Goal: Task Accomplishment & Management: Manage account settings

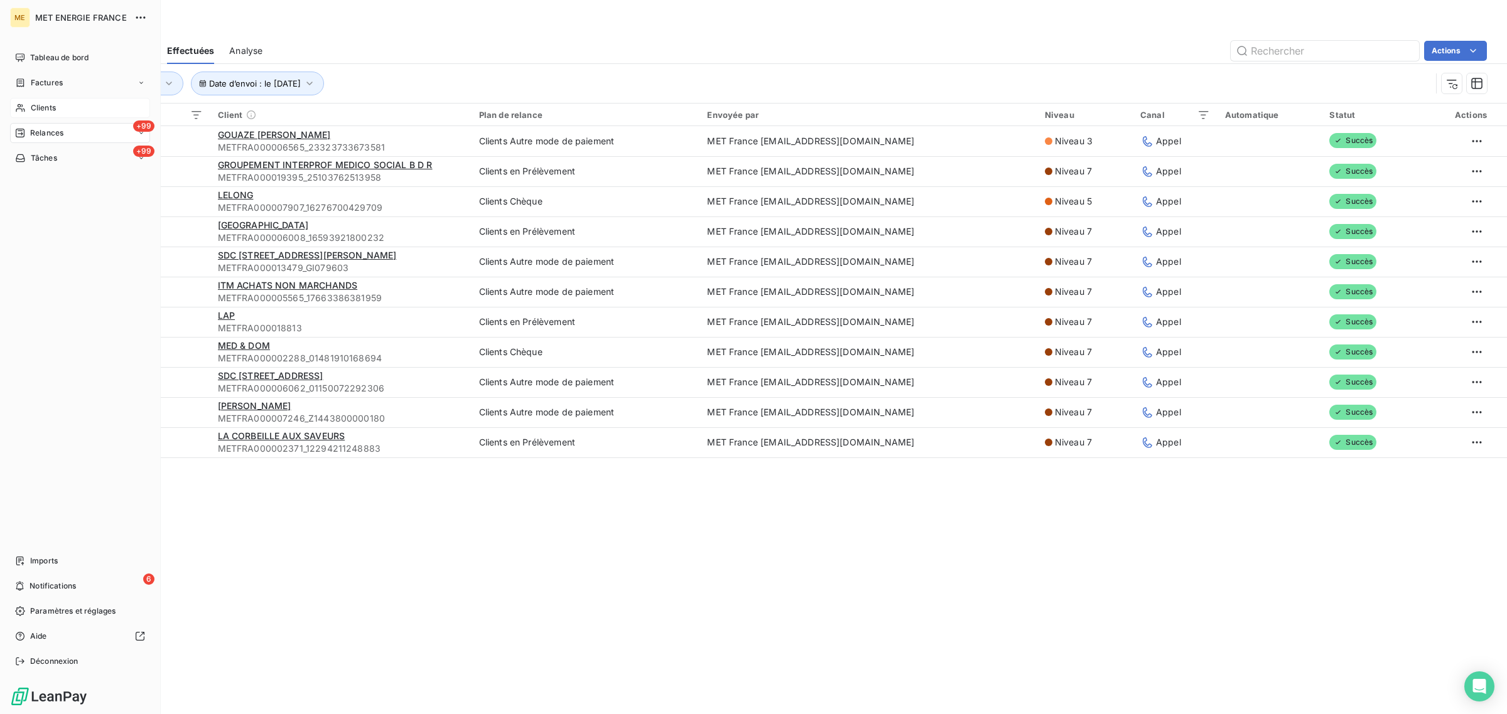
click at [35, 110] on span "Clients" at bounding box center [43, 107] width 25 height 11
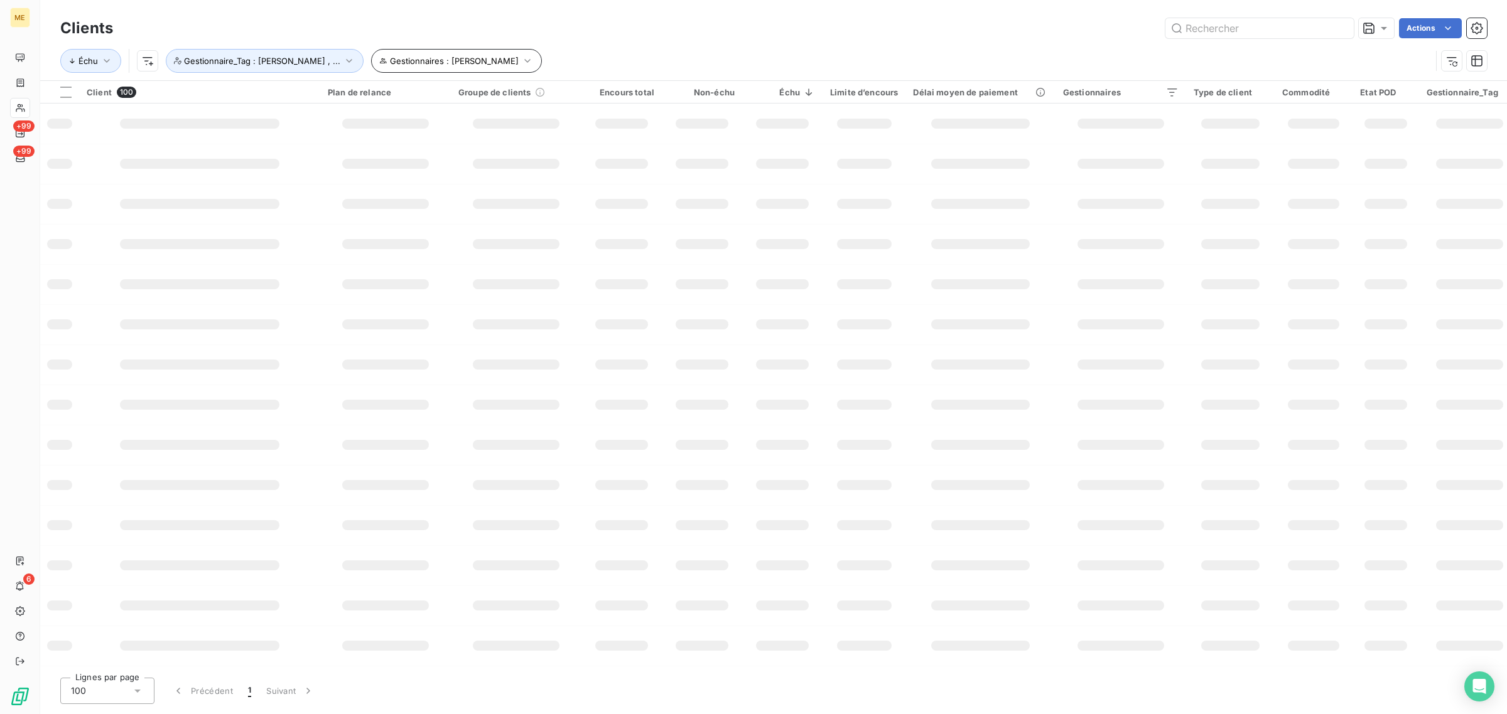
click at [456, 62] on span "Gestionnaires : [PERSON_NAME]" at bounding box center [454, 61] width 129 height 10
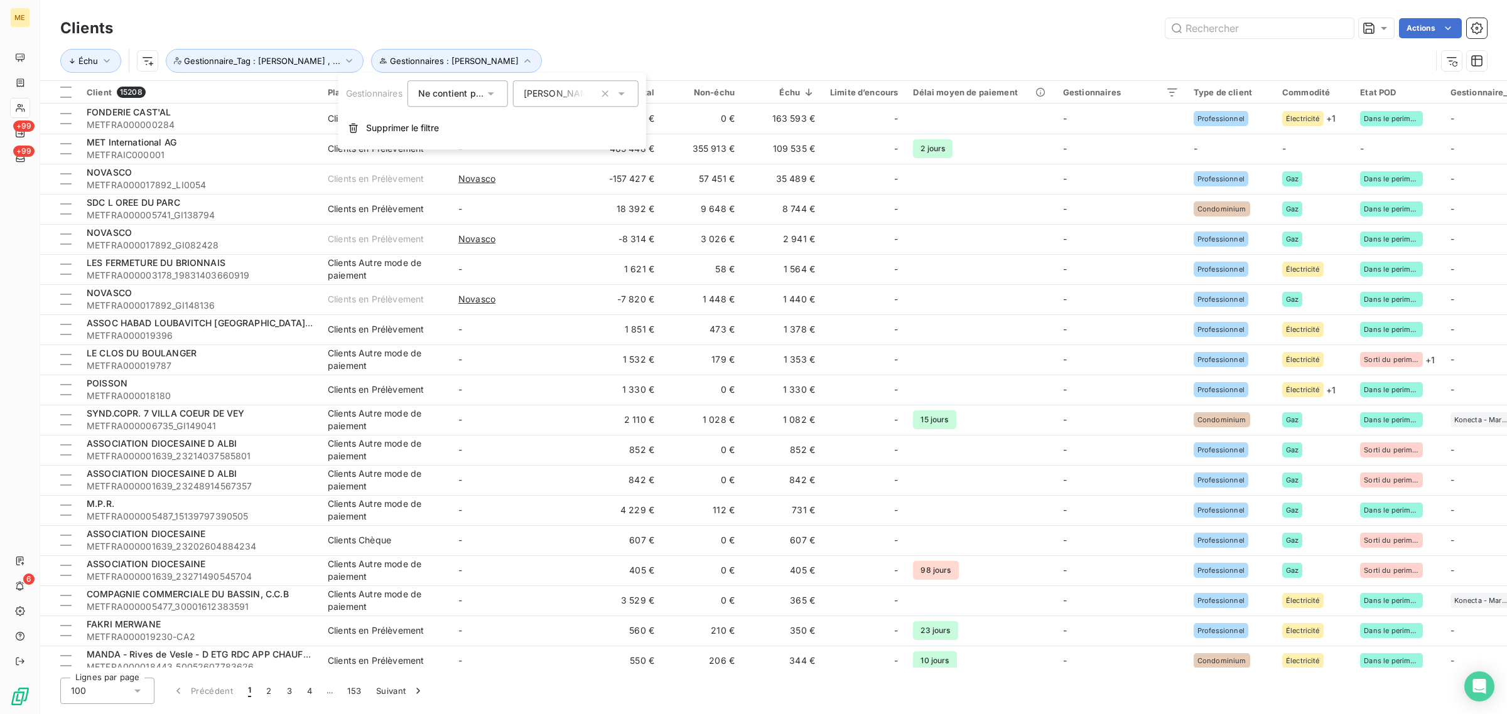
click at [529, 41] on div "Échu Gestionnaires : [PERSON_NAME] : [PERSON_NAME] , ..." at bounding box center [773, 60] width 1426 height 39
click at [184, 51] on button "Gestionnaire_Tag : [PERSON_NAME] , ..." at bounding box center [265, 61] width 198 height 24
click at [276, 91] on span "Ne contient pas" at bounding box center [276, 93] width 68 height 11
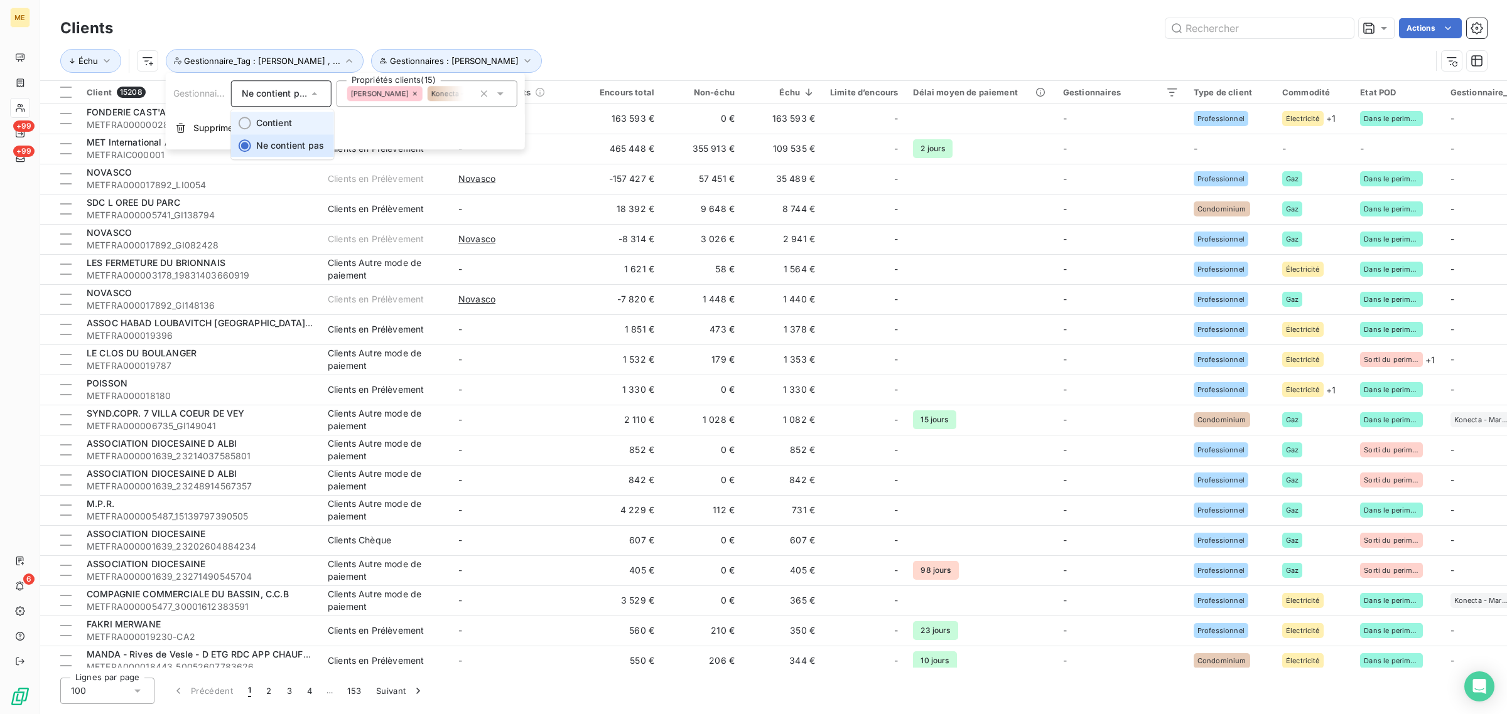
click at [281, 127] on span "Contient" at bounding box center [274, 122] width 36 height 11
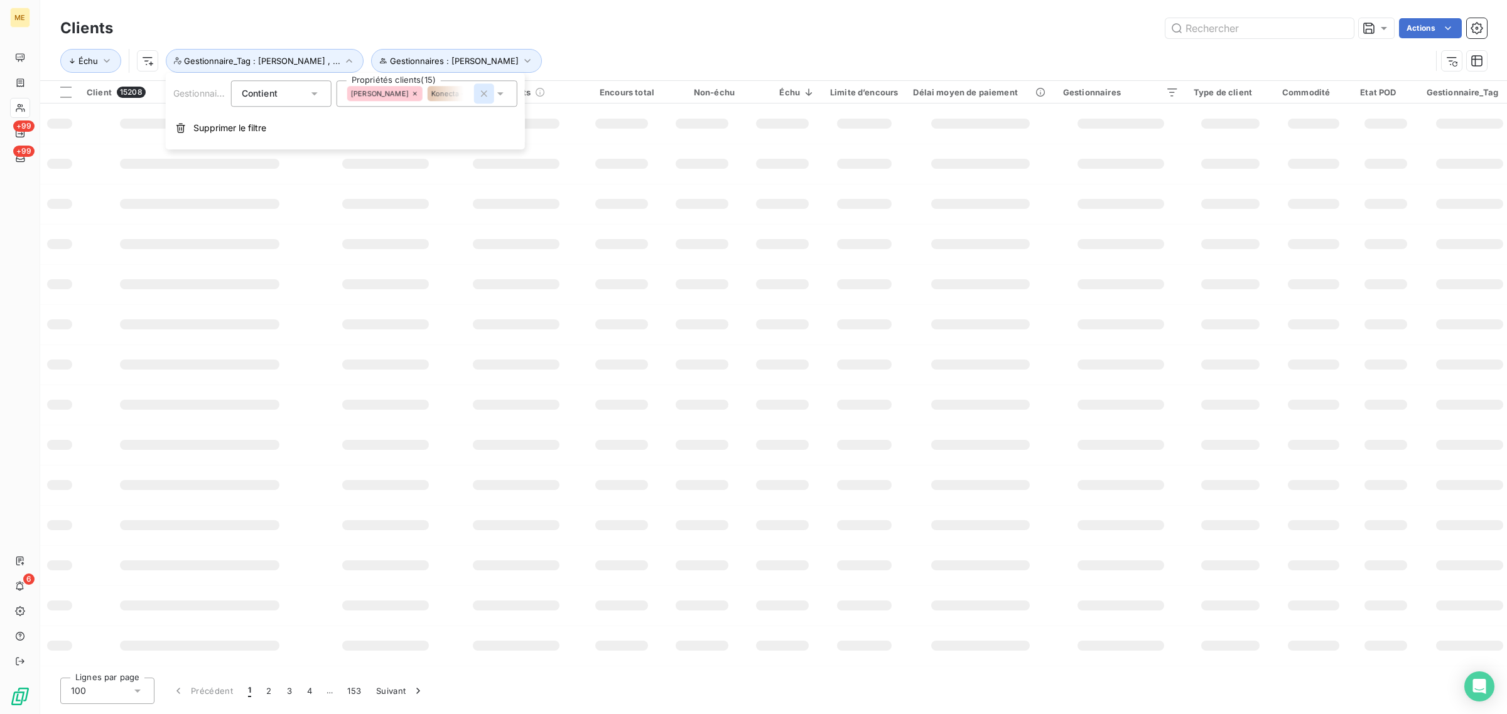
click at [485, 95] on icon "button" at bounding box center [484, 93] width 13 height 13
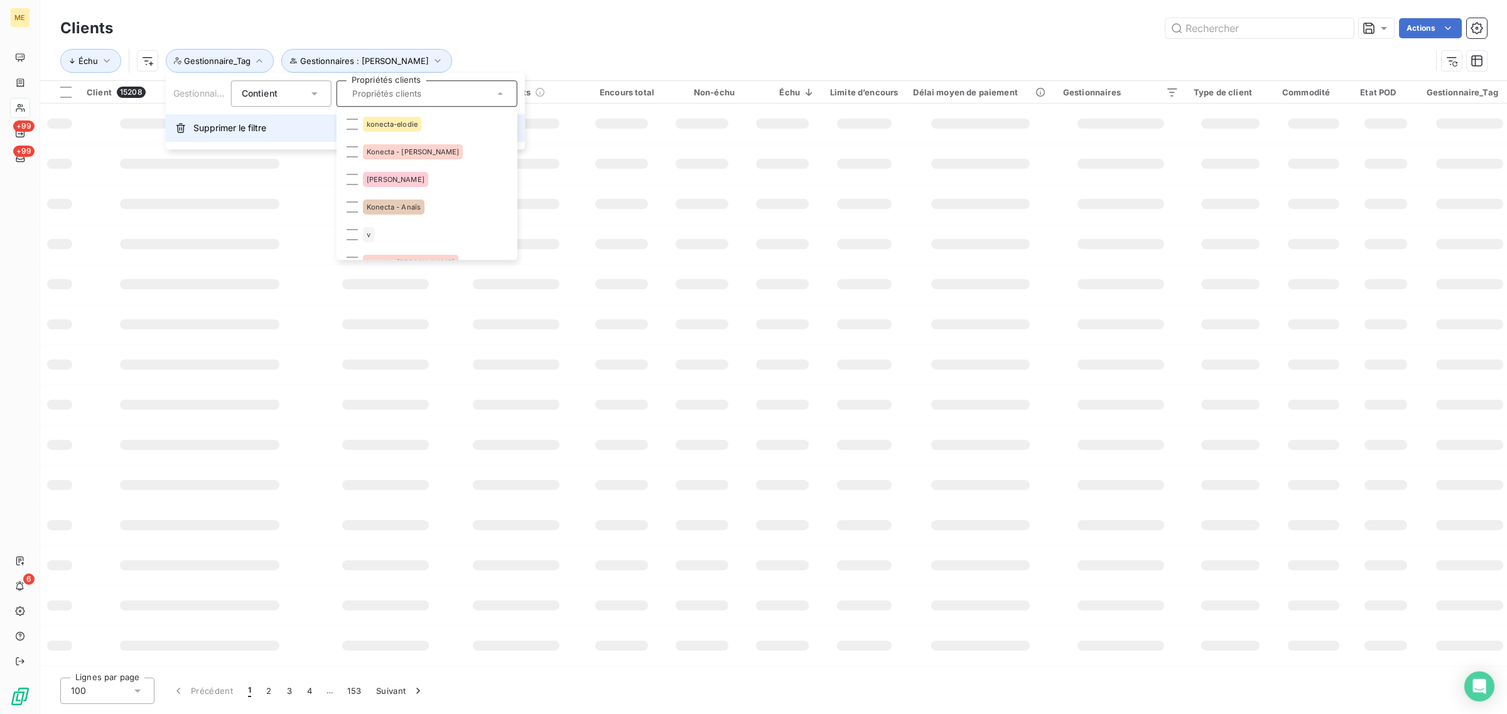
click at [245, 117] on button "Supprimer le filtre" at bounding box center [345, 128] width 359 height 28
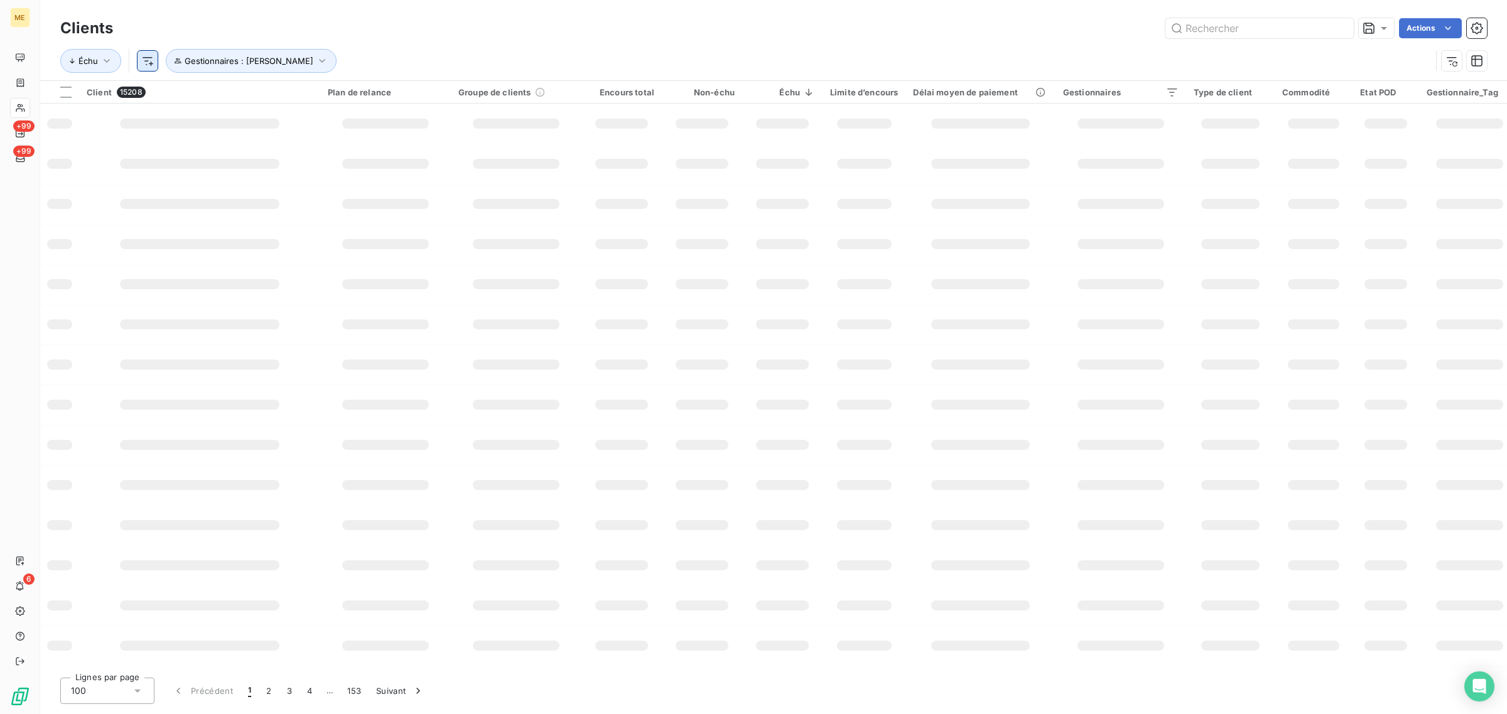
click at [145, 64] on html "ME +99 +99 6 Clients Actions Échu Gestionnaires : [PERSON_NAME] Client 15208 Pl…" at bounding box center [753, 357] width 1507 height 714
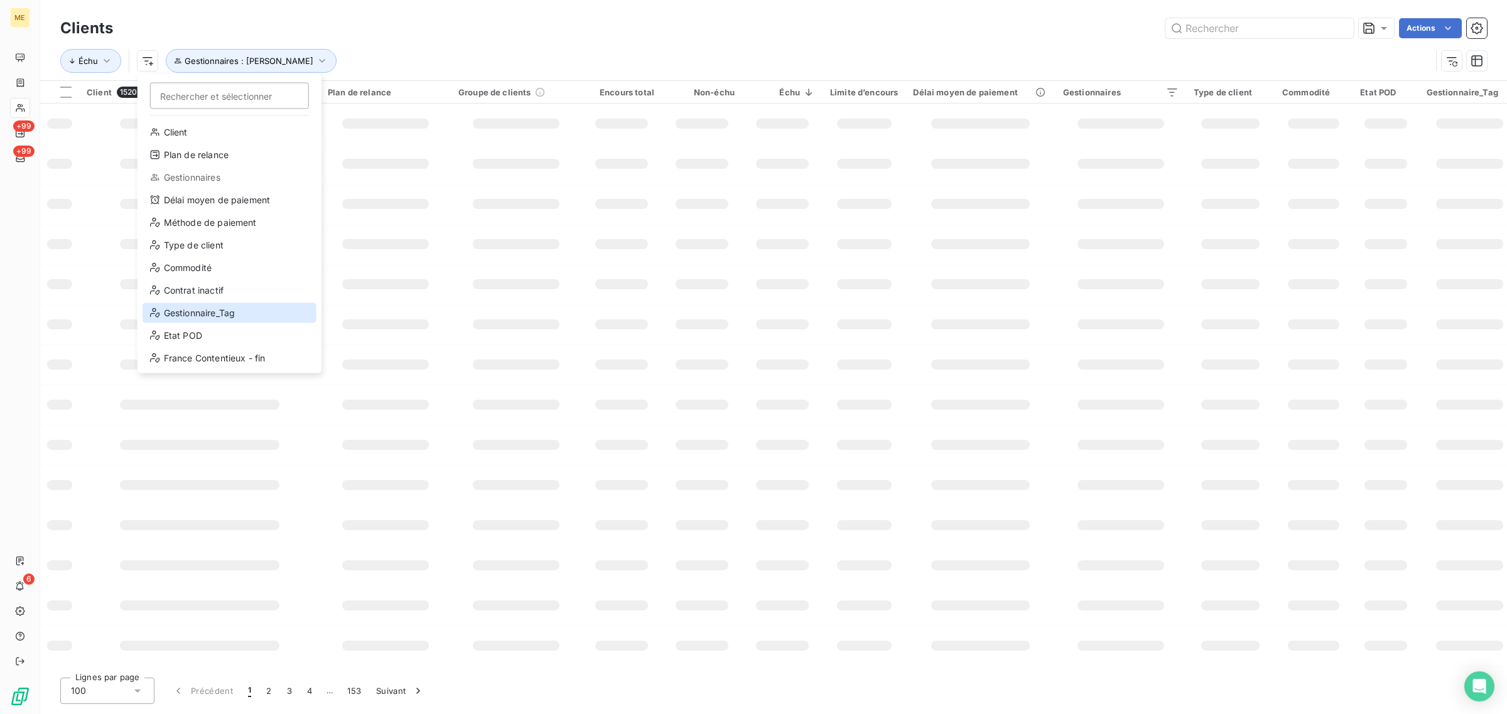
click at [183, 316] on div "Gestionnaire_Tag" at bounding box center [230, 313] width 174 height 20
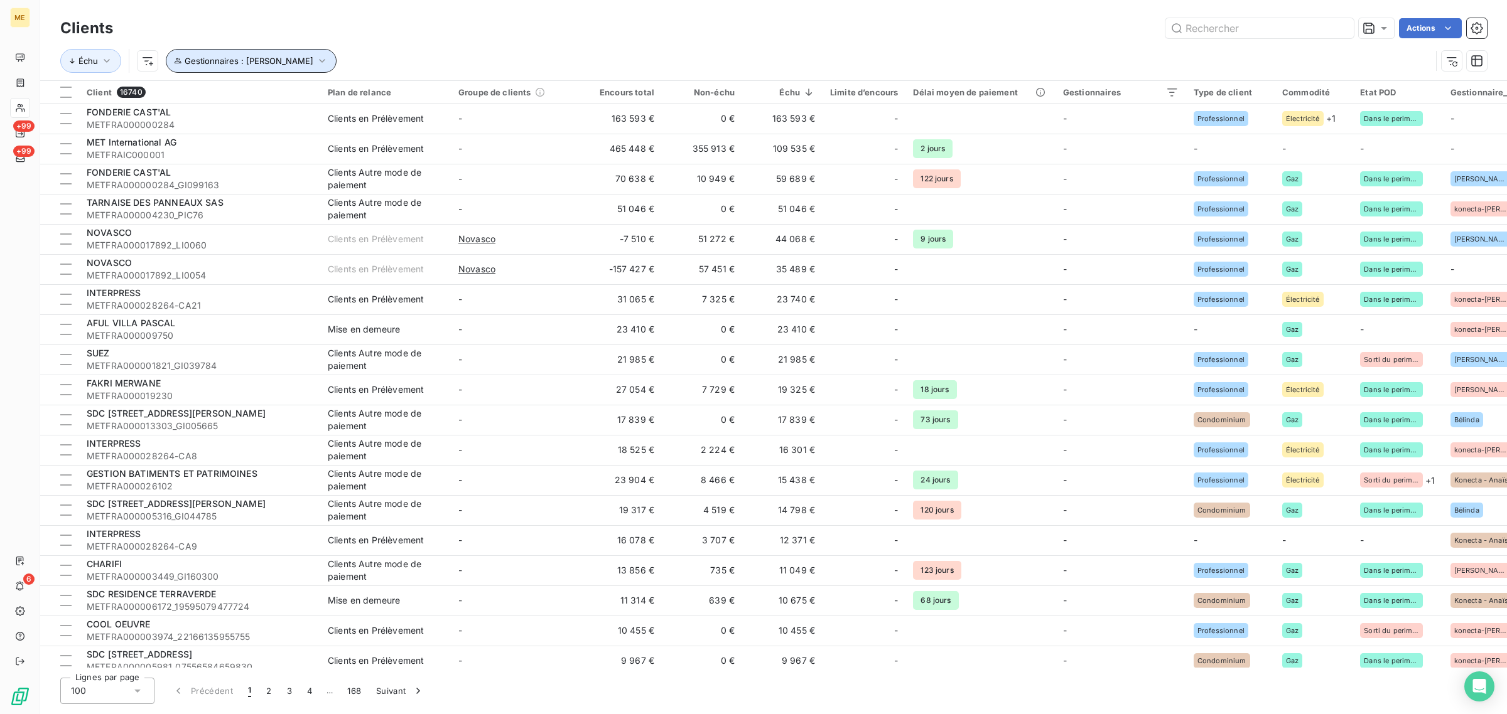
click at [206, 63] on span "Gestionnaires : [PERSON_NAME]" at bounding box center [249, 61] width 129 height 10
click at [139, 64] on html "ME +99 +99 6 Clients Actions Échu Gestionnaires : [PERSON_NAME] Client 16740 Pl…" at bounding box center [753, 357] width 1507 height 714
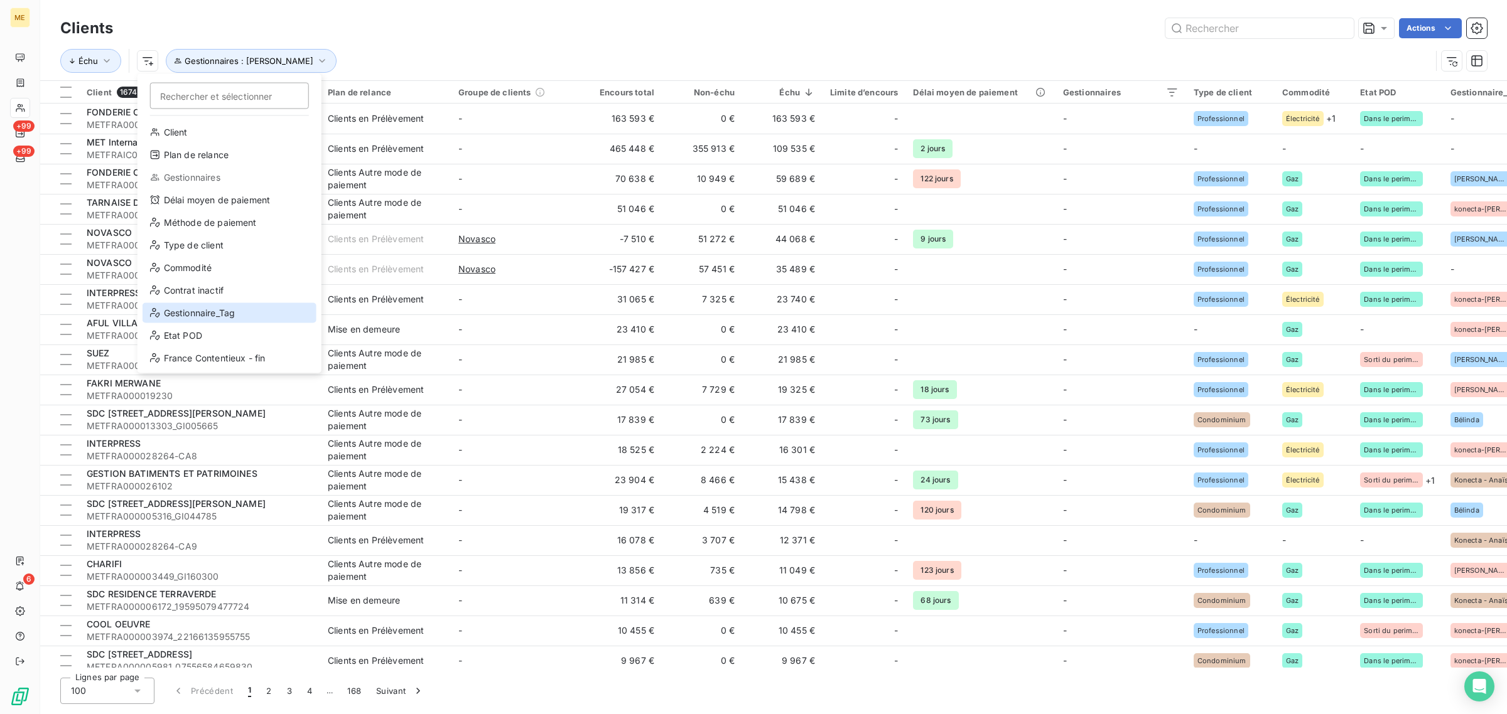
click at [179, 303] on div "Gestionnaire_Tag" at bounding box center [230, 313] width 174 height 20
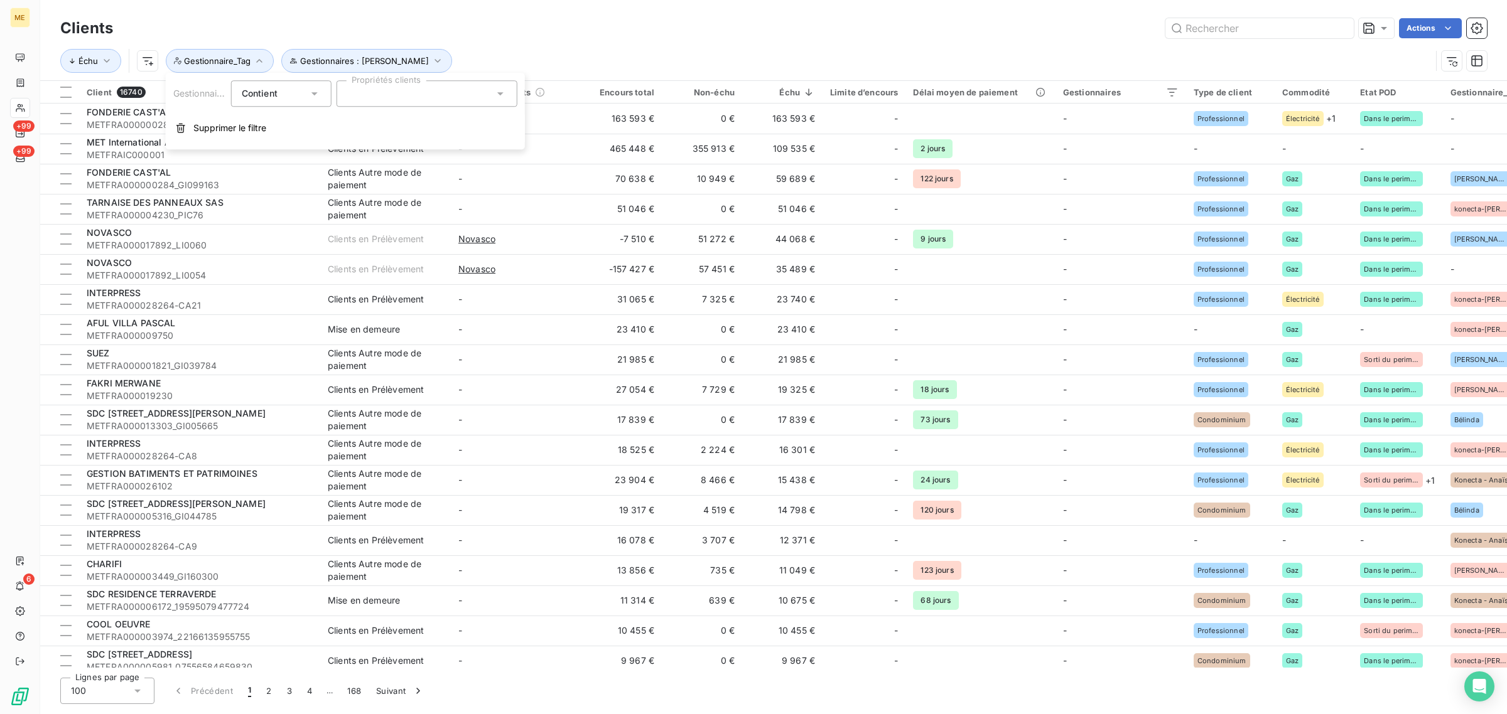
click at [372, 88] on div at bounding box center [426, 93] width 181 height 26
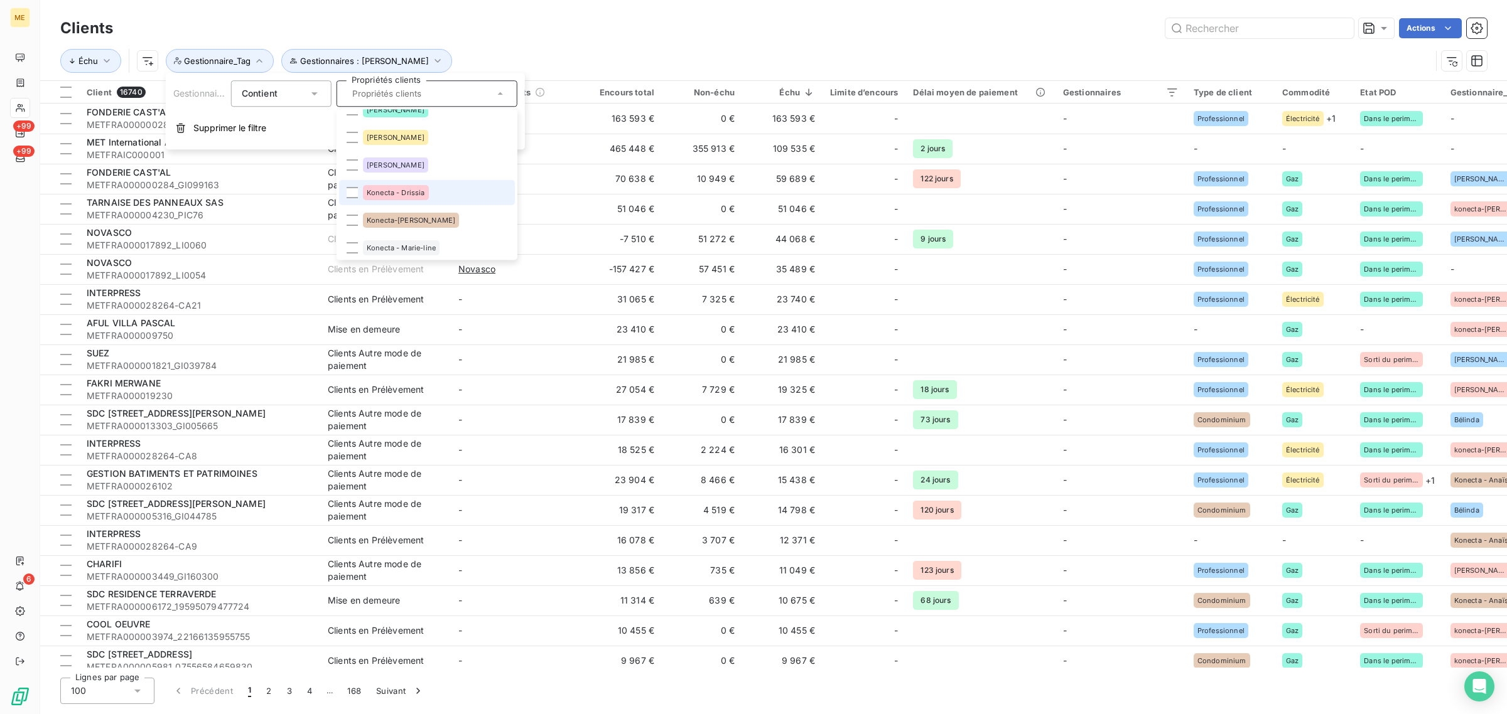
scroll to position [314, 0]
click at [375, 175] on div "Konecta - Marie-line" at bounding box center [401, 169] width 77 height 15
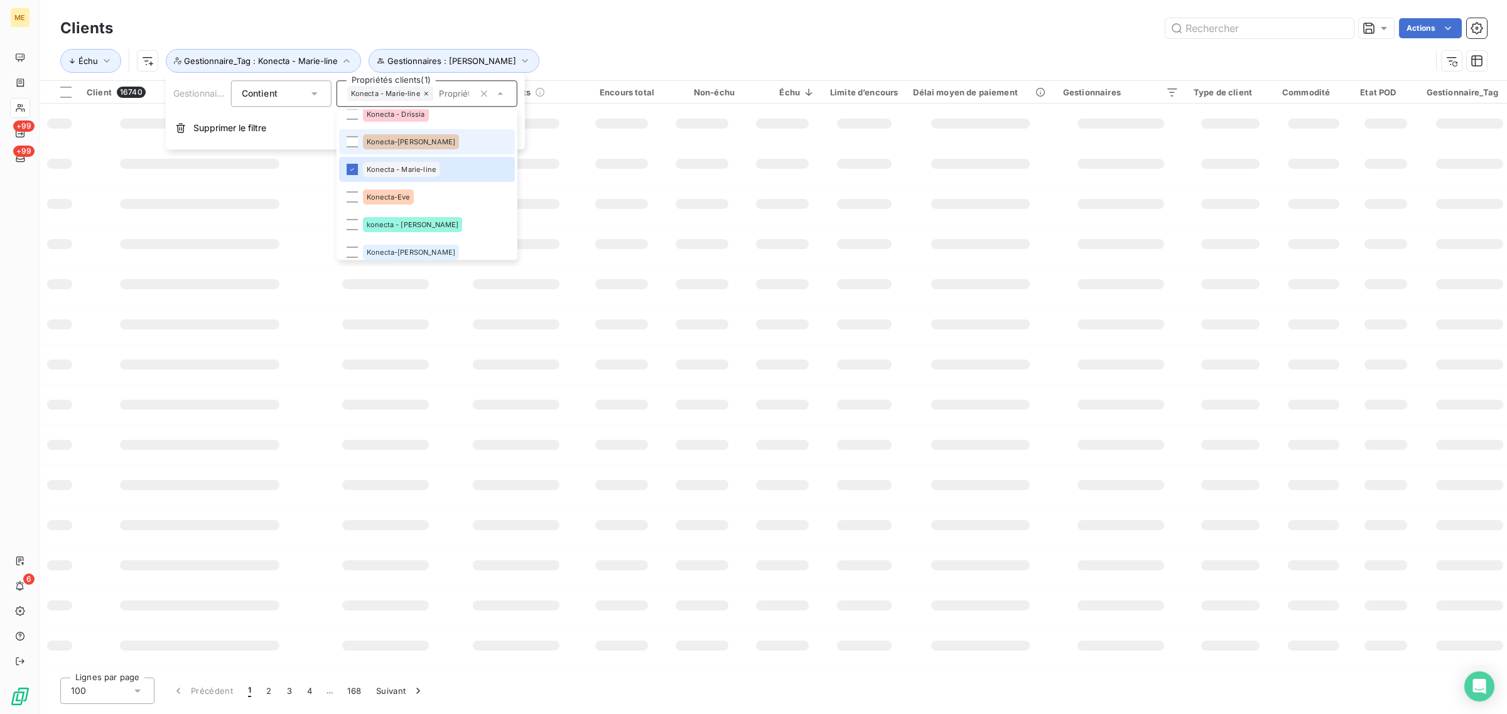
click at [372, 141] on span "Konecta-[PERSON_NAME]" at bounding box center [411, 142] width 89 height 8
click at [372, 196] on span "Konecta-Eve" at bounding box center [388, 197] width 43 height 8
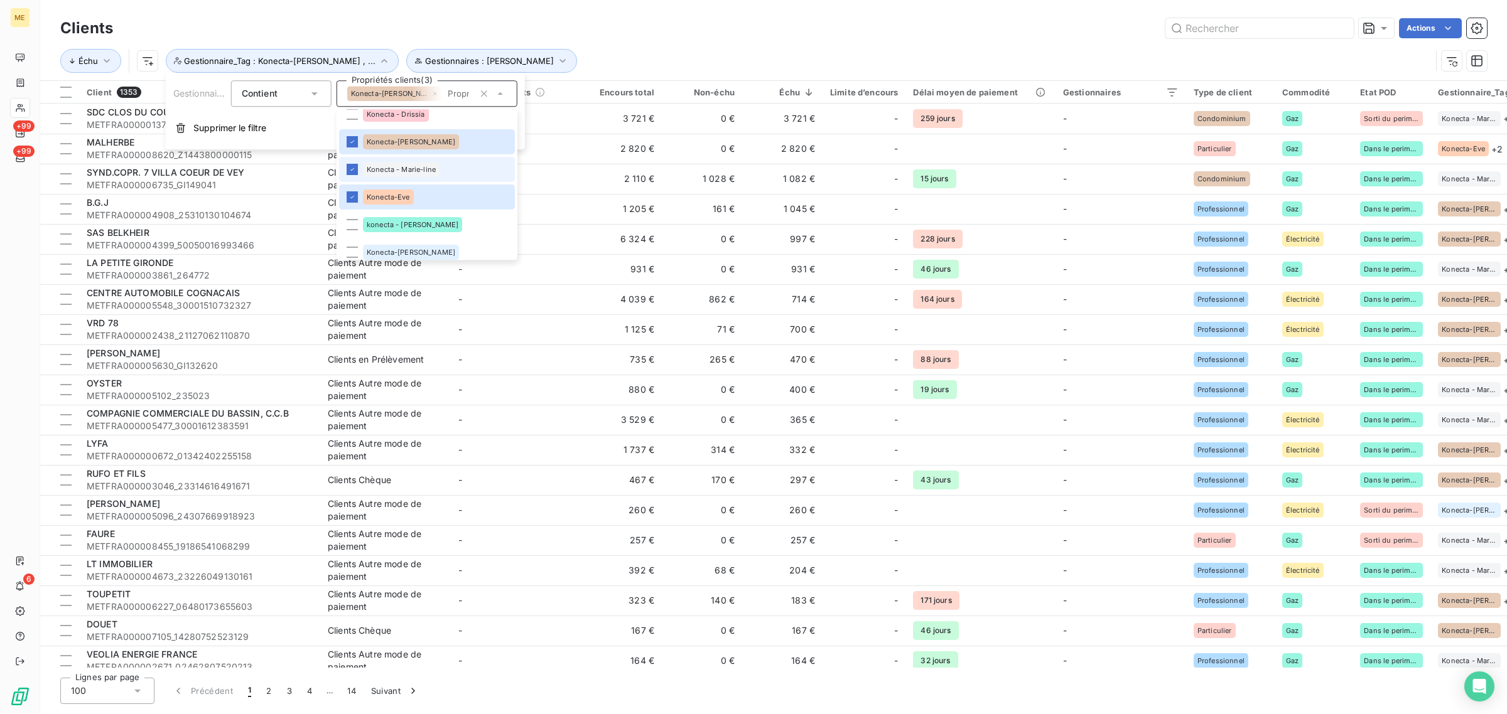
scroll to position [43, 0]
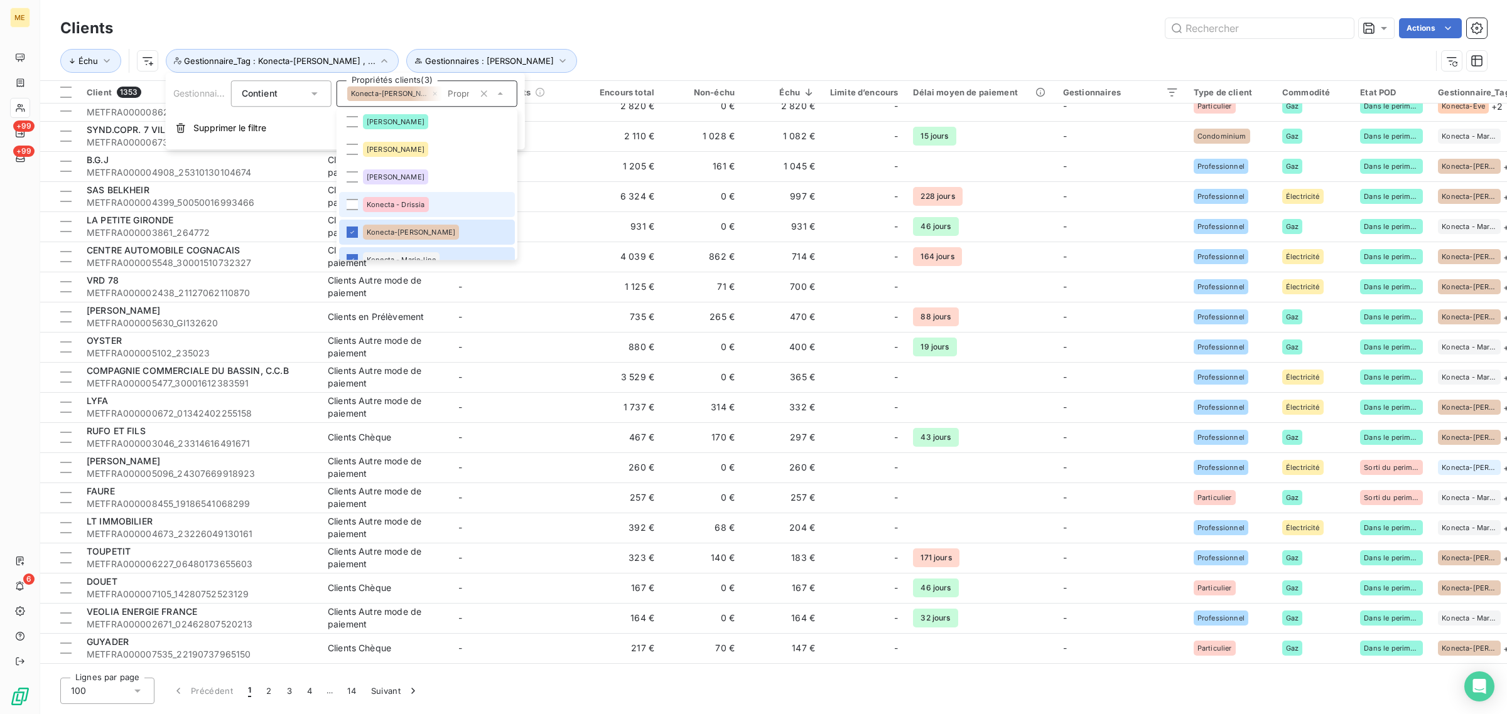
click at [447, 204] on li "Konecta - Drissia" at bounding box center [427, 204] width 176 height 25
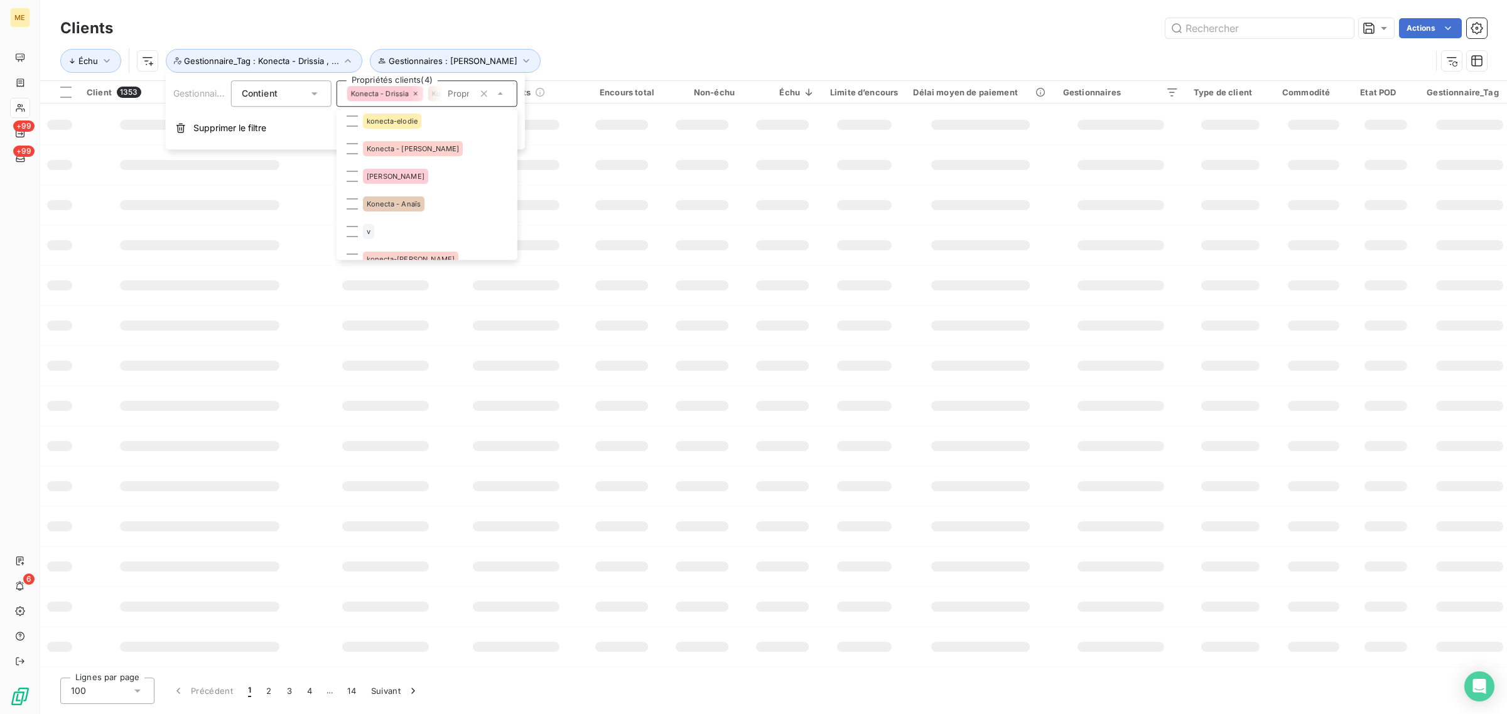
scroll to position [0, 0]
click at [431, 143] on li "Konecta - [PERSON_NAME]" at bounding box center [427, 151] width 176 height 25
click at [436, 127] on li "konecta-elodie" at bounding box center [427, 124] width 176 height 25
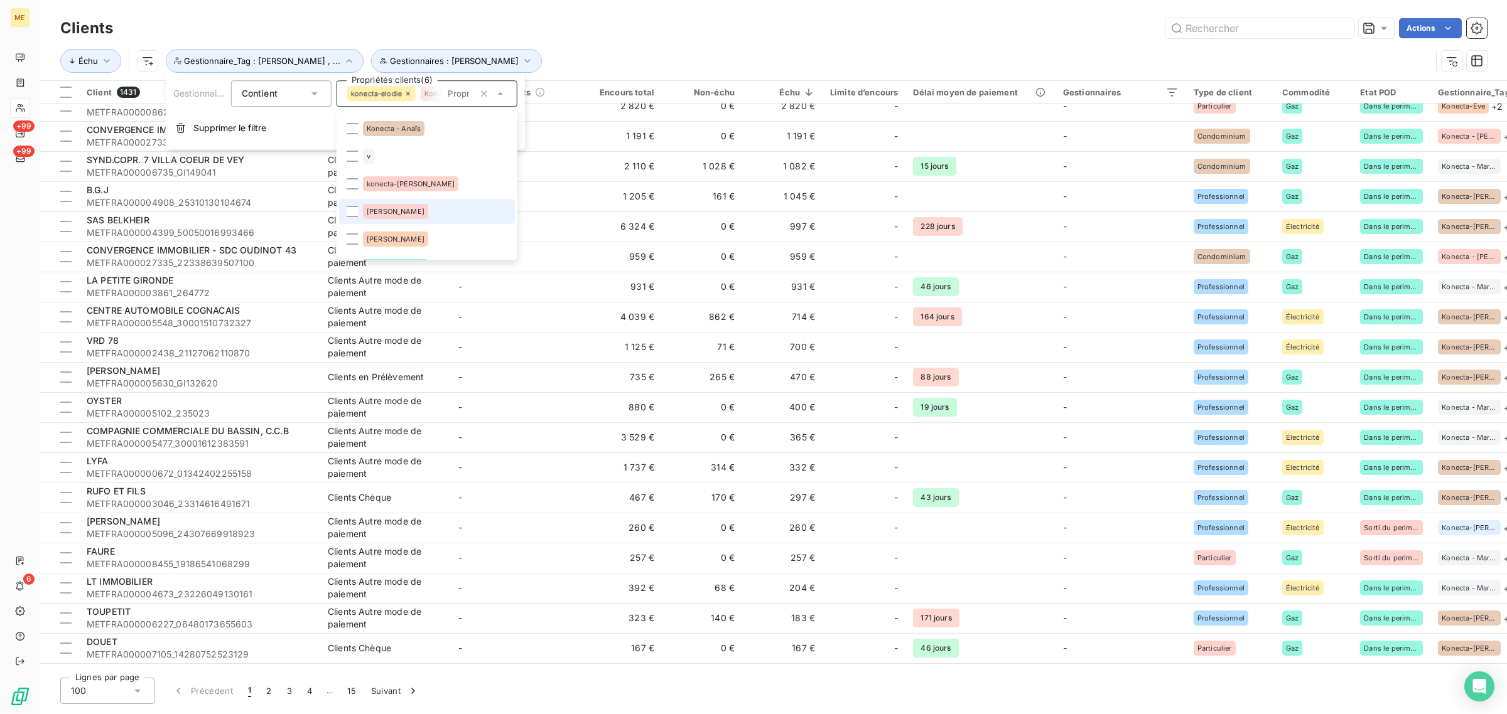
scroll to position [459, 0]
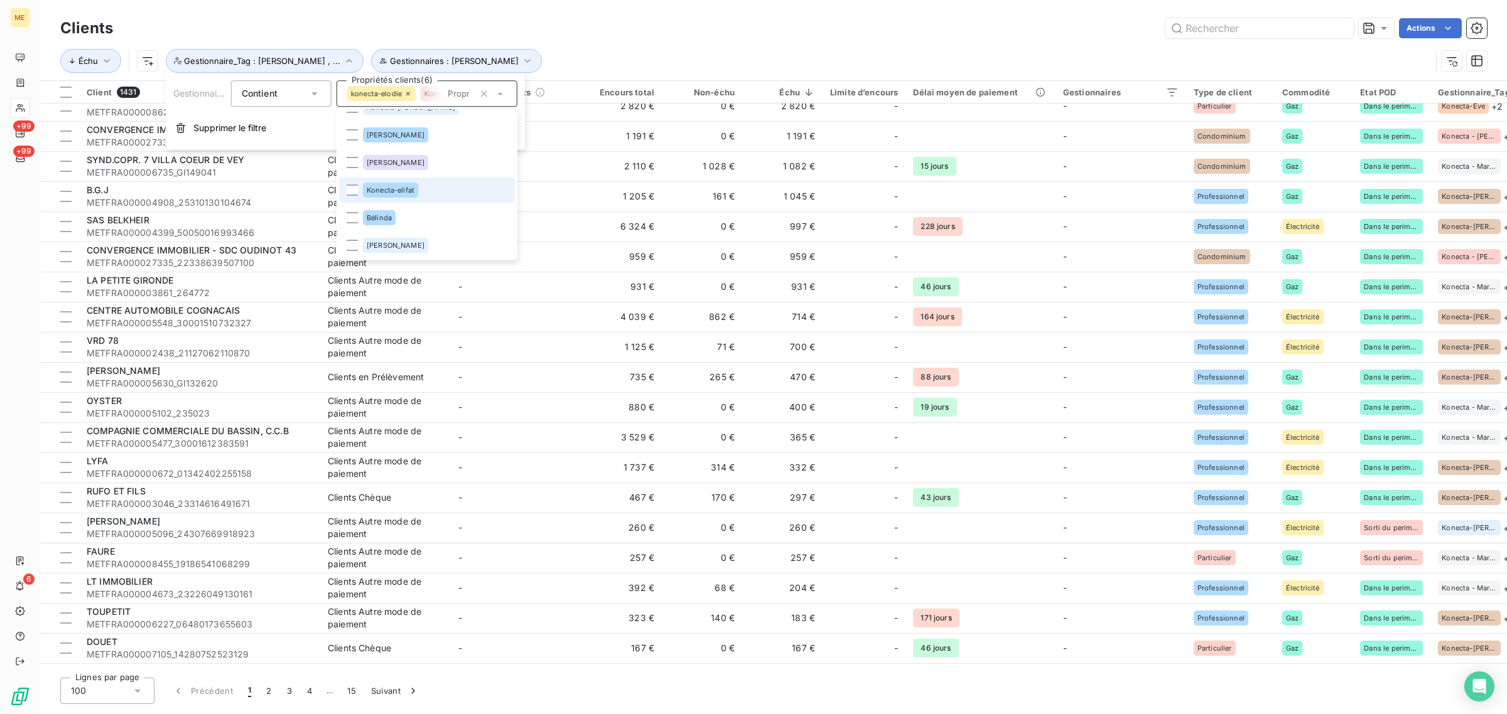
click at [436, 192] on li "Konecta-elifat" at bounding box center [427, 190] width 176 height 25
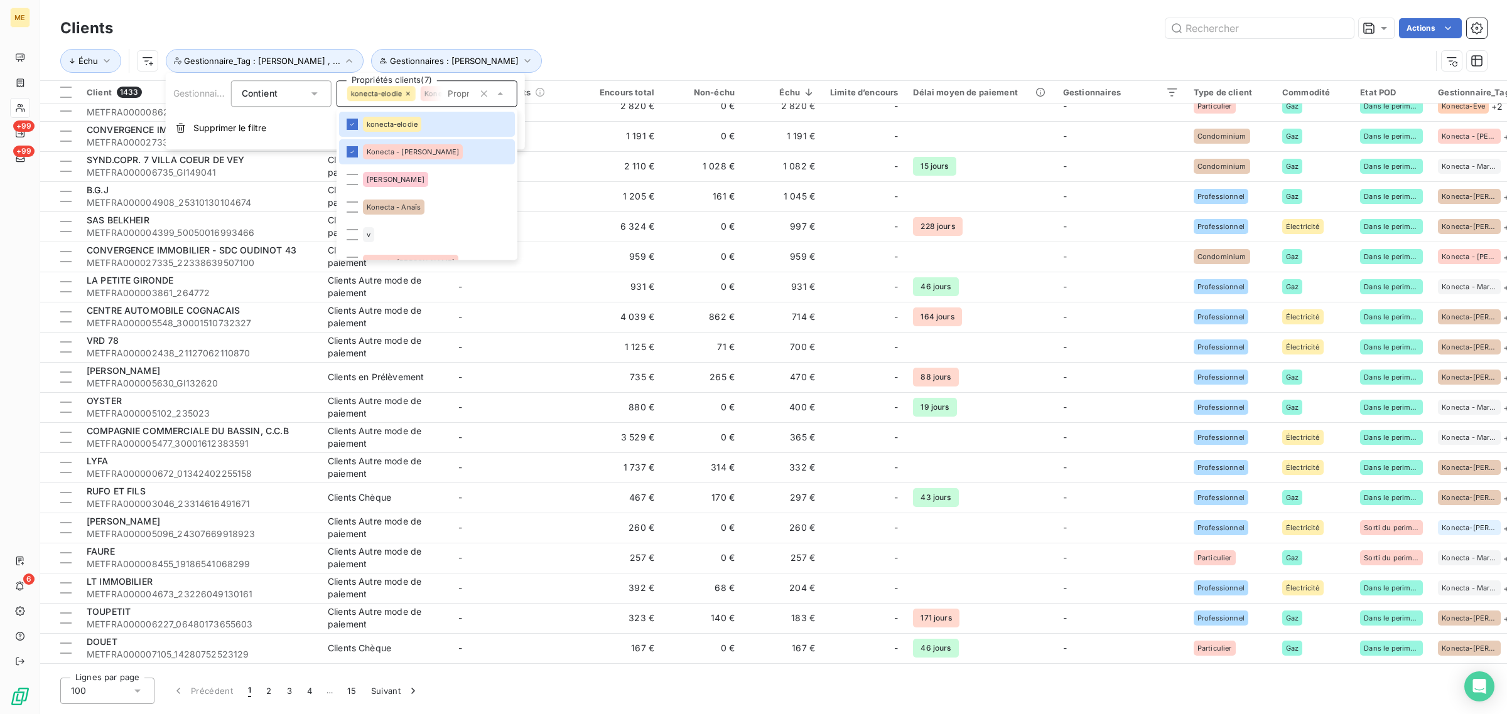
click at [595, 41] on div "Échu Gestionnaires : [PERSON_NAME] Gestionnaire_Tag : [PERSON_NAME] , ..." at bounding box center [773, 60] width 1426 height 39
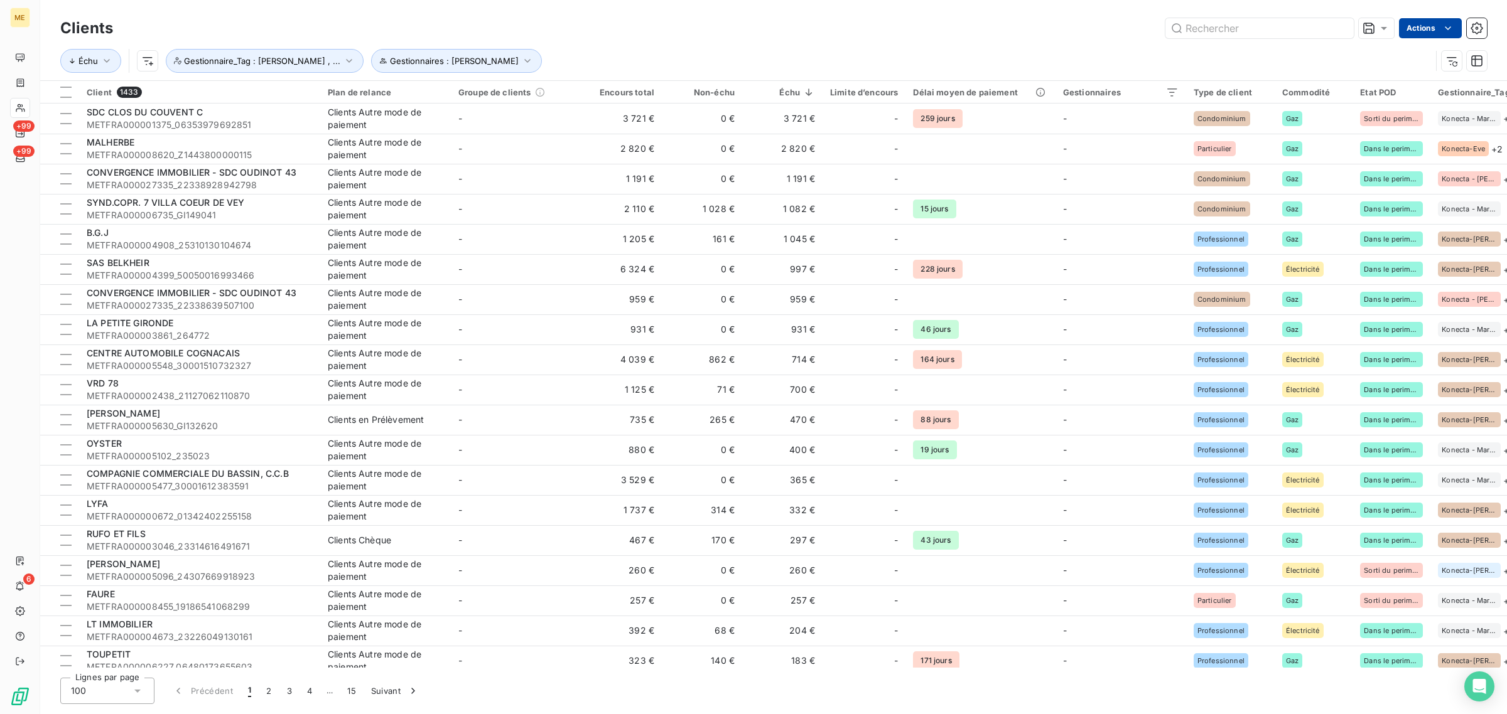
click at [1411, 36] on html "ME +99 +99 6 Clients Actions Échu Gestionnaires : [PERSON_NAME] Gestionnaire_Ta…" at bounding box center [753, 357] width 1507 height 714
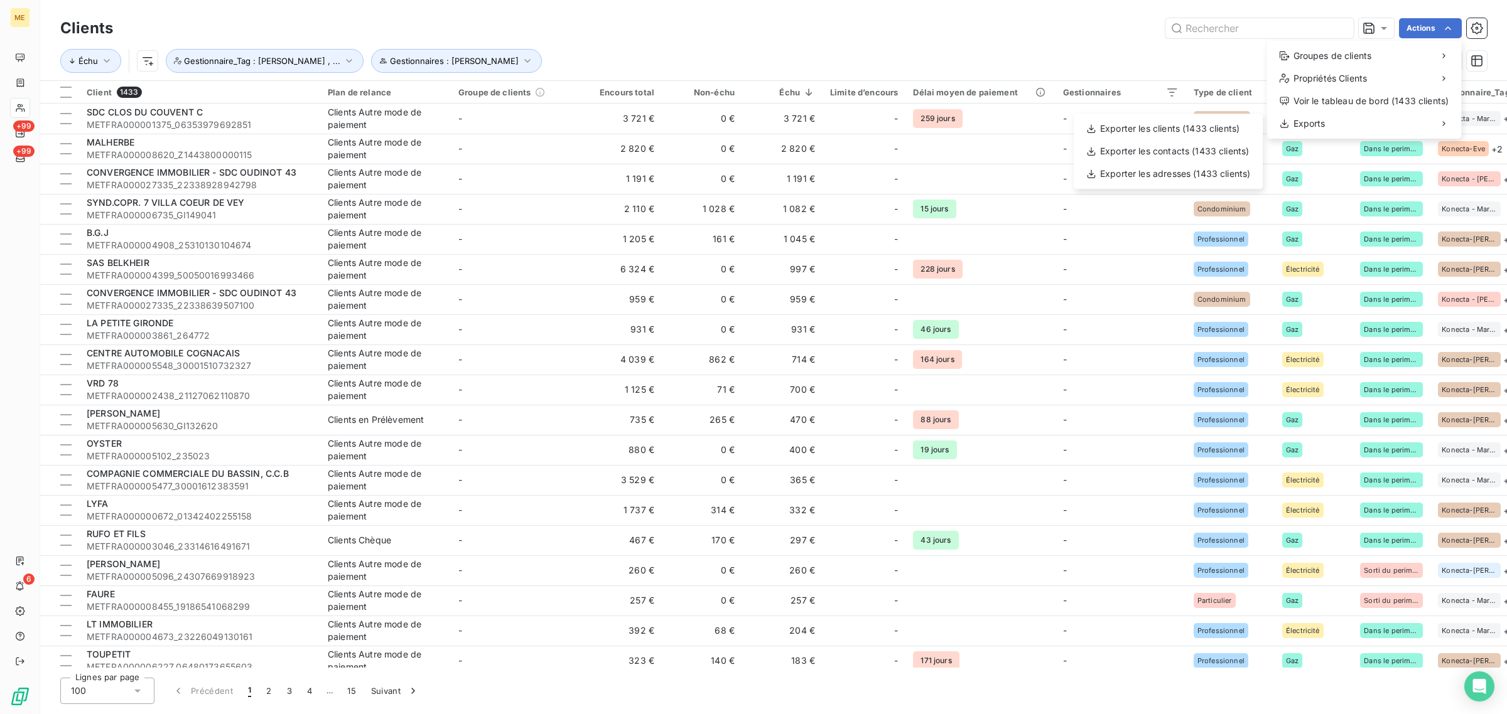
click at [1146, 274] on html "ME +99 +99 6 Clients Actions Groupes de clients Propriétés Clients Voir le tabl…" at bounding box center [753, 357] width 1507 height 714
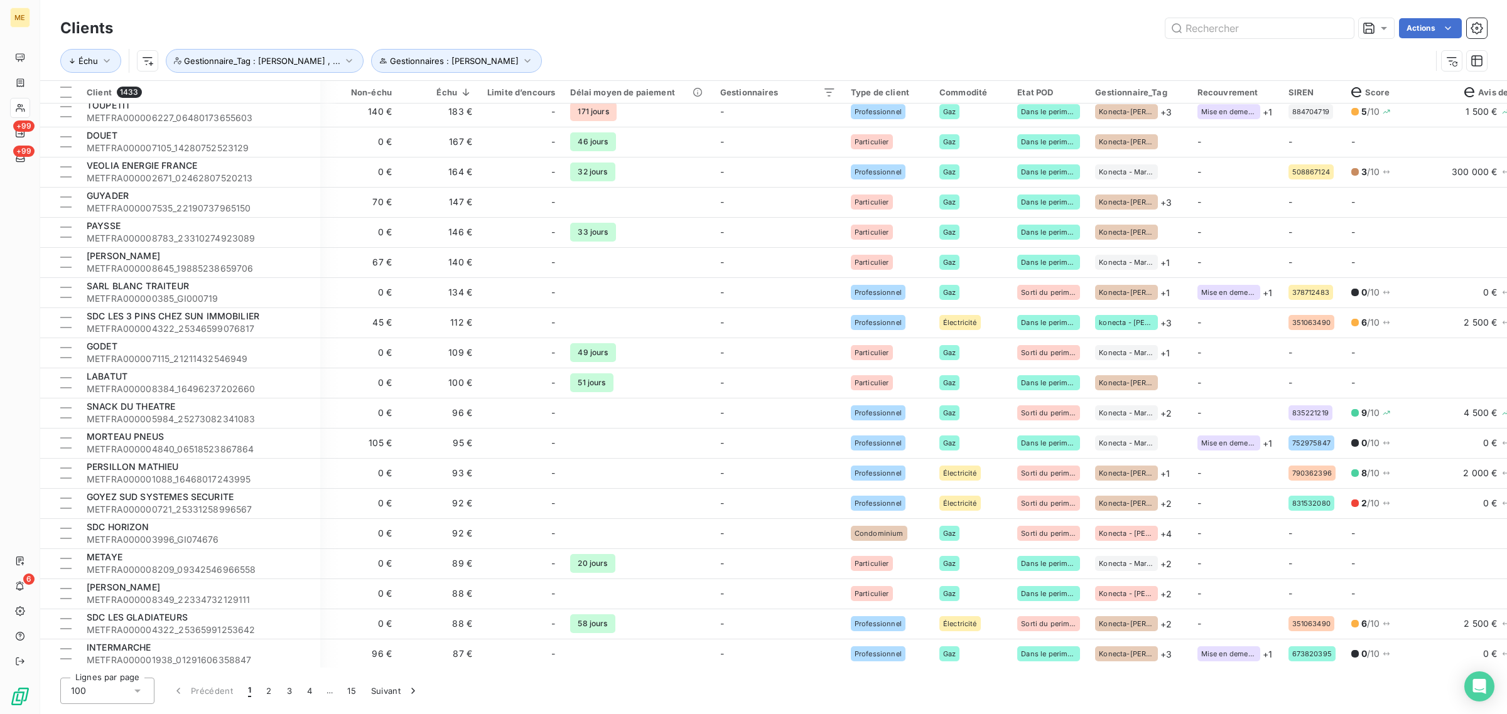
scroll to position [0, 343]
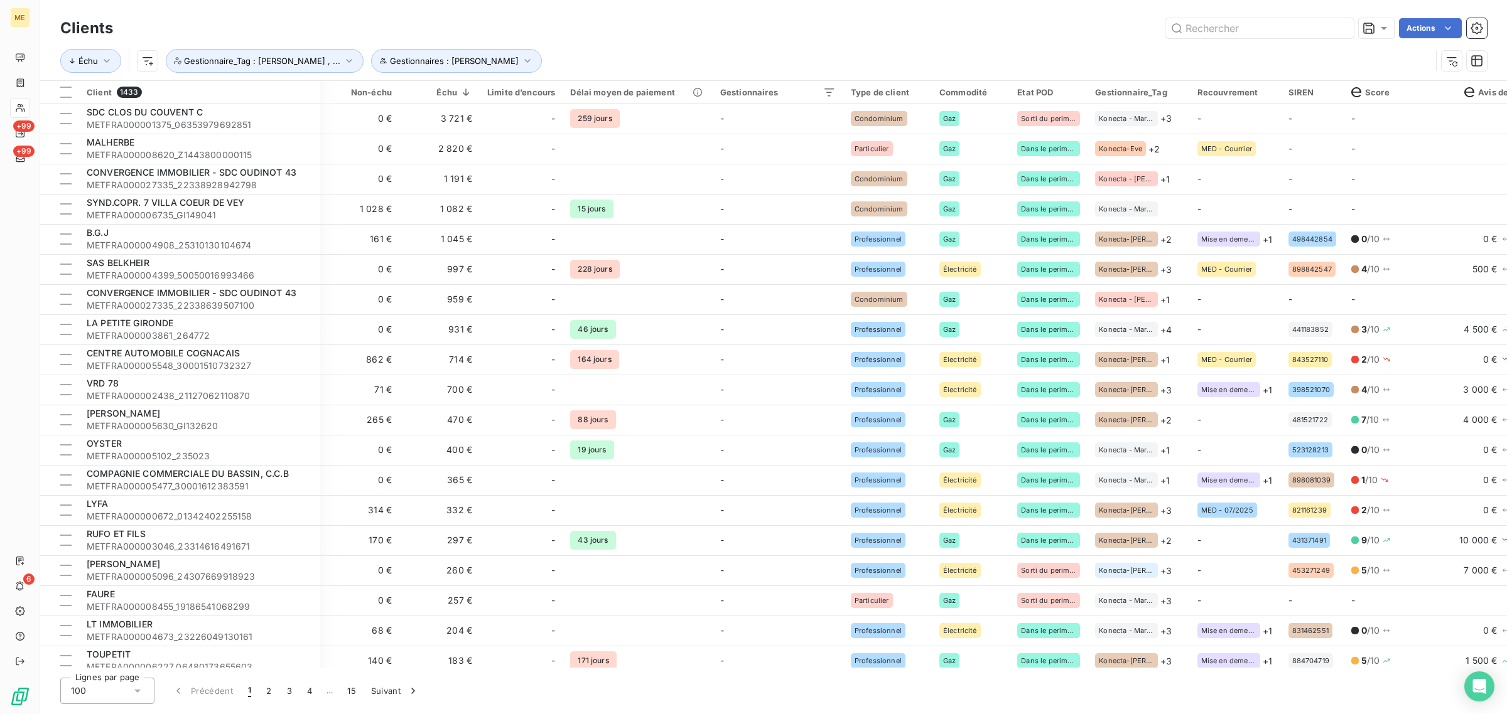
click at [1416, 38] on div "Clients Actions" at bounding box center [773, 28] width 1426 height 26
click at [1416, 23] on html "ME +99 +99 6 Clients Actions Échu Gestionnaires : [PERSON_NAME] Gestionnaire_Ta…" at bounding box center [753, 357] width 1507 height 714
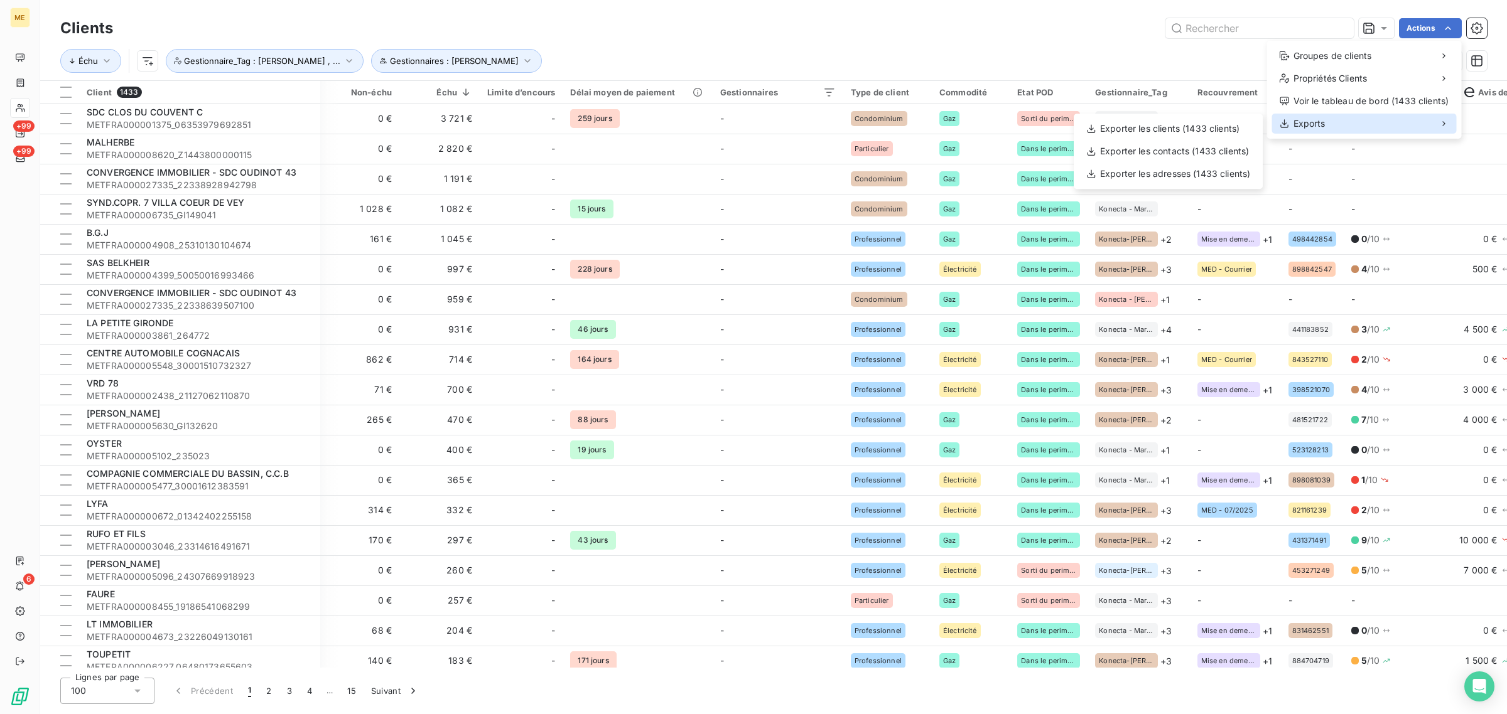
click at [1410, 124] on div "Exports" at bounding box center [1364, 124] width 185 height 20
click at [1215, 127] on div "Exporter les clients (1433 clients)" at bounding box center [1168, 129] width 179 height 20
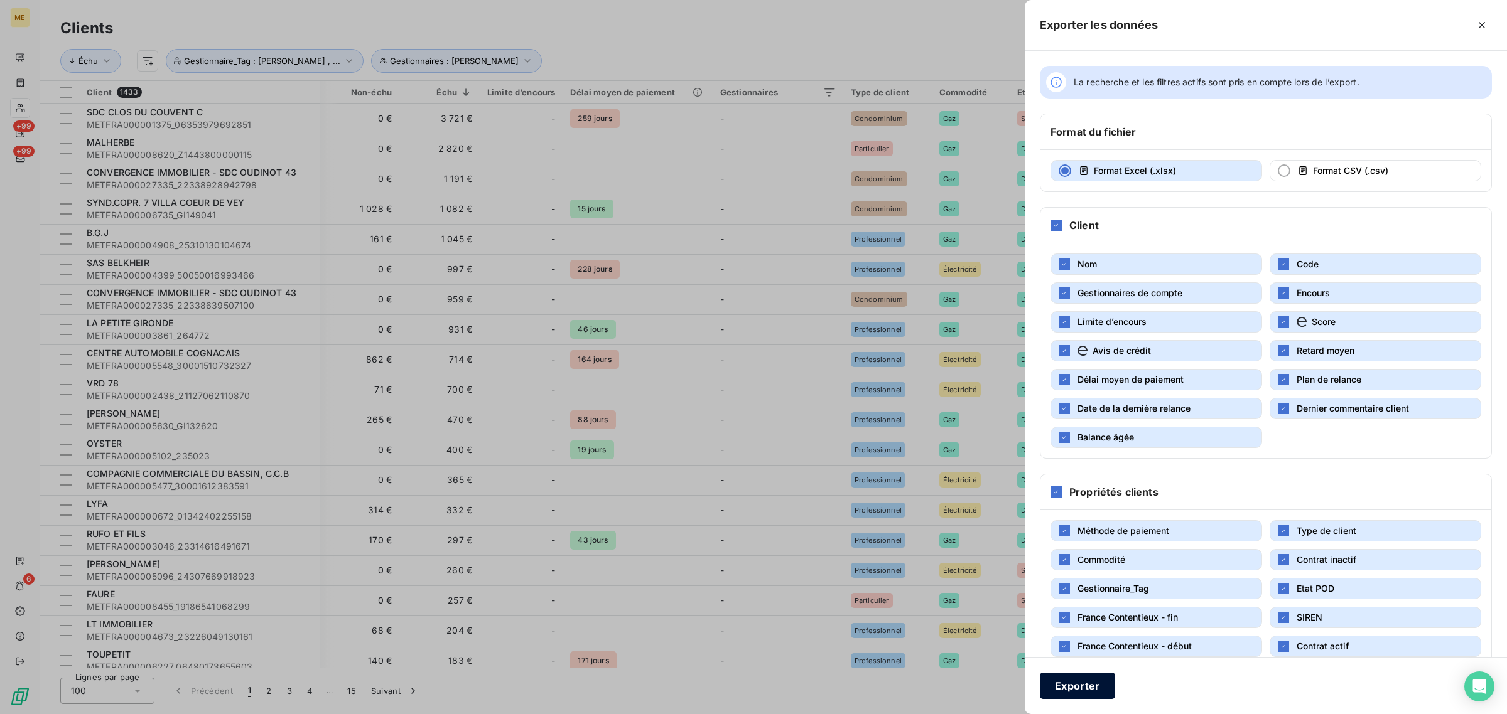
click at [1065, 696] on button "Exporter" at bounding box center [1077, 686] width 75 height 26
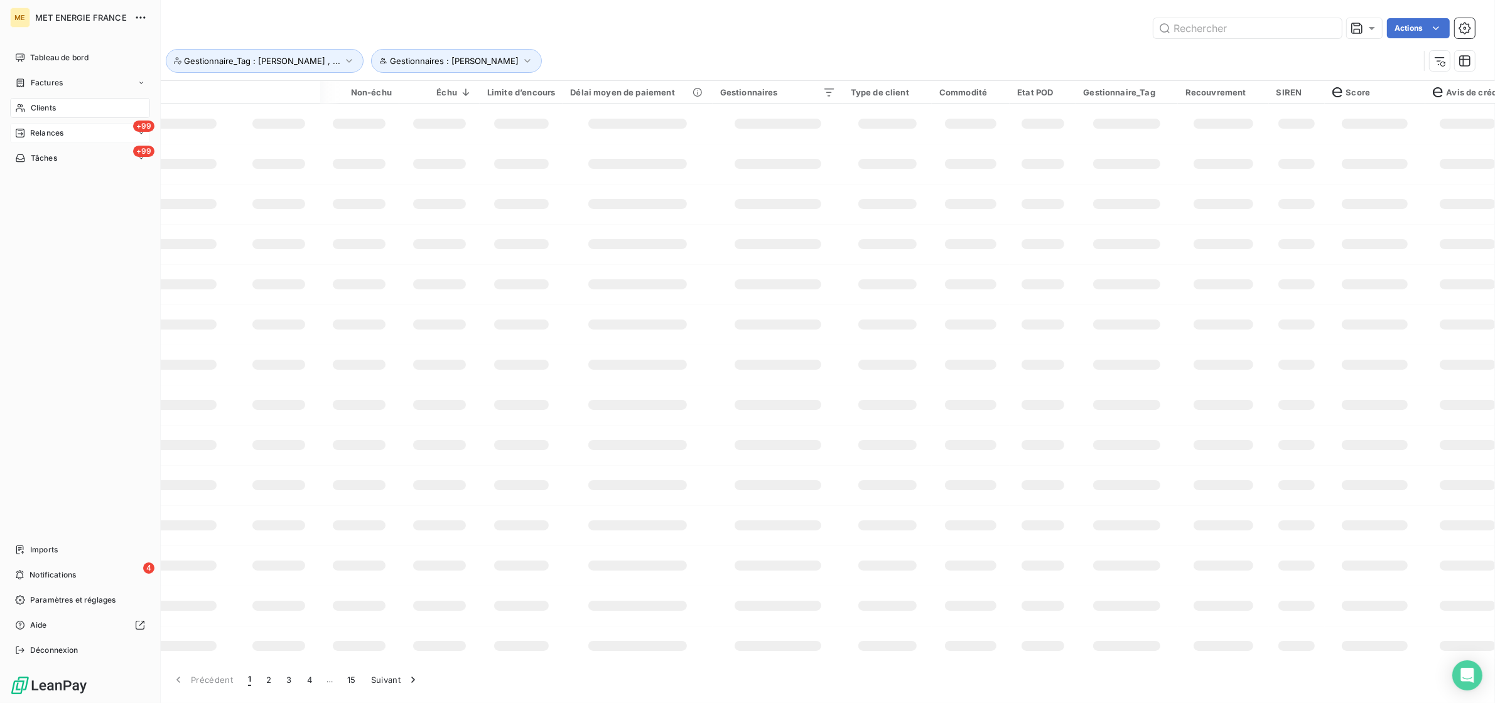
click at [33, 138] on span "Relances" at bounding box center [46, 132] width 33 height 11
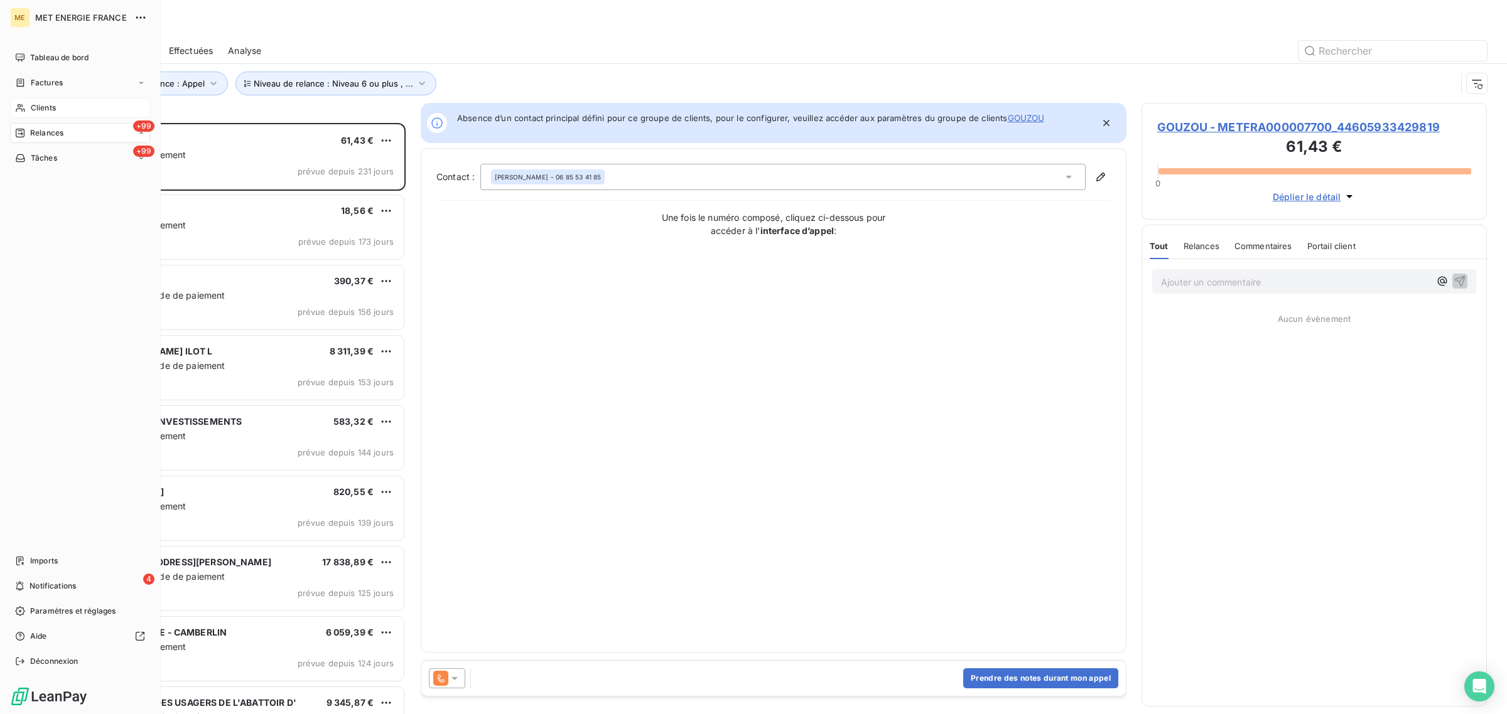
scroll to position [11, 13]
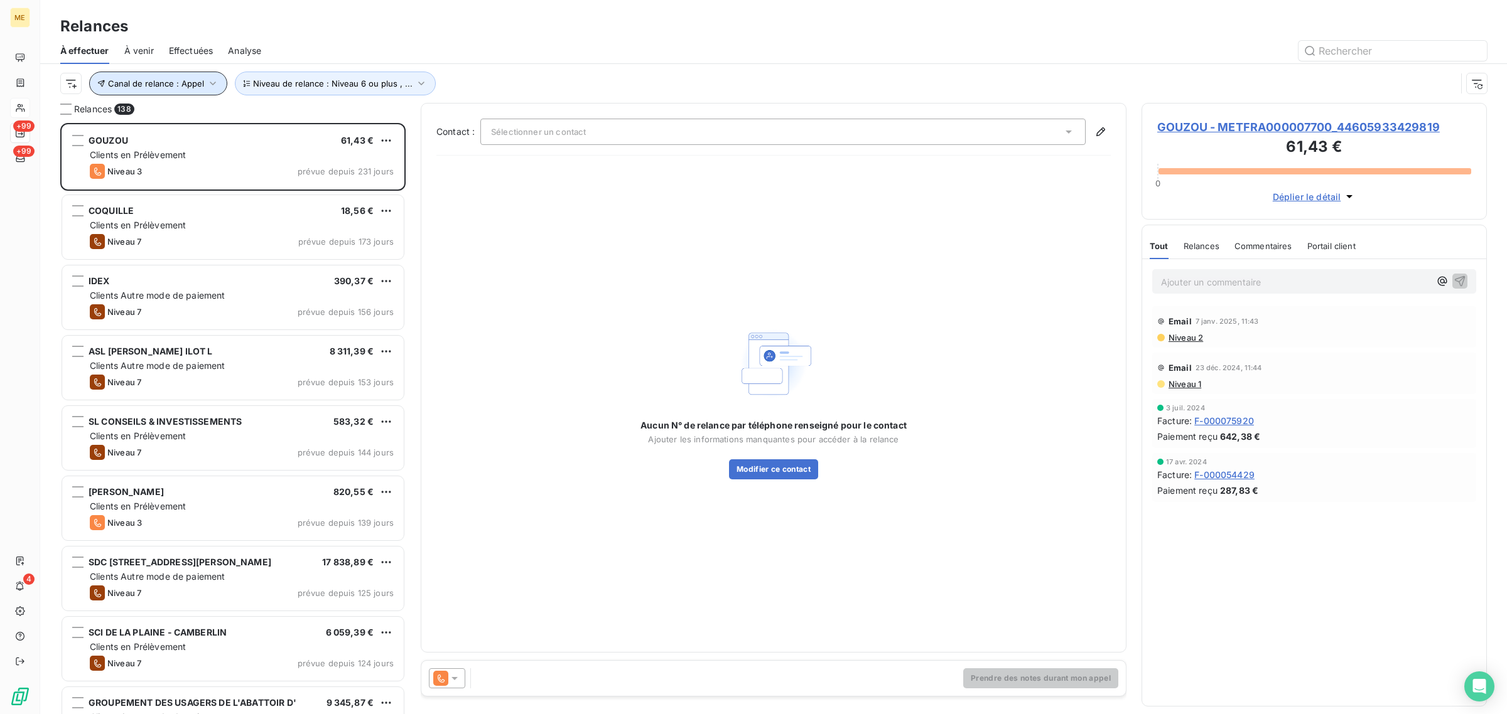
click at [189, 79] on span "Canal de relance : Appel" at bounding box center [156, 83] width 96 height 10
click at [483, 62] on div "À effectuer À venir Effectuées Analyse" at bounding box center [773, 51] width 1466 height 26
click at [63, 77] on html "ME +99 +99 4 Relances À effectuer À venir Effectuées Analyse Canal de relance :…" at bounding box center [753, 357] width 1507 height 714
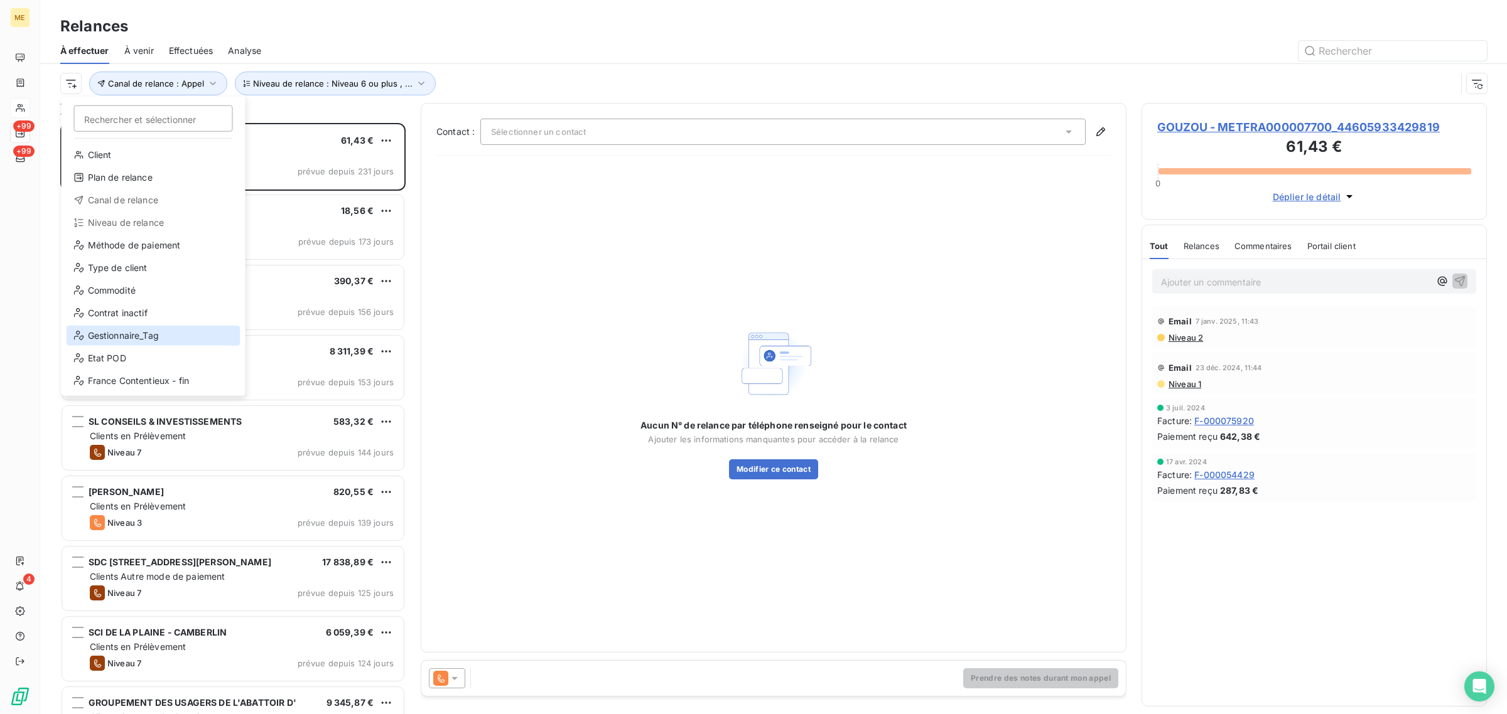
click at [102, 326] on div "Gestionnaire_Tag" at bounding box center [154, 336] width 174 height 20
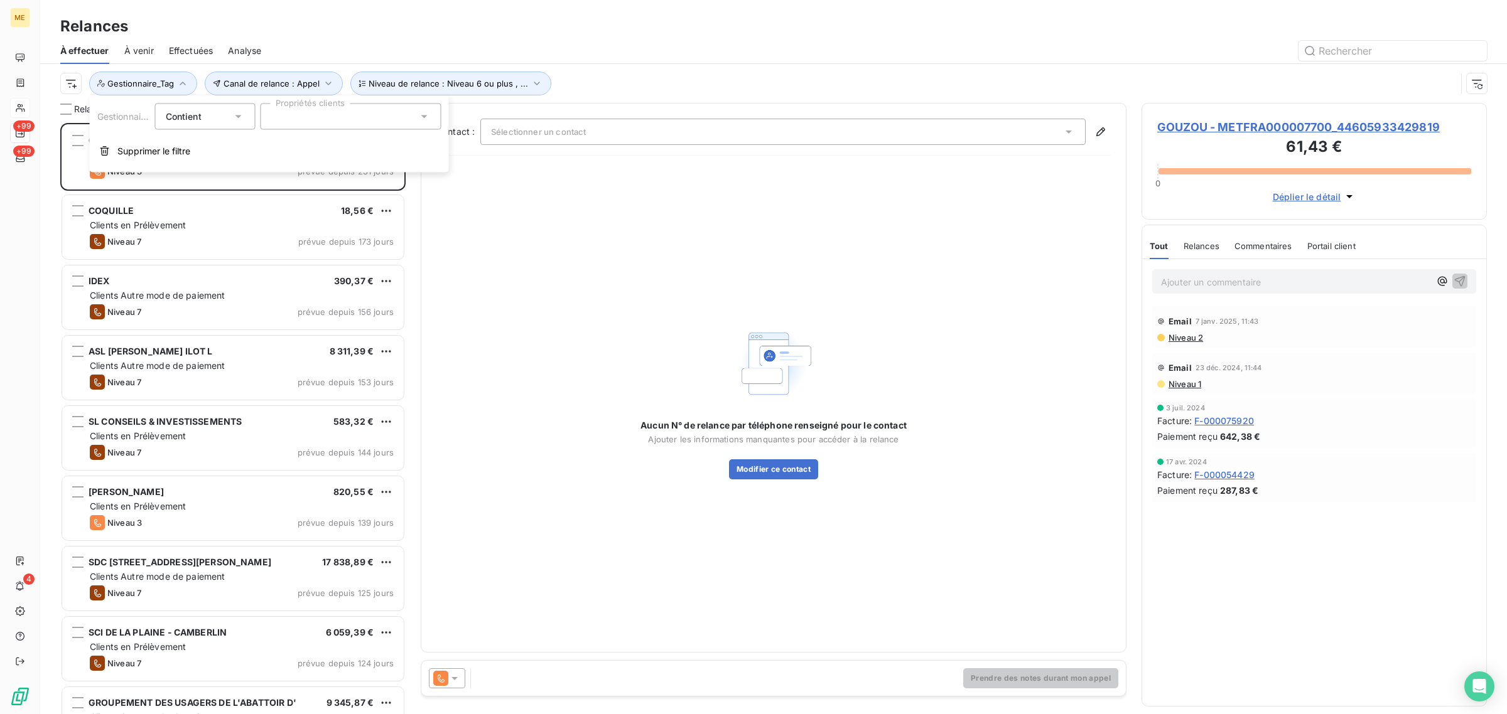
click at [271, 124] on div at bounding box center [351, 117] width 181 height 26
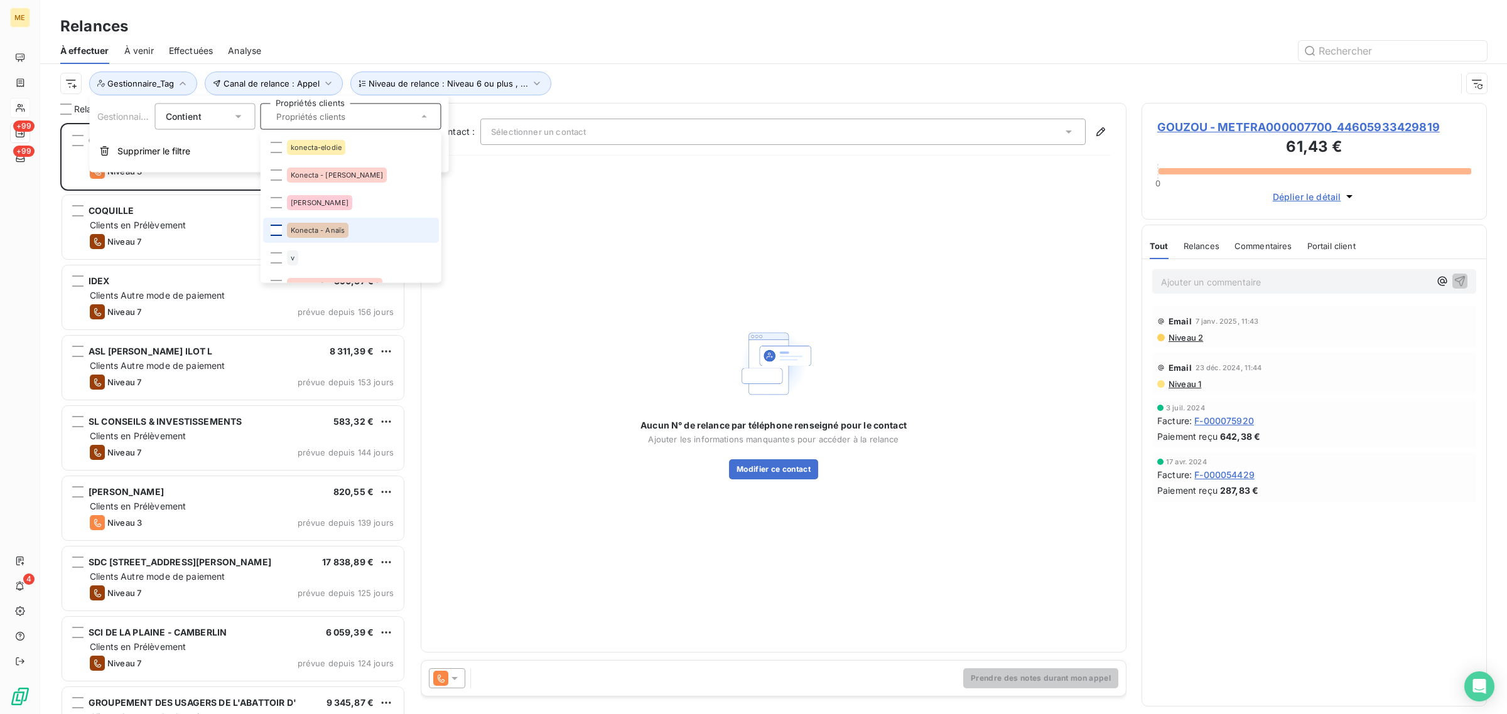
click at [281, 232] on div at bounding box center [276, 230] width 11 height 11
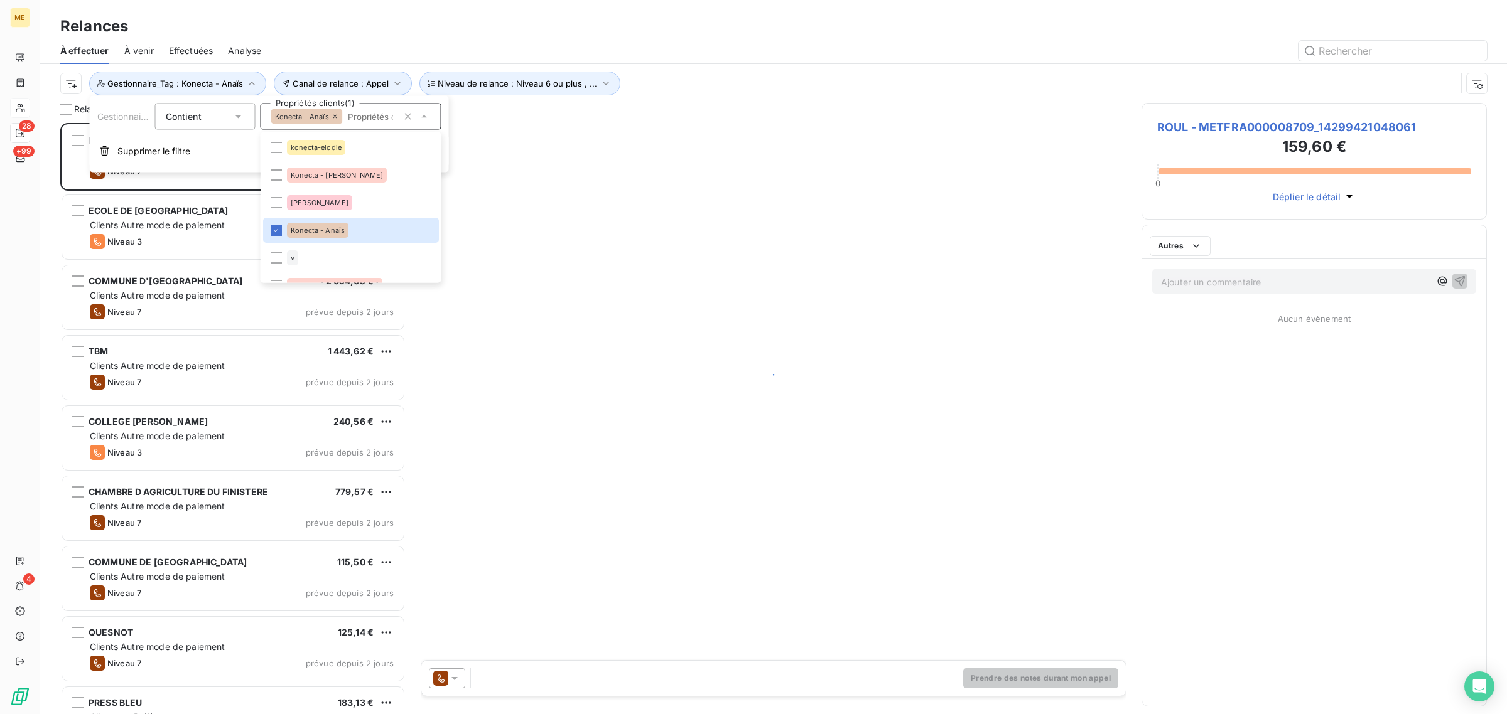
scroll to position [579, 333]
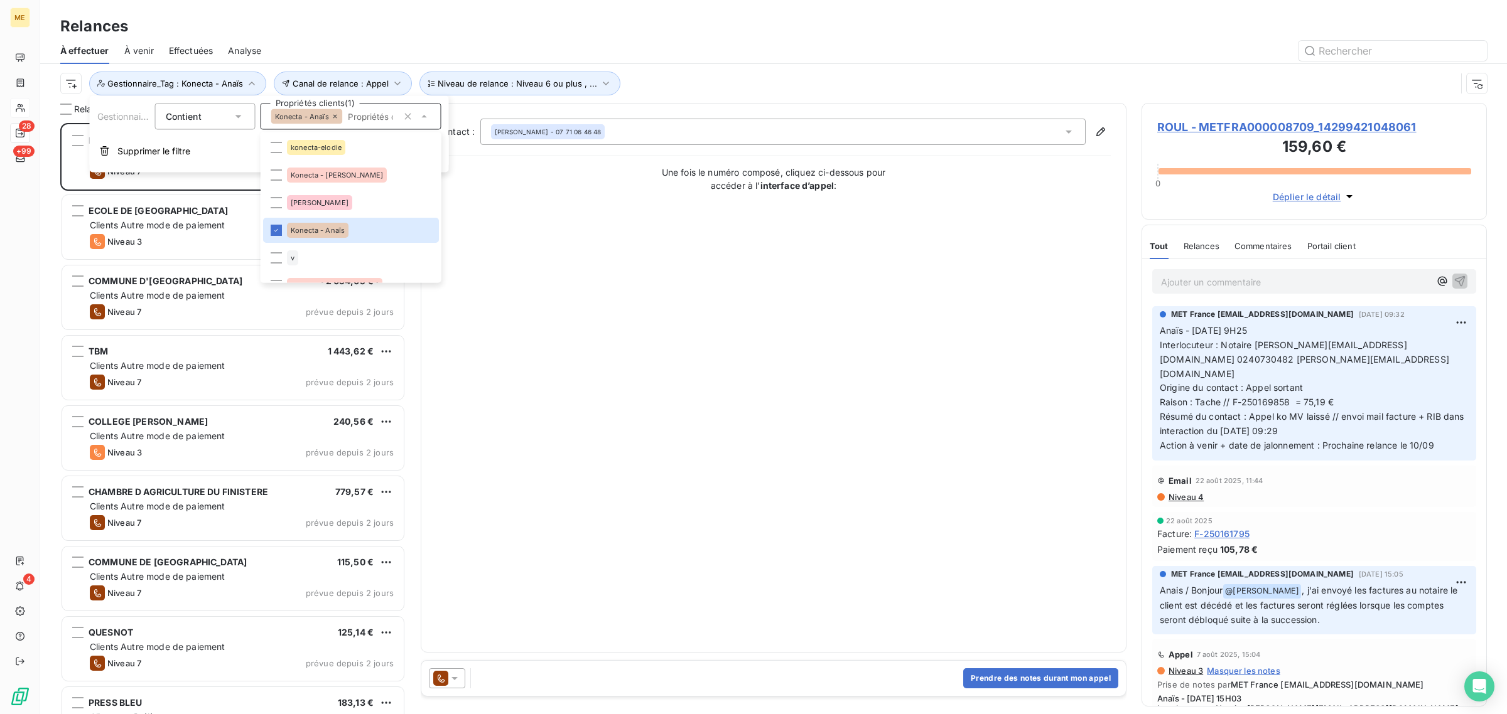
click at [675, 77] on div "Canal de relance : Appel Niveau de relance : Niveau 6 ou plus , ... Gestionnair…" at bounding box center [758, 84] width 1396 height 24
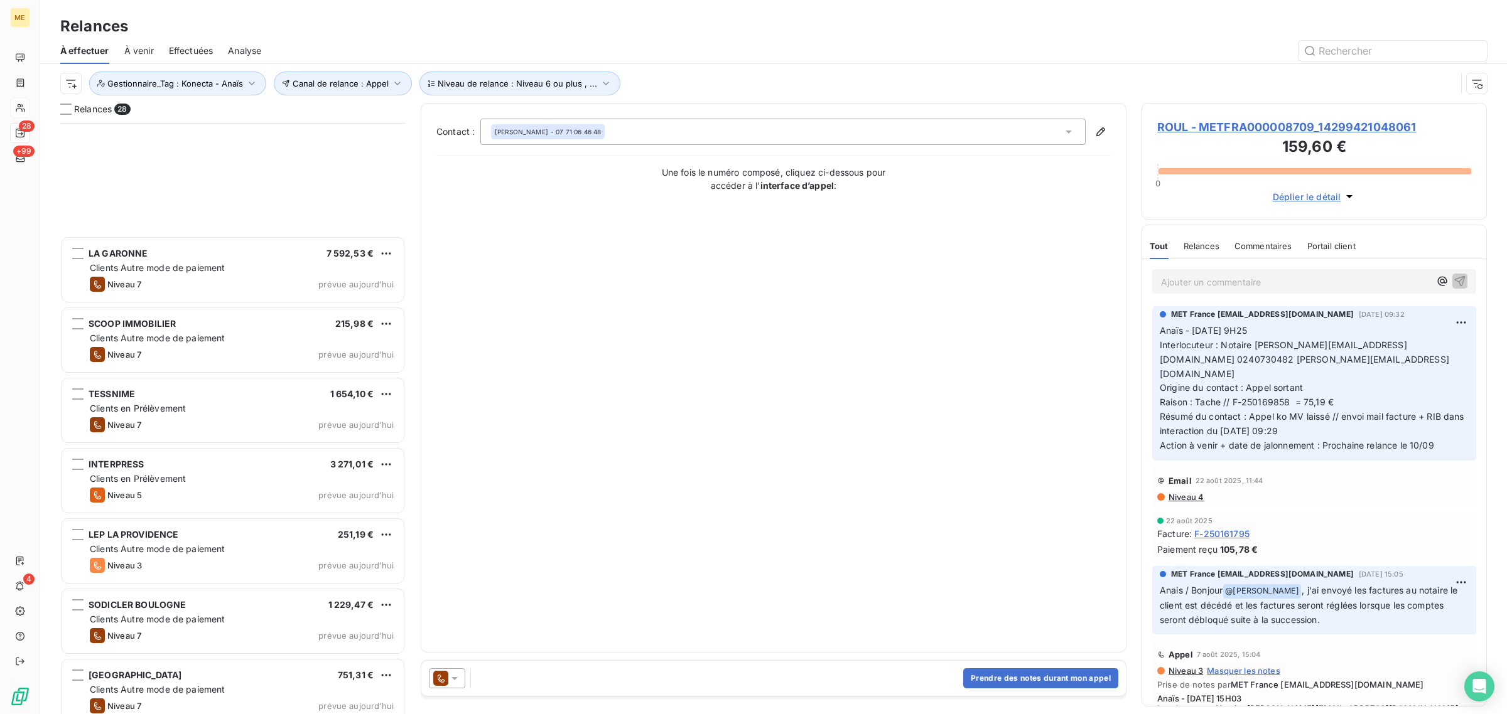
scroll to position [1378, 0]
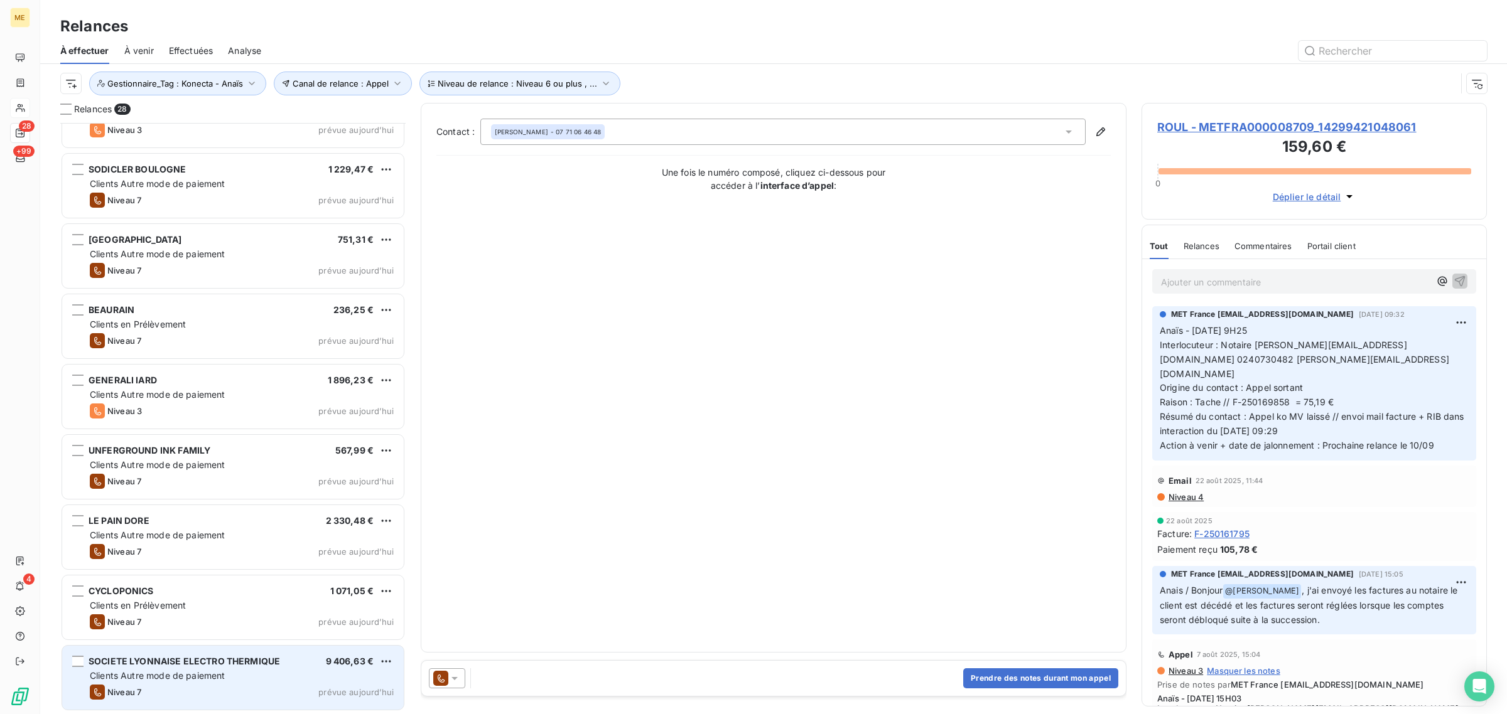
click at [184, 679] on span "Clients Autre mode de paiement" at bounding box center [158, 675] width 136 height 11
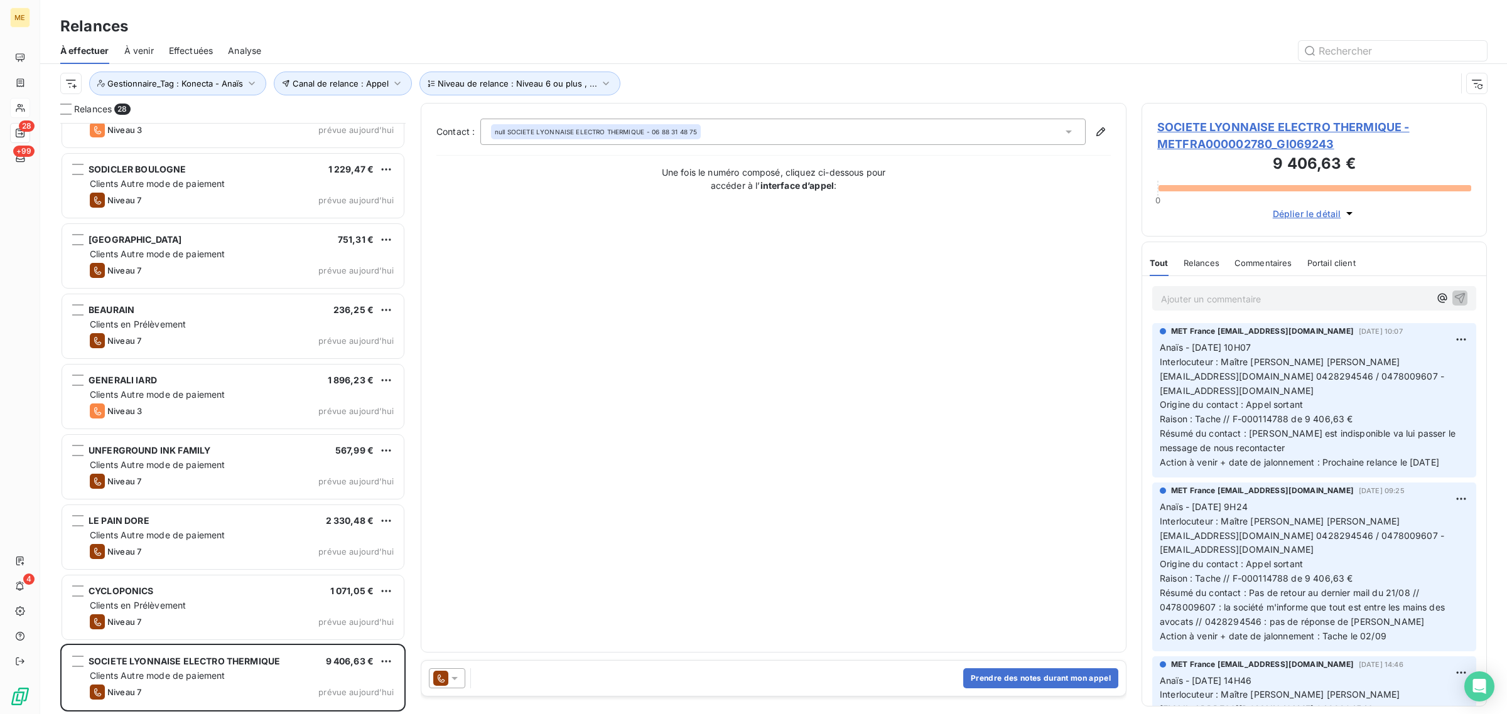
click at [1197, 142] on span "SOCIETE LYONNAISE ELECTRO THERMIQUE - METFRA000002780_GI069243" at bounding box center [1314, 136] width 314 height 34
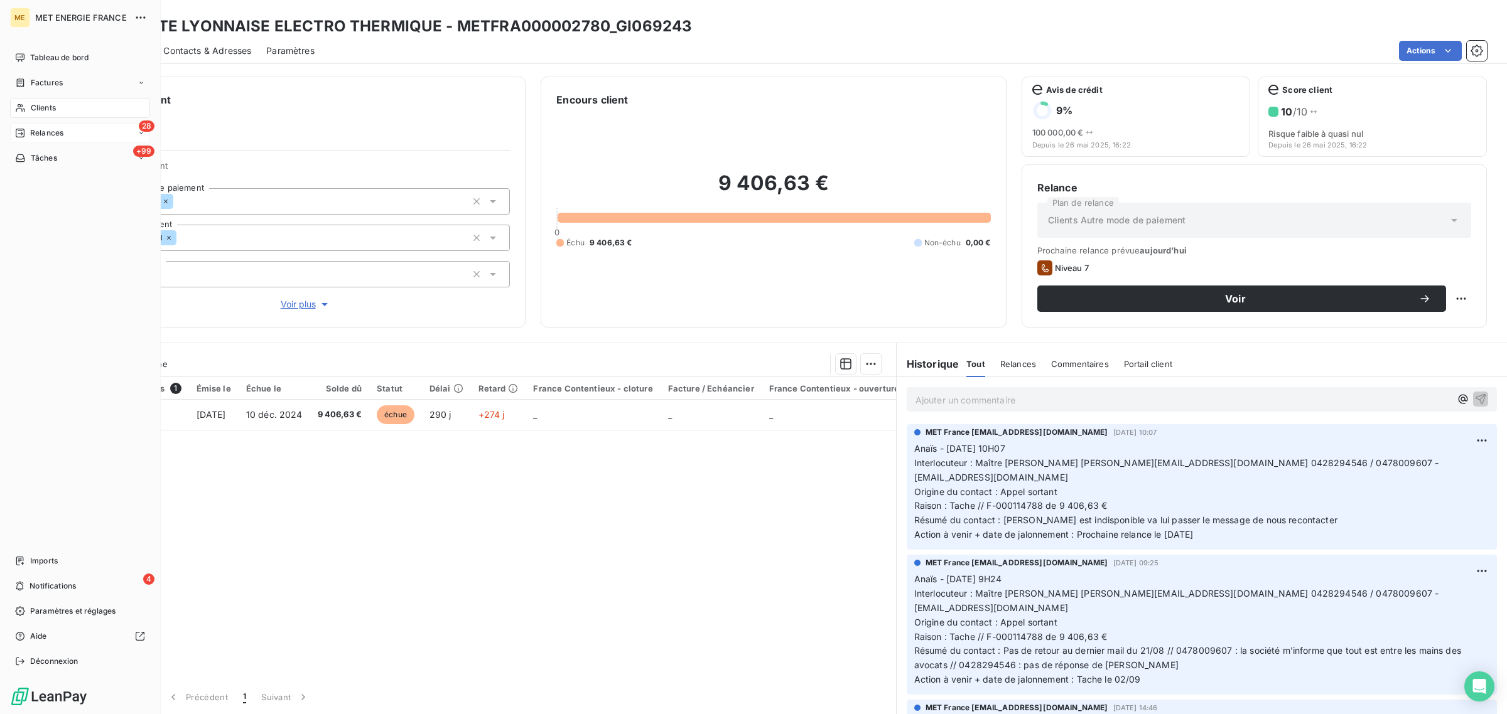
click at [26, 133] on div "Relances" at bounding box center [39, 132] width 48 height 11
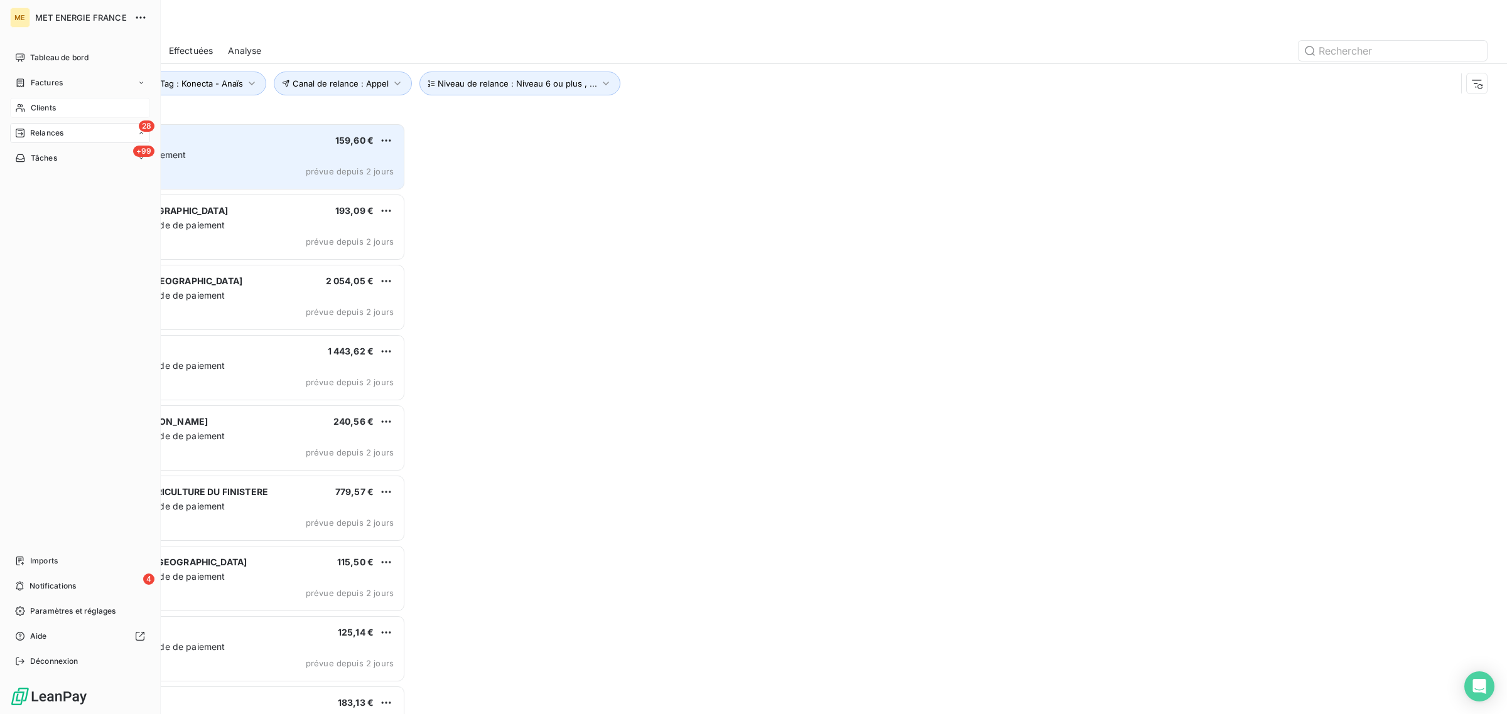
scroll to position [579, 333]
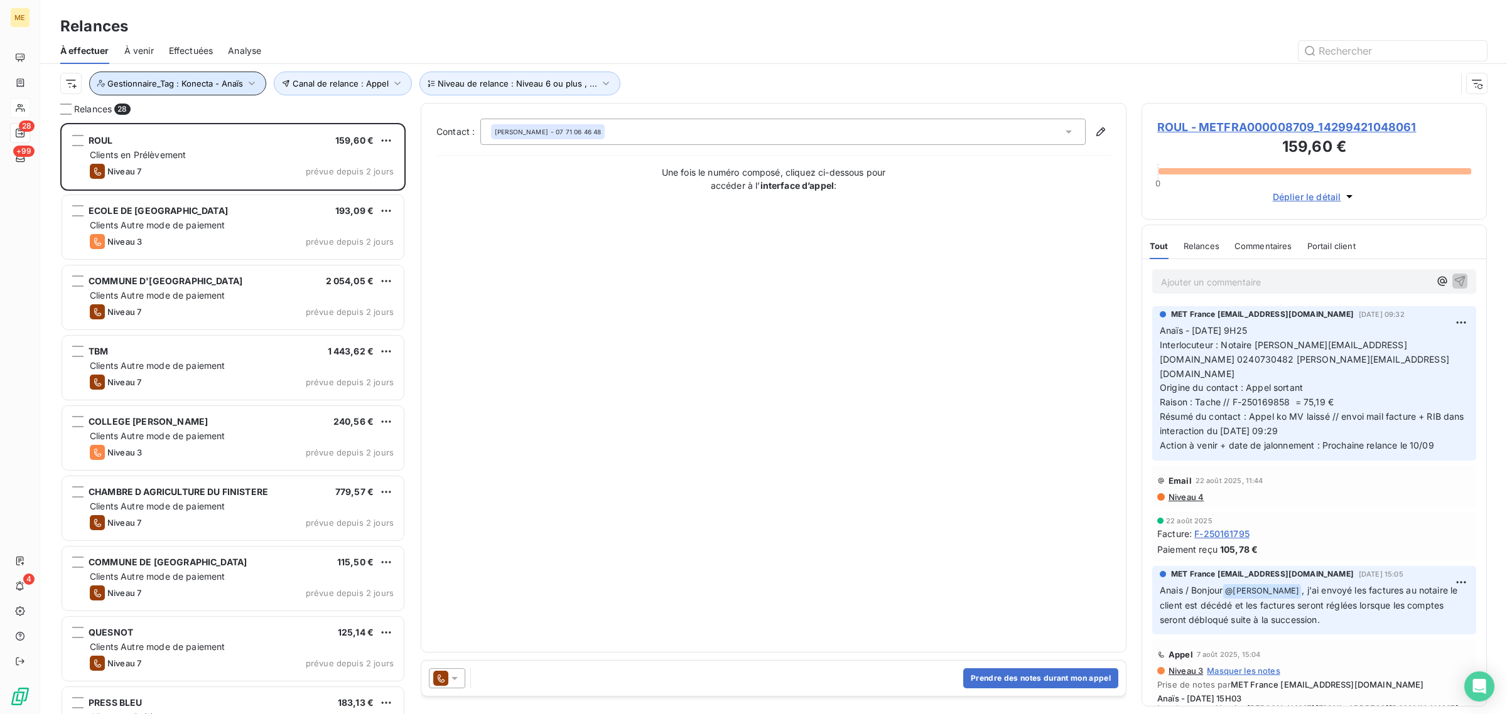
click at [220, 79] on span "Gestionnaire_Tag : Konecta - Anaïs" at bounding box center [175, 83] width 136 height 10
click at [334, 117] on icon at bounding box center [335, 117] width 8 height 8
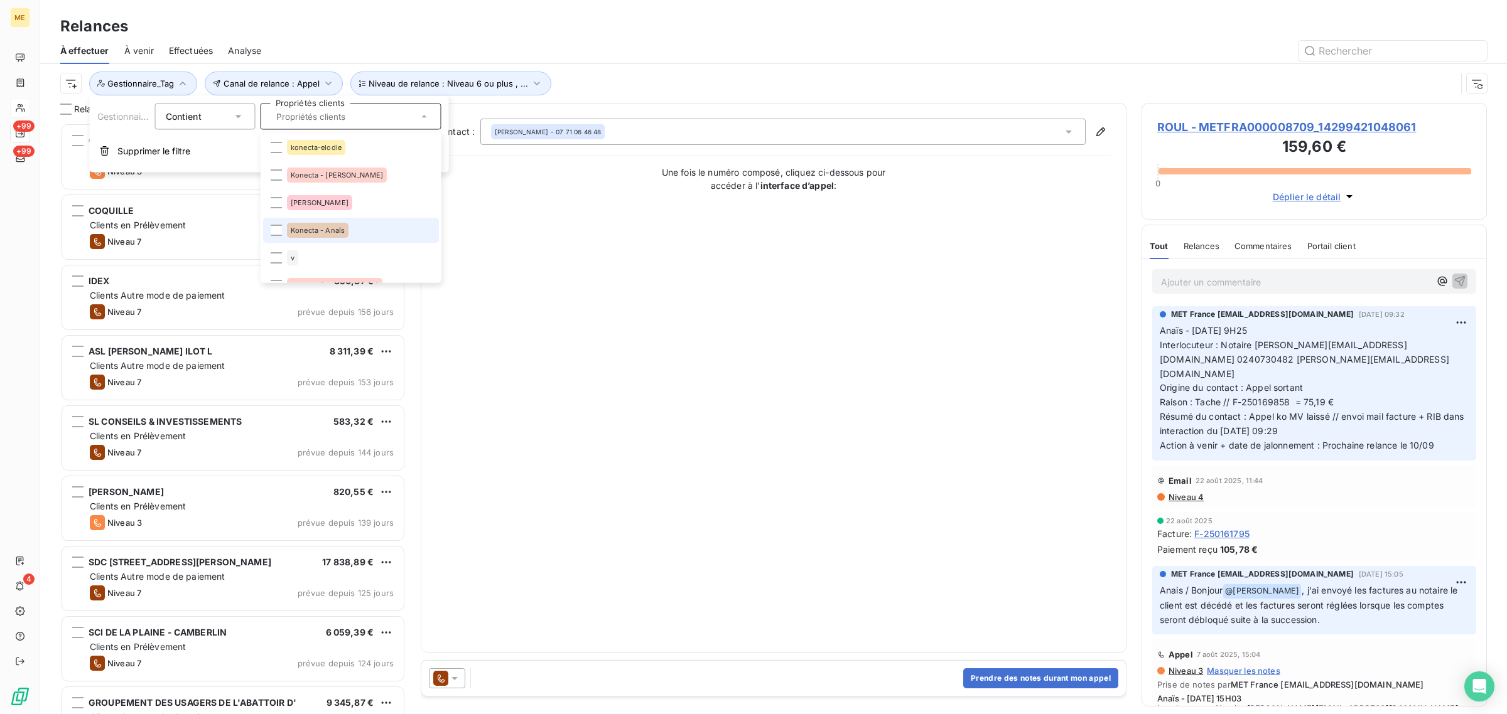
click at [317, 235] on div "Konecta - Anaïs" at bounding box center [318, 230] width 62 height 15
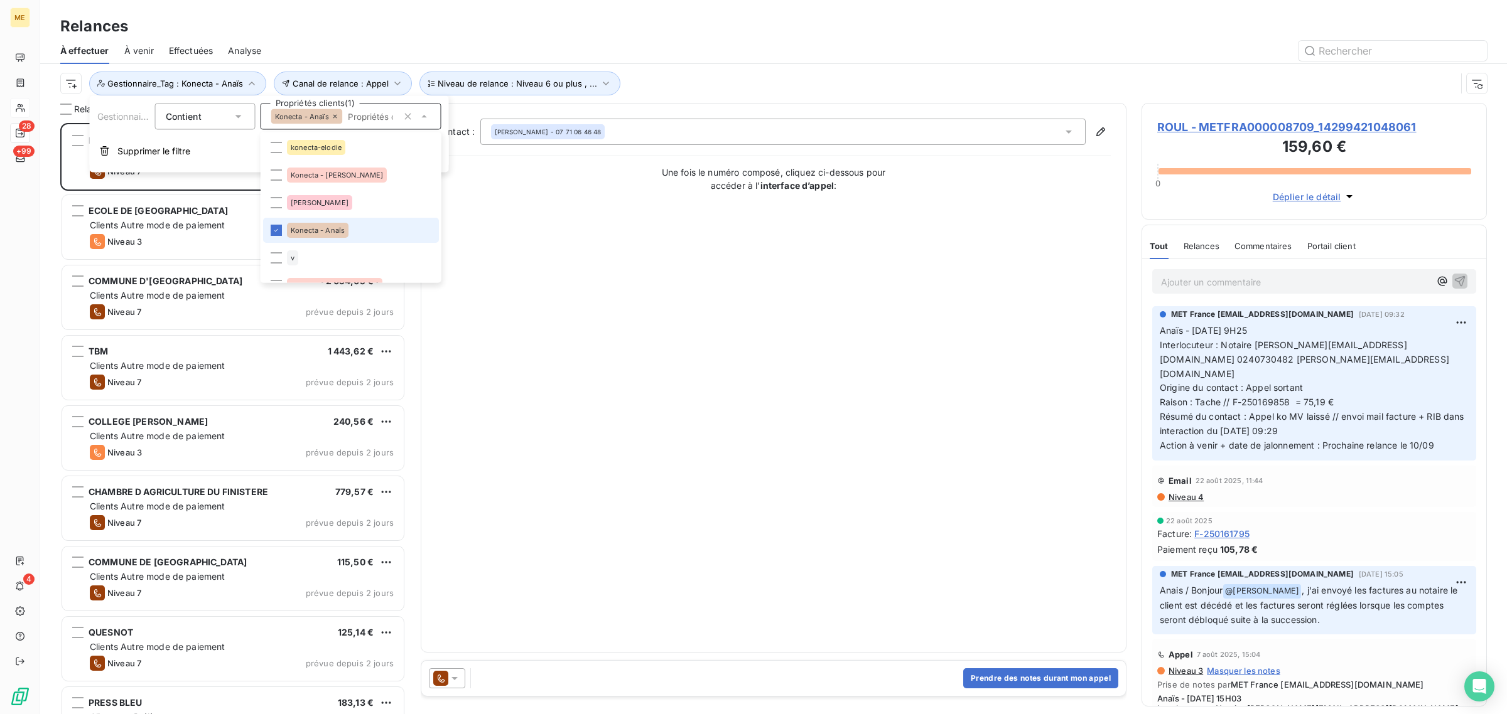
click at [318, 231] on span "Konecta - Anaïs" at bounding box center [318, 231] width 54 height 8
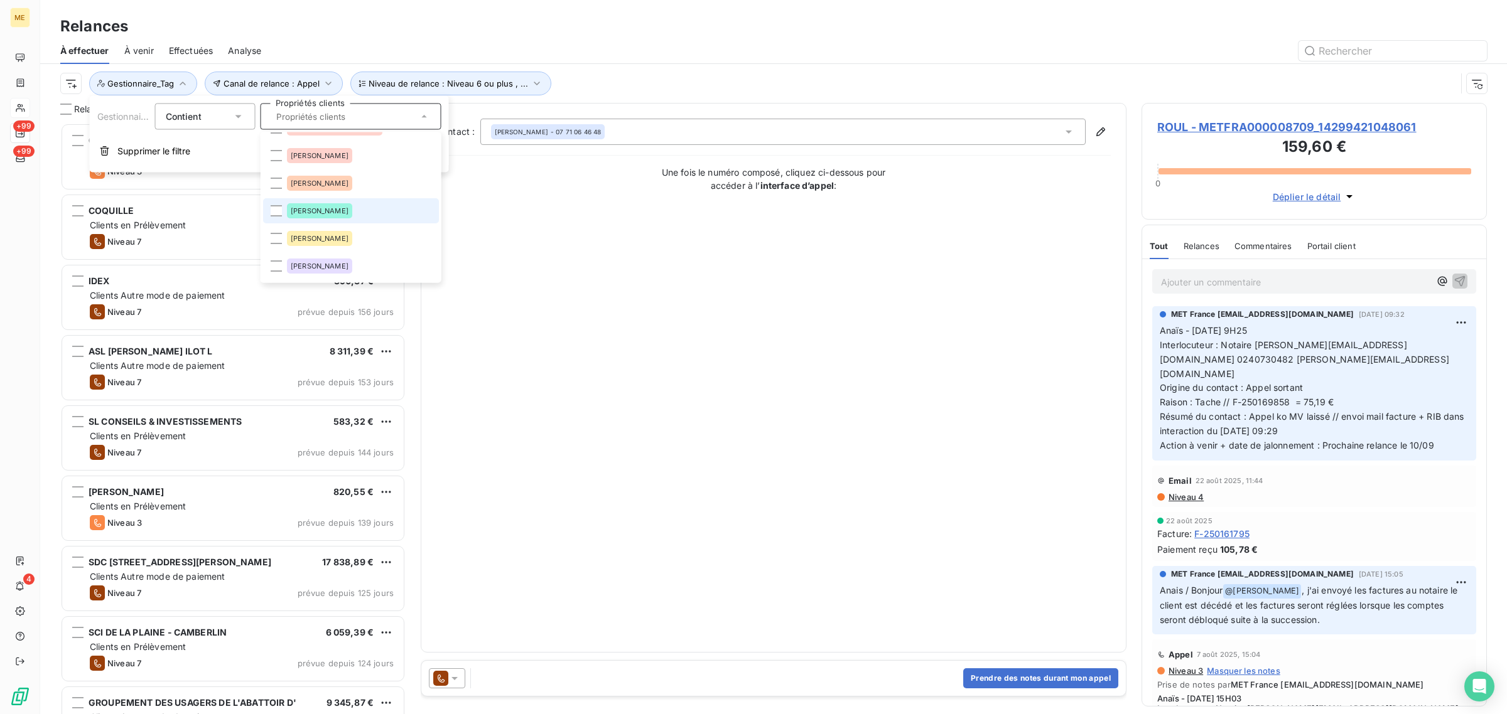
scroll to position [78, 0]
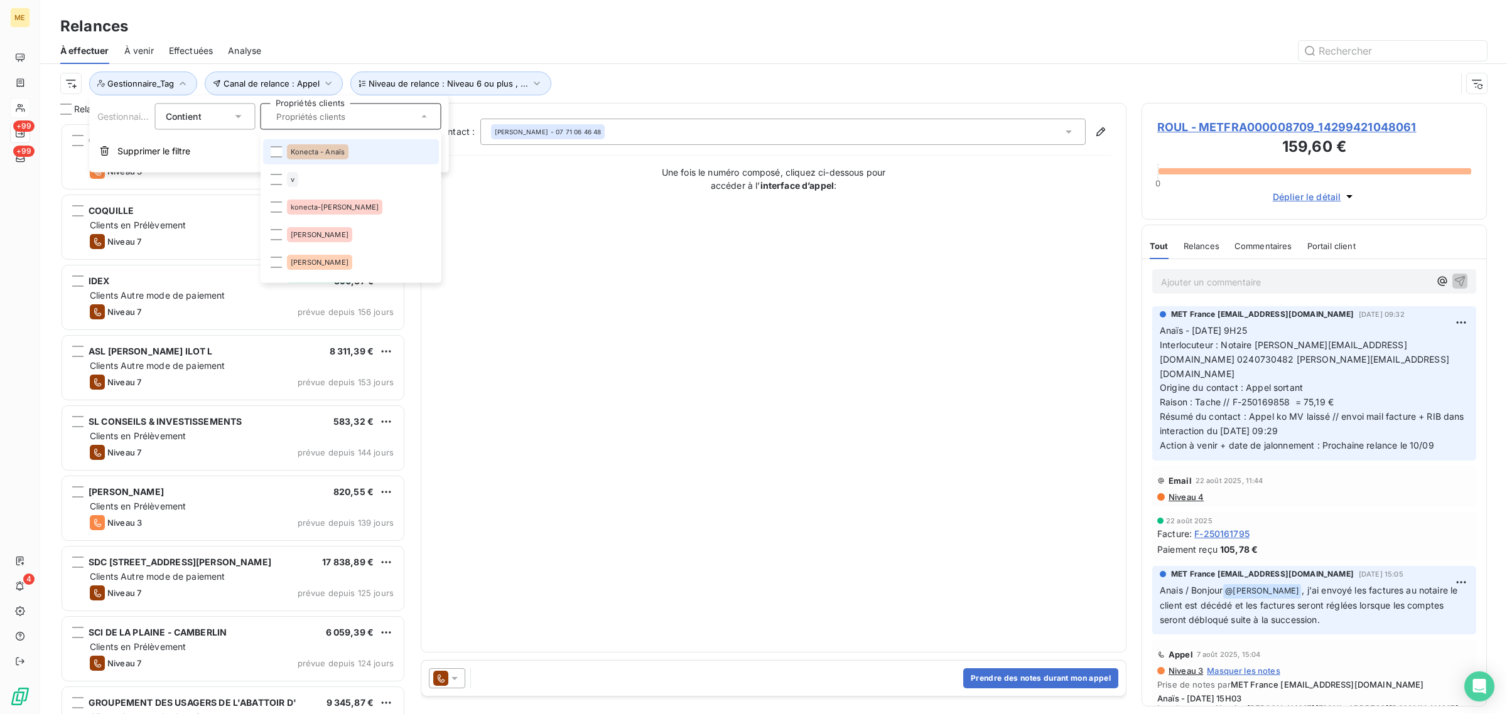
click at [315, 156] on div "Konecta - Anaïs" at bounding box center [318, 151] width 62 height 15
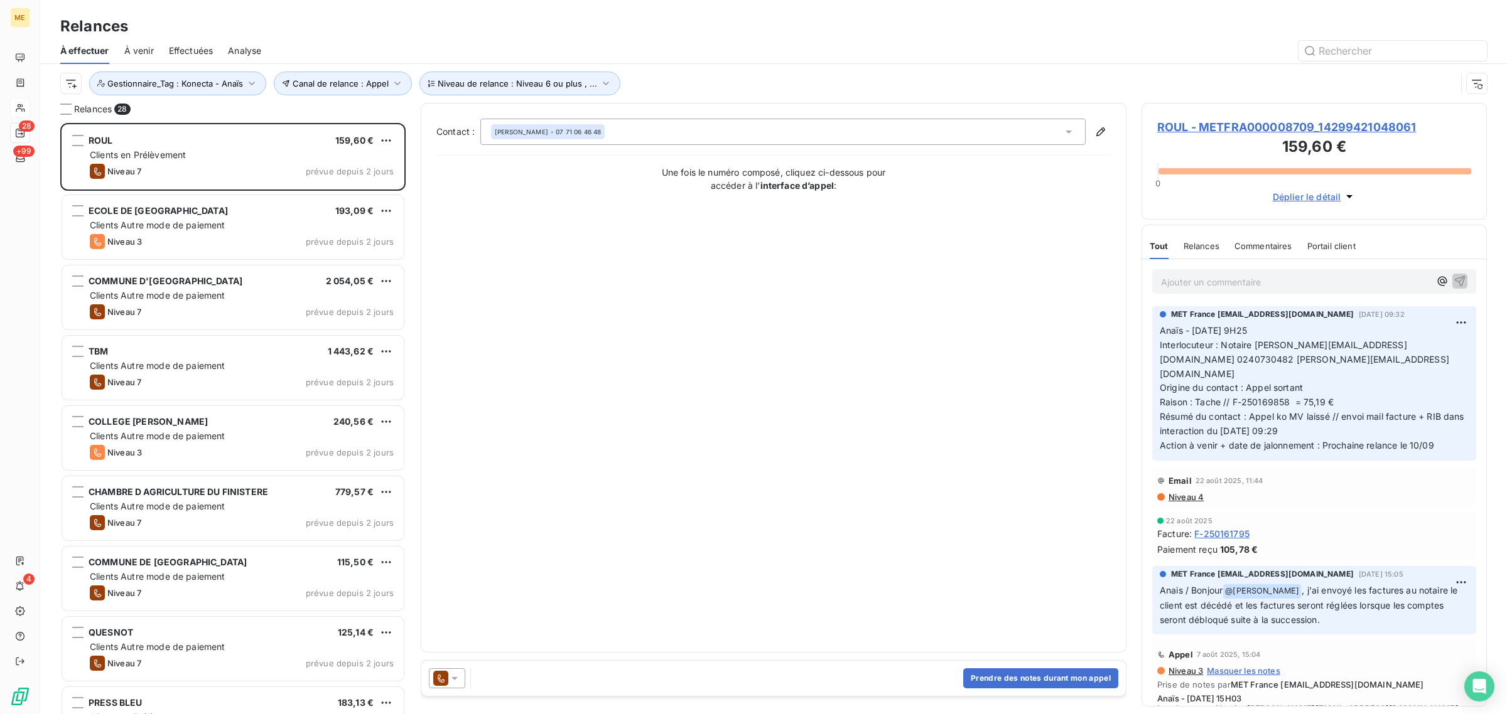
click at [559, 459] on div "Contact : [PERSON_NAME] - 07 71 06 46 48 Une fois le numéro composé, cliquez ci…" at bounding box center [773, 378] width 674 height 519
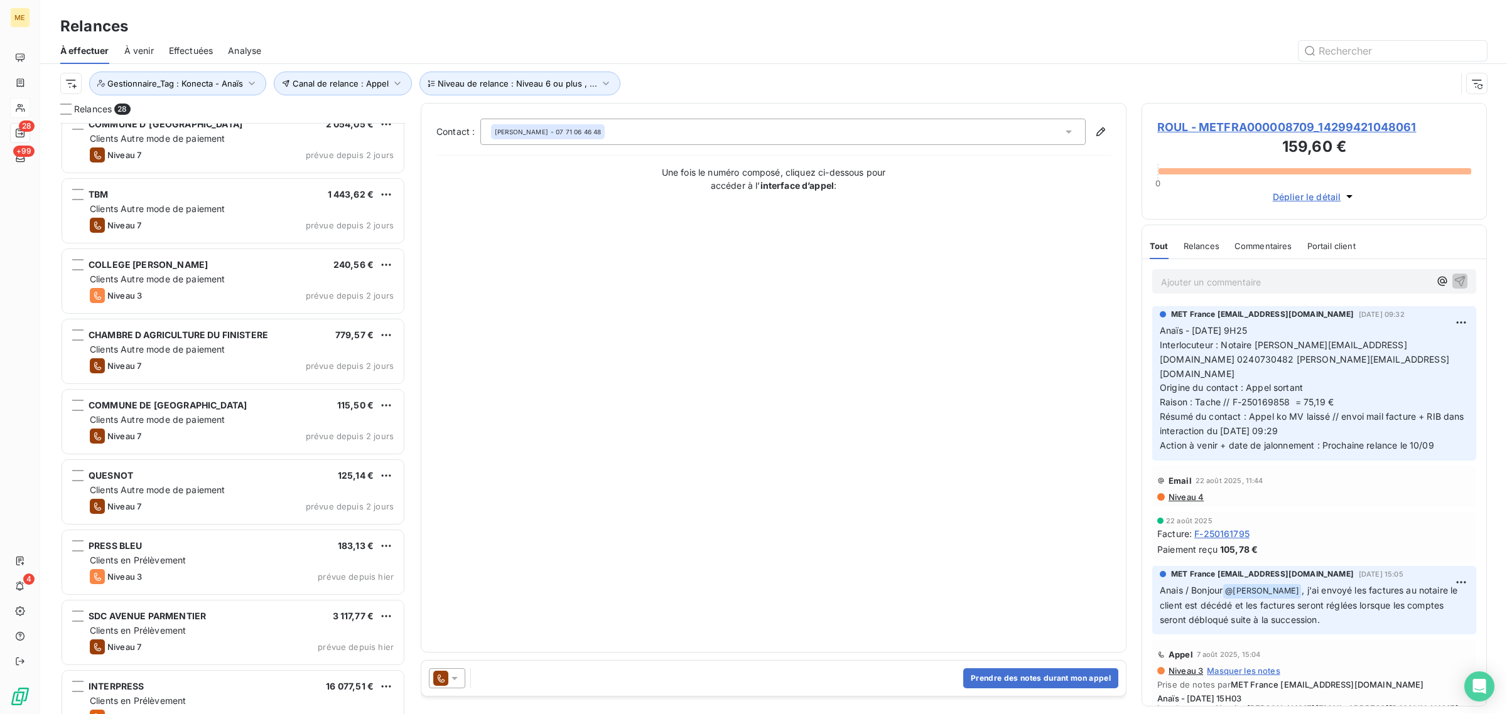
scroll to position [0, 0]
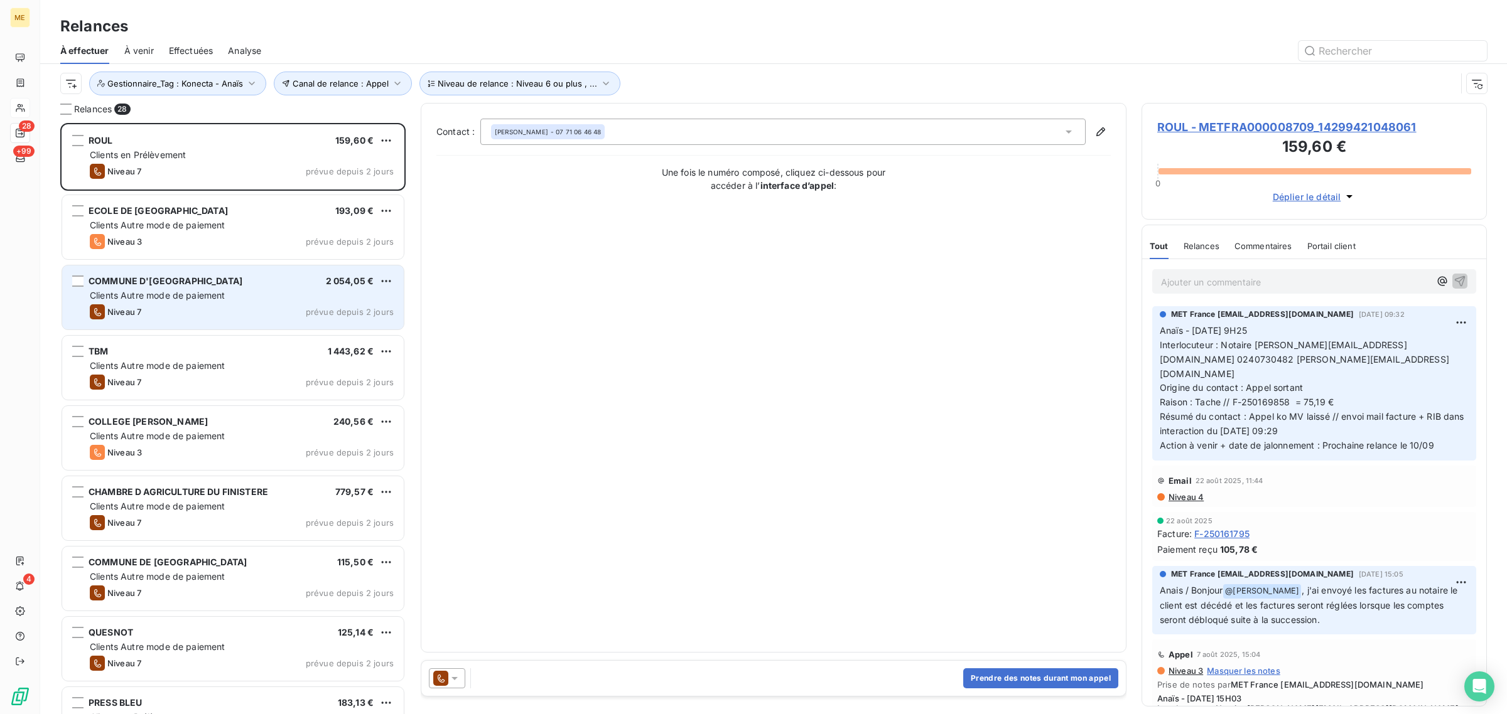
click at [188, 300] on span "Clients Autre mode de paiement" at bounding box center [158, 295] width 136 height 11
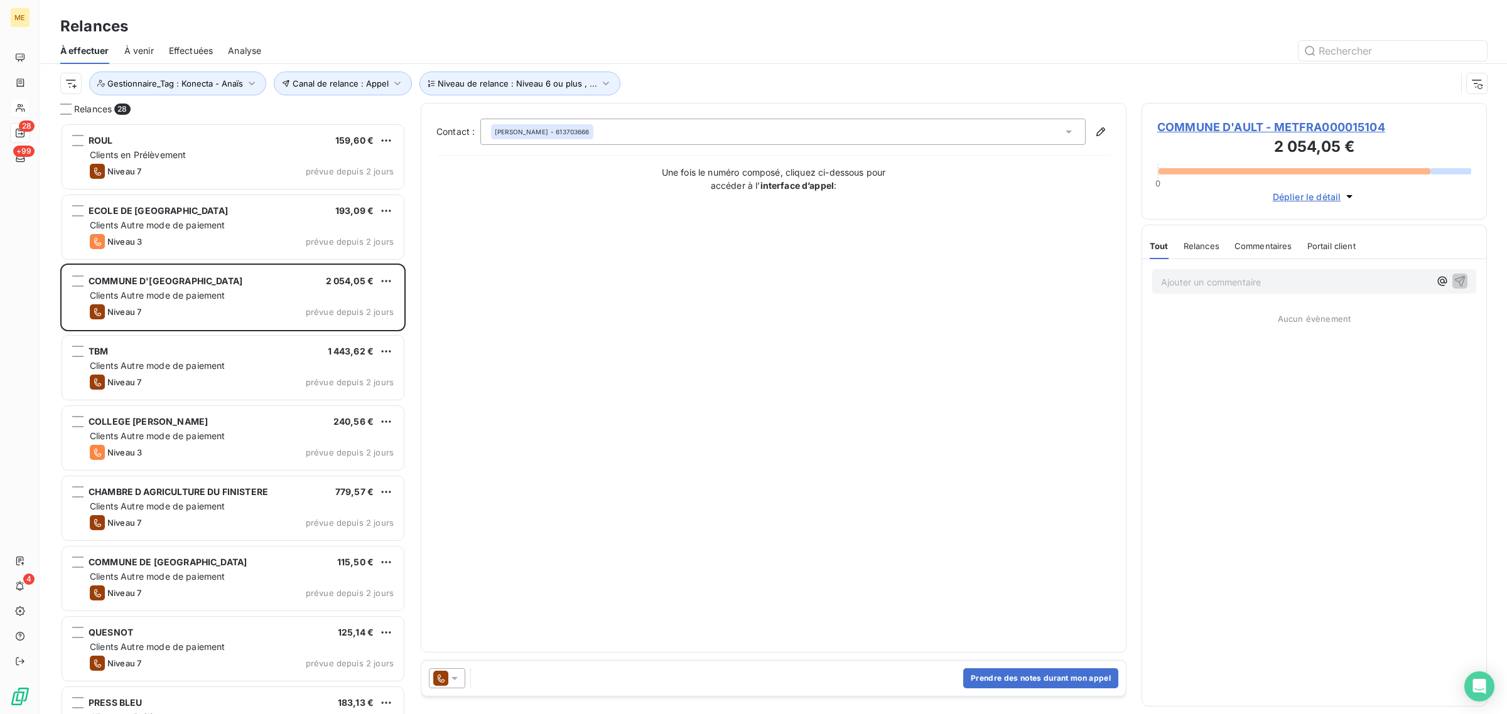
click at [1213, 126] on span "COMMUNE D'AULT - METFRA000015104" at bounding box center [1314, 127] width 314 height 17
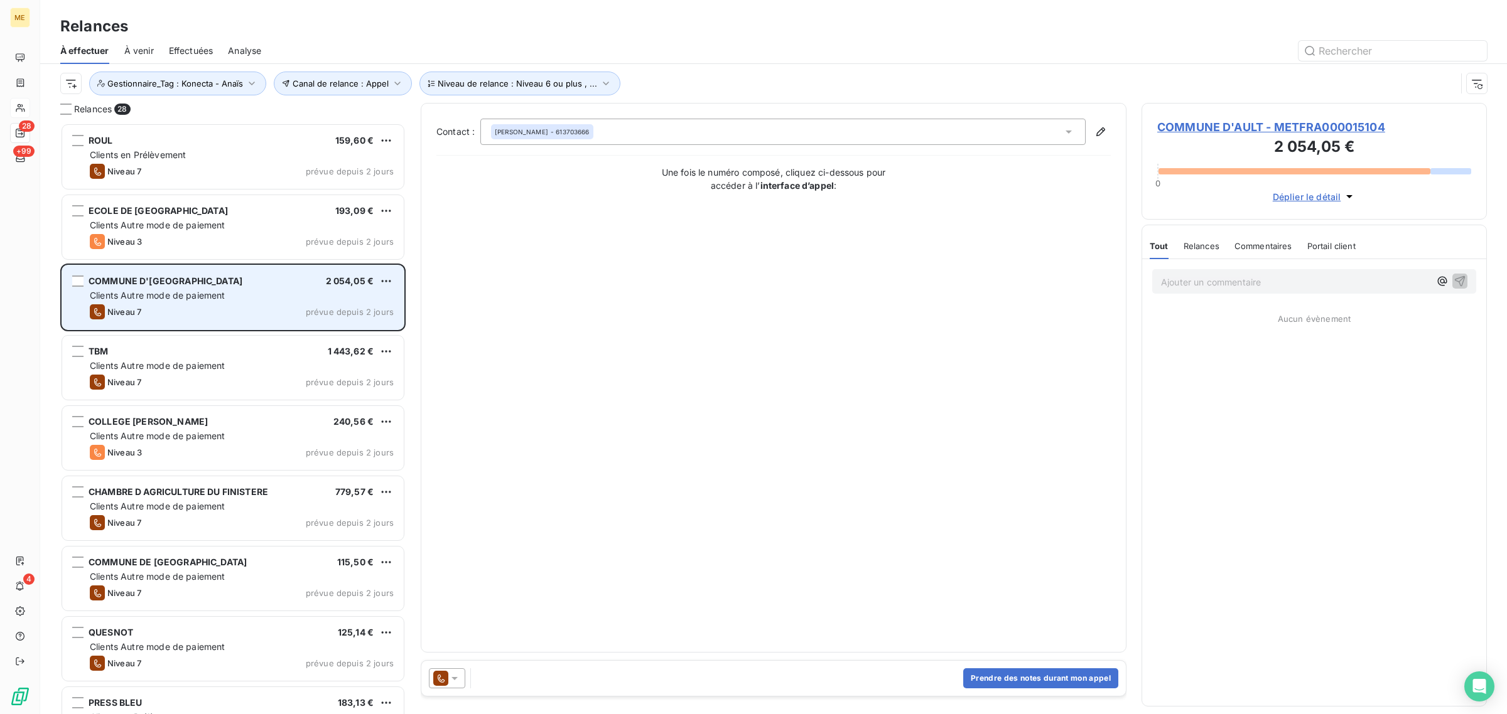
scroll to position [579, 333]
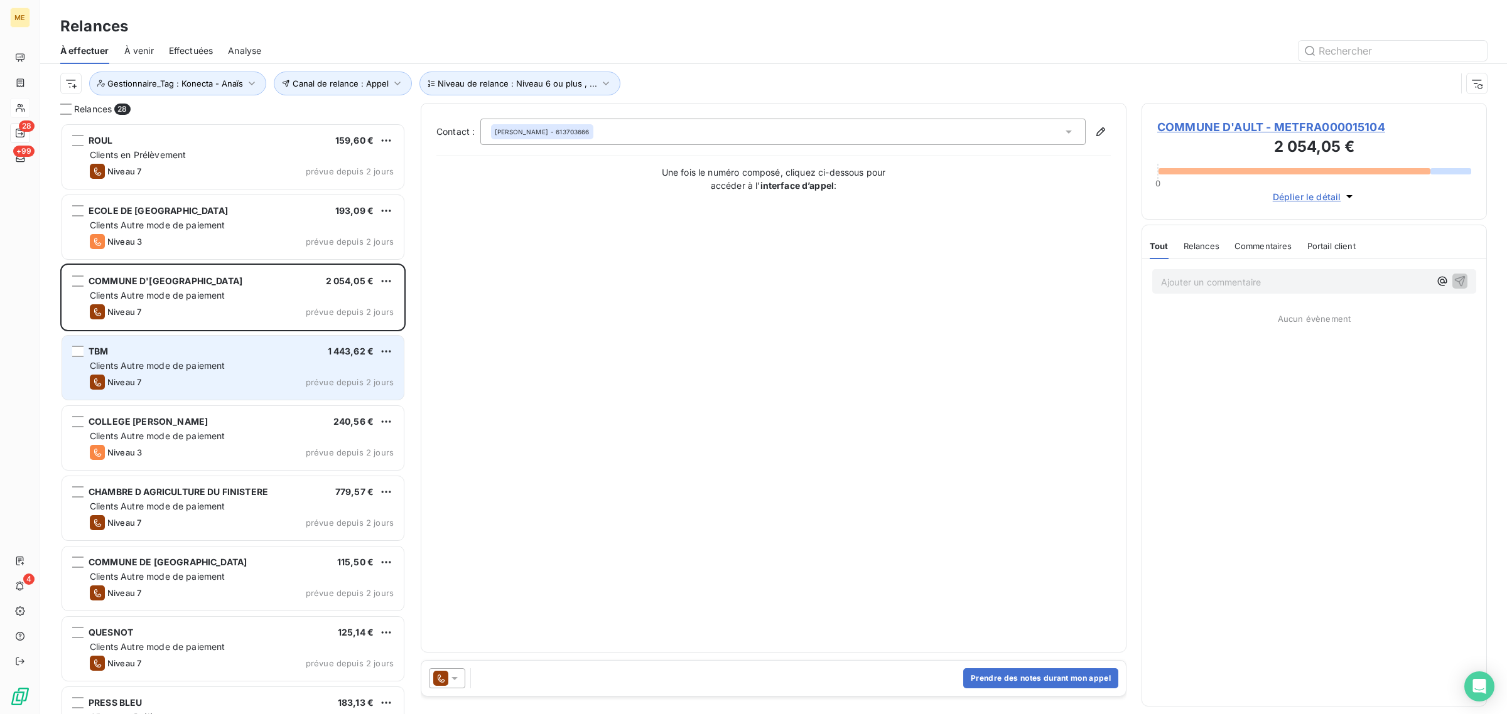
click at [186, 393] on div "TBM 1 443,62 € Clients Autre mode de paiement Niveau 7 prévue depuis 2 jours" at bounding box center [233, 368] width 342 height 64
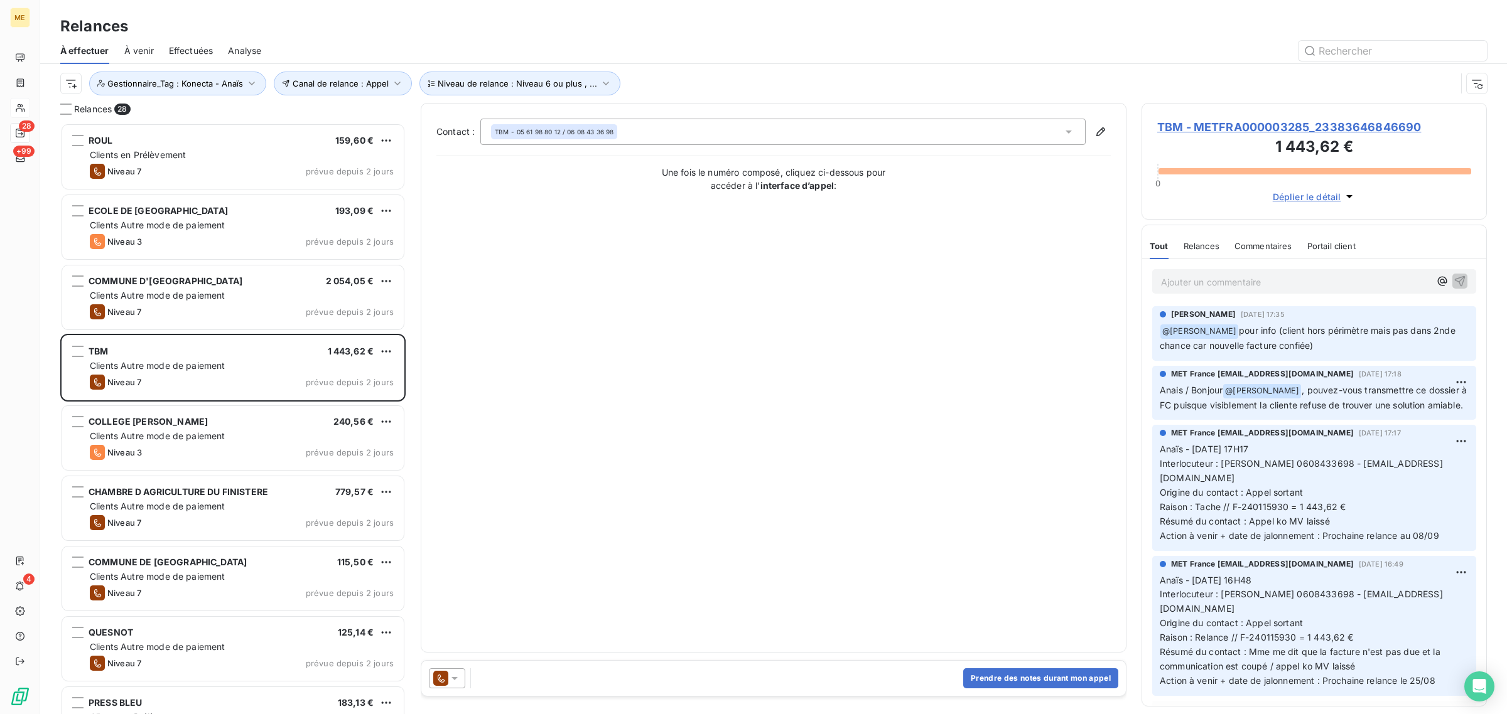
click at [1283, 126] on span "TBM - METFRA000003285_23383646846690" at bounding box center [1314, 127] width 314 height 17
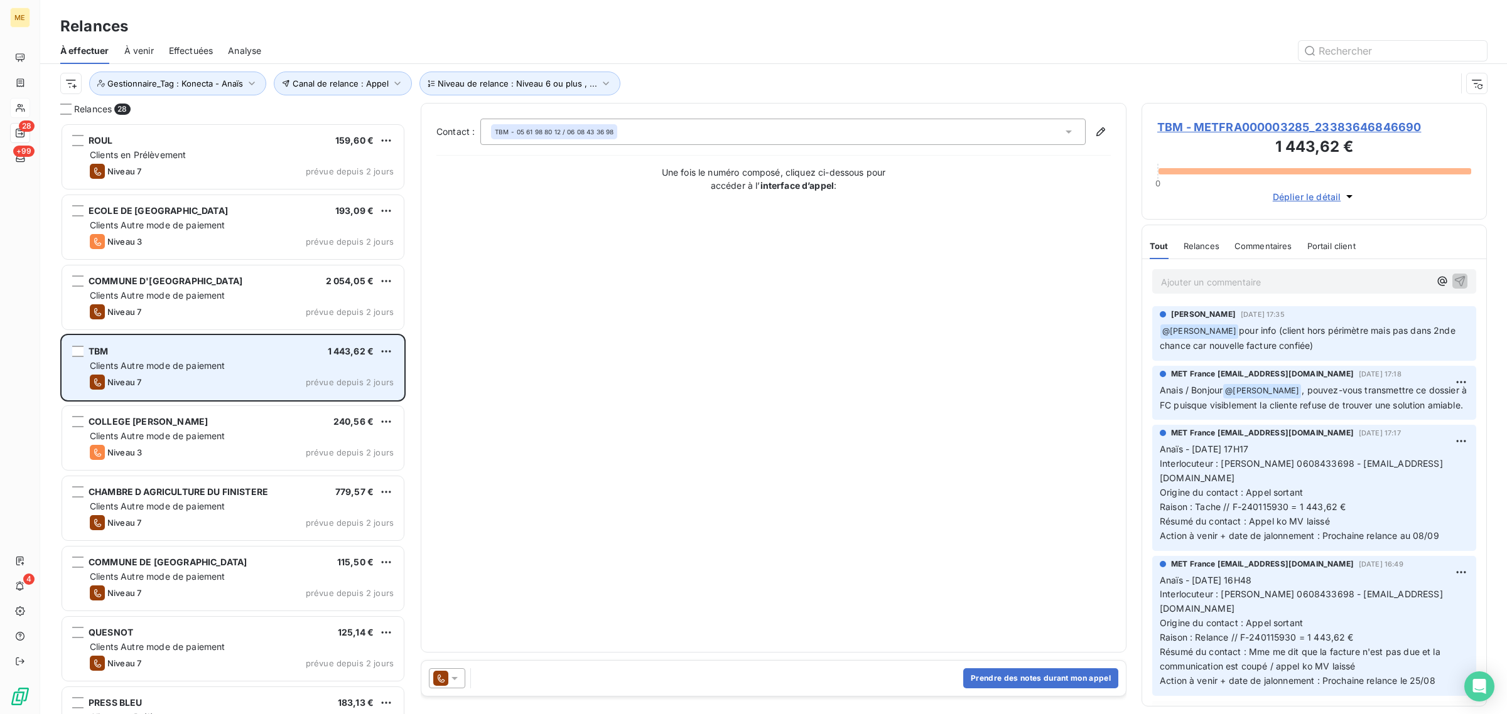
scroll to position [579, 333]
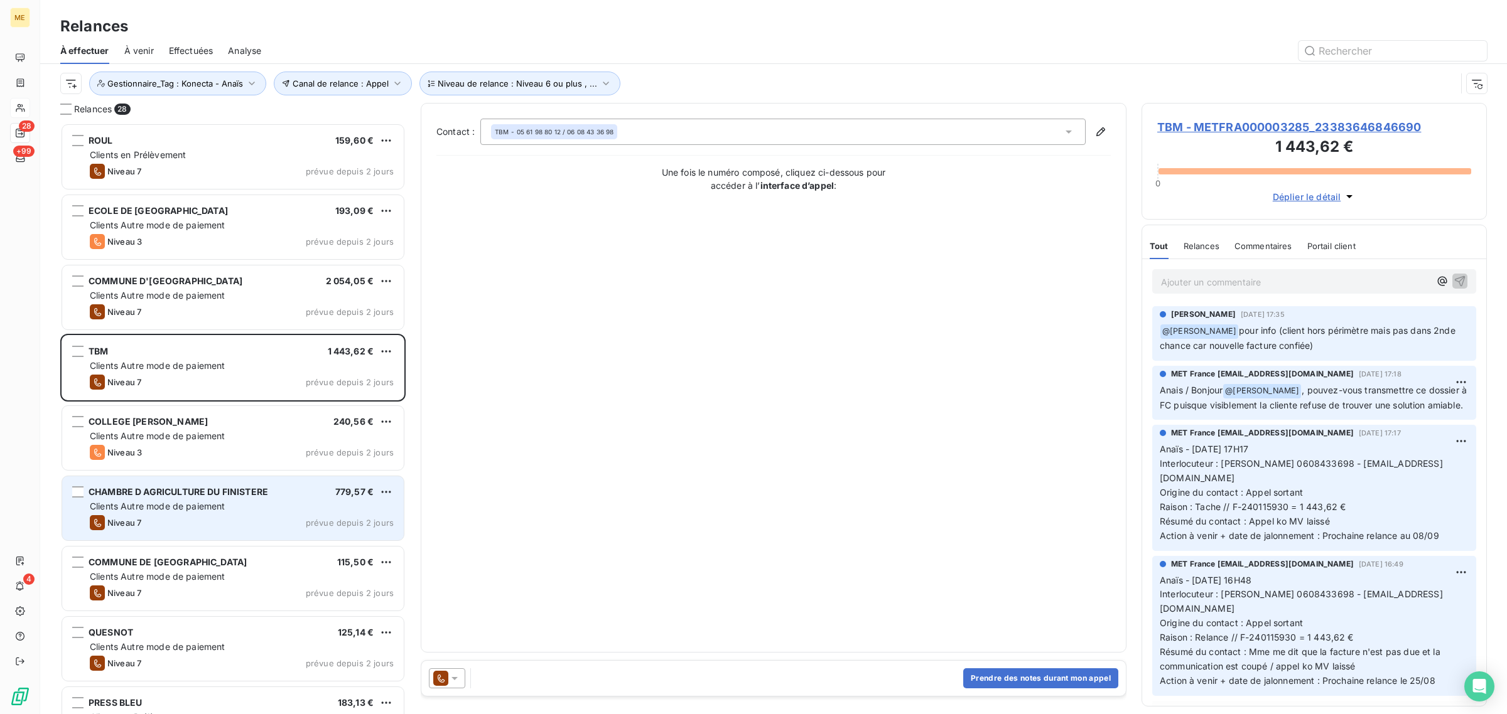
click at [185, 504] on span "Clients Autre mode de paiement" at bounding box center [158, 506] width 136 height 11
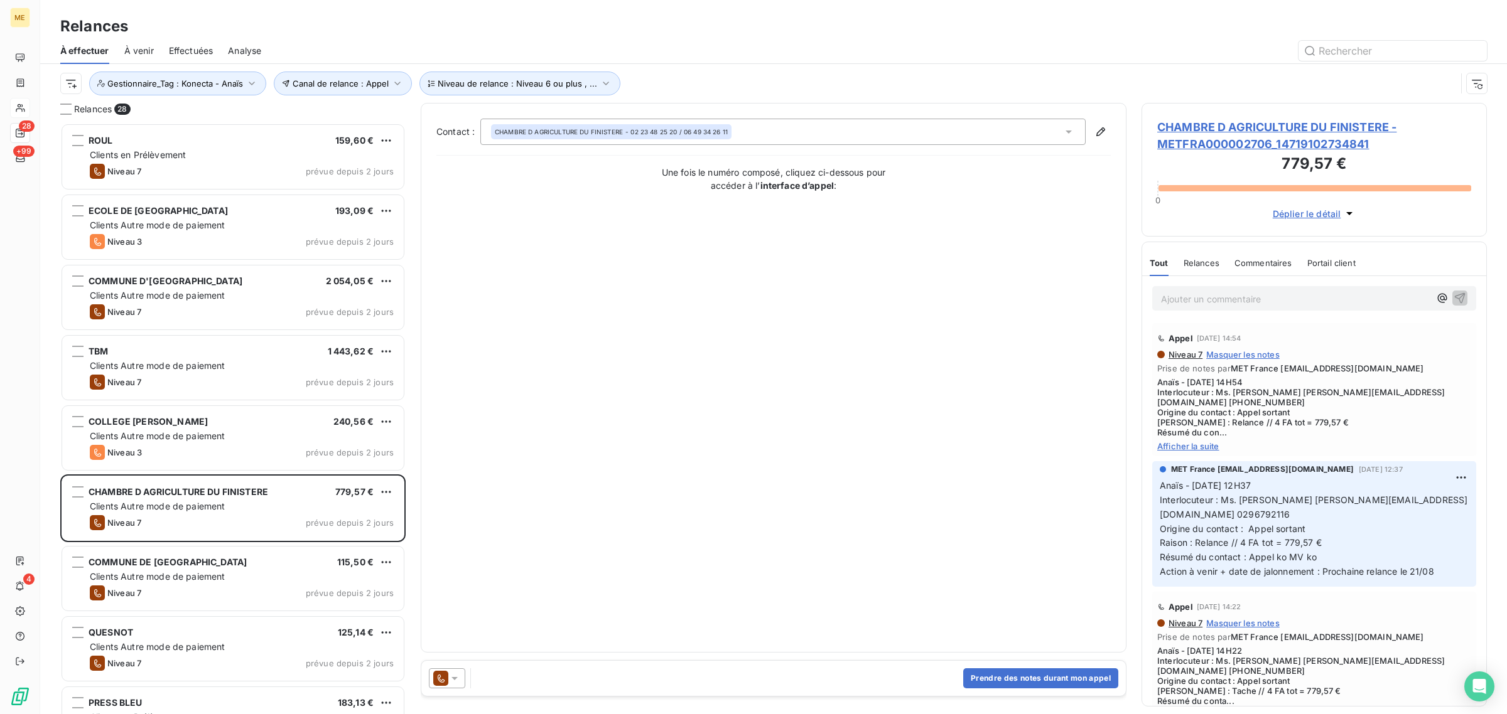
click at [1261, 140] on span "CHAMBRE D AGRICULTURE DU FINISTERE - METFRA000002706_14719102734841" at bounding box center [1314, 136] width 314 height 34
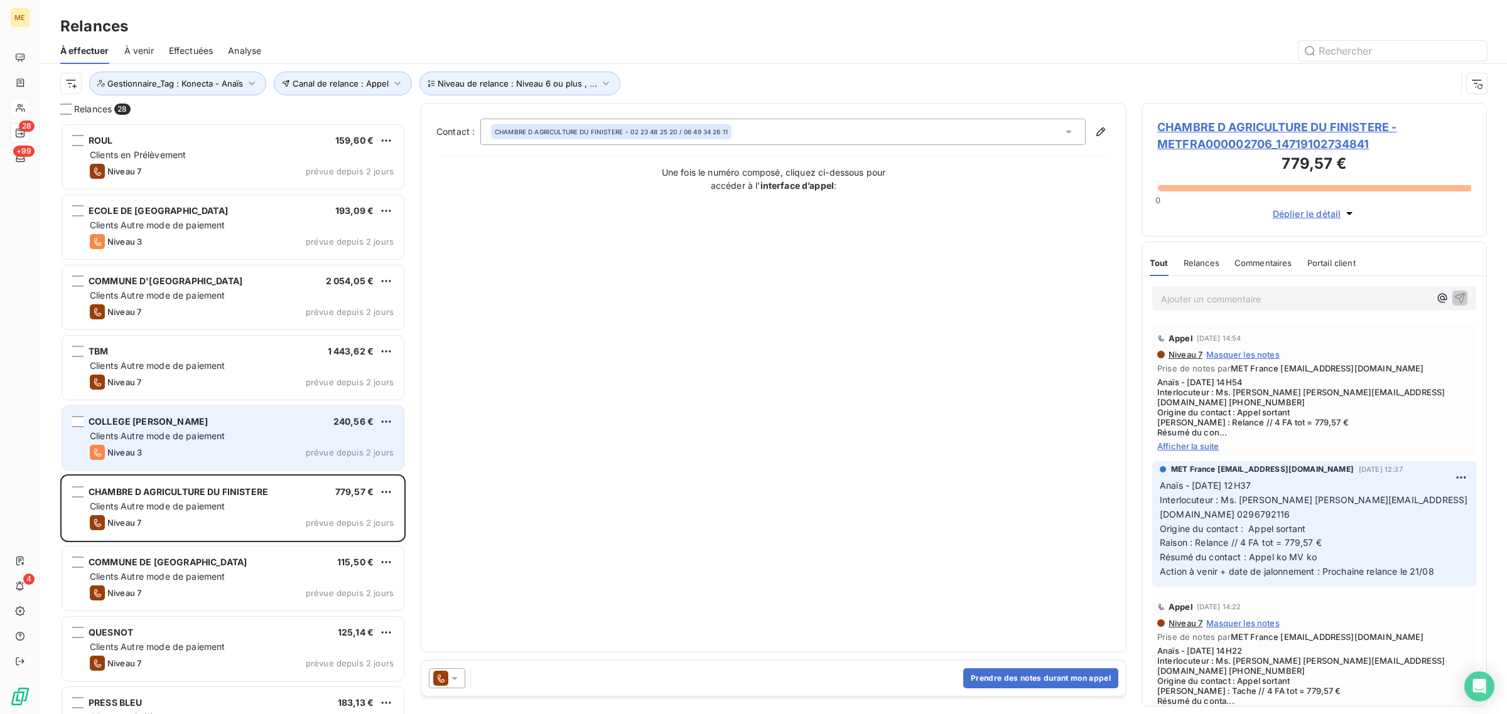
scroll to position [579, 333]
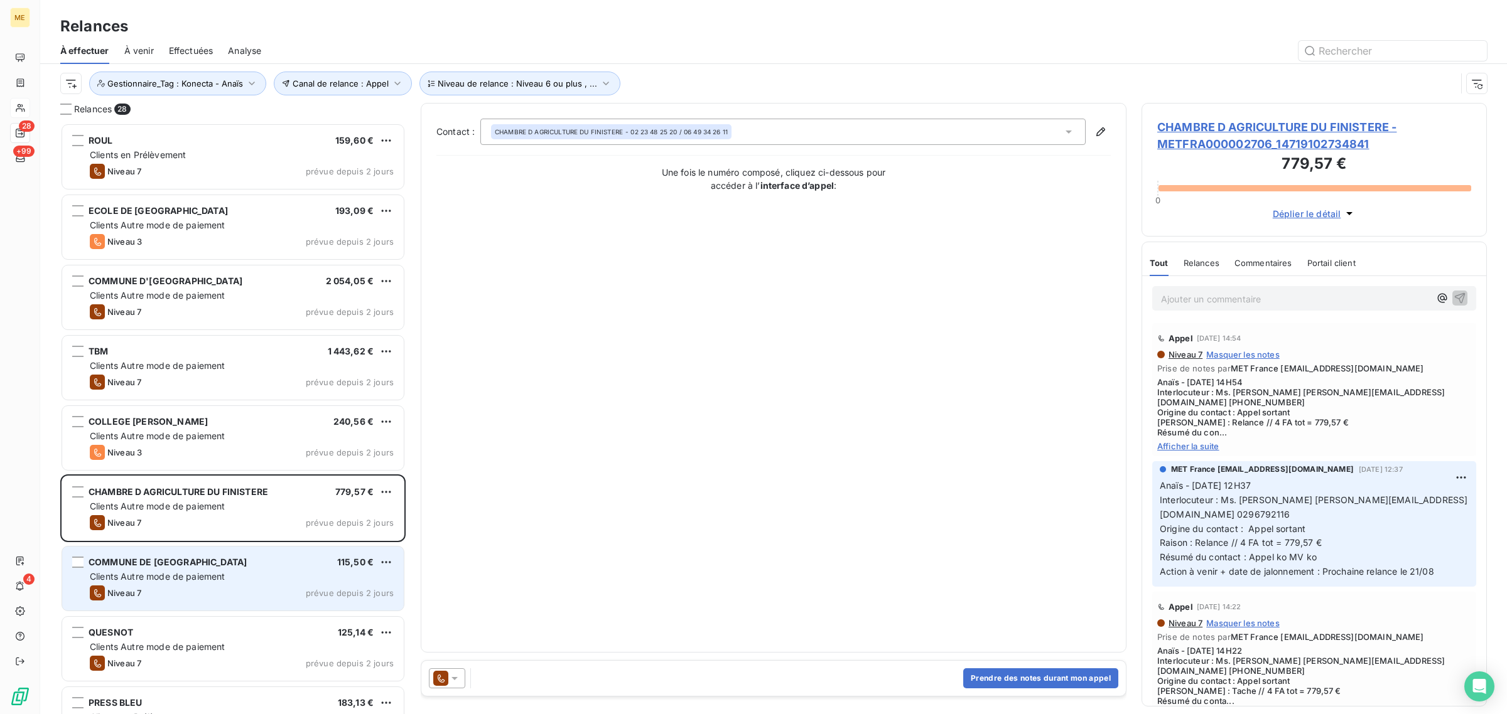
click at [185, 579] on span "Clients Autre mode de paiement" at bounding box center [158, 576] width 136 height 11
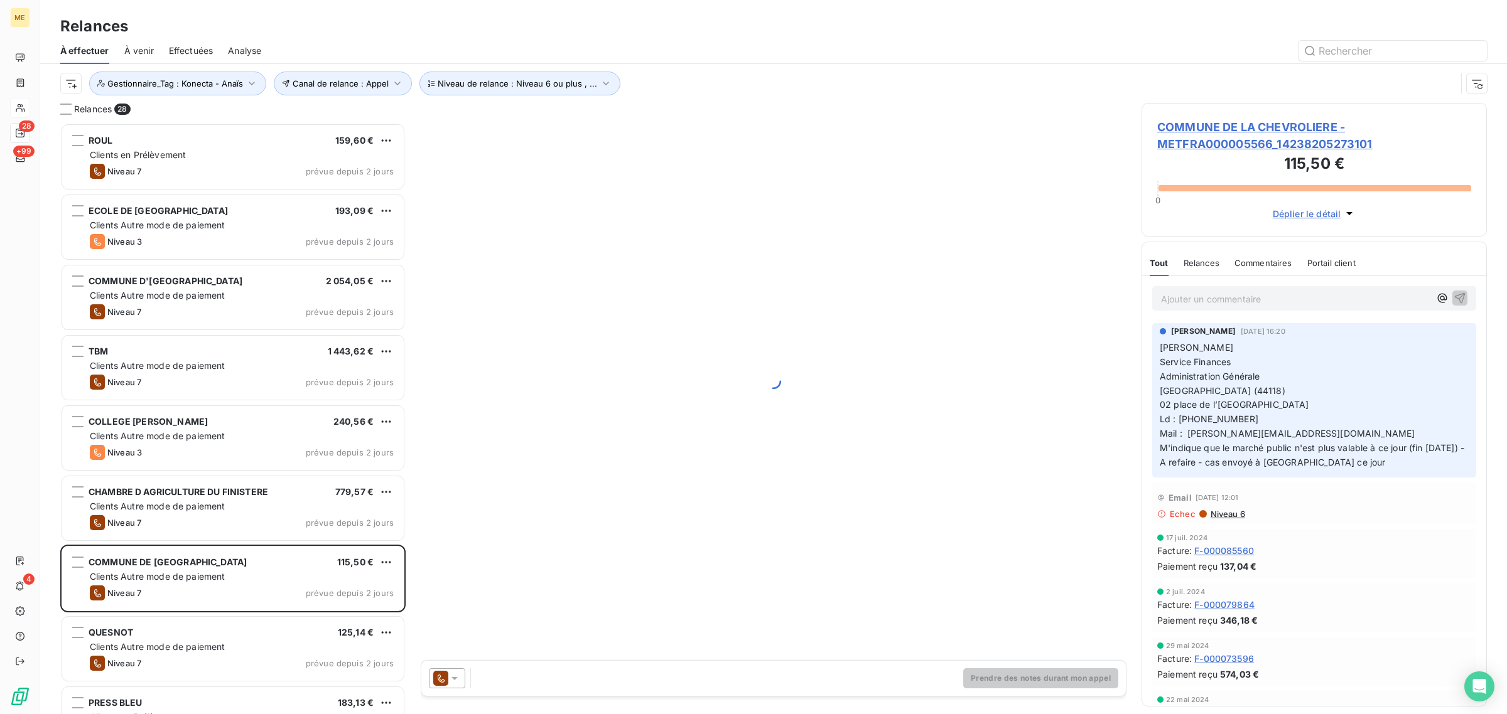
click at [1210, 142] on span "COMMUNE DE LA CHEVROLIERE - METFRA000005566_14238205273101" at bounding box center [1314, 136] width 314 height 34
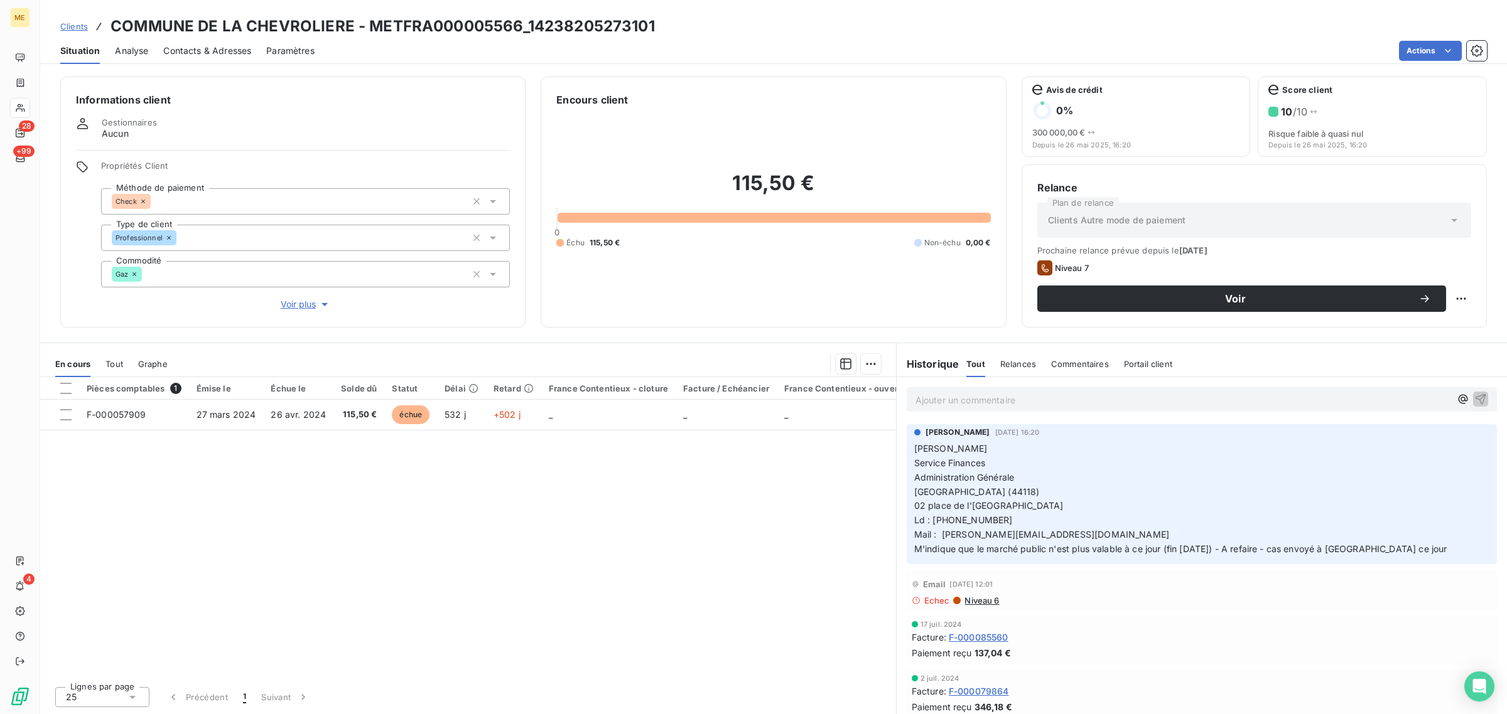
click at [290, 304] on span "Voir plus" at bounding box center [306, 304] width 50 height 13
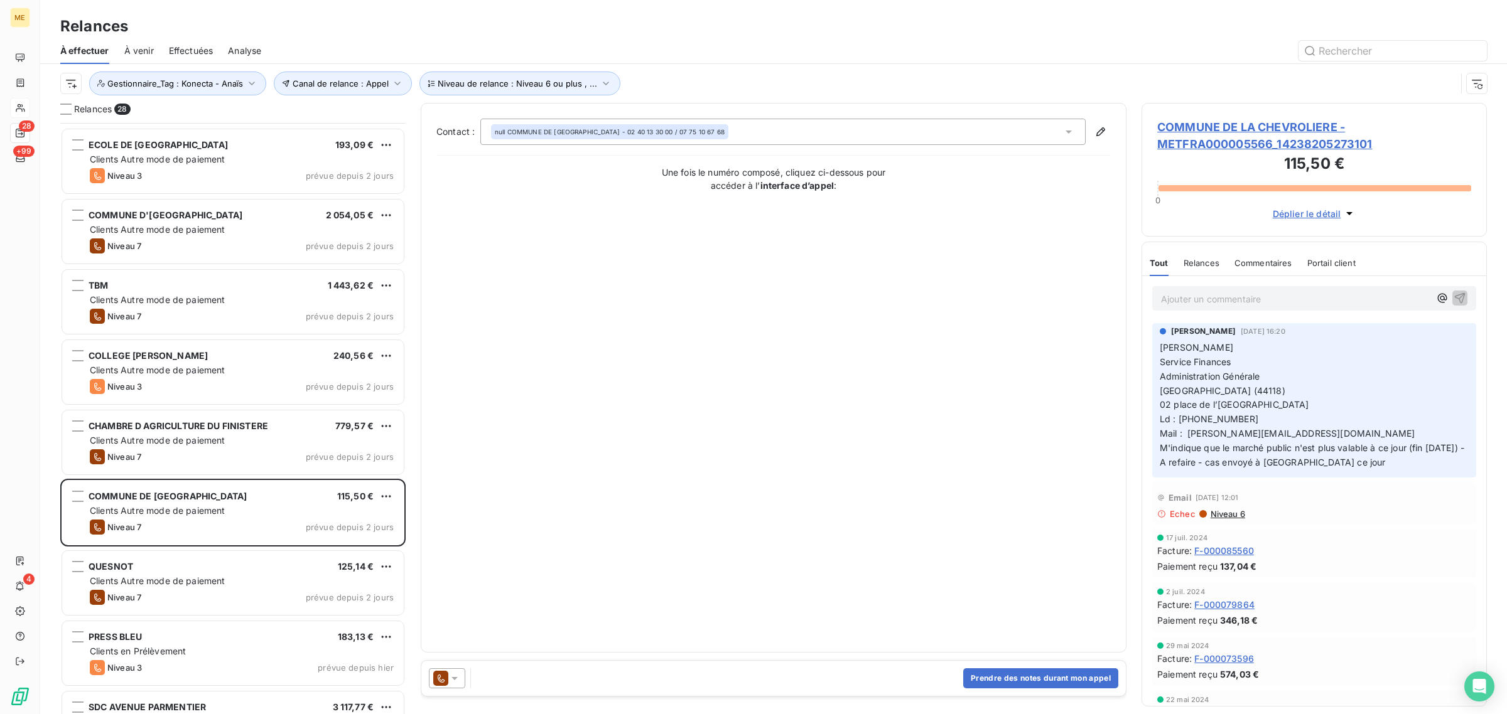
scroll to position [158, 0]
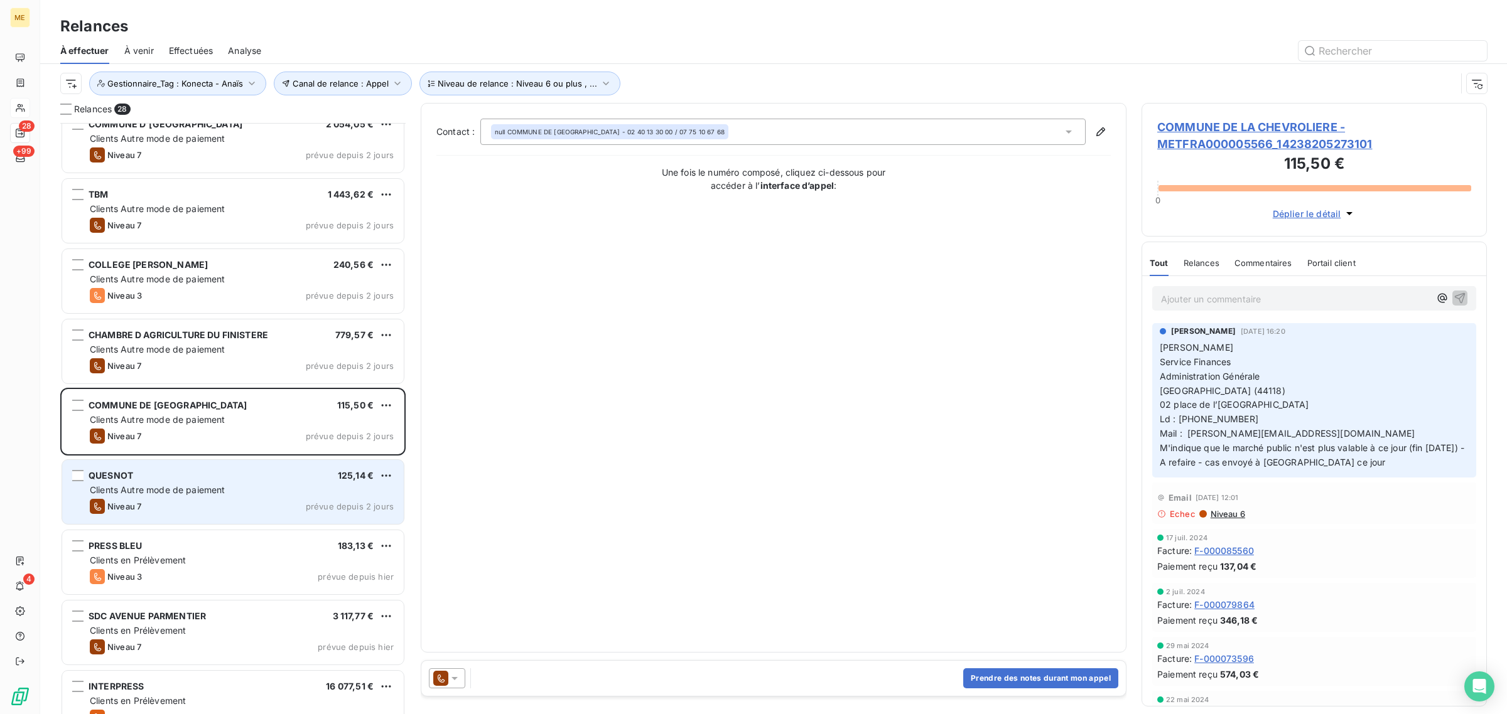
click at [227, 471] on div "QUESNOT 125,14 €" at bounding box center [242, 475] width 304 height 11
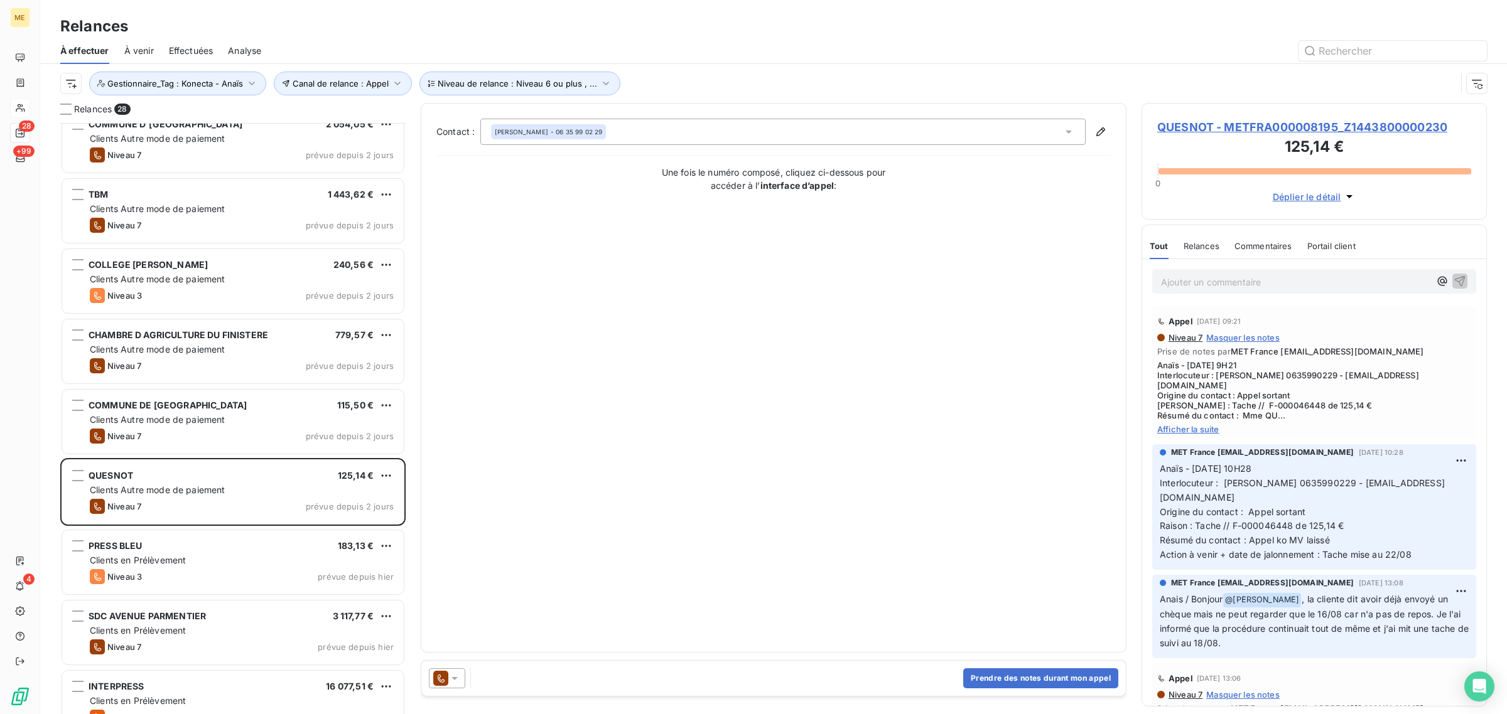
click at [1204, 126] on span "QUESNOT - METFRA000008195_Z1443800000230" at bounding box center [1314, 127] width 314 height 17
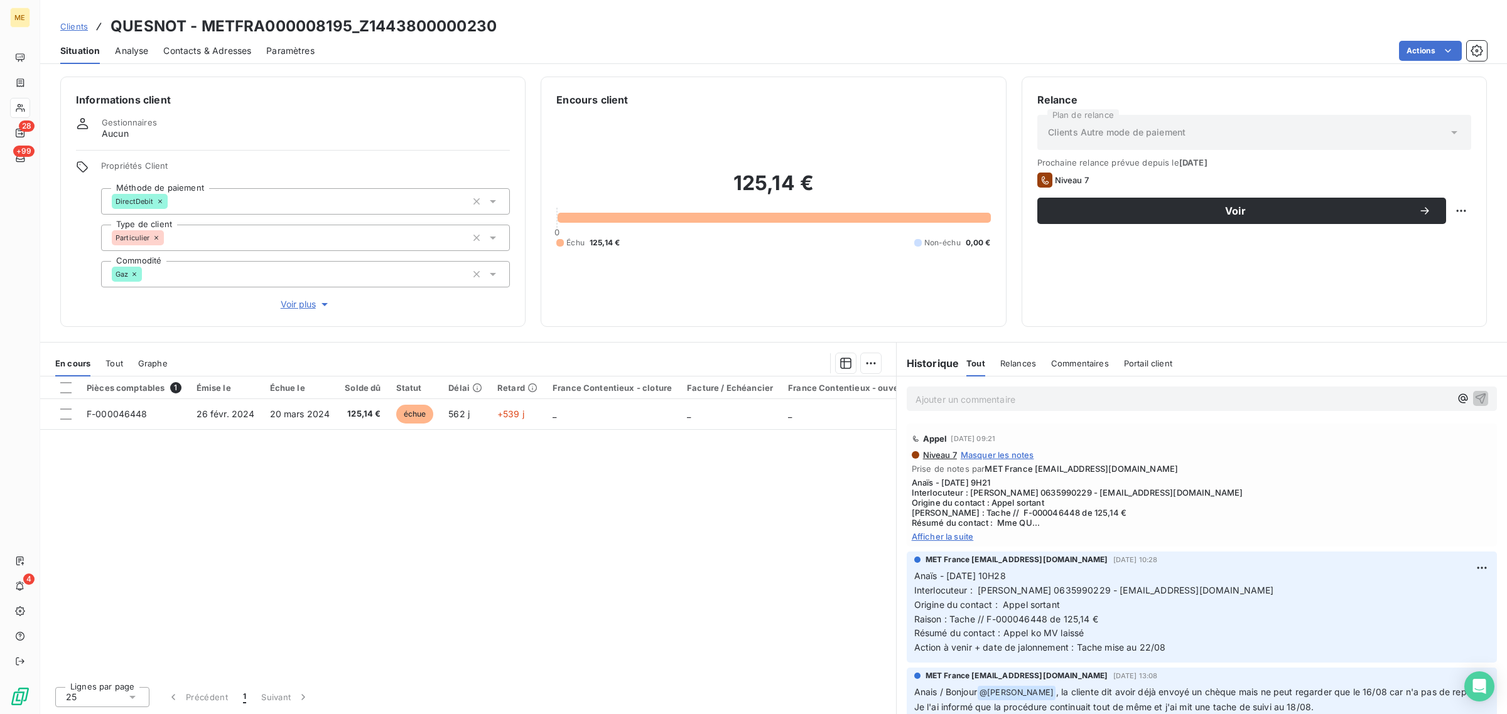
click at [303, 308] on span "Voir plus" at bounding box center [306, 304] width 50 height 13
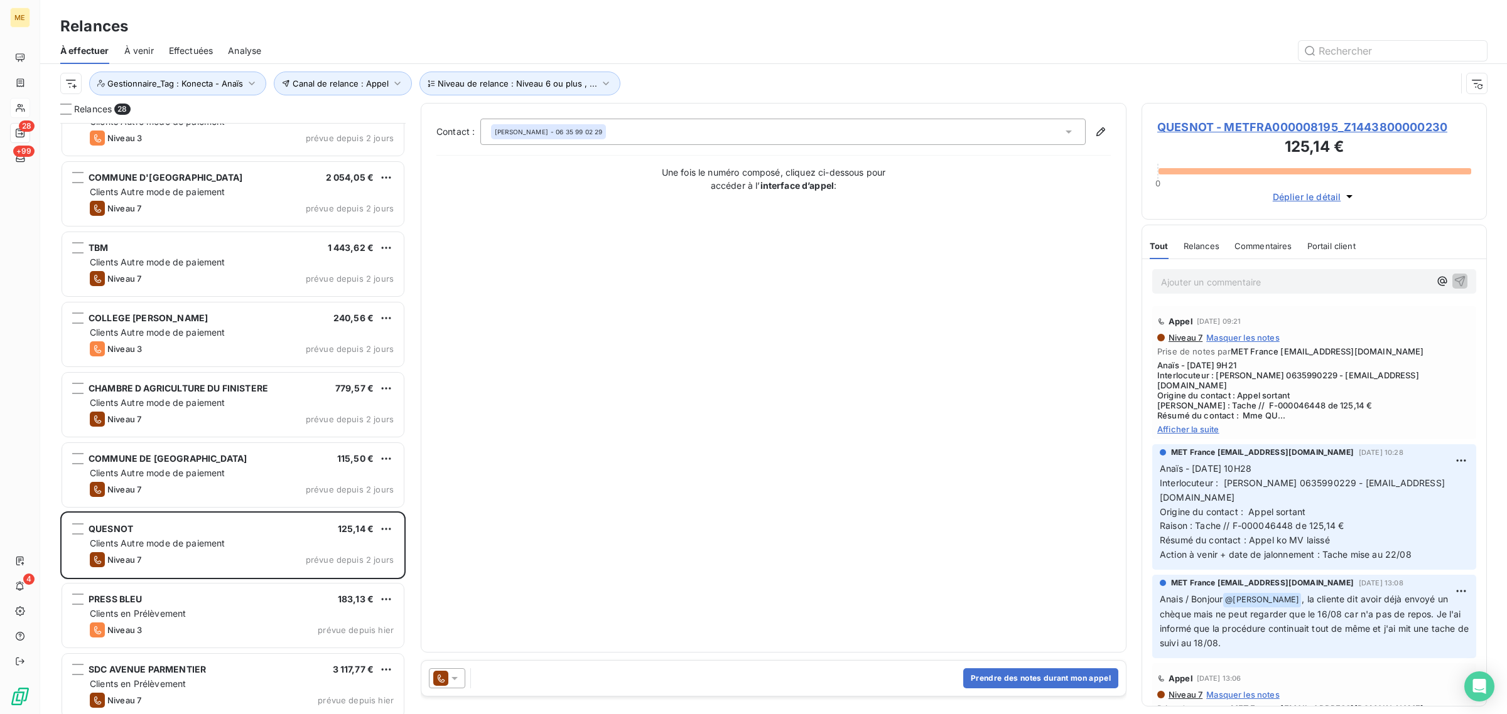
scroll to position [315, 0]
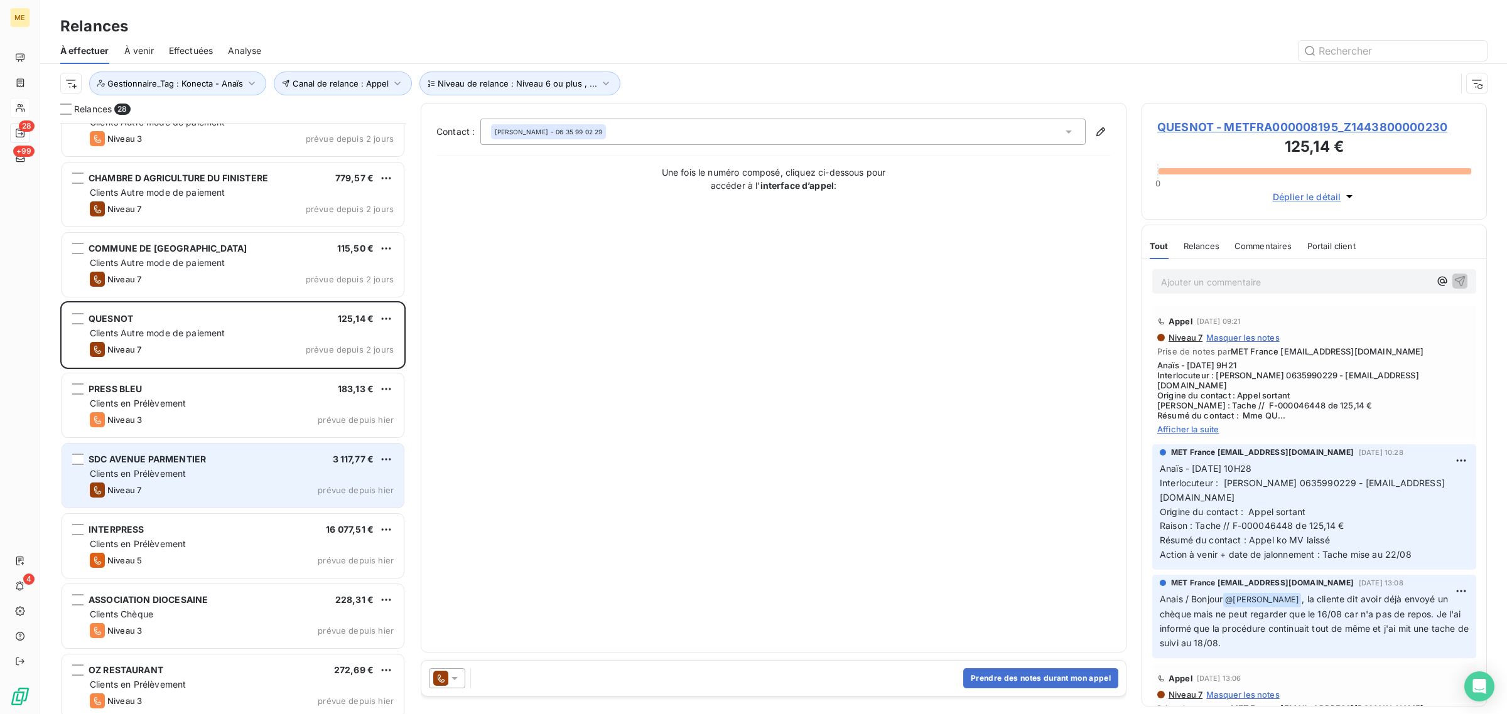
click at [227, 471] on div "Clients en Prélèvement" at bounding box center [242, 474] width 304 height 13
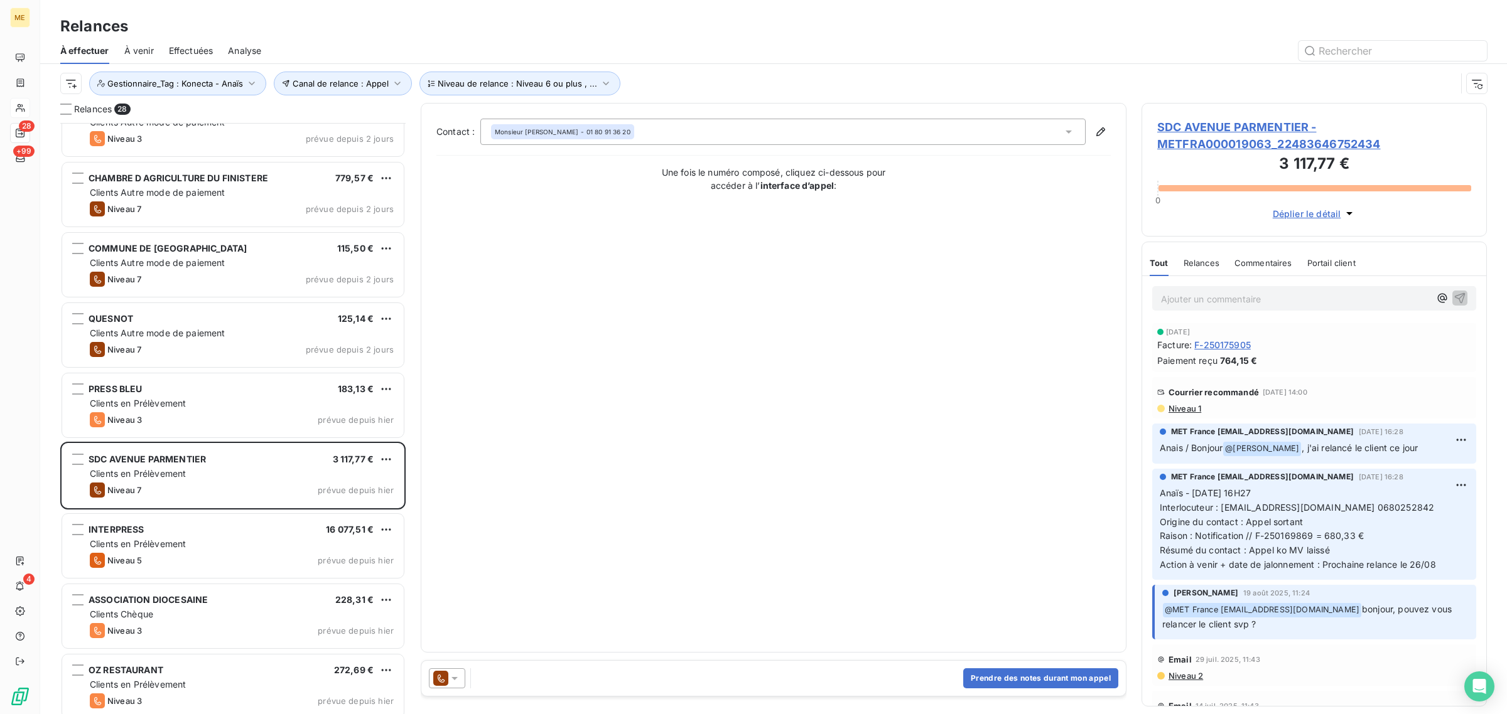
click at [1226, 139] on span "SDC AVENUE PARMENTIER - METFRA000019063_22483646752434" at bounding box center [1314, 136] width 314 height 34
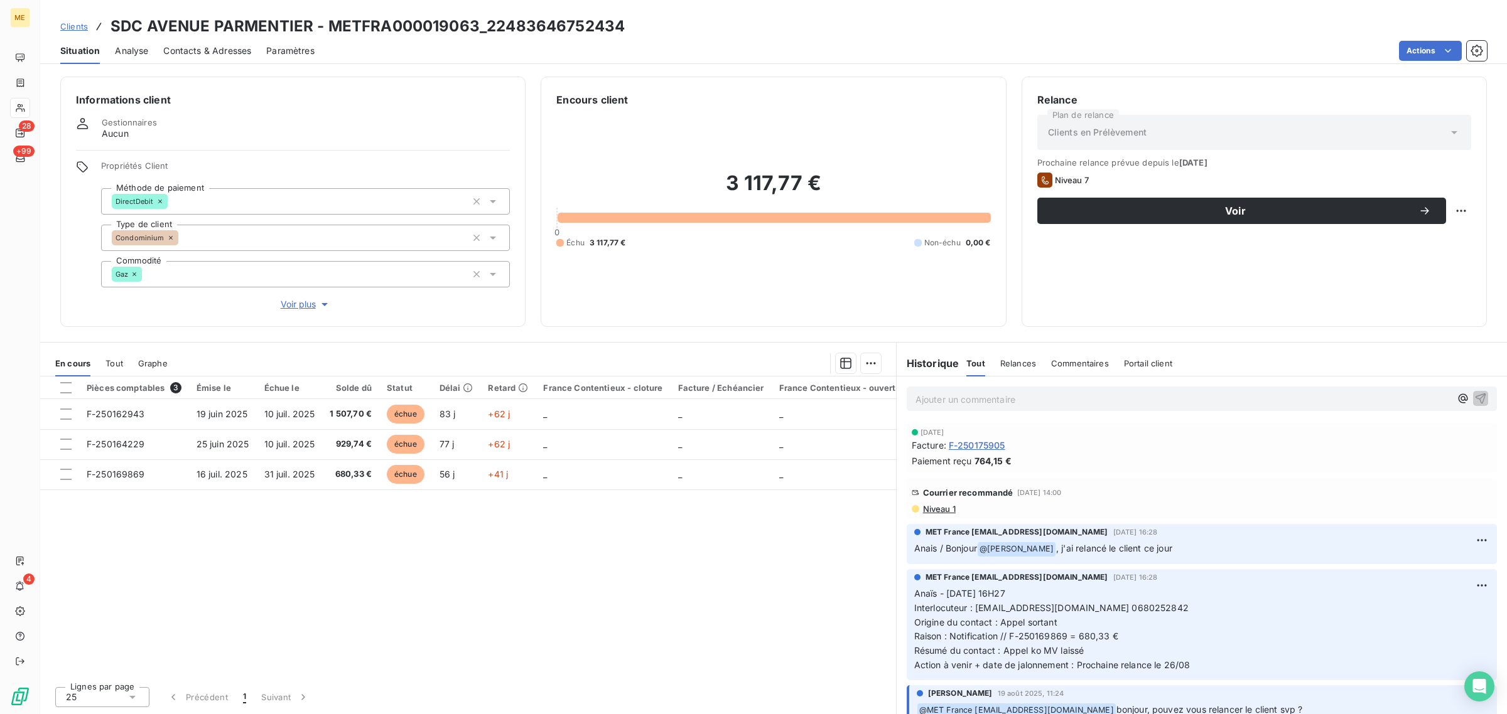
click at [301, 313] on div "Informations client Gestionnaires Aucun Propriétés Client Méthode de paiement D…" at bounding box center [292, 202] width 465 height 250
click at [301, 308] on span "Voir plus" at bounding box center [306, 304] width 50 height 13
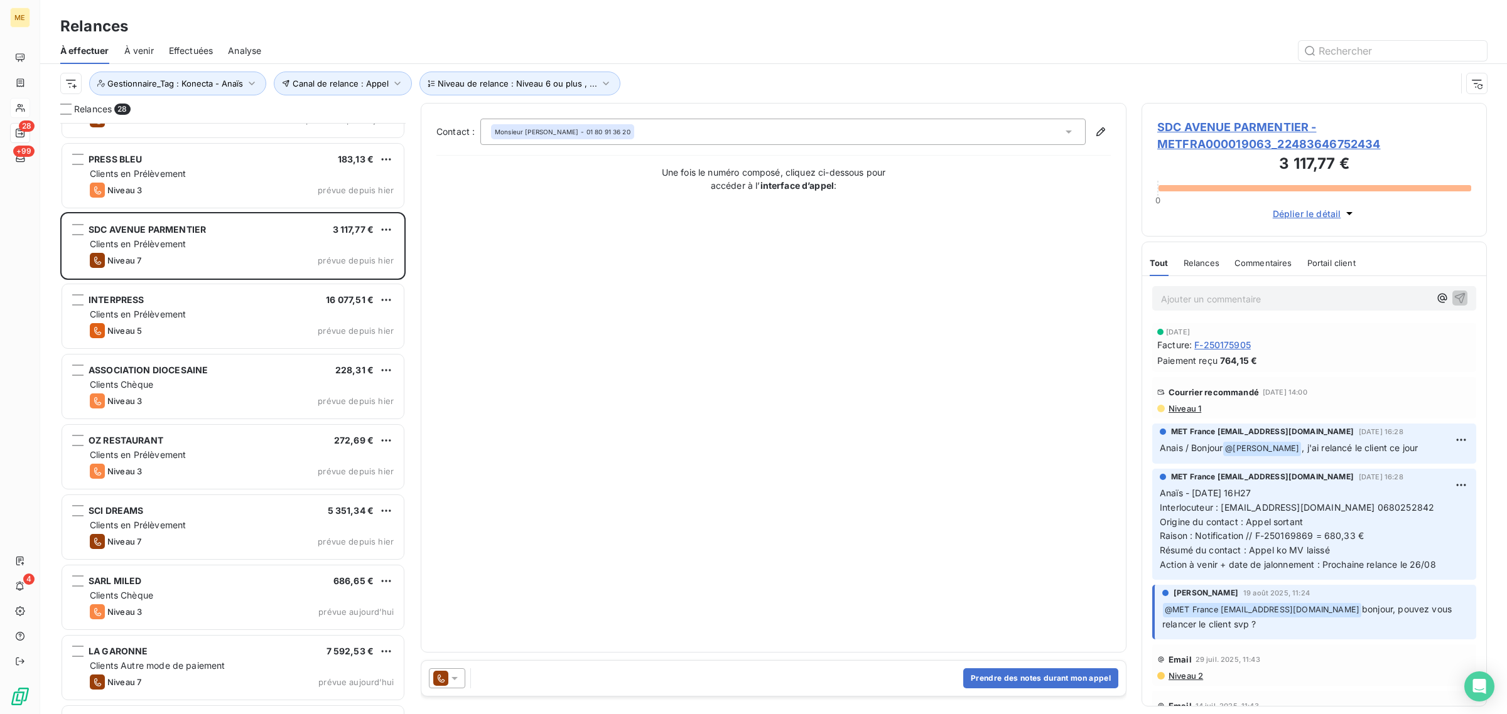
scroll to position [550, 0]
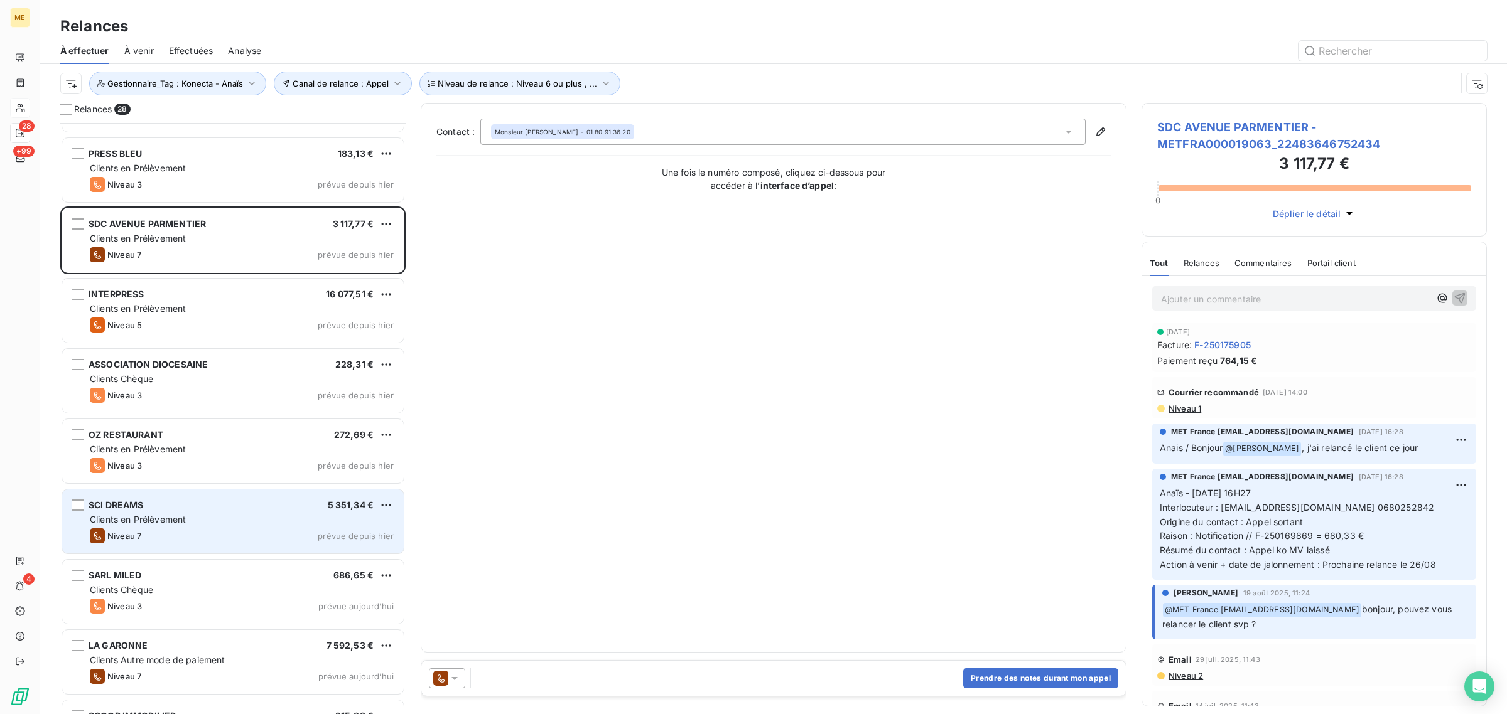
click at [164, 506] on div "SCI DREAMS 5 351,34 €" at bounding box center [242, 505] width 304 height 11
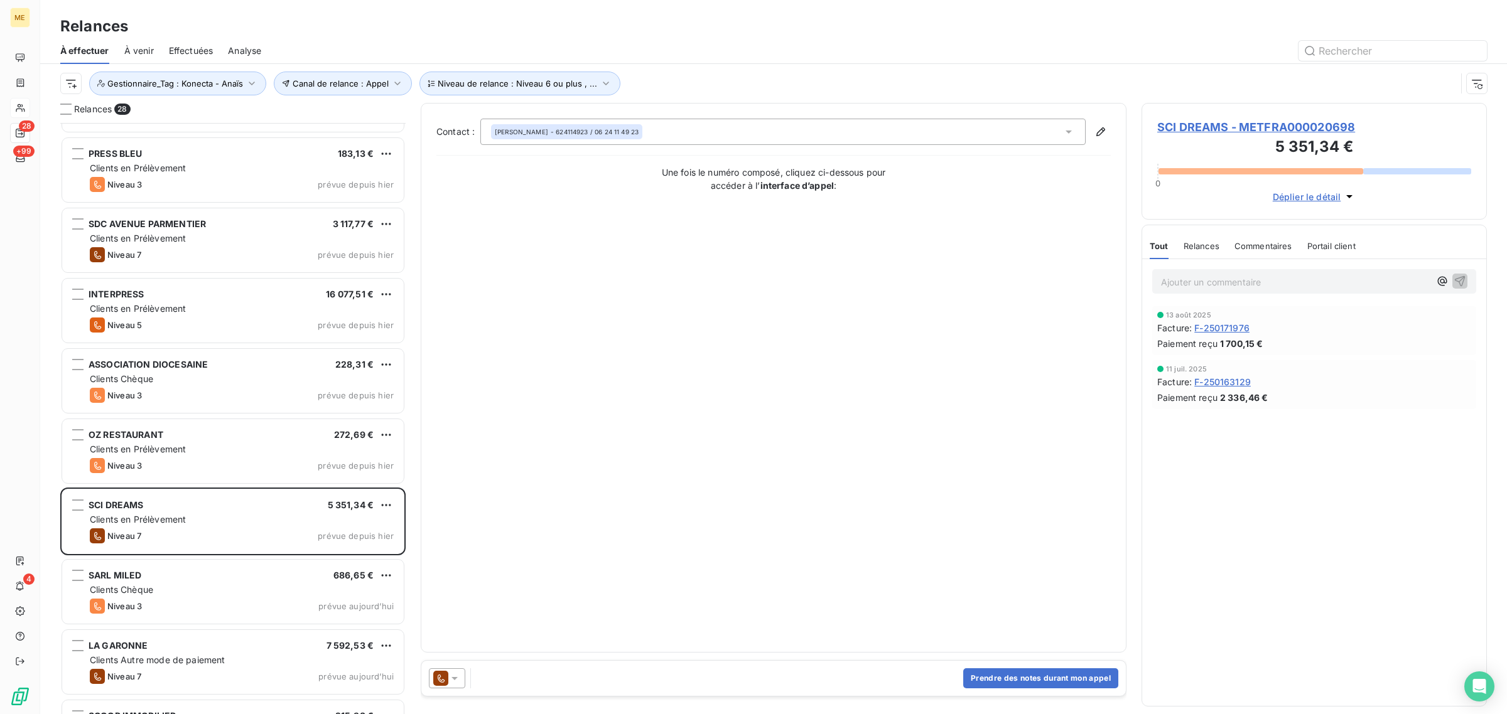
click at [1197, 121] on span "SCI DREAMS - METFRA000020698" at bounding box center [1314, 127] width 314 height 17
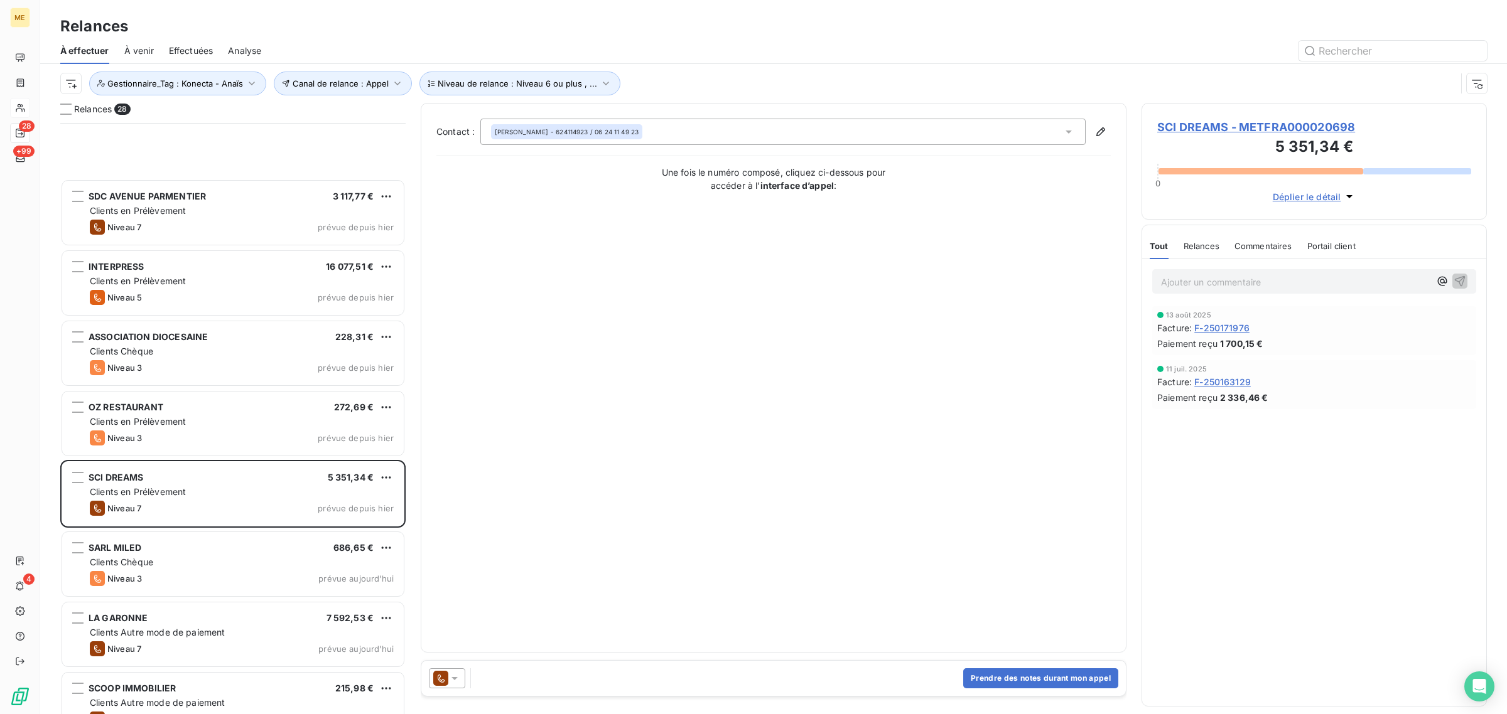
scroll to position [785, 0]
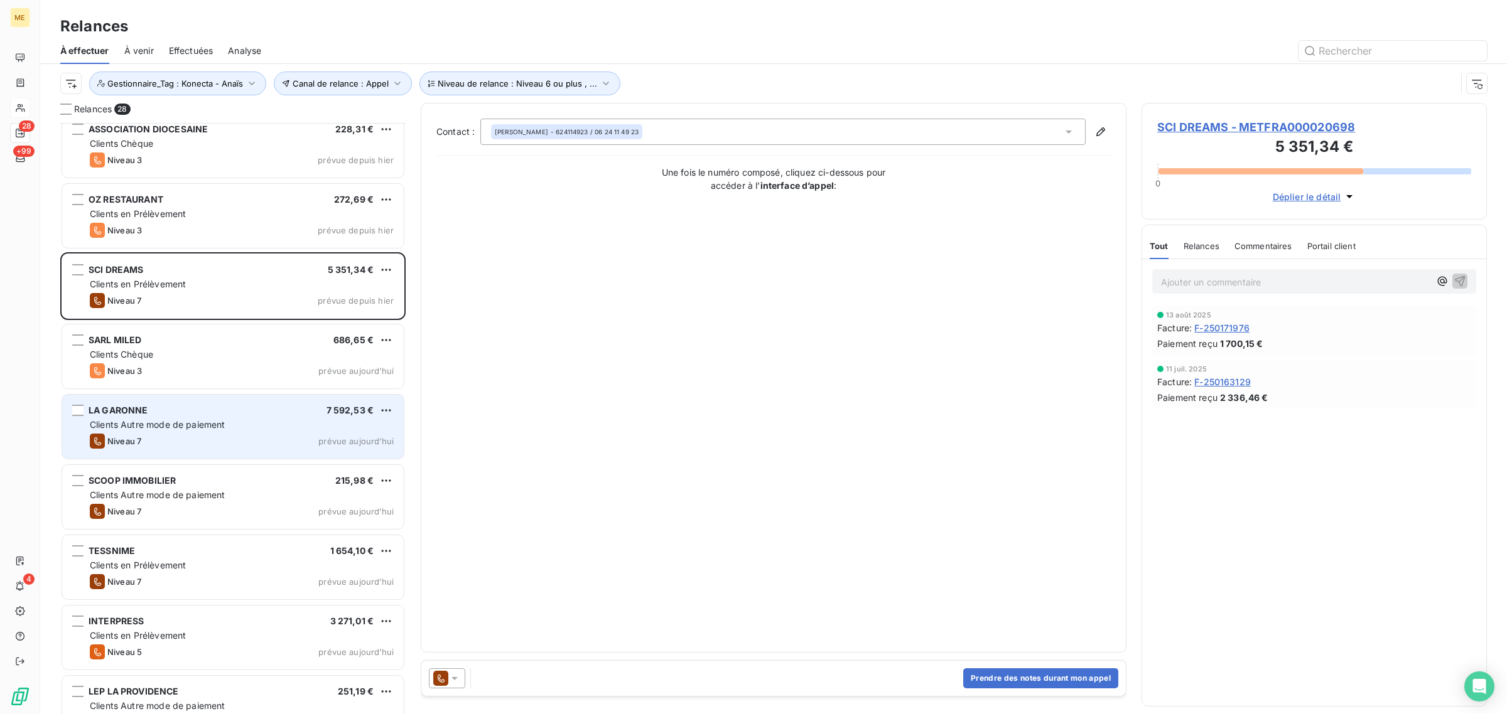
click at [186, 435] on div "Niveau 7 prévue aujourd’hui" at bounding box center [242, 441] width 304 height 15
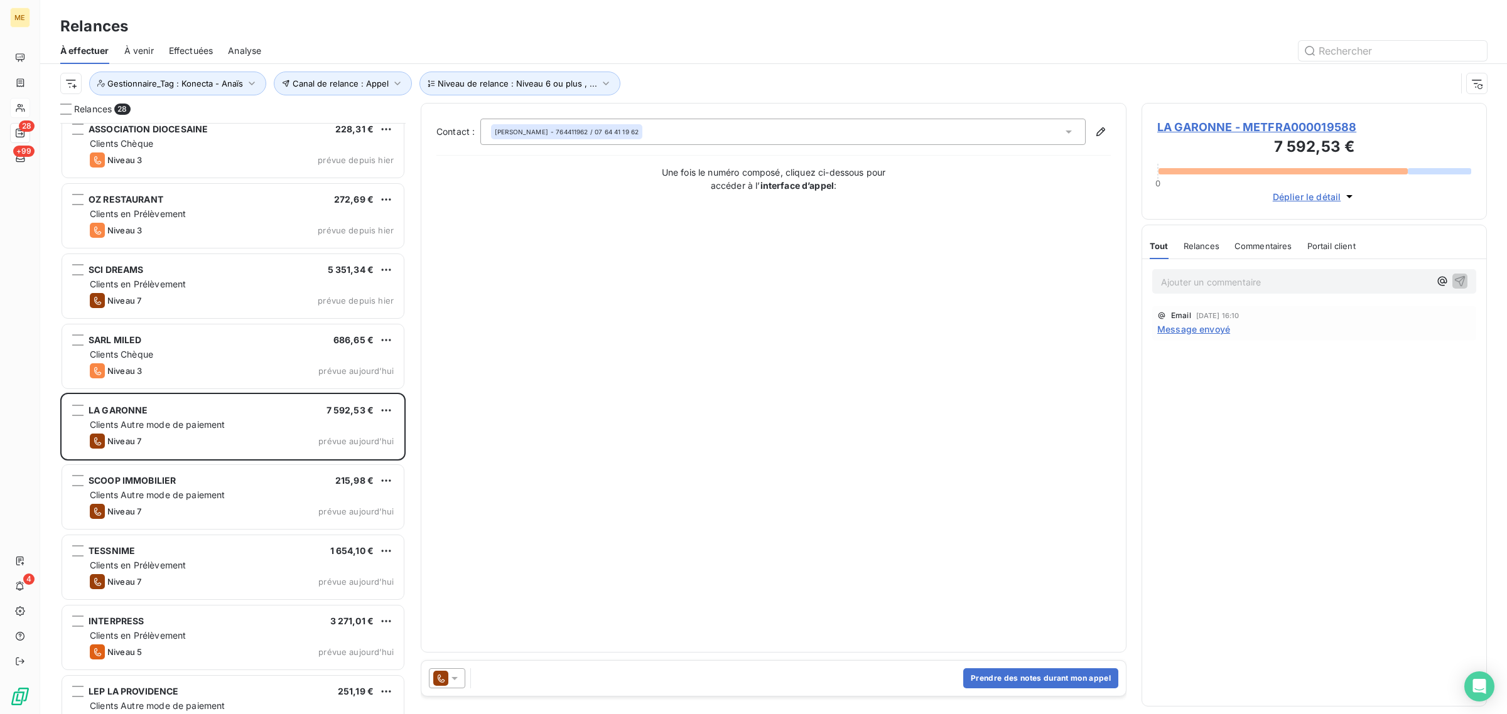
click at [1230, 132] on span "LA GARONNE - METFRA000019588" at bounding box center [1314, 127] width 314 height 17
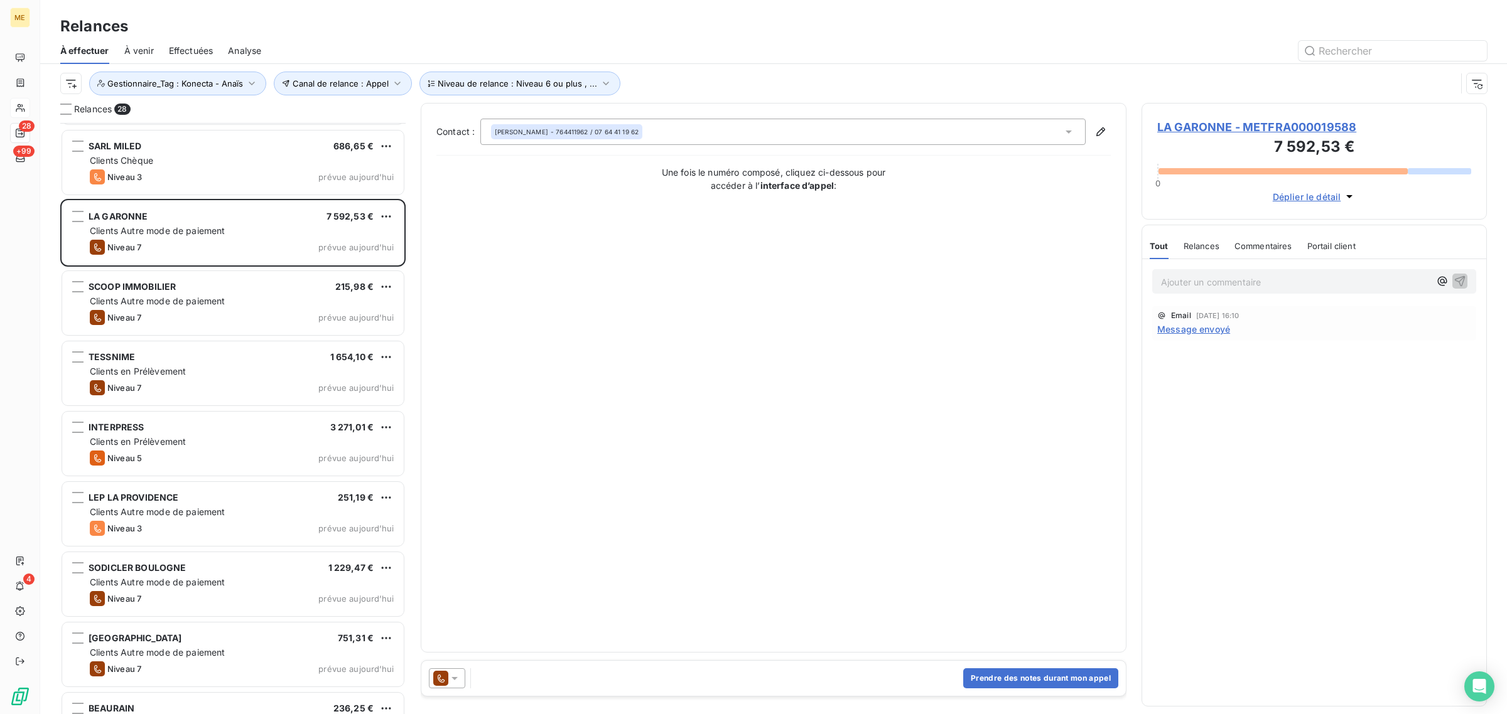
scroll to position [1021, 0]
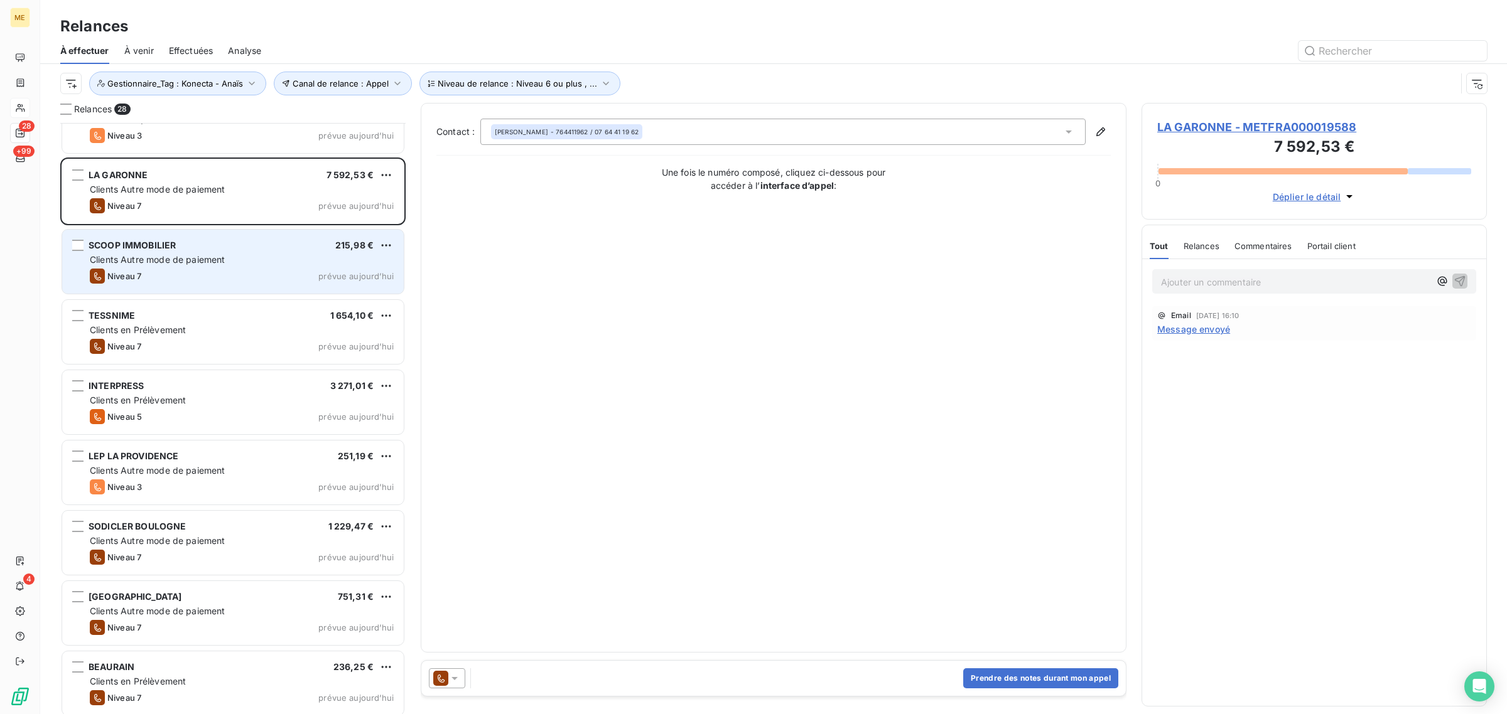
click at [189, 248] on div "SCOOP IMMOBILIER 215,98 €" at bounding box center [242, 245] width 304 height 11
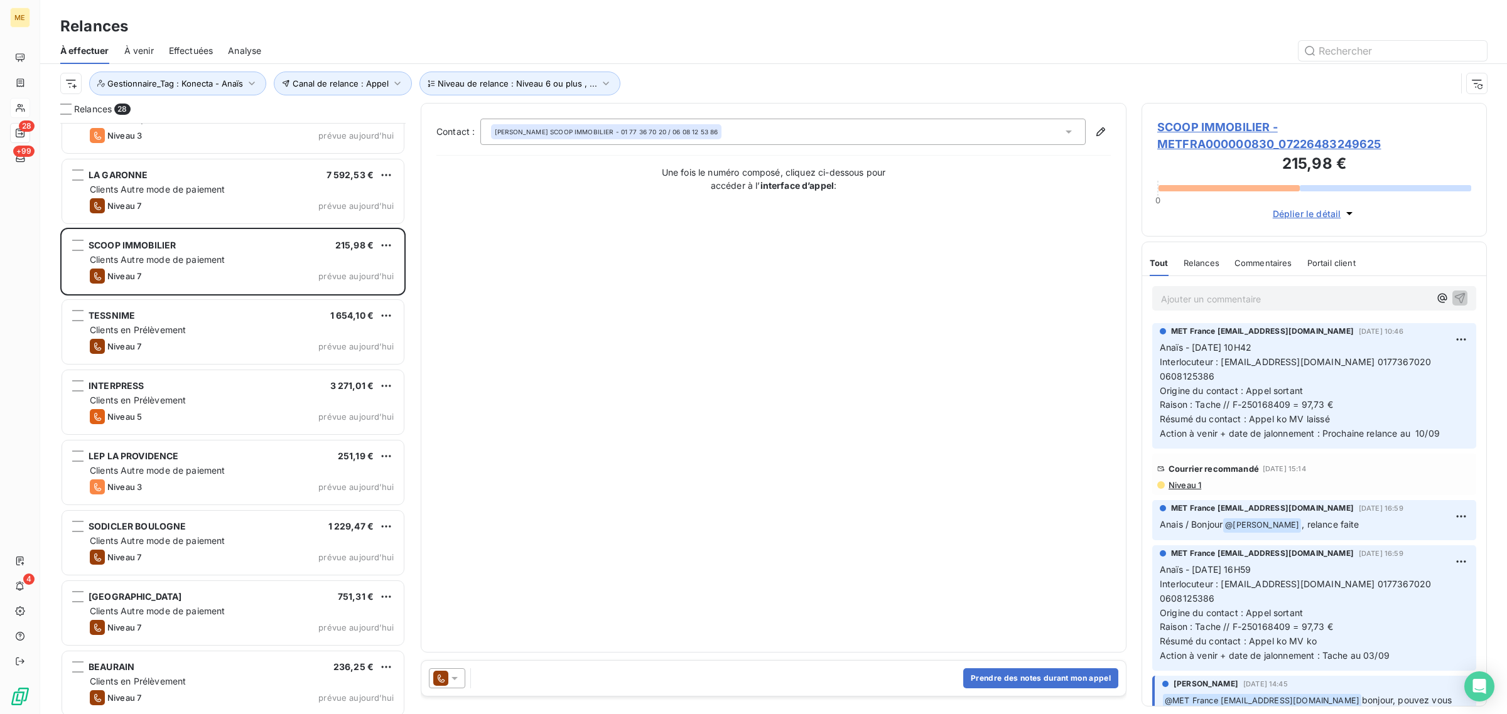
click at [1197, 139] on span "SCOOP IMMOBILIER - METFRA000000830_07226483249625" at bounding box center [1314, 136] width 314 height 34
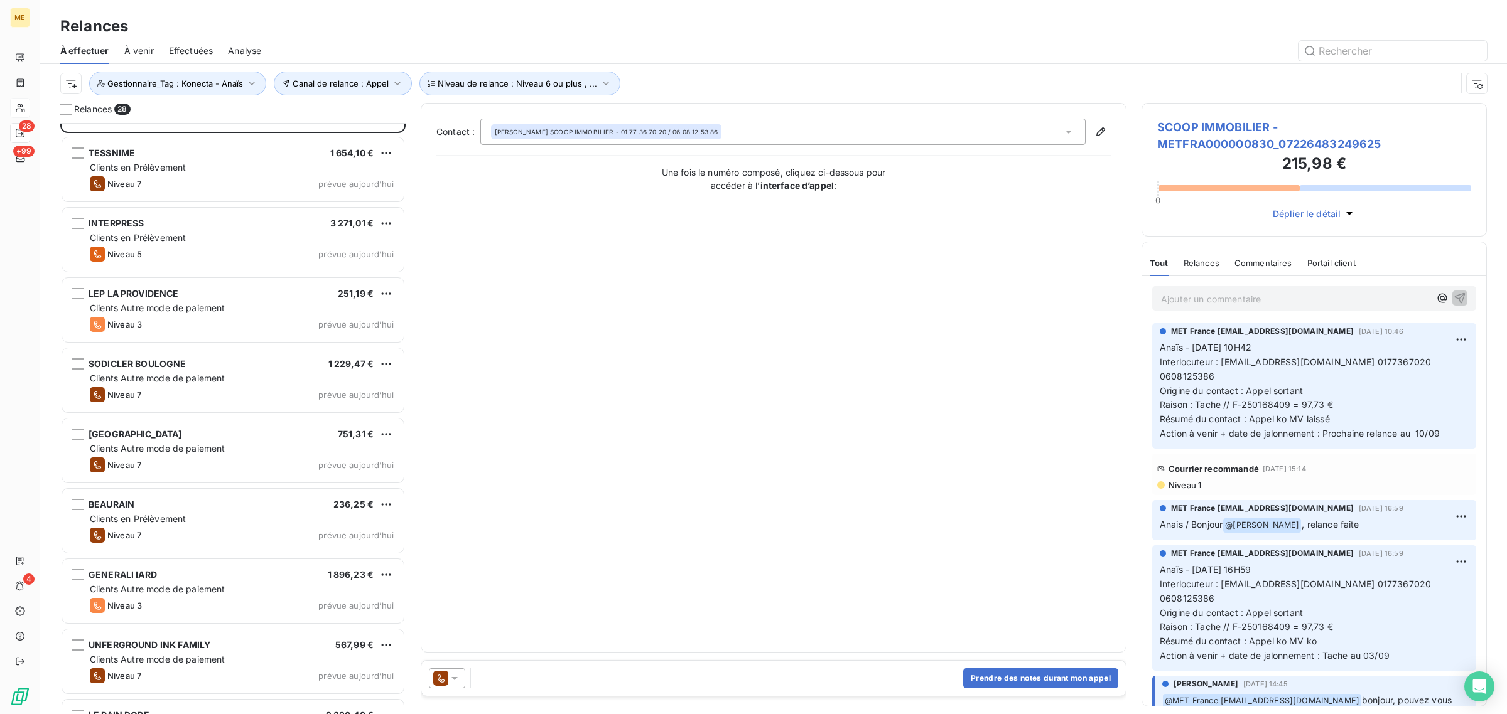
scroll to position [1178, 0]
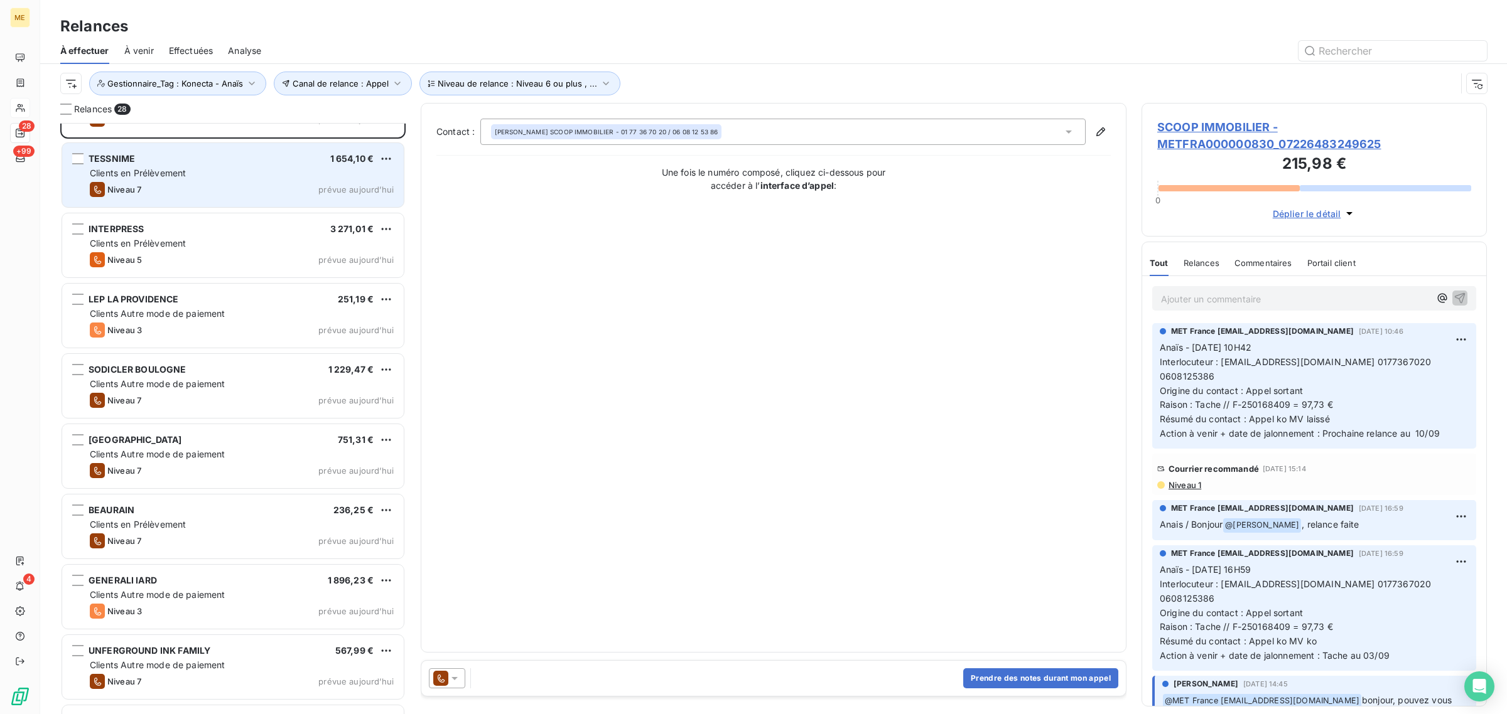
click at [180, 183] on div "Niveau 7 prévue aujourd’hui" at bounding box center [242, 189] width 304 height 15
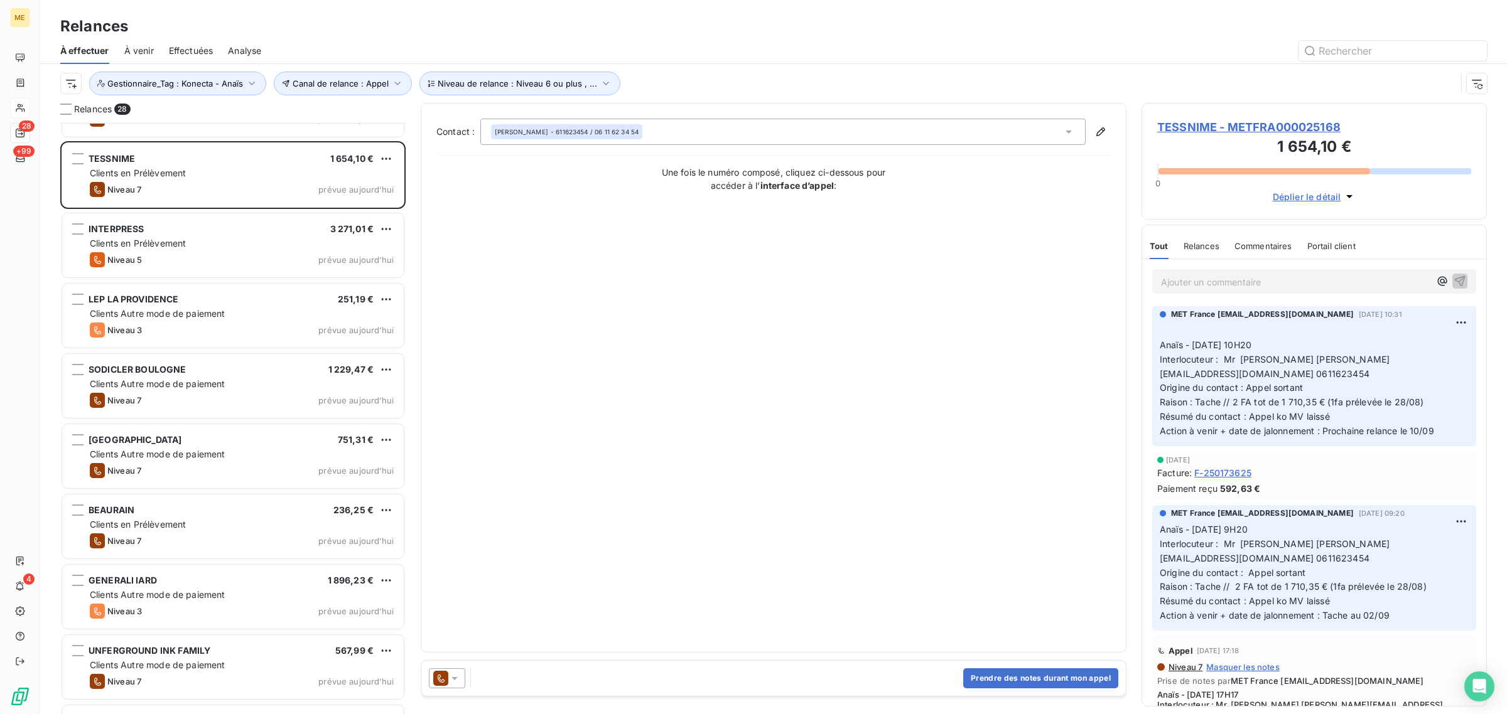
click at [1210, 133] on span "TESSNIME - METFRA000025168" at bounding box center [1314, 127] width 314 height 17
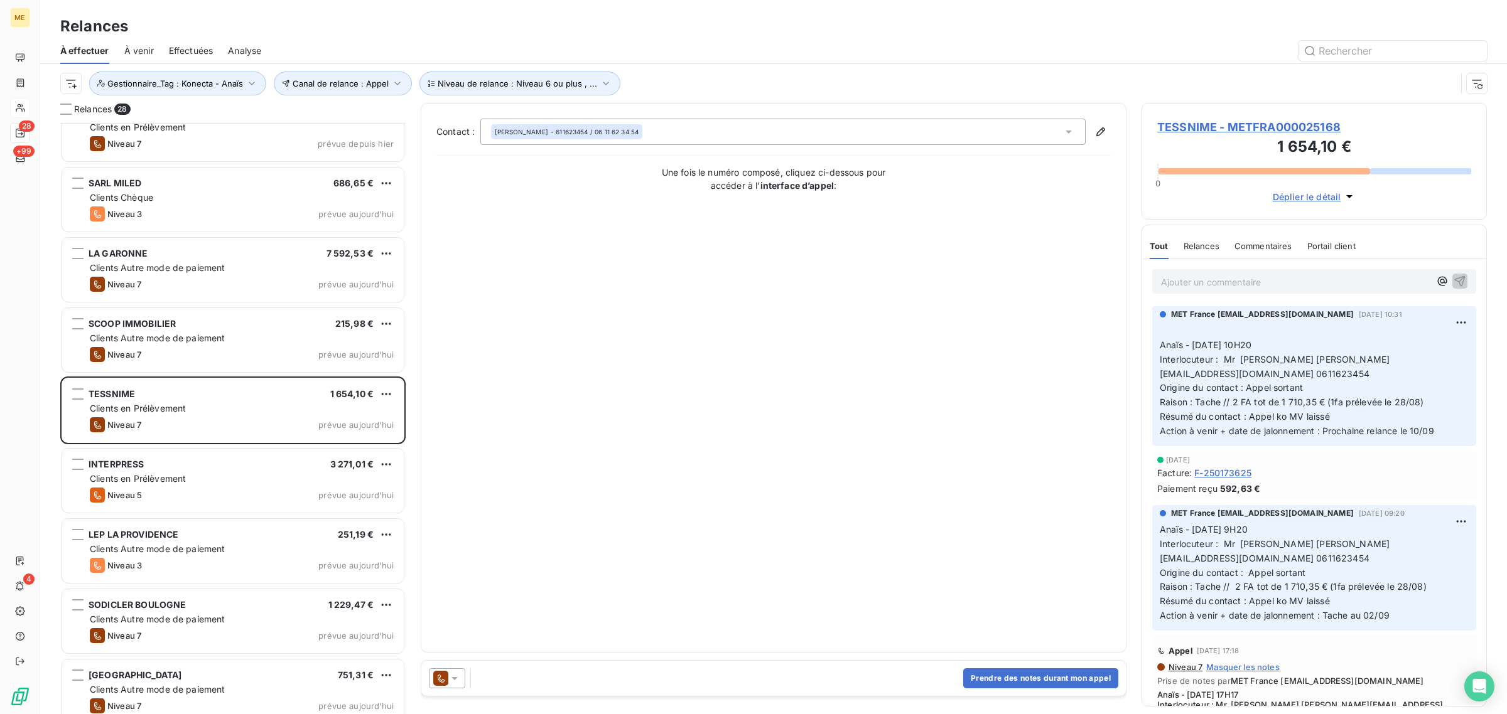
scroll to position [1099, 0]
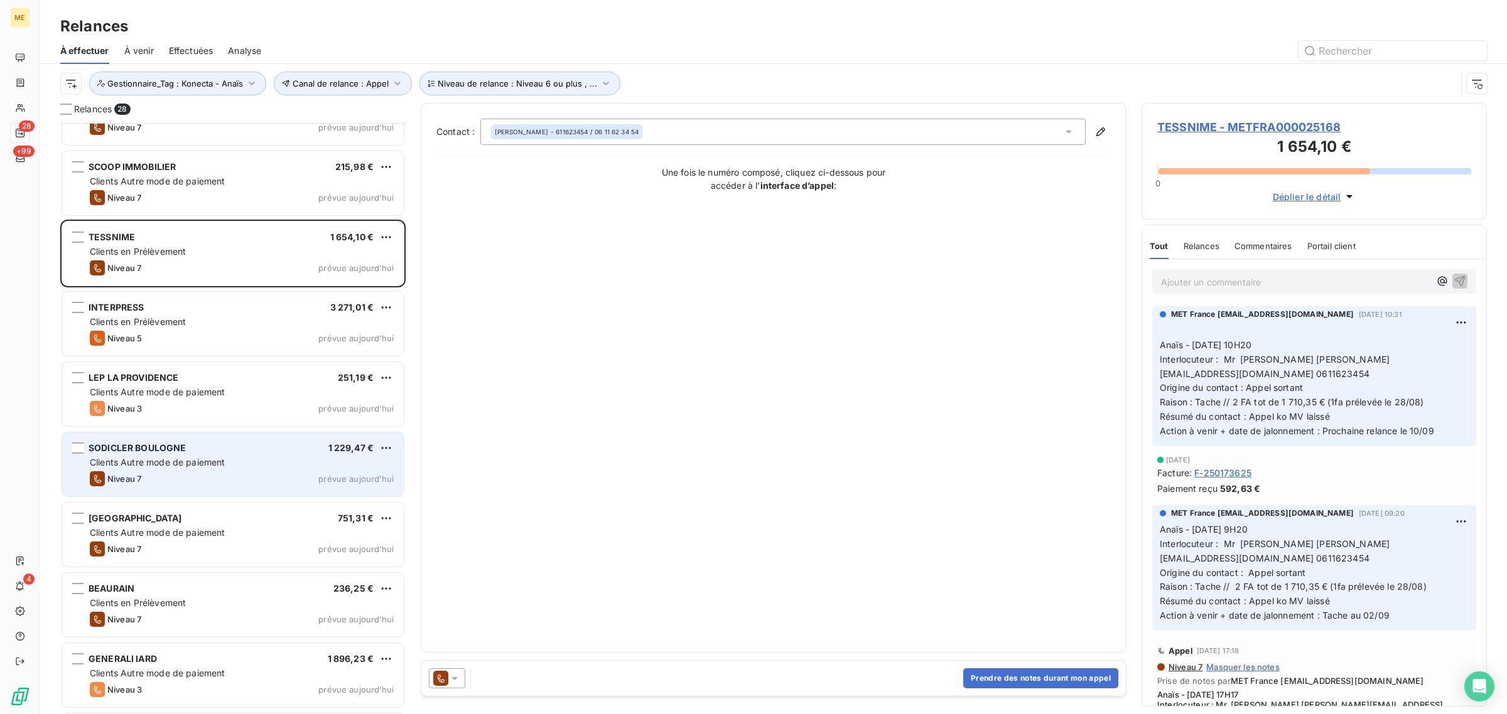
click at [183, 460] on span "Clients Autre mode de paiement" at bounding box center [158, 462] width 136 height 11
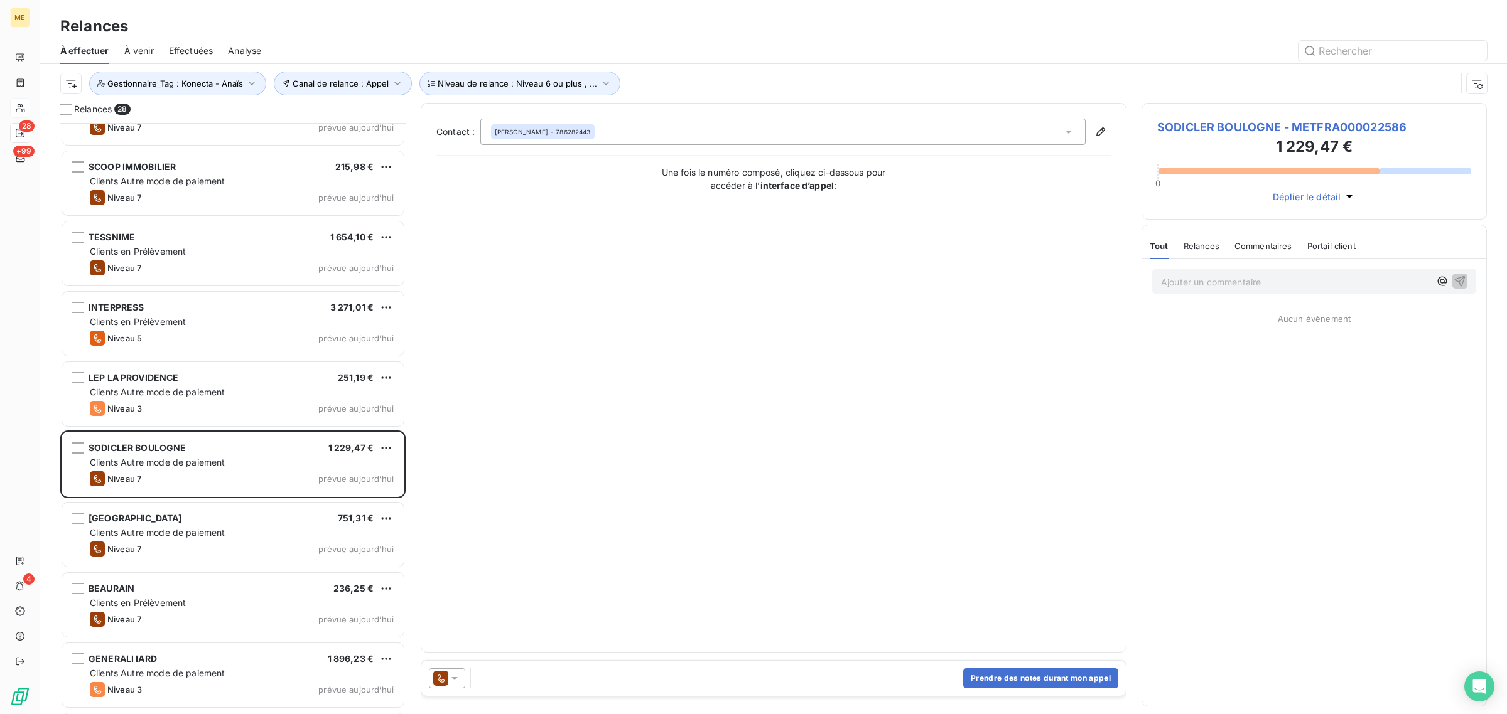
click at [1214, 126] on span "SODICLER BOULOGNE - METFRA000022586" at bounding box center [1314, 127] width 314 height 17
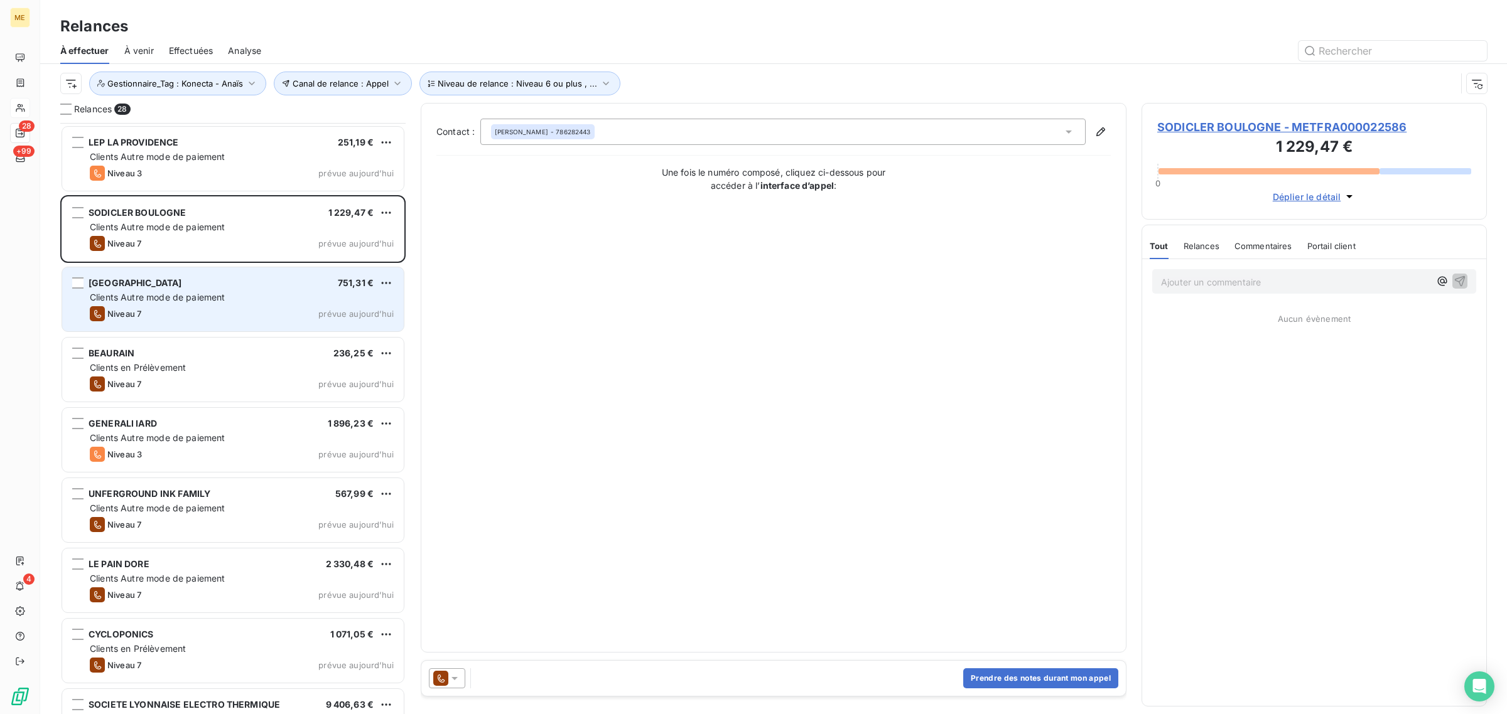
click at [215, 292] on span "Clients Autre mode de paiement" at bounding box center [158, 297] width 136 height 11
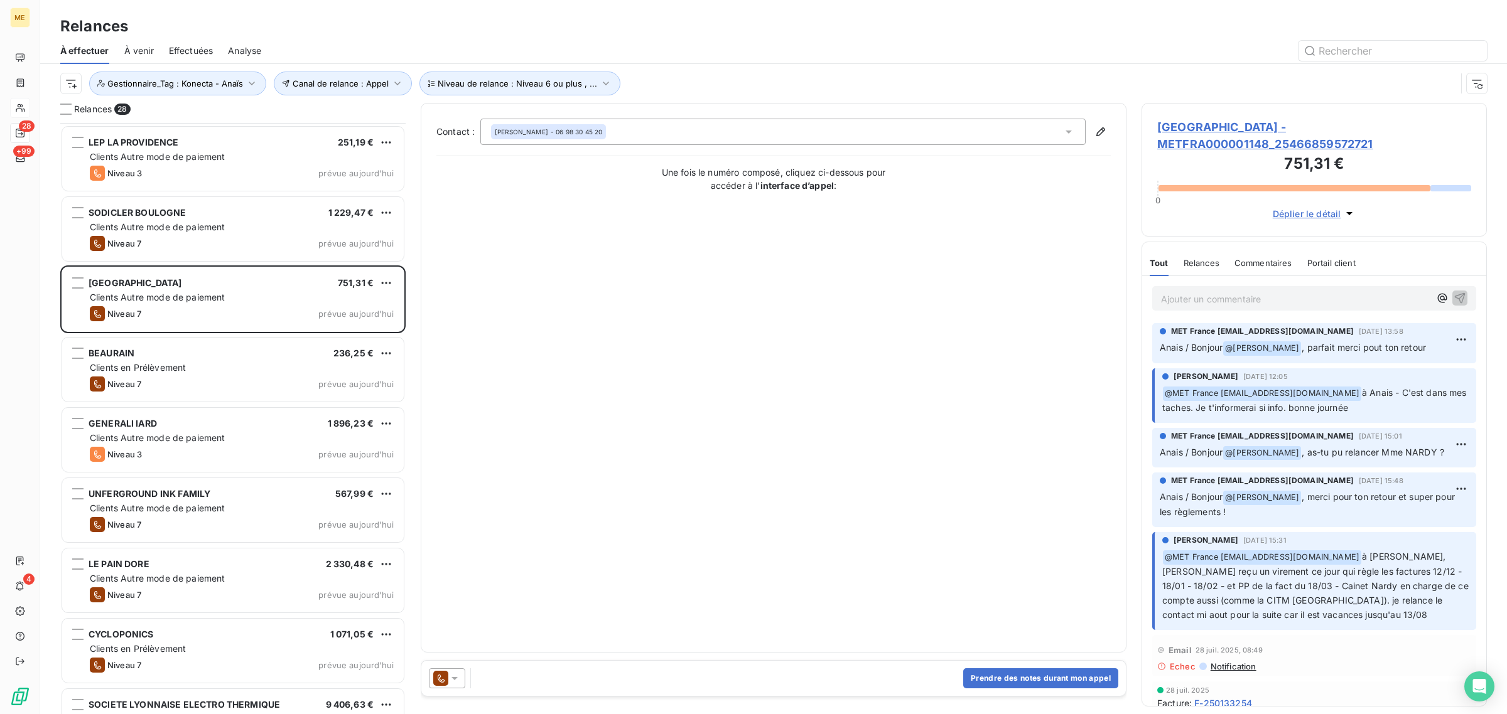
click at [1205, 139] on span "[GEOGRAPHIC_DATA] - METFRA000001148_25466859572721" at bounding box center [1314, 136] width 314 height 34
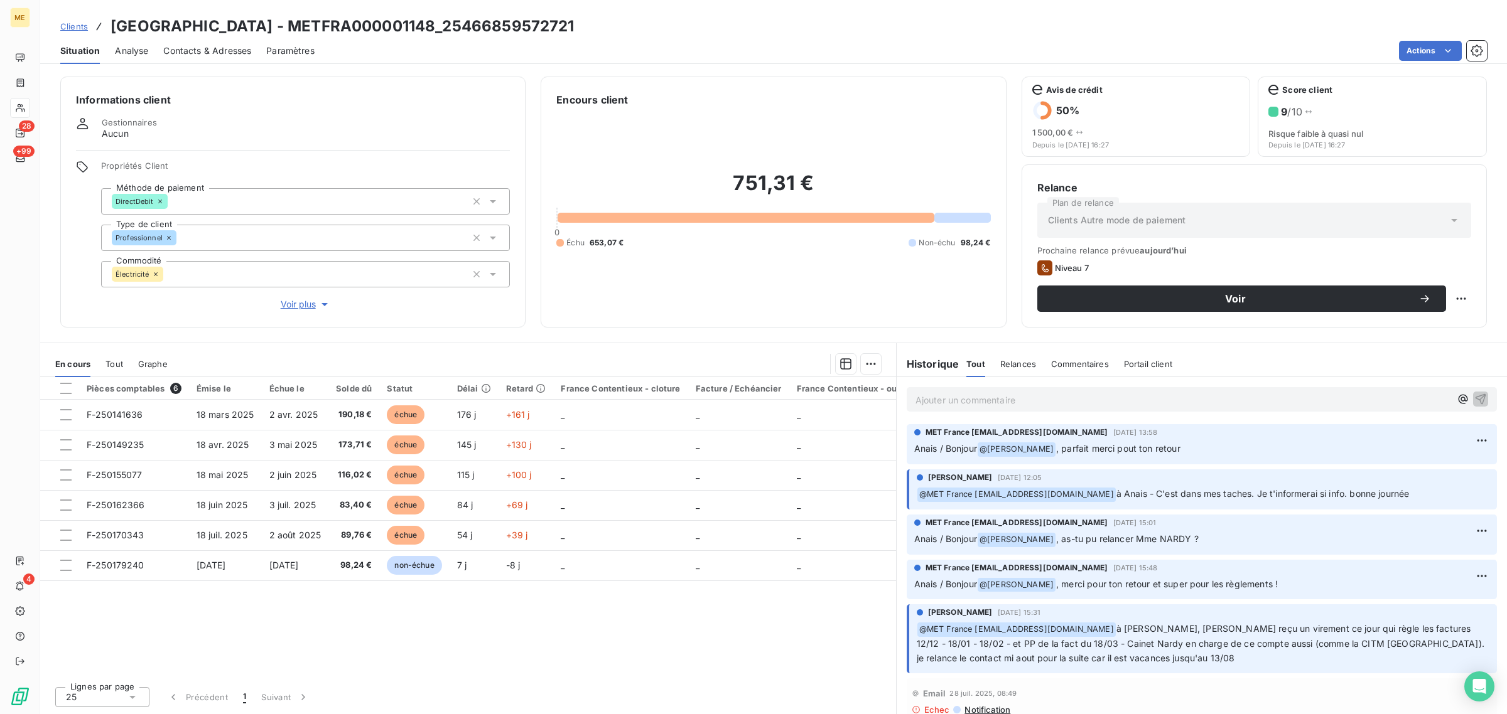
click at [289, 306] on span "Voir plus" at bounding box center [306, 304] width 50 height 13
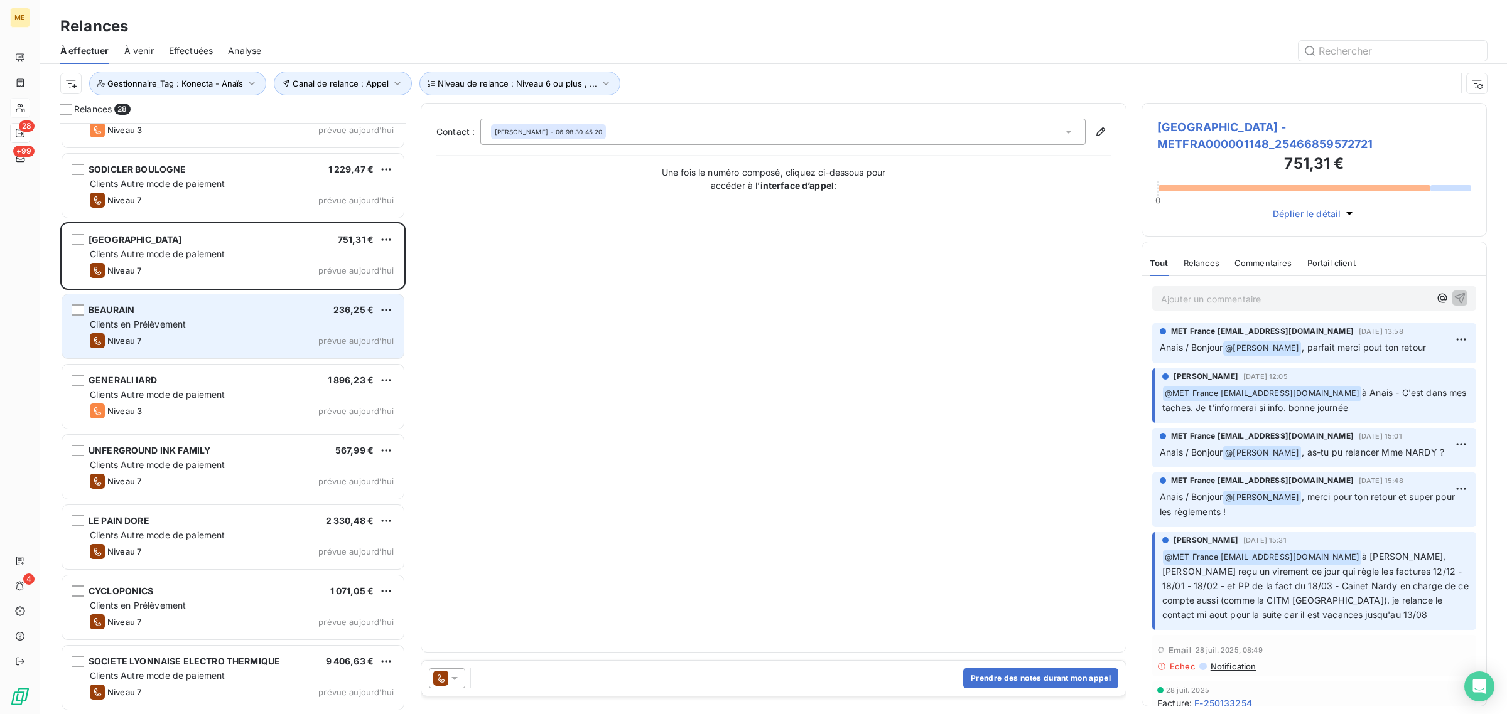
click at [182, 325] on span "Clients en Prélèvement" at bounding box center [138, 324] width 96 height 11
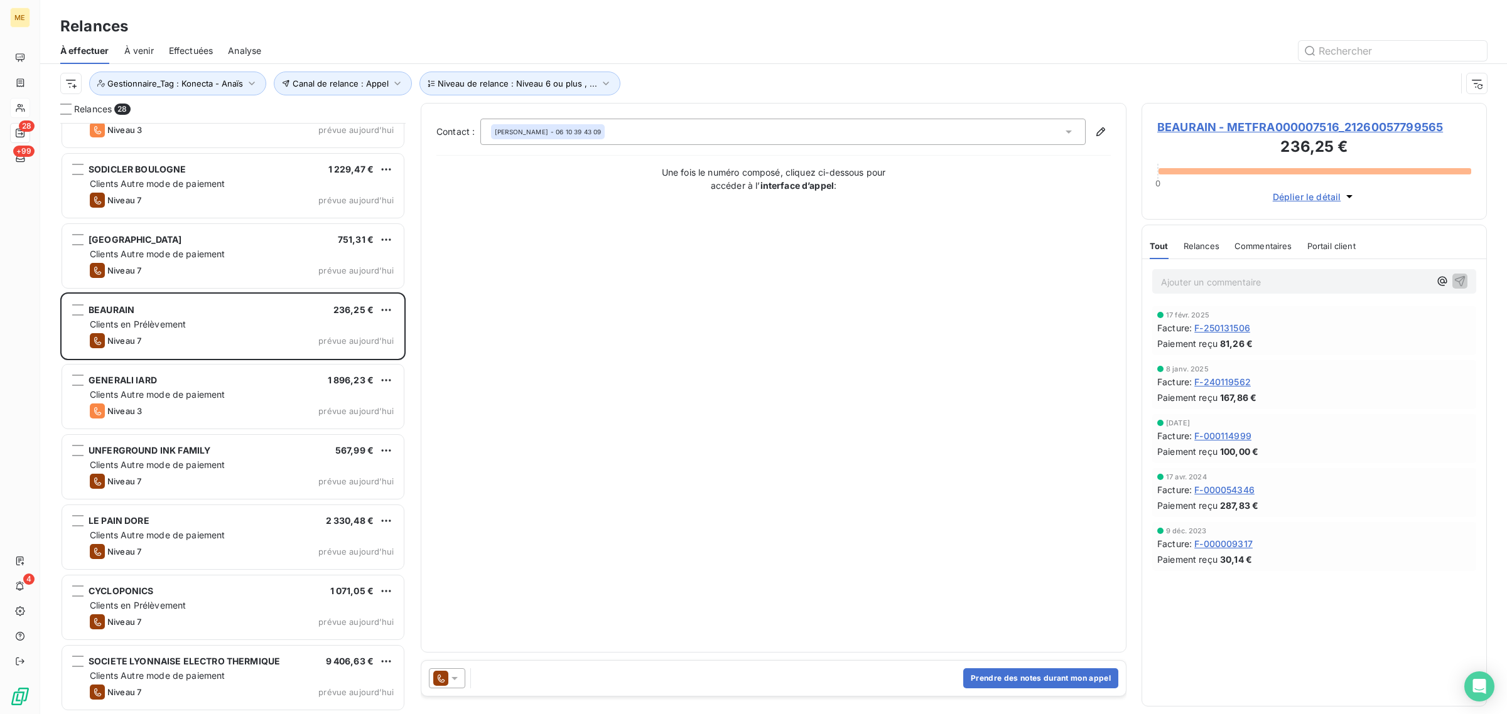
click at [1226, 131] on span "BEAURAIN - METFRA000007516_21260057799565" at bounding box center [1314, 127] width 314 height 17
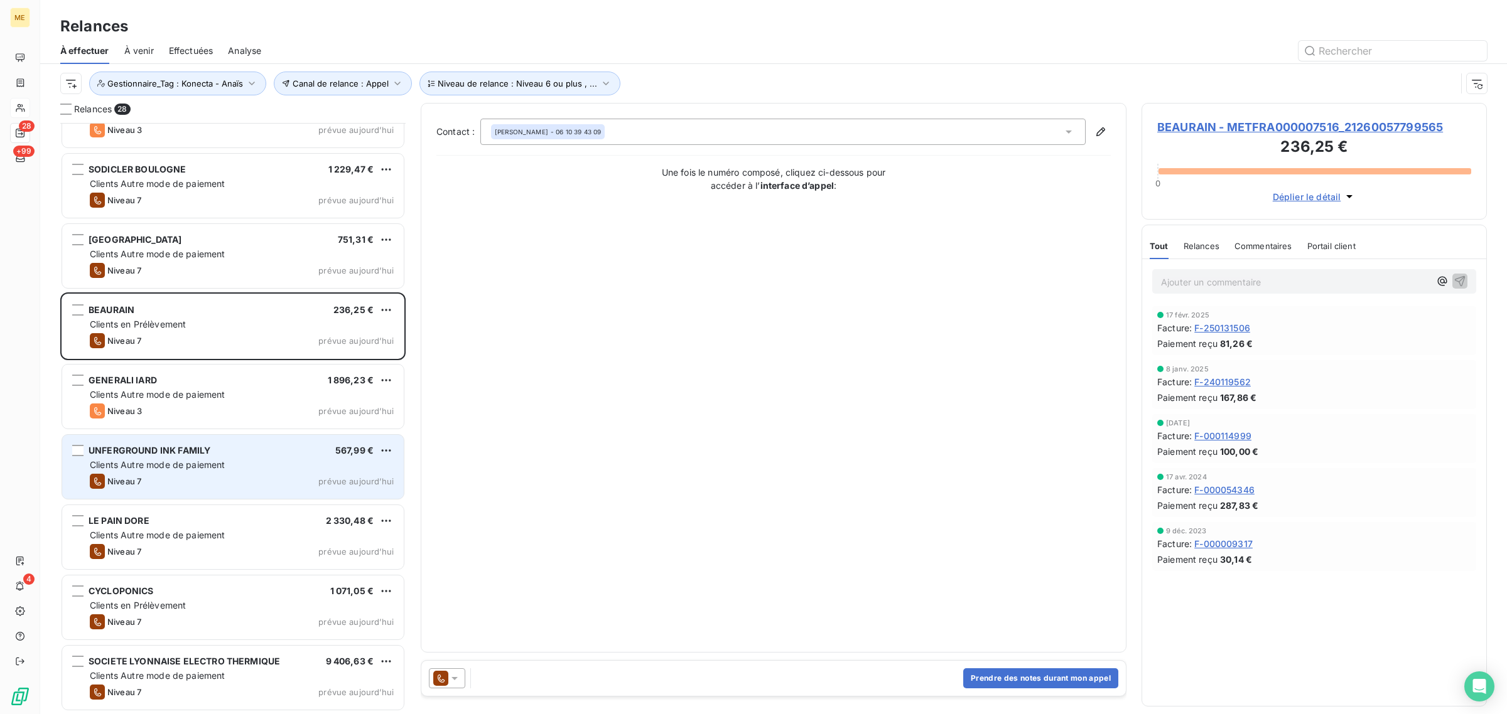
click at [148, 480] on div "Niveau 7 prévue aujourd’hui" at bounding box center [242, 481] width 304 height 15
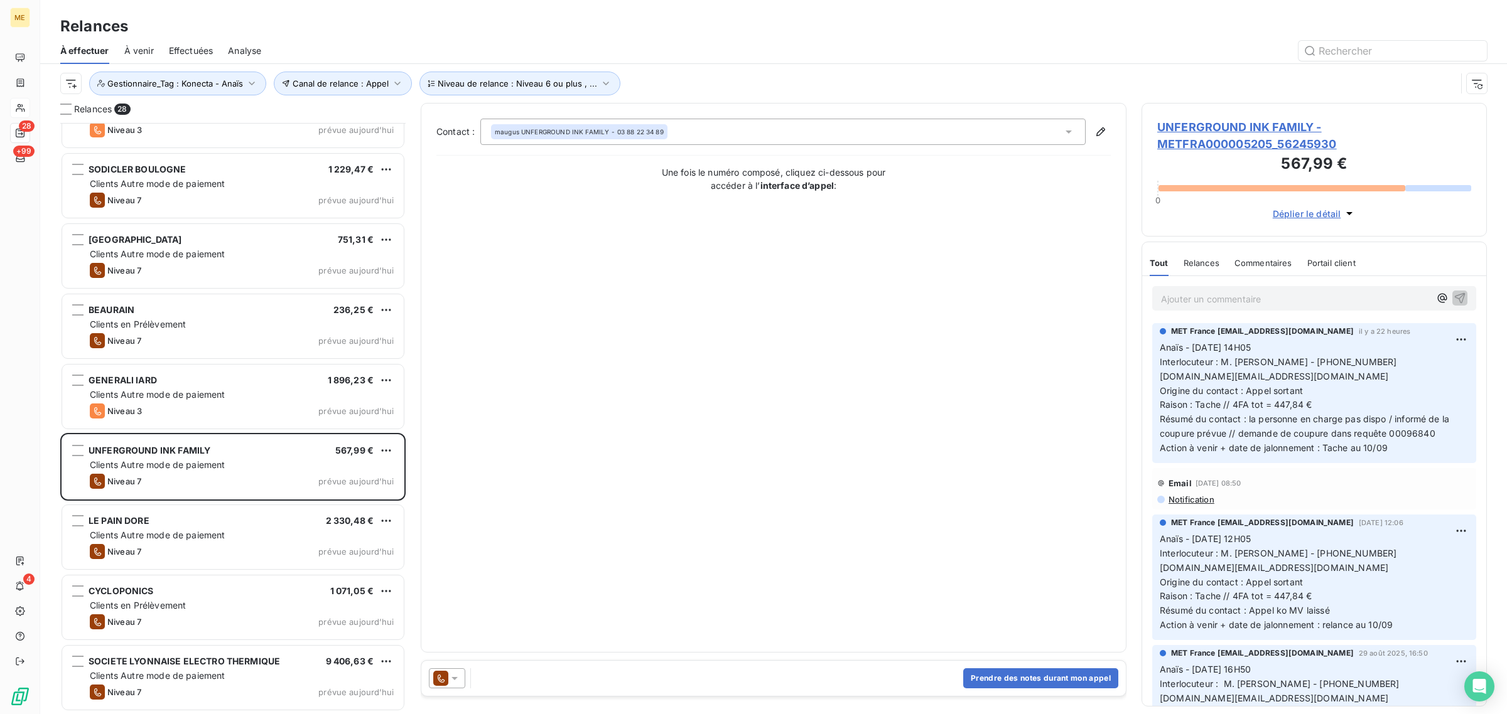
click at [1207, 135] on span "UNFERGROUND INK FAMILY - METFRA000005205_56245930" at bounding box center [1314, 136] width 314 height 34
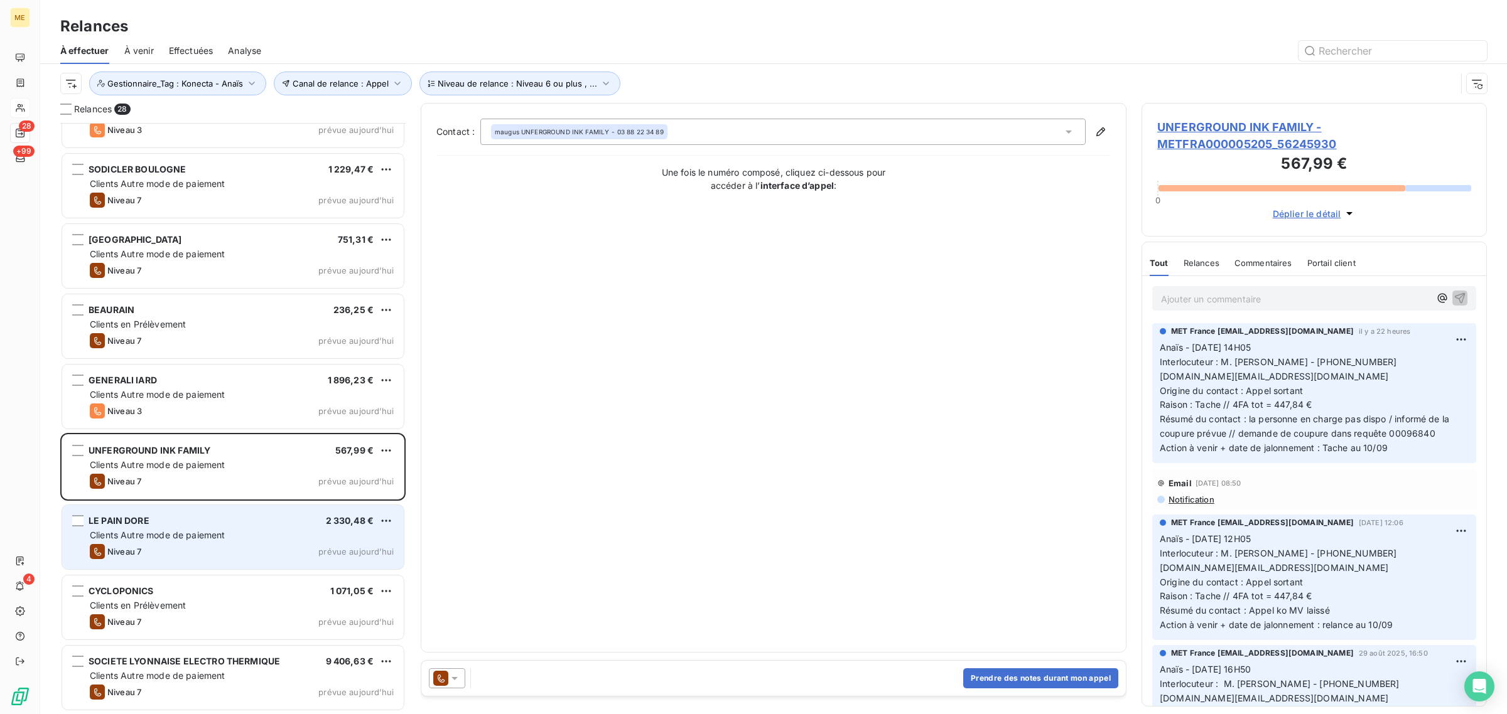
click at [149, 512] on div "LE PAIN DORE 2 330,48 € Clients Autre mode de paiement Niveau 7 prévue [DATE]" at bounding box center [233, 537] width 342 height 64
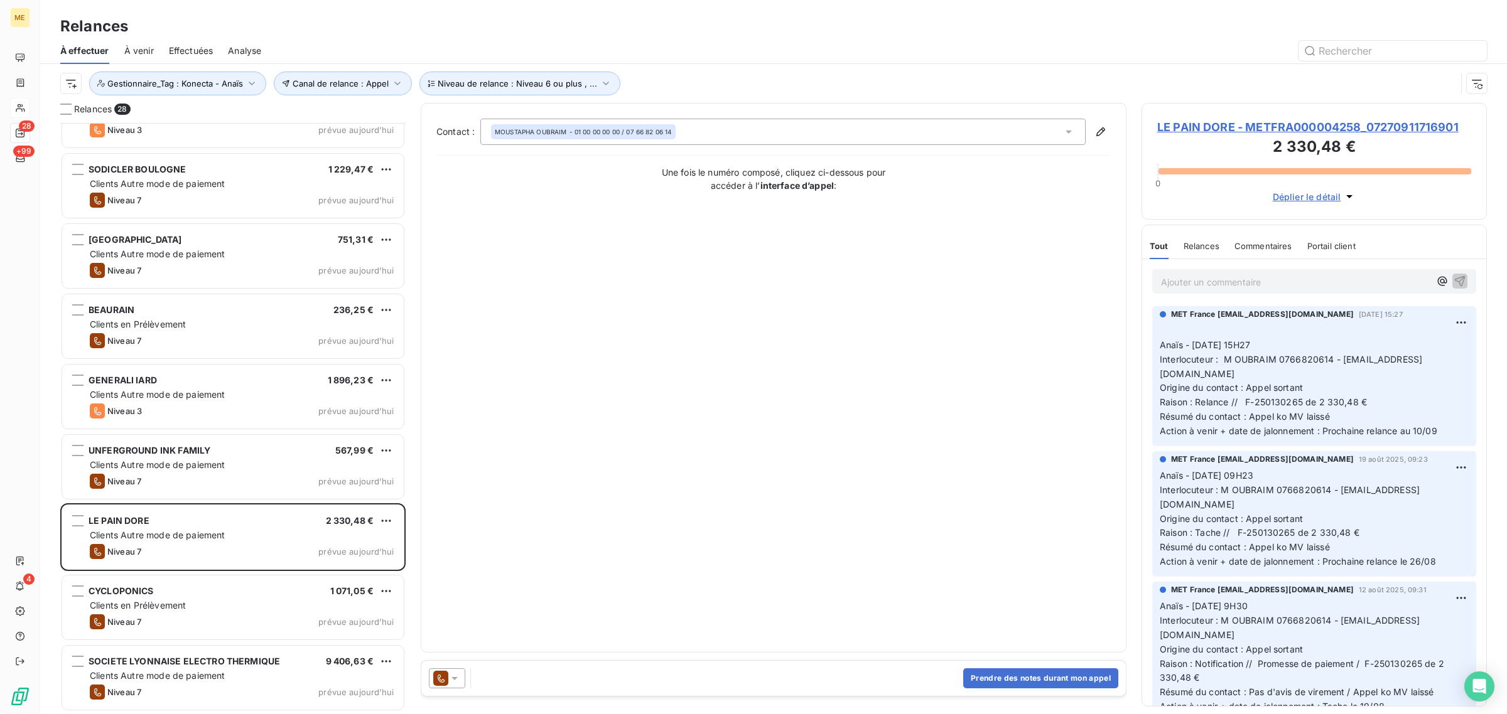
click at [1197, 130] on span "LE PAIN DORE - METFRA000004258_07270911716901" at bounding box center [1314, 127] width 314 height 17
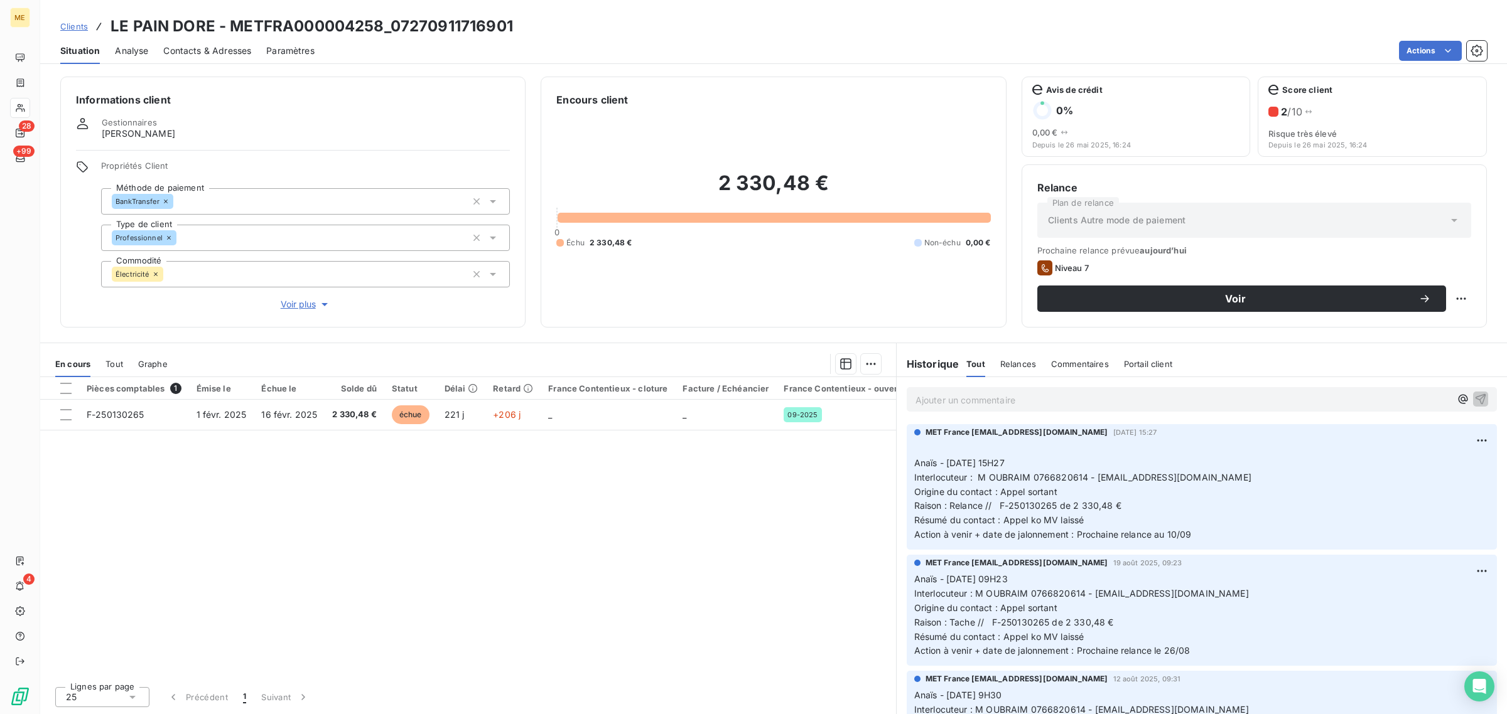
click at [289, 308] on span "Voir plus" at bounding box center [306, 304] width 50 height 13
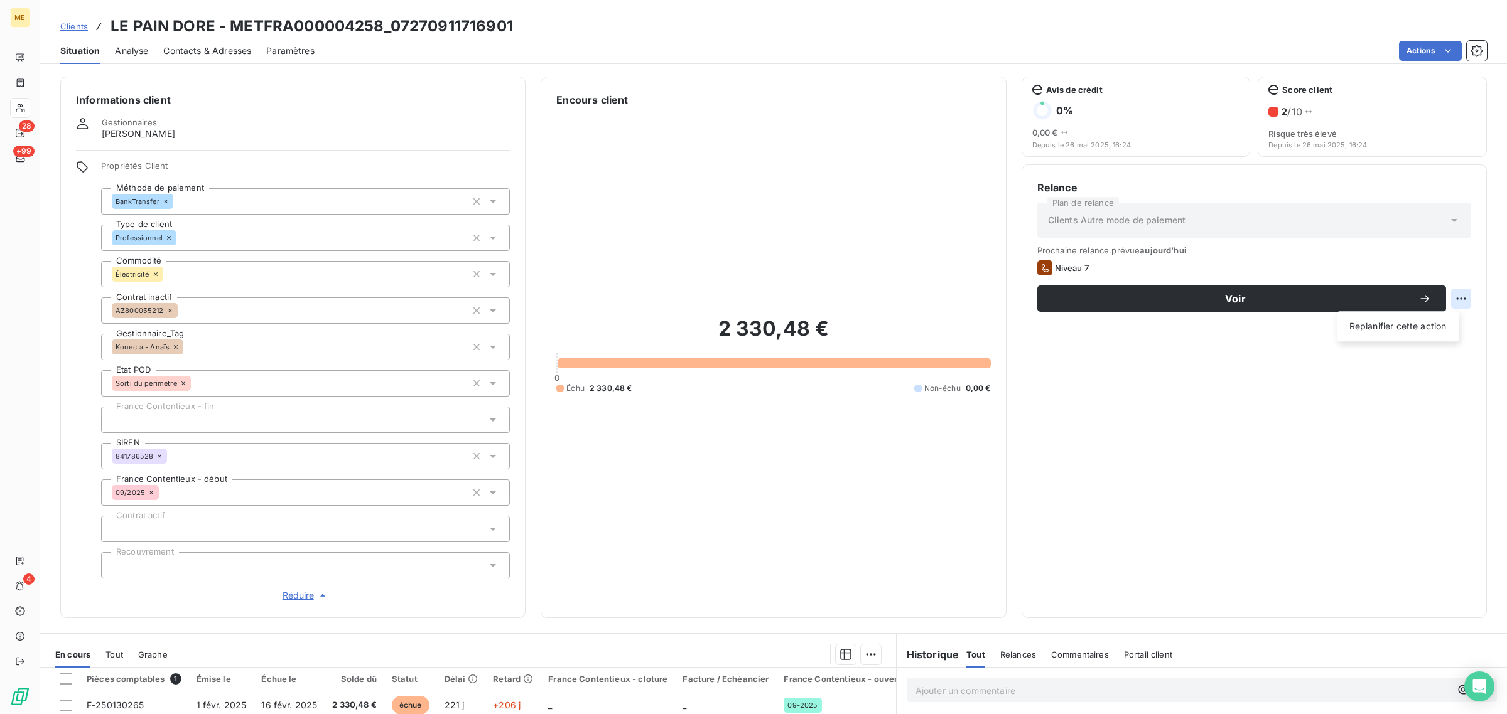
click at [1458, 304] on html "ME 28 +99 4 Clients LE PAIN DORE - METFRA000004258_07270911716901 Situation Ana…" at bounding box center [753, 357] width 1507 height 714
click at [1411, 333] on div "Replanifier cette action" at bounding box center [1398, 326] width 112 height 20
select select "8"
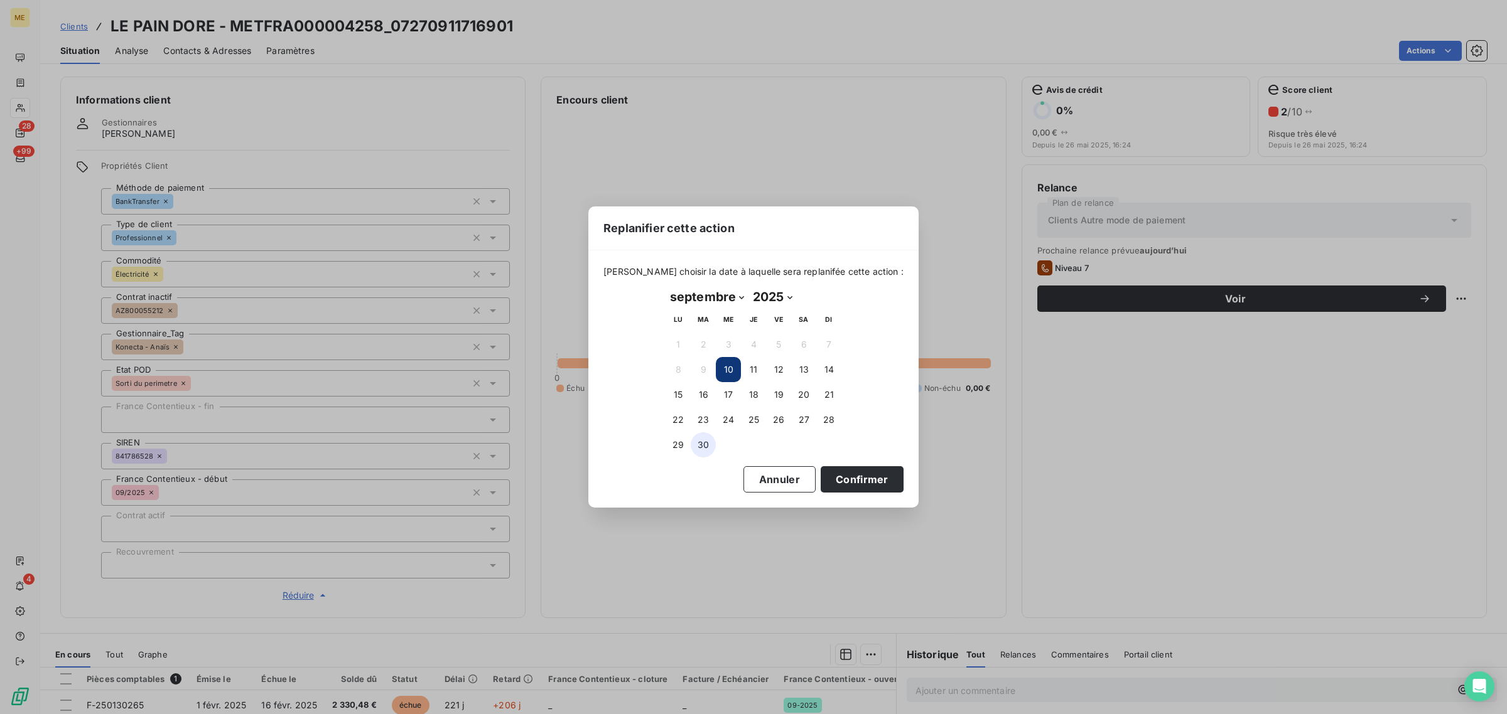
click at [695, 443] on button "30" at bounding box center [703, 445] width 25 height 25
click at [864, 478] on button "Confirmer" at bounding box center [862, 479] width 83 height 26
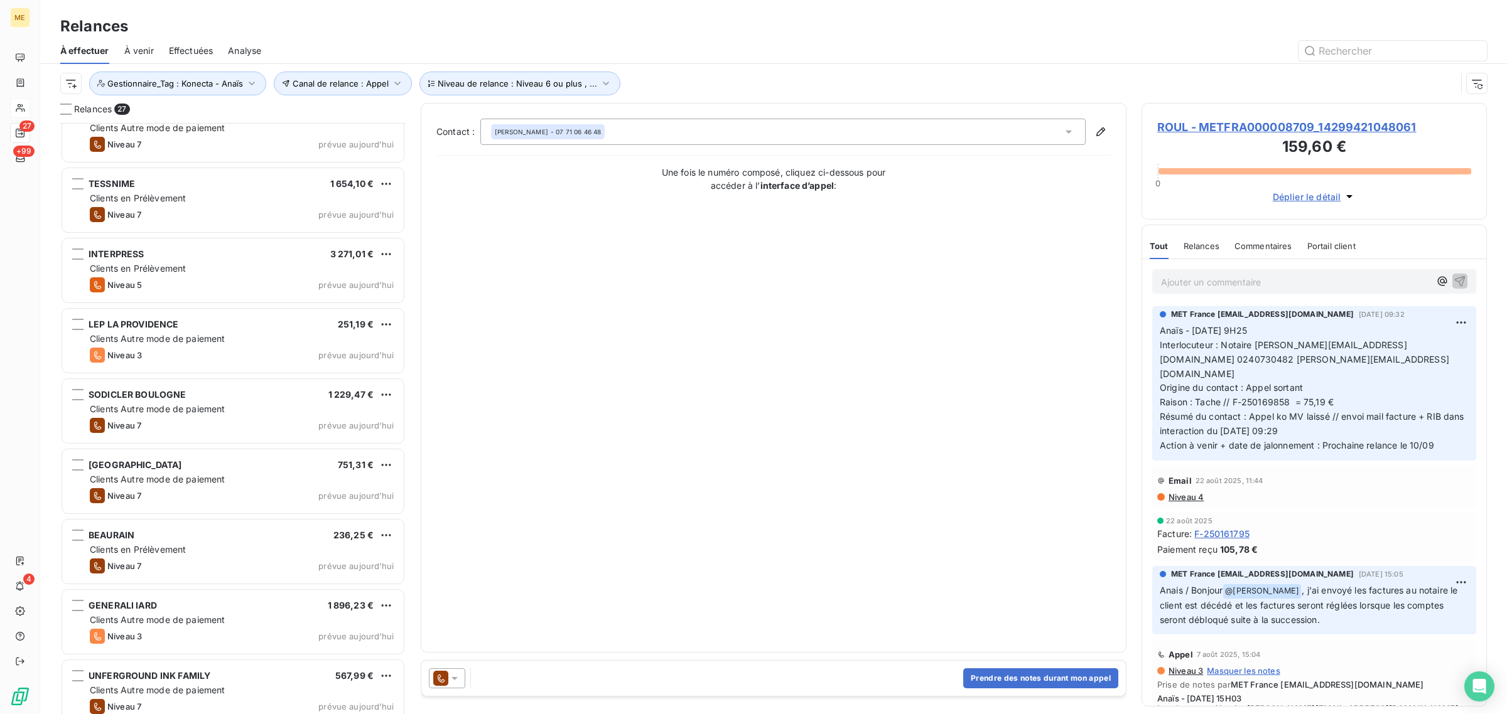
scroll to position [1307, 0]
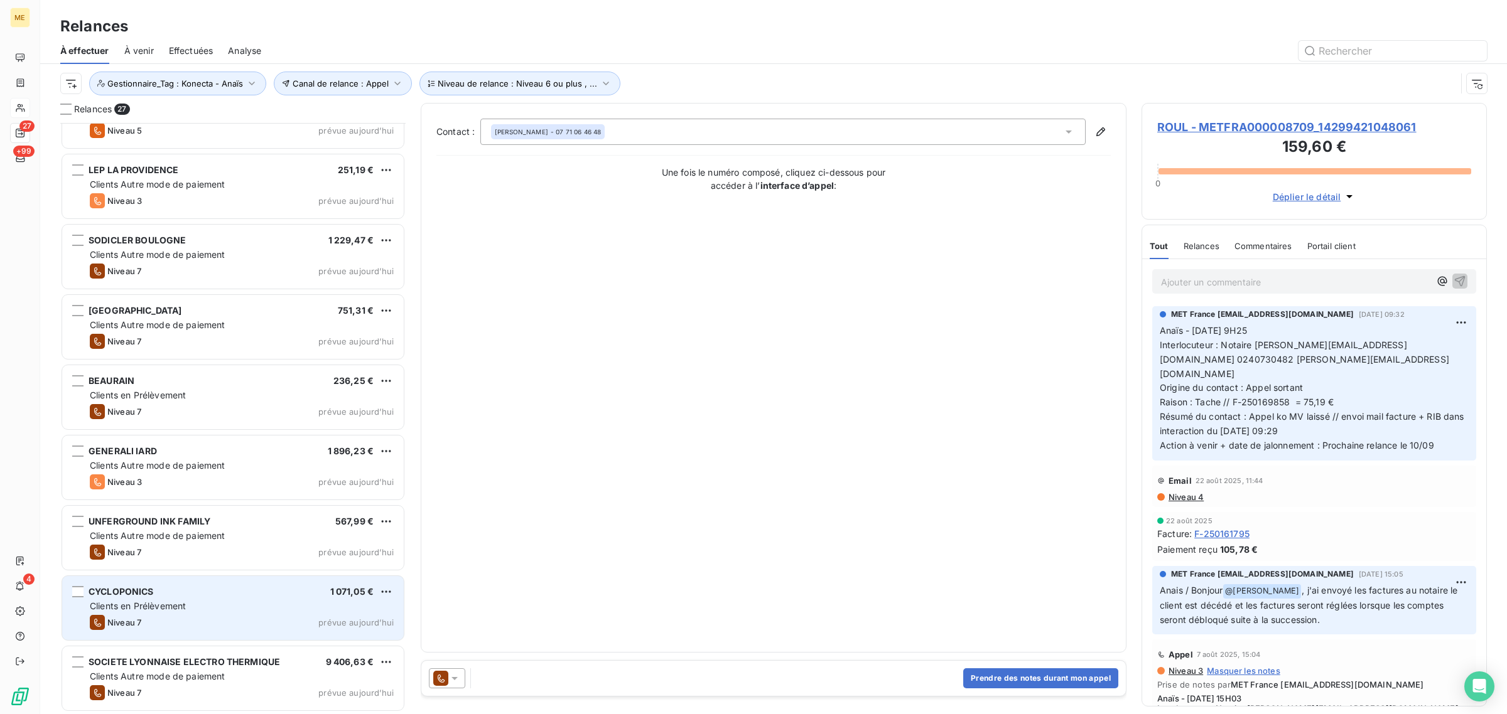
click at [202, 603] on div "Clients en Prélèvement" at bounding box center [242, 606] width 304 height 13
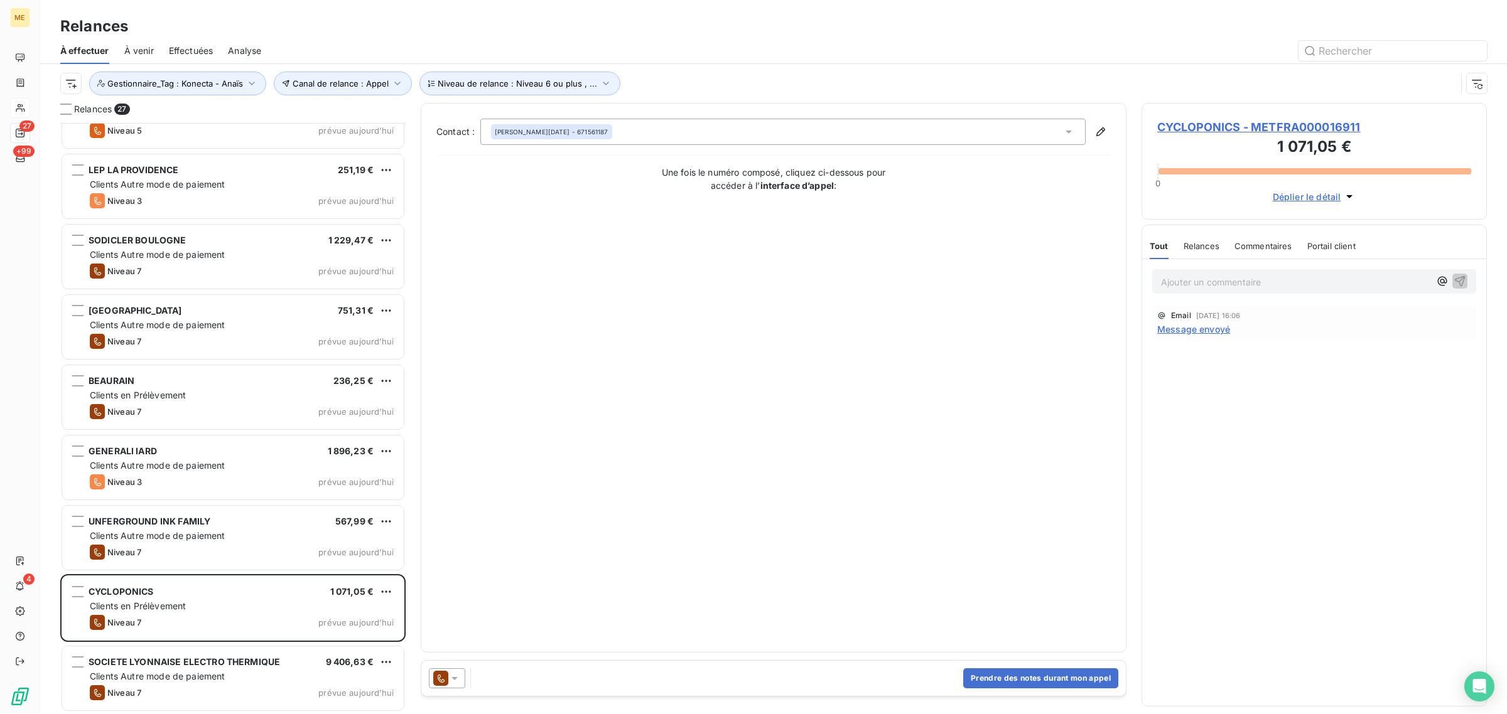
click at [1246, 133] on span "CYCLOPONICS - METFRA000016911" at bounding box center [1314, 127] width 314 height 17
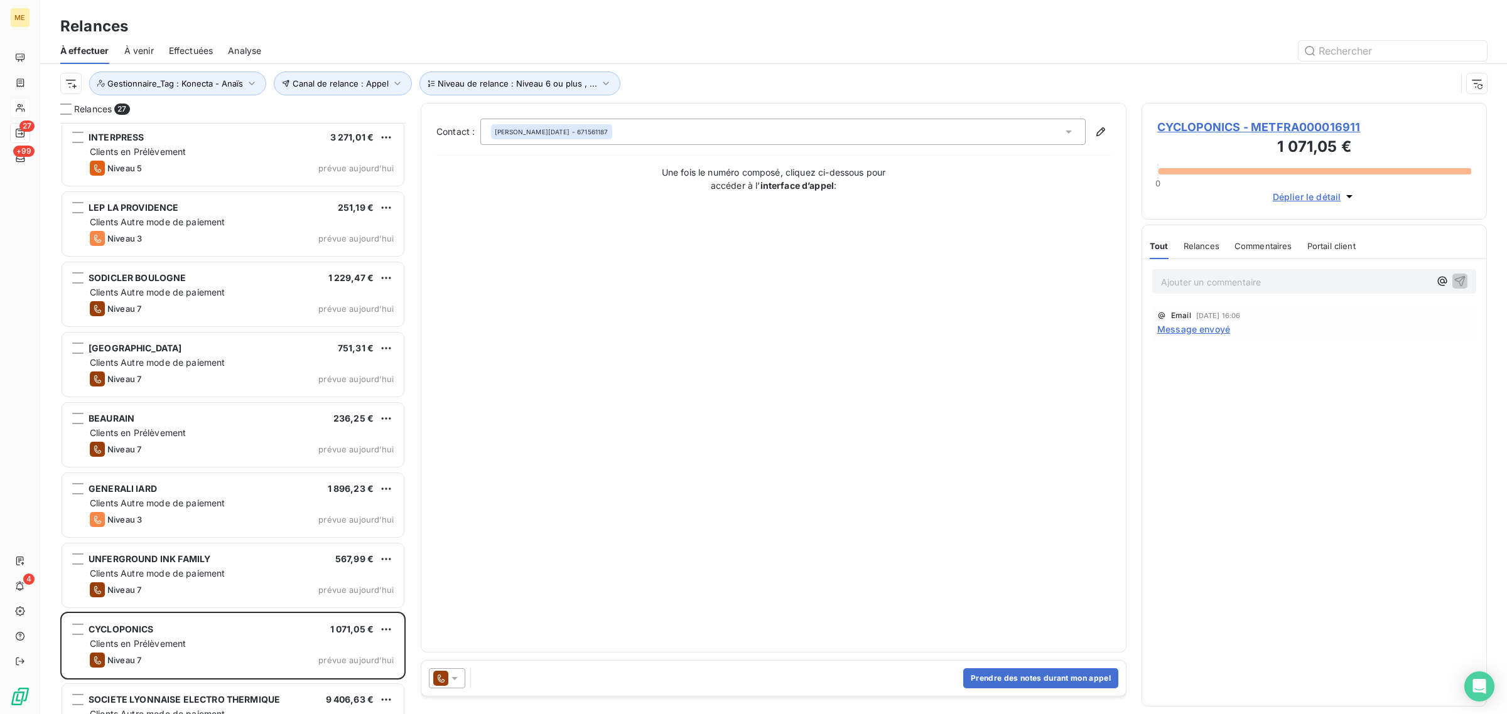
scroll to position [1307, 0]
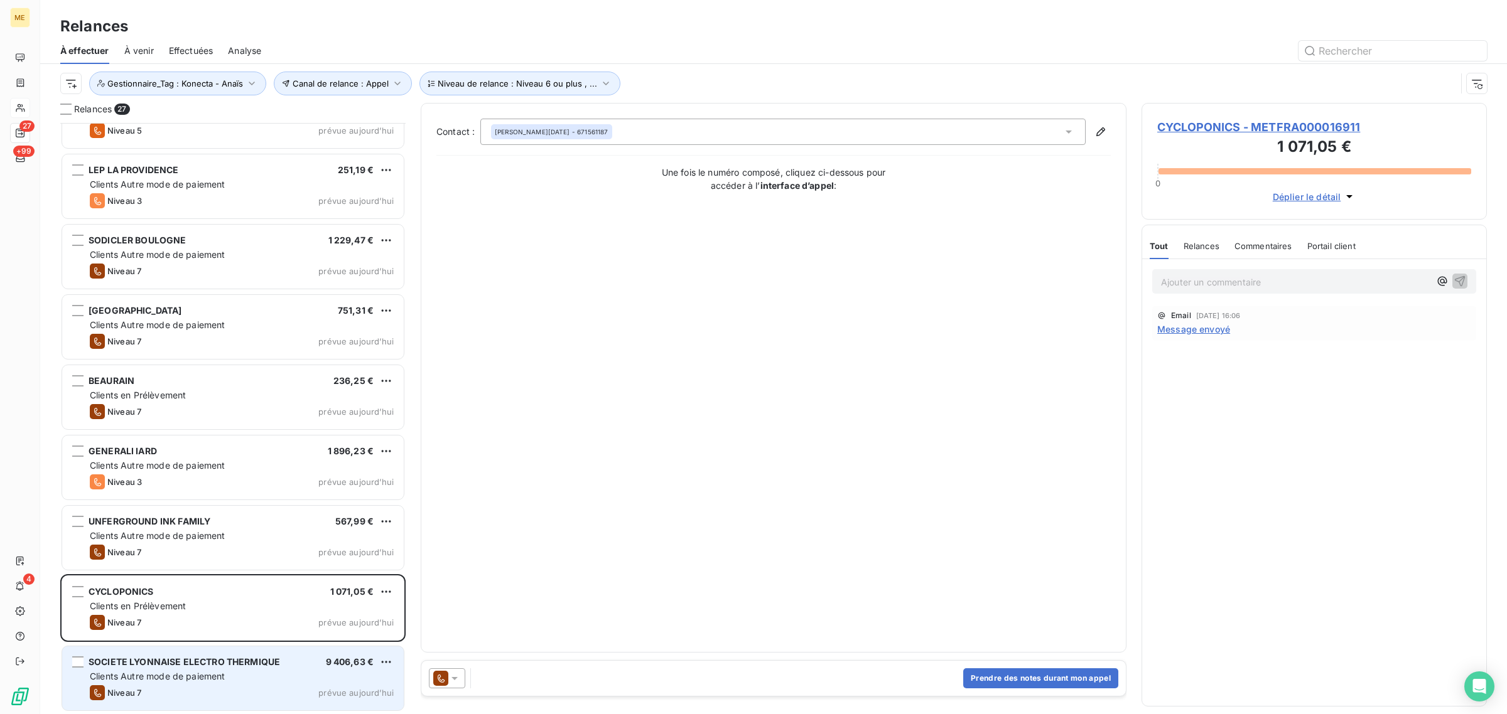
click at [205, 661] on span "SOCIETE LYONNAISE ELECTRO THERMIQUE" at bounding box center [184, 662] width 191 height 11
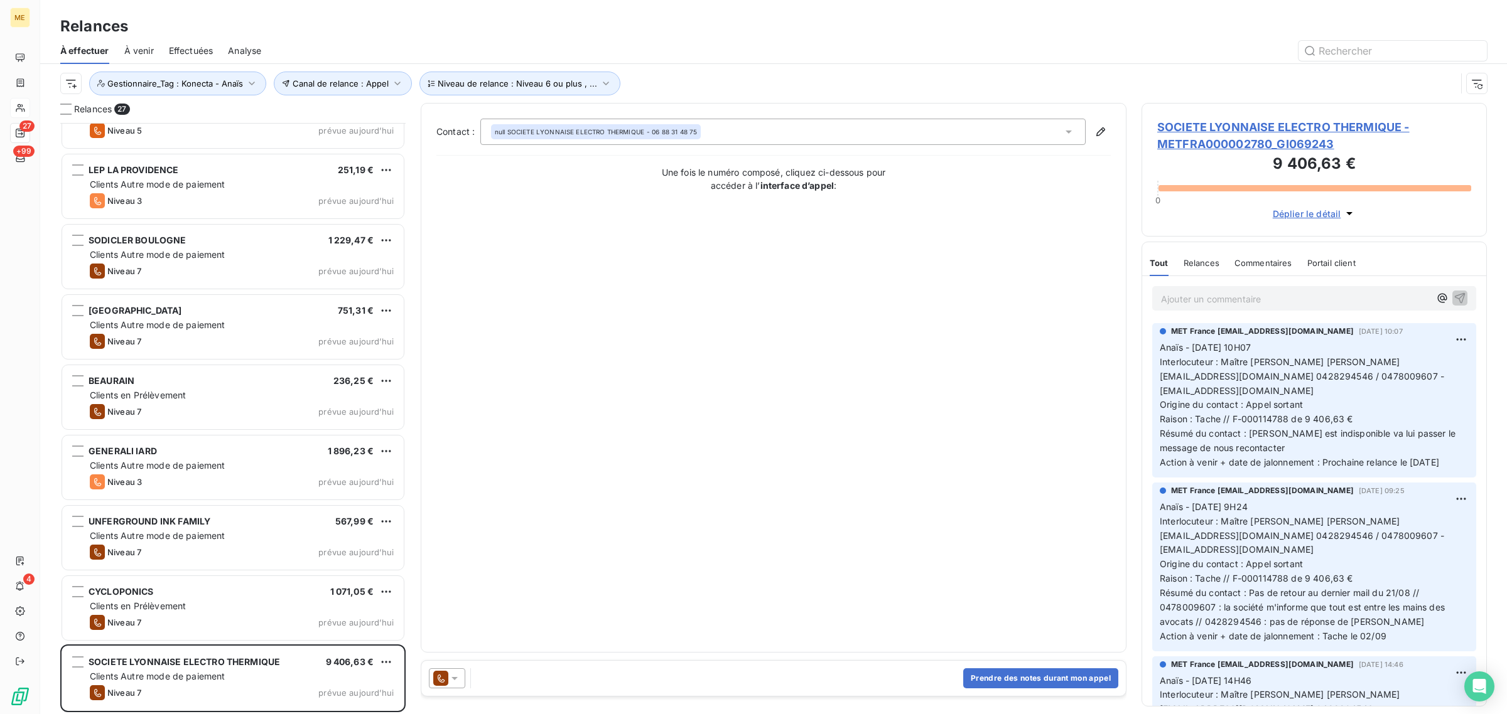
click at [1250, 135] on span "SOCIETE LYONNAISE ELECTRO THERMIQUE - METFRA000002780_GI069243" at bounding box center [1314, 136] width 314 height 34
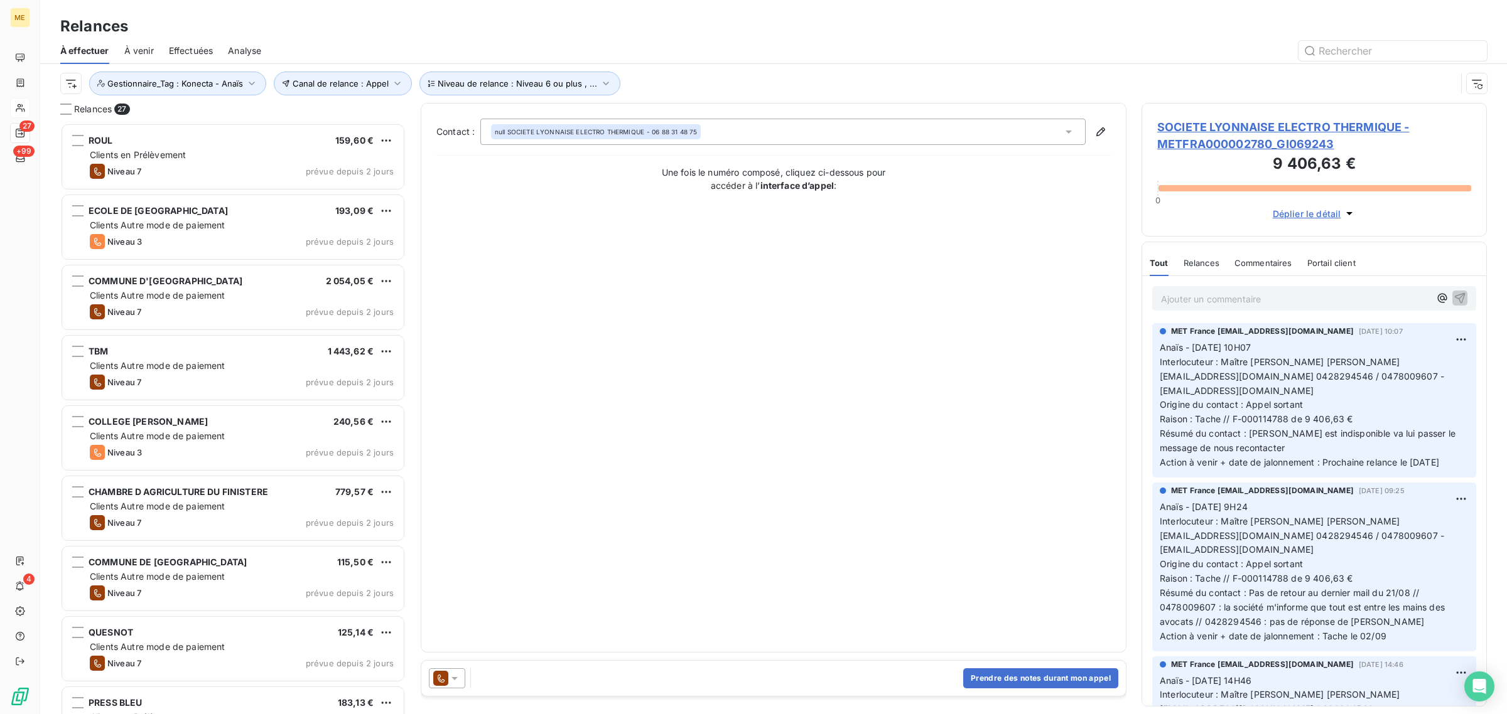
scroll to position [579, 333]
click at [165, 80] on span "Gestionnaire_Tag : Konecta - Anaïs" at bounding box center [175, 83] width 136 height 10
click at [324, 116] on span "Konecta - Anaïs" at bounding box center [302, 117] width 54 height 8
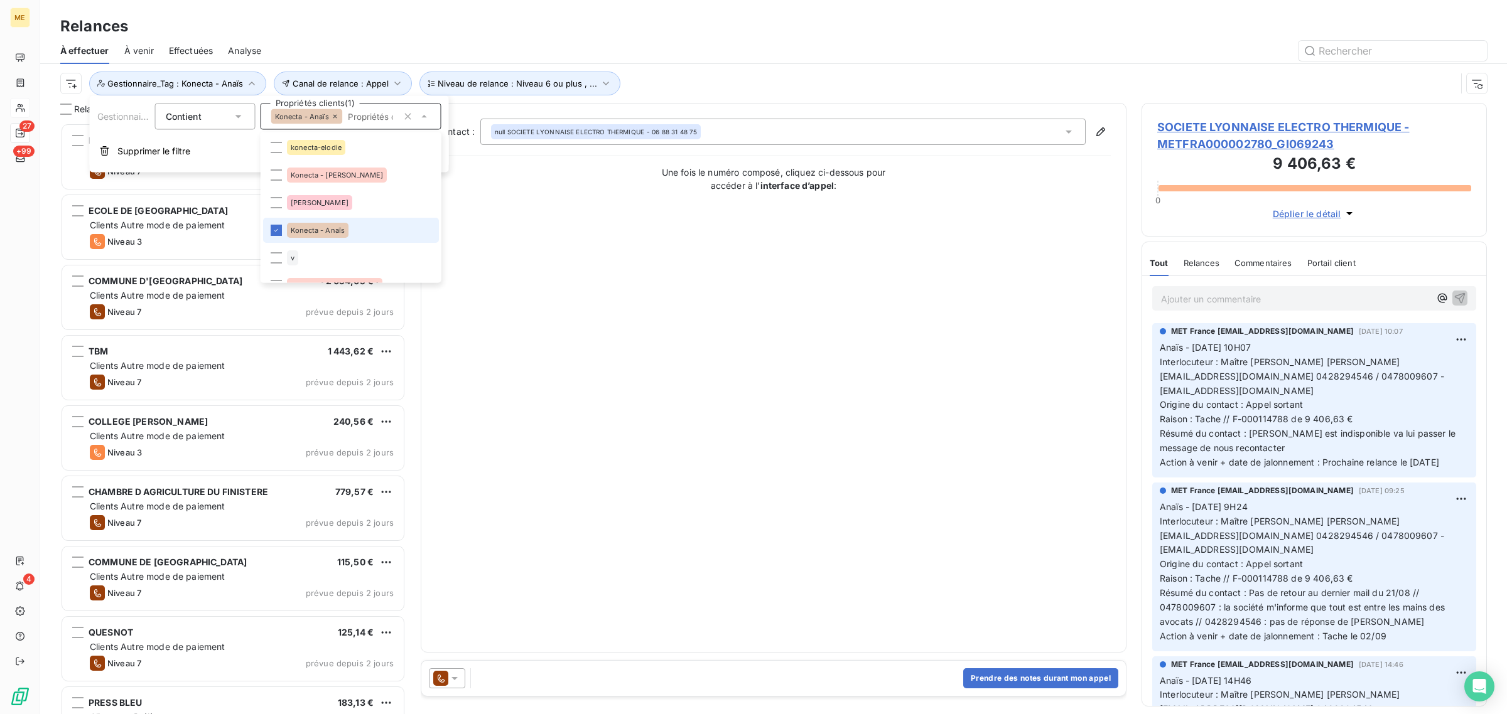
click at [336, 116] on icon at bounding box center [335, 117] width 8 height 8
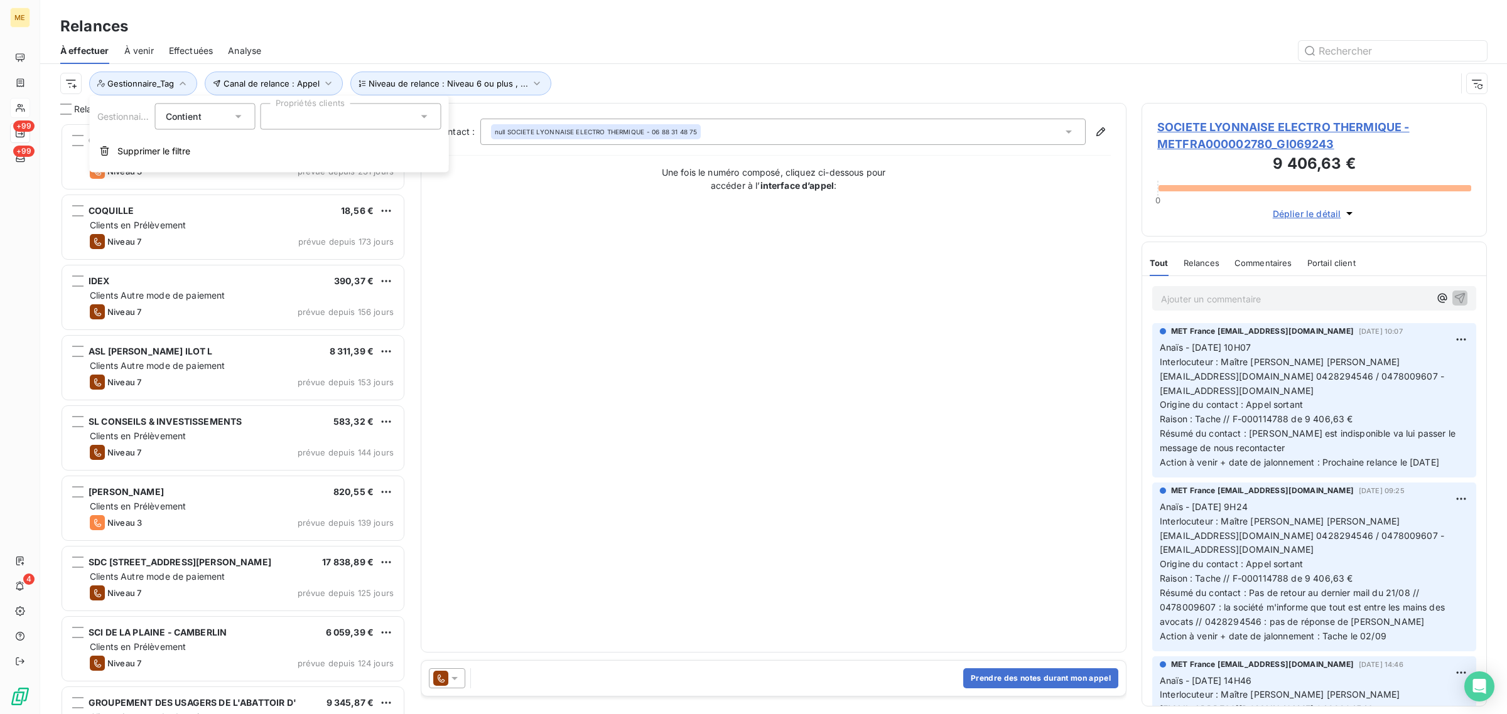
click at [296, 107] on div at bounding box center [351, 117] width 181 height 26
click at [313, 207] on span "konecta-[PERSON_NAME]" at bounding box center [335, 207] width 88 height 8
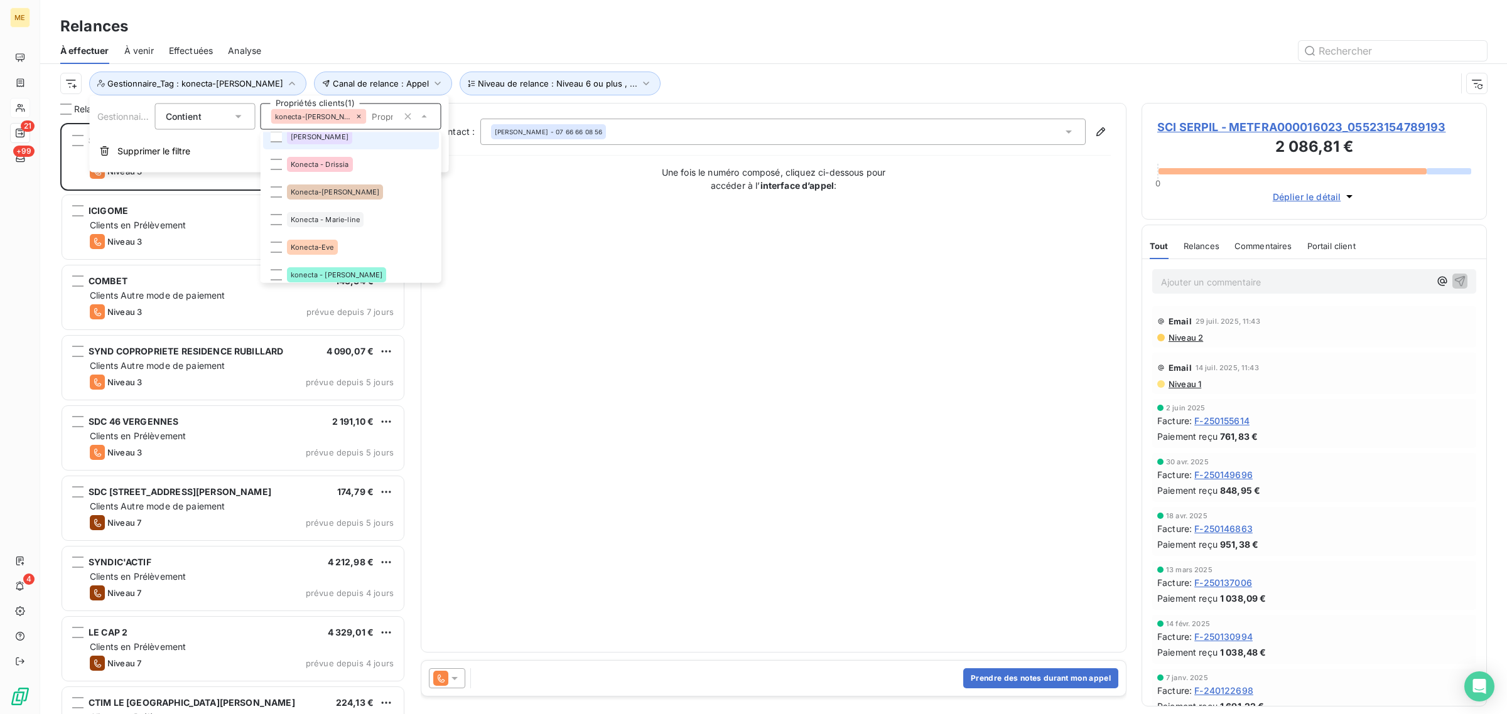
scroll to position [314, 0]
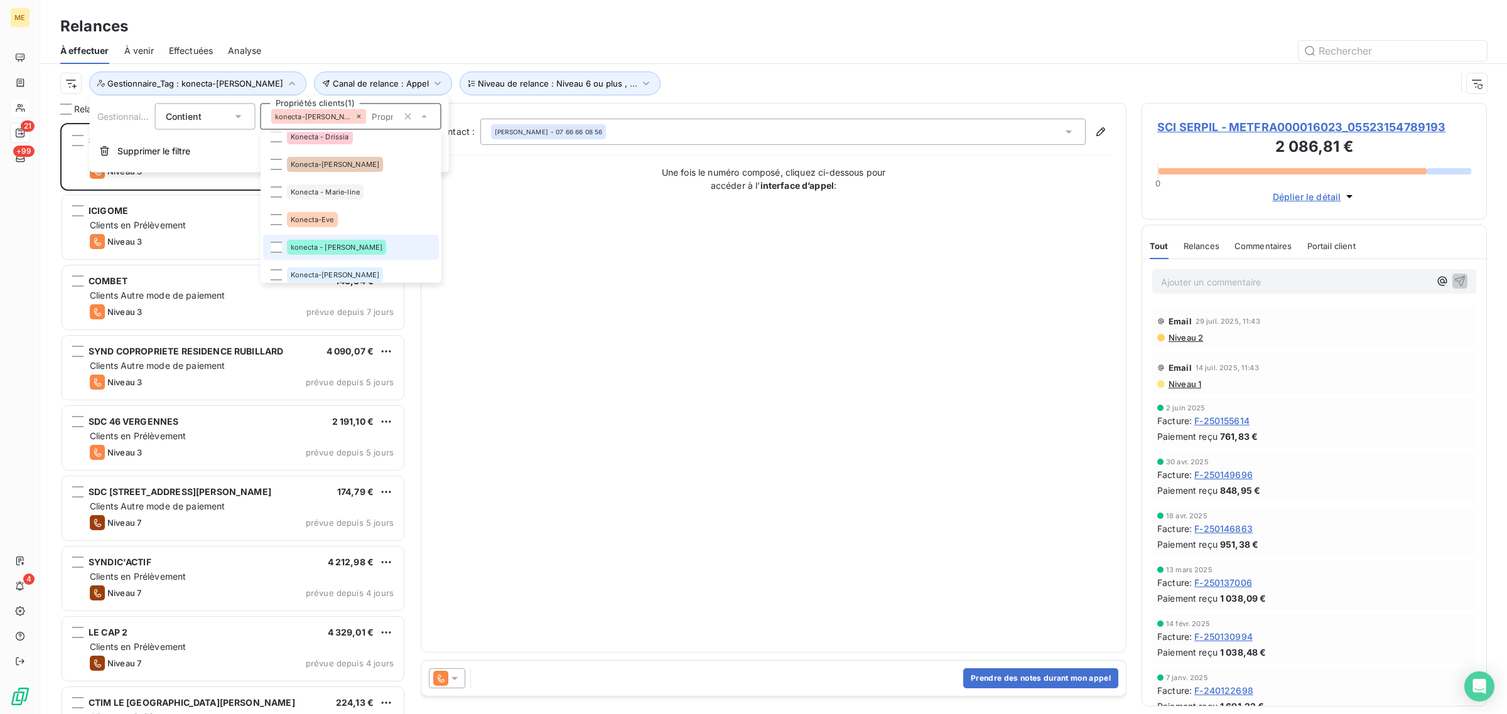
click at [358, 243] on li "konecta - [PERSON_NAME]" at bounding box center [351, 247] width 176 height 25
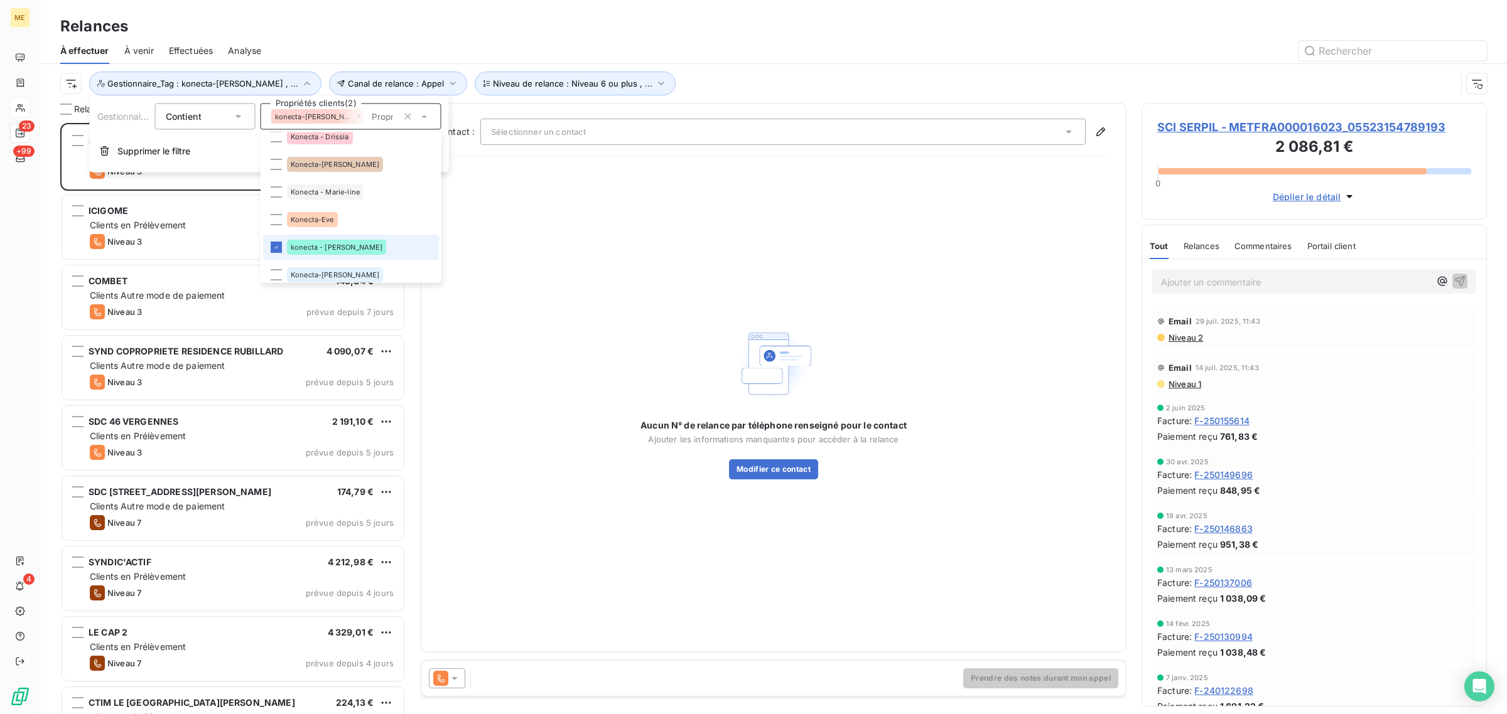
scroll to position [579, 333]
click at [525, 221] on div "Aucun N° de relance par téléphone renseigné pour le contact Ajouter les informa…" at bounding box center [773, 401] width 674 height 471
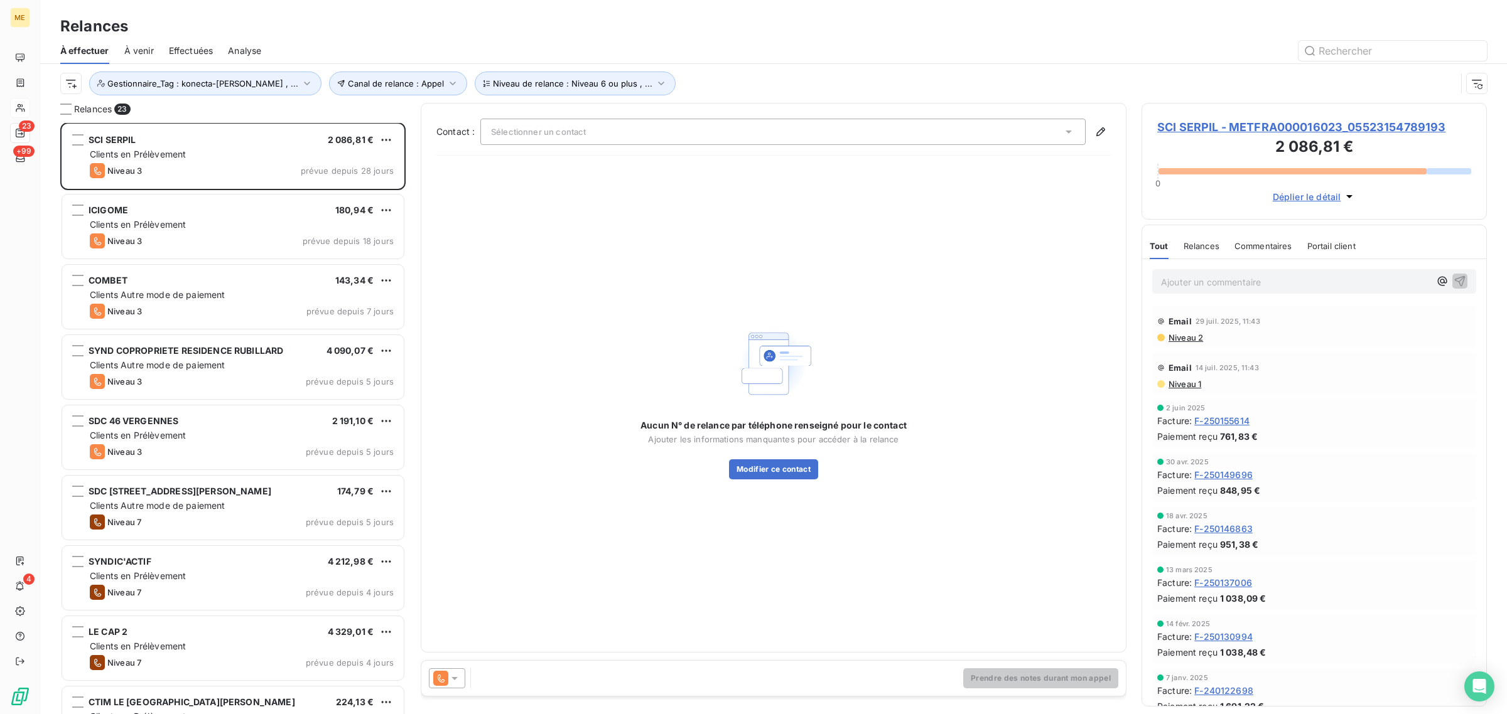
scroll to position [0, 0]
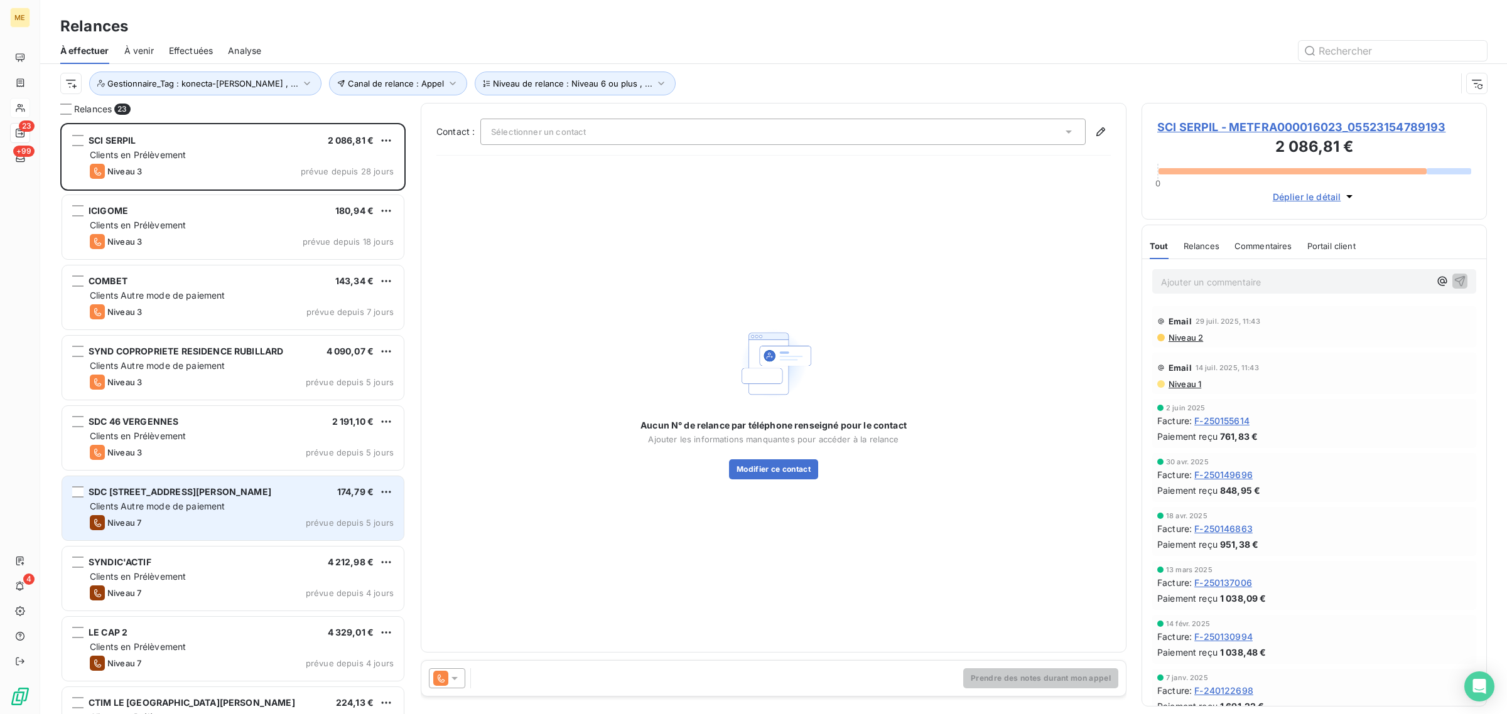
click at [186, 510] on span "Clients Autre mode de paiement" at bounding box center [158, 506] width 136 height 11
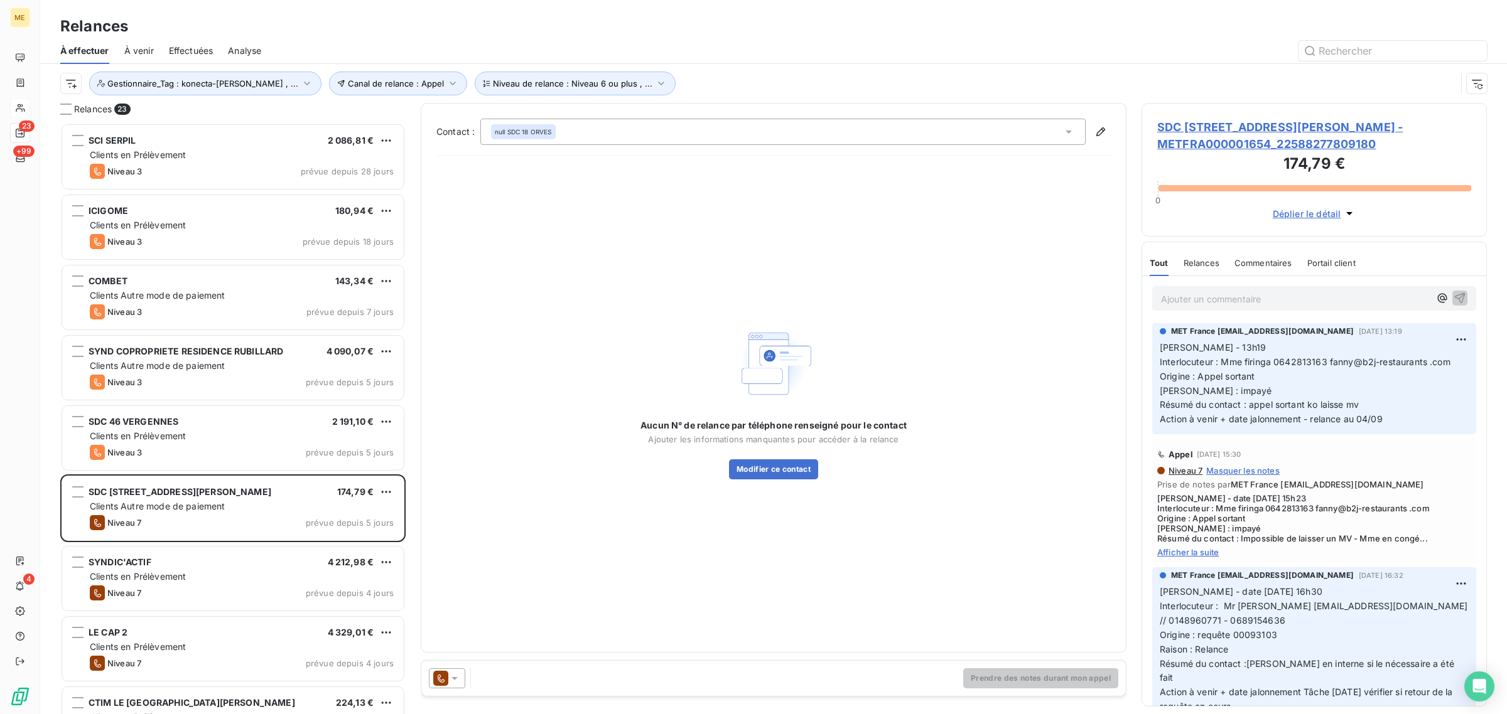
click at [1223, 124] on span "SDC [STREET_ADDRESS][PERSON_NAME] - METFRA000001654_22588277809180" at bounding box center [1314, 136] width 314 height 34
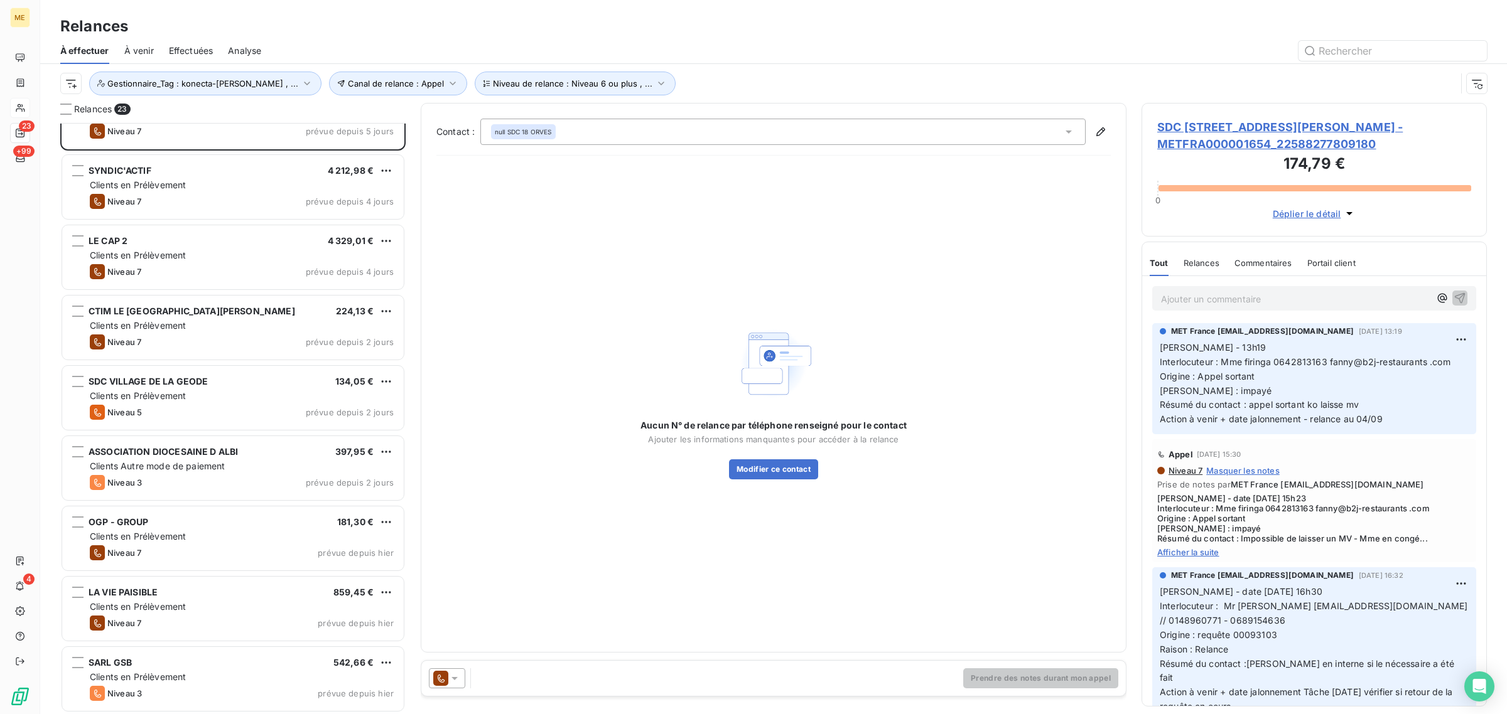
scroll to position [393, 0]
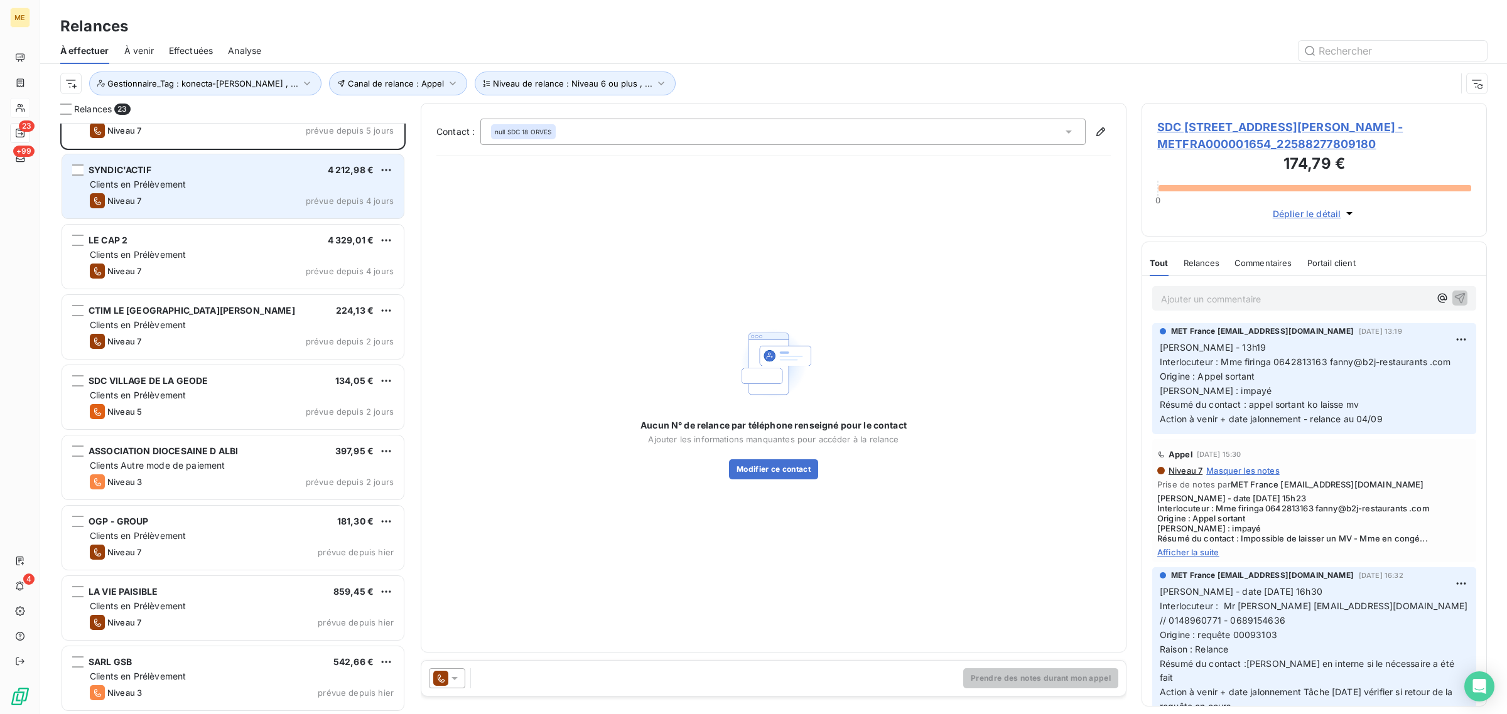
click at [171, 202] on div "Niveau 7 prévue depuis 4 jours" at bounding box center [242, 200] width 304 height 15
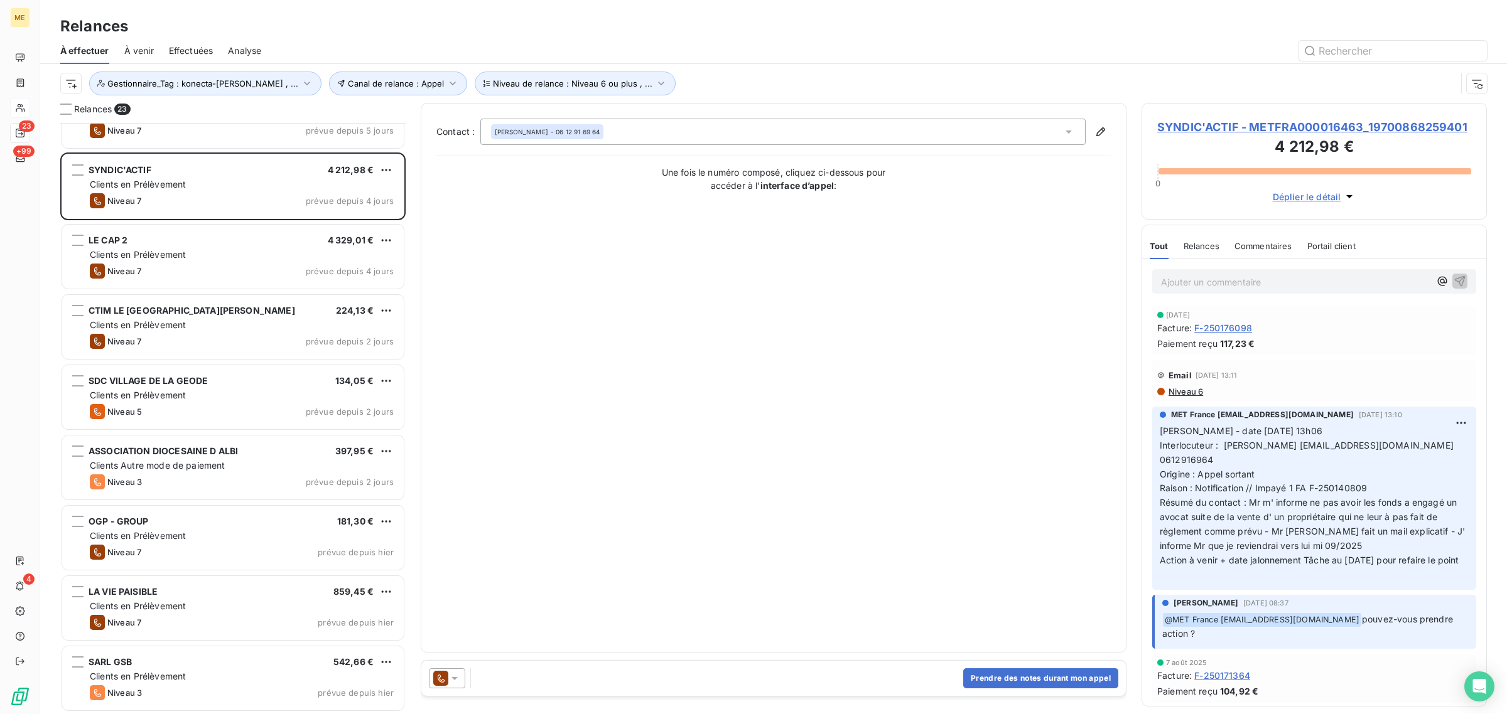
click at [1235, 132] on span "SYNDIC'ACTIF - METFRA000016463_19700868259401" at bounding box center [1314, 127] width 314 height 17
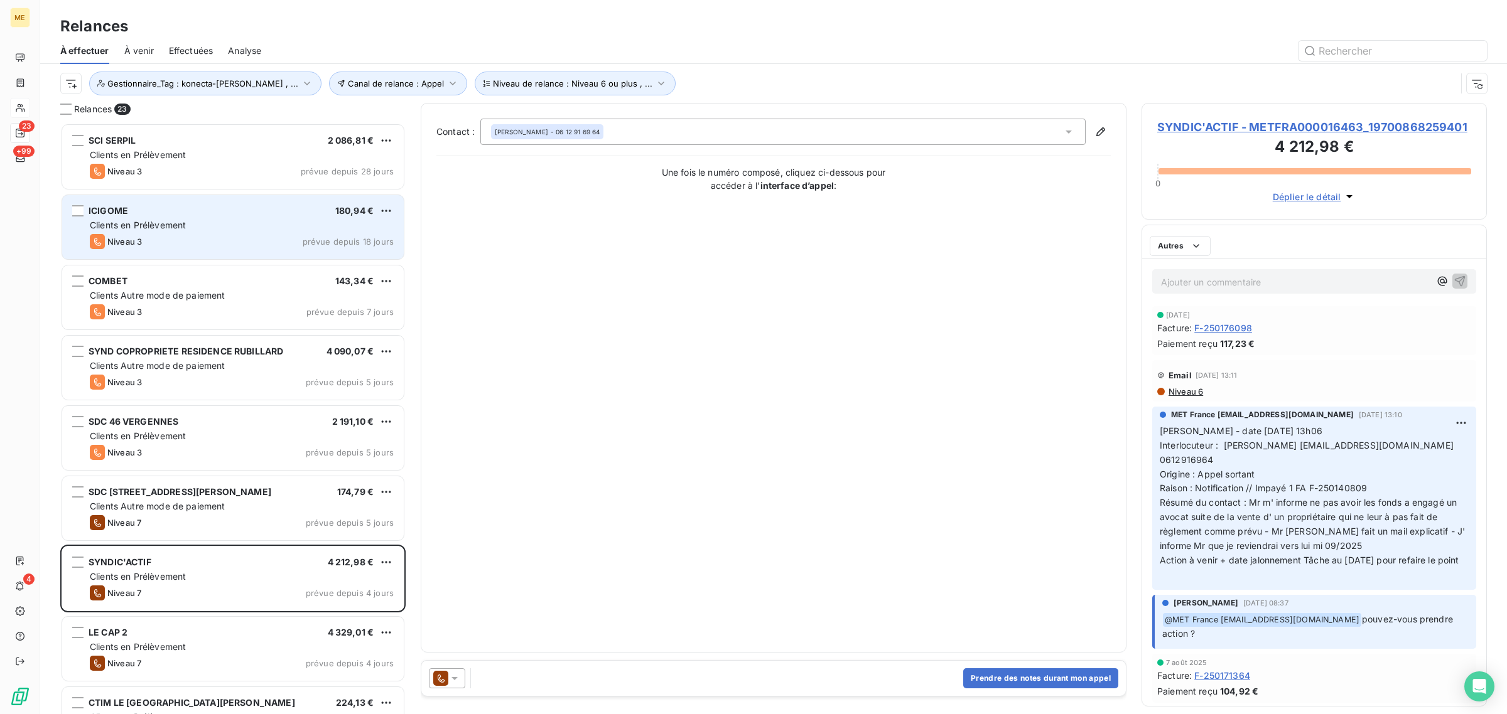
scroll to position [579, 333]
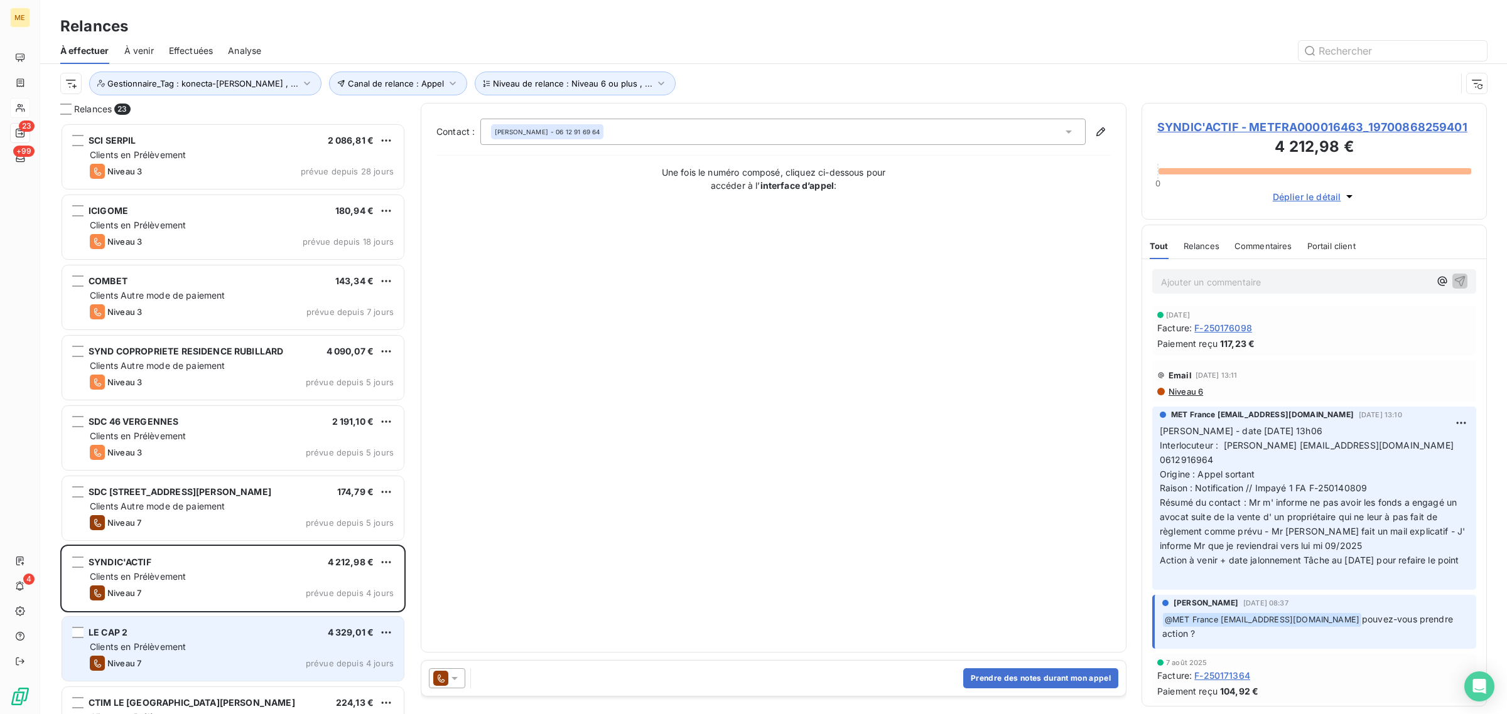
click at [173, 630] on div "LE CAP 2 4 329,01 €" at bounding box center [242, 632] width 304 height 11
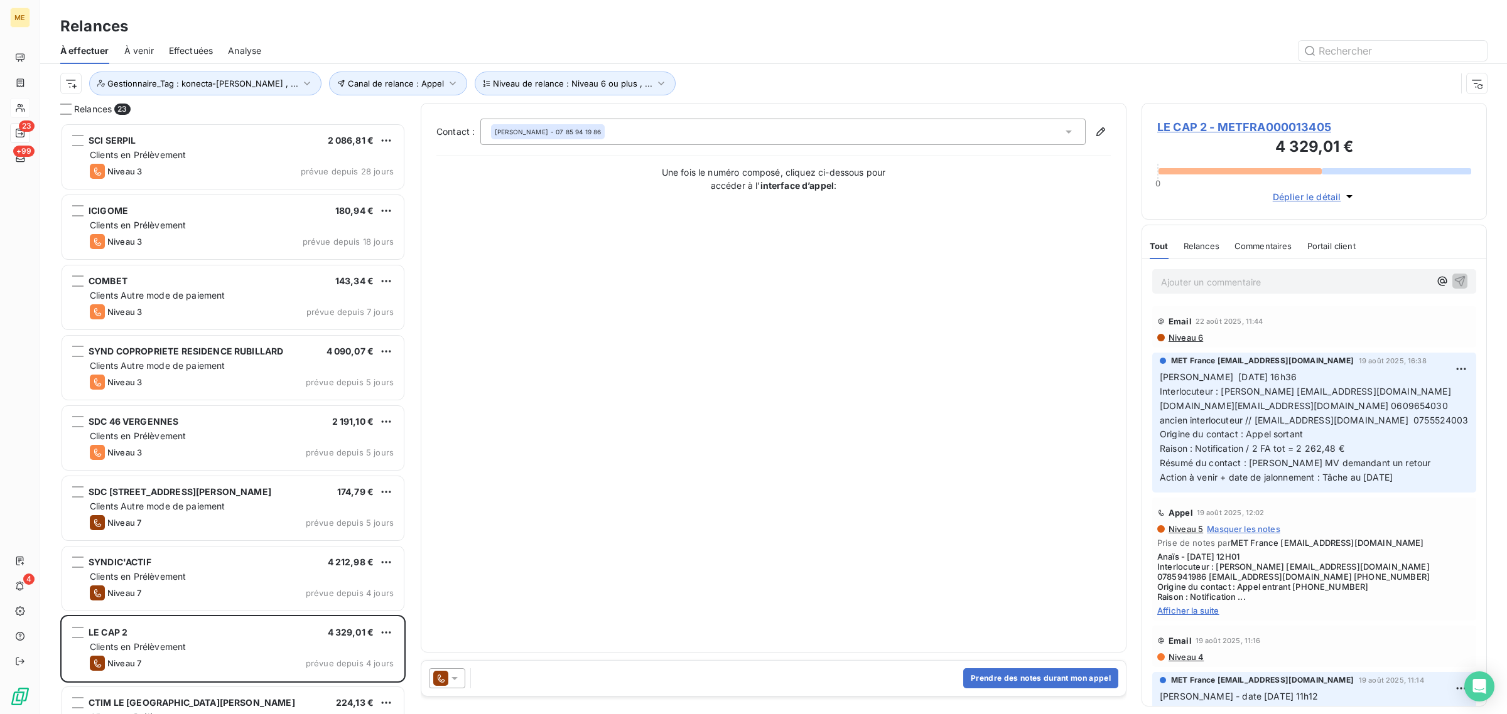
click at [1247, 127] on span "LE CAP 2 - METFRA000013405" at bounding box center [1314, 127] width 314 height 17
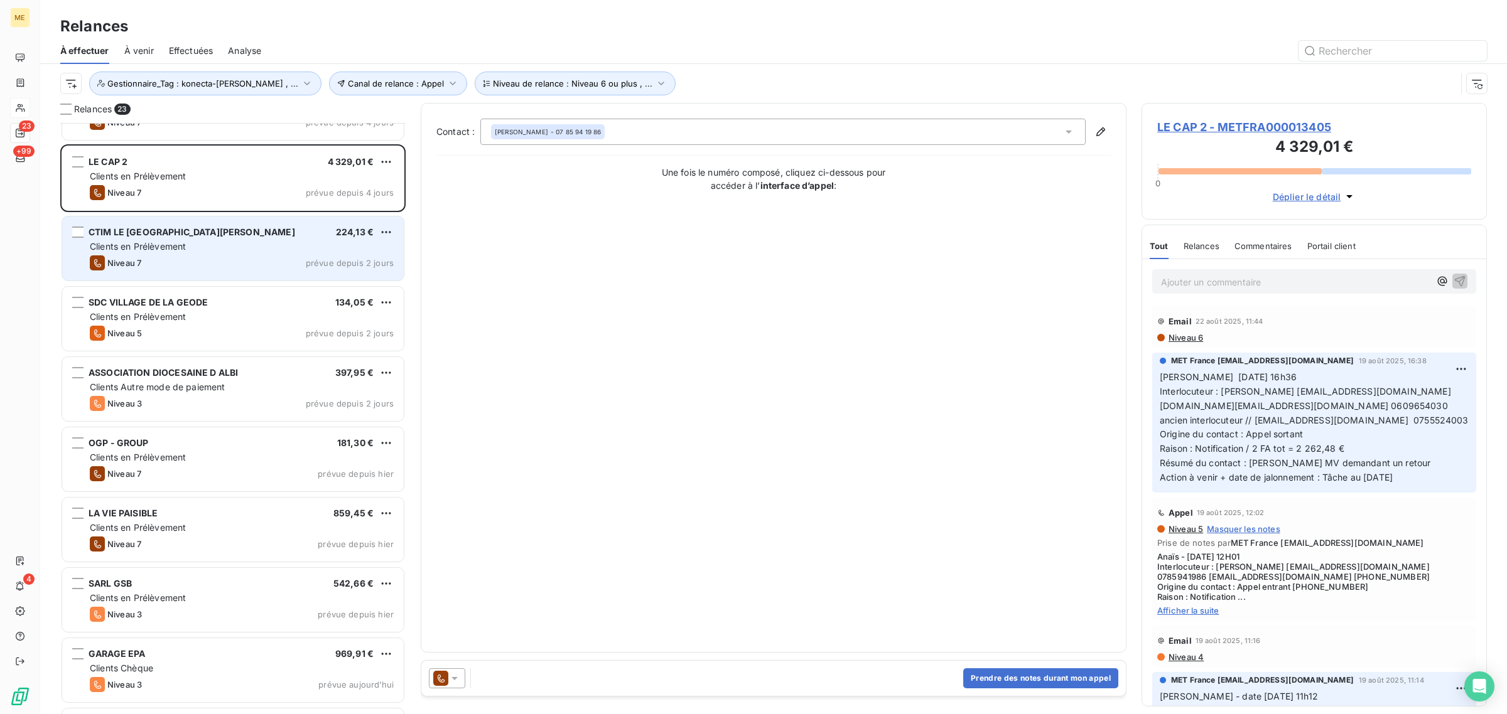
click at [183, 259] on div "Niveau 7 prévue depuis 2 jours" at bounding box center [242, 263] width 304 height 15
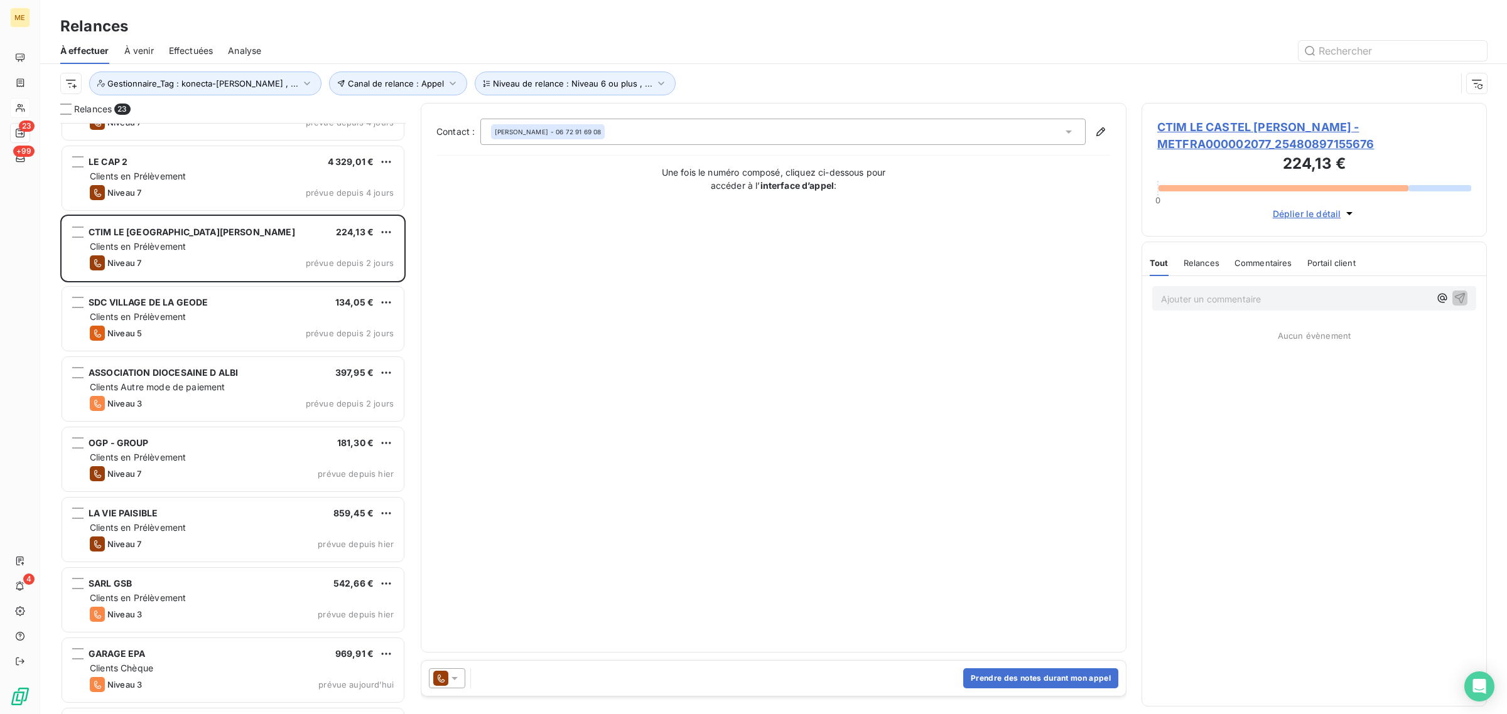
click at [1229, 137] on span "CTIM LE CASTEL [PERSON_NAME] - METFRA000002077_25480897155676" at bounding box center [1314, 136] width 314 height 34
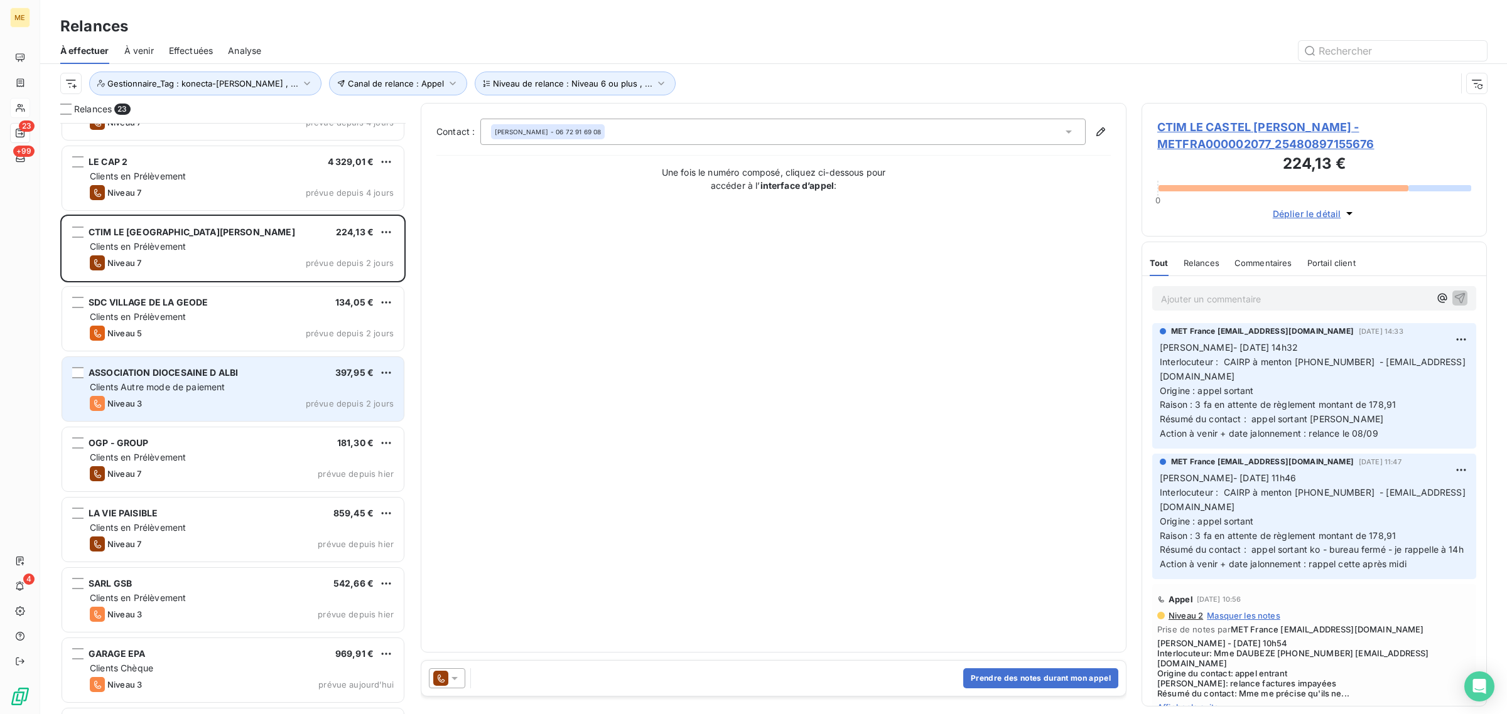
click at [239, 377] on div "ASSOCIATION DIOCESAINE D ALBI 397,95 €" at bounding box center [242, 372] width 304 height 11
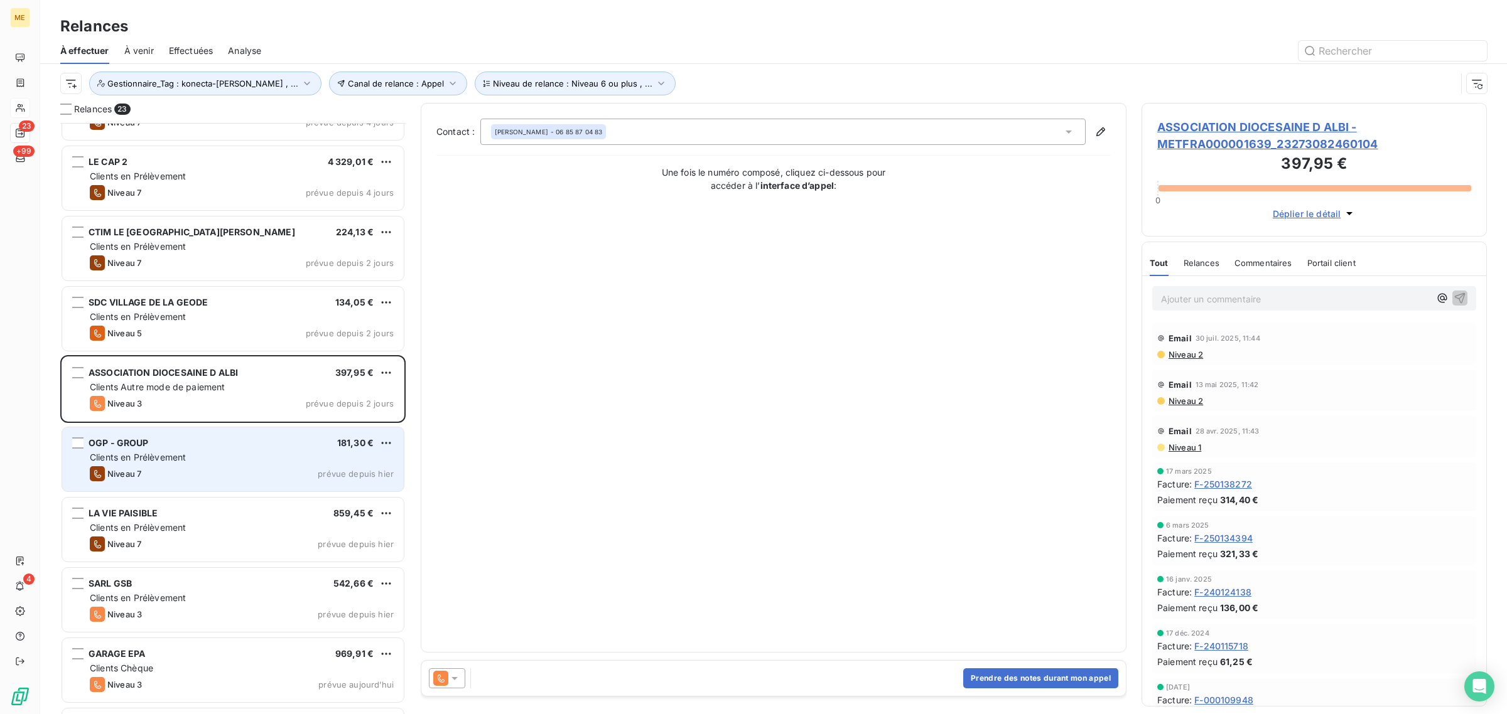
click at [231, 469] on div "Niveau 7 prévue depuis [DATE]" at bounding box center [242, 473] width 304 height 15
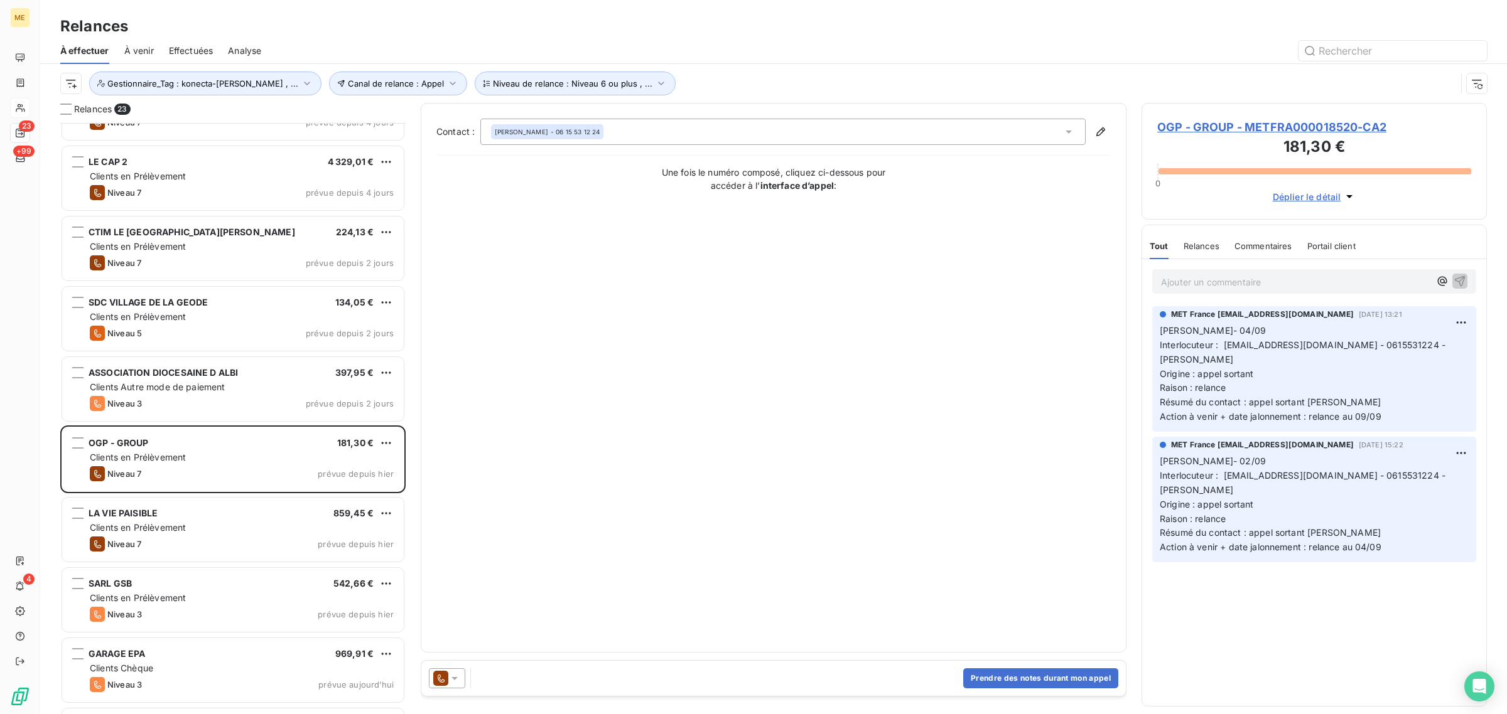
click at [1259, 126] on span "OGP - GROUP - METFRA000018520-CA2" at bounding box center [1314, 127] width 314 height 17
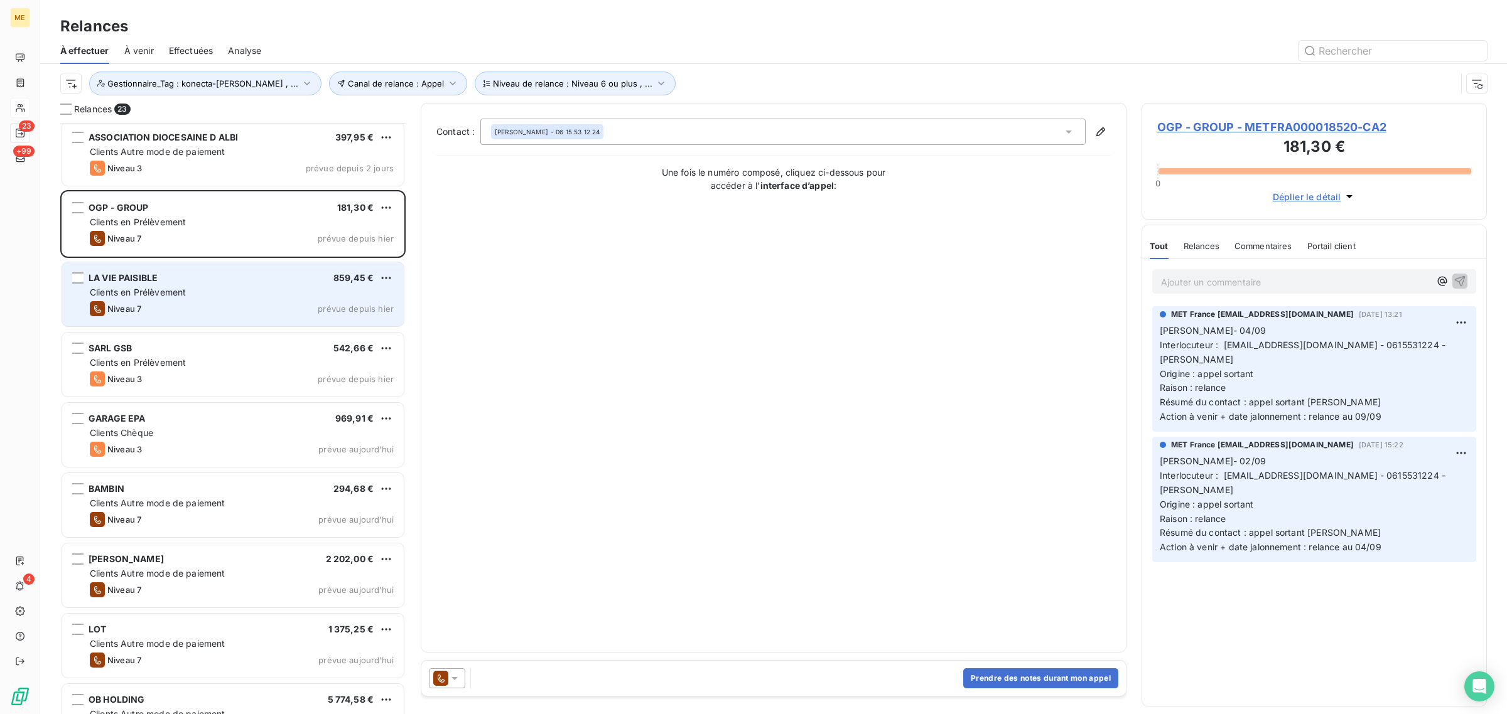
click at [202, 293] on div "Clients en Prélèvement" at bounding box center [242, 292] width 304 height 13
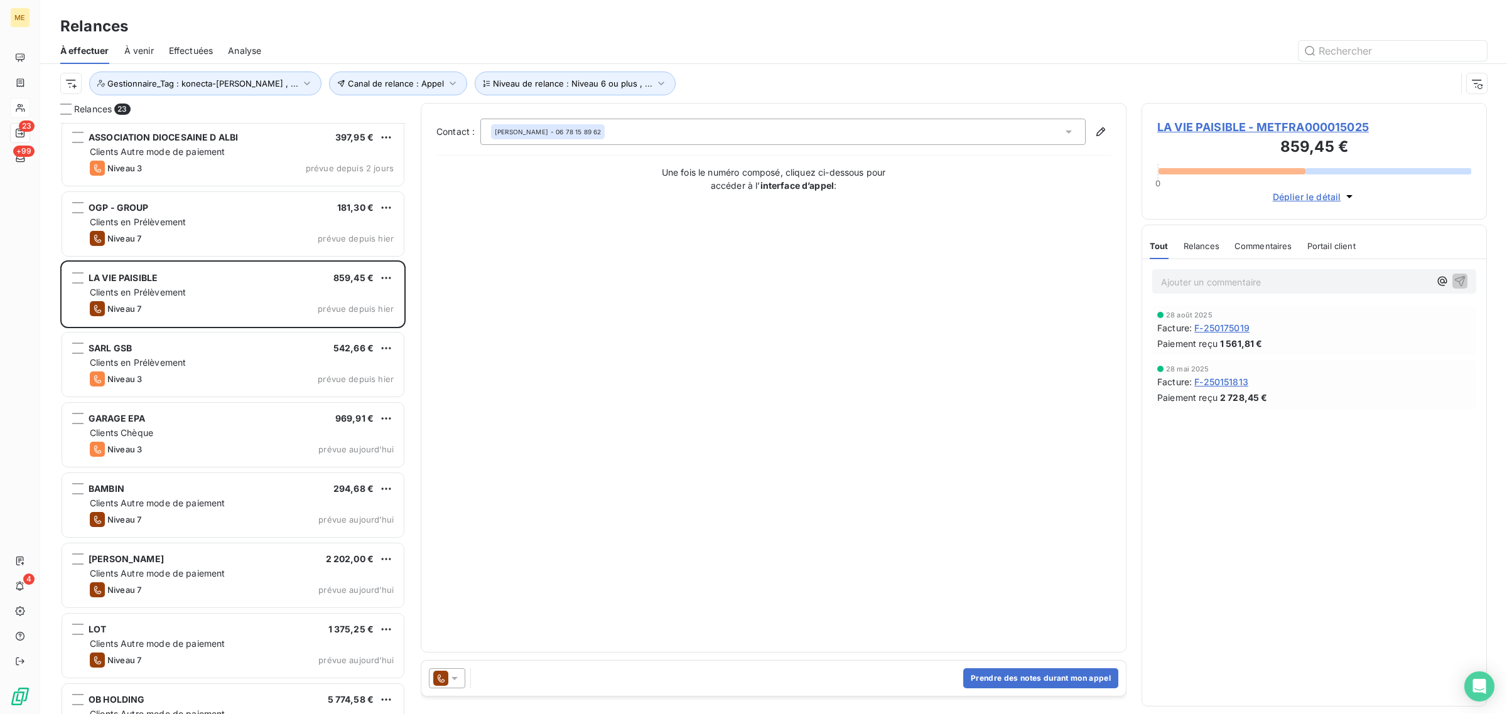
click at [1226, 135] on span "LA VIE PAISIBLE - METFRA000015025" at bounding box center [1314, 127] width 314 height 17
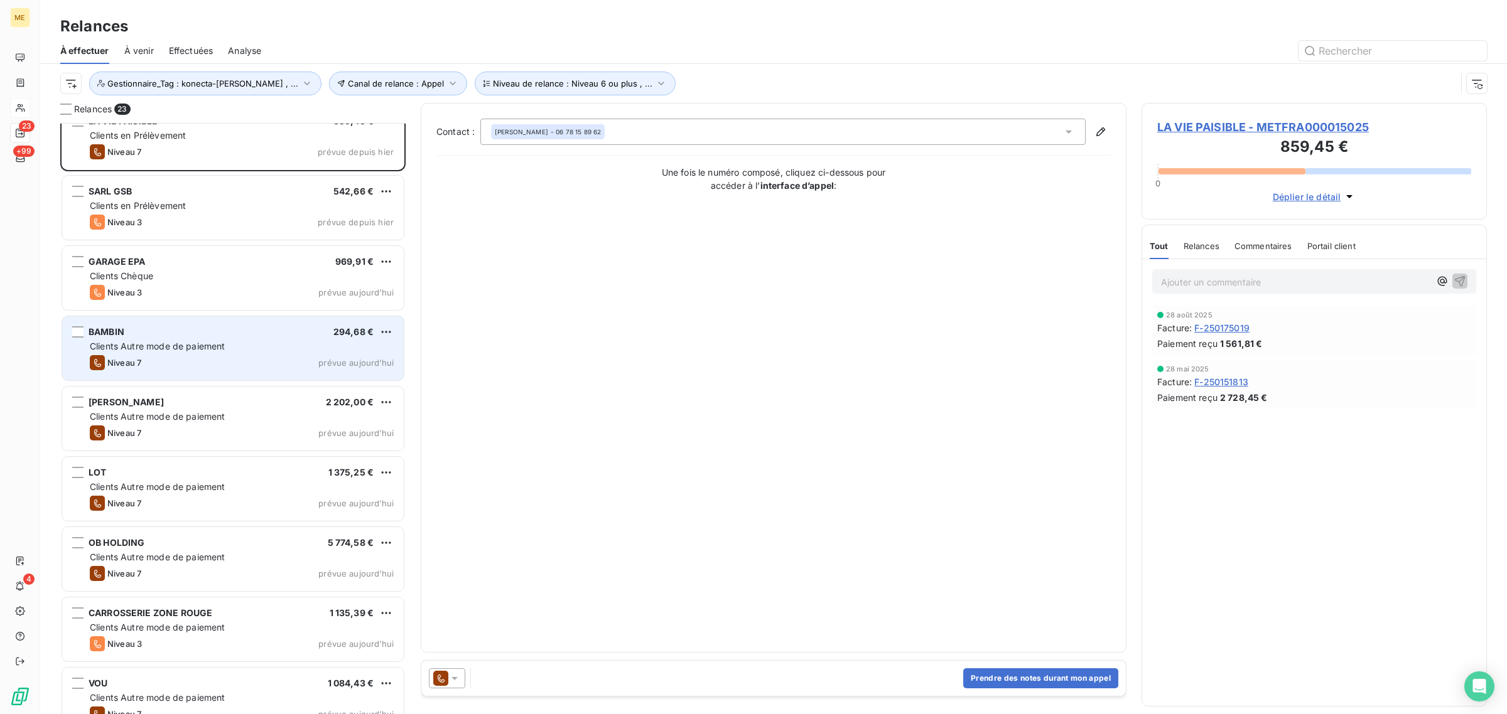
click at [166, 341] on span "Clients Autre mode de paiement" at bounding box center [158, 346] width 136 height 11
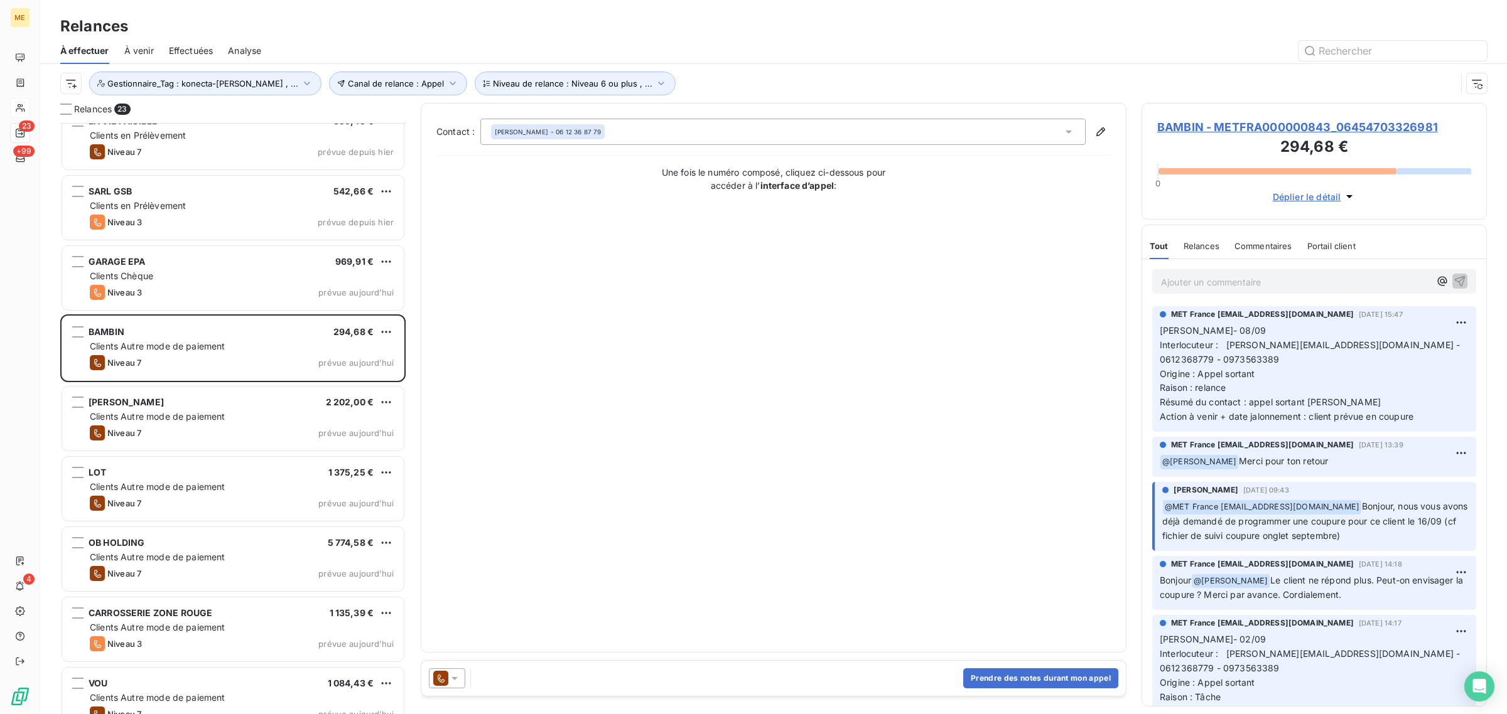
click at [1227, 135] on span "BAMBIN - METFRA000000843_06454703326981" at bounding box center [1314, 127] width 314 height 17
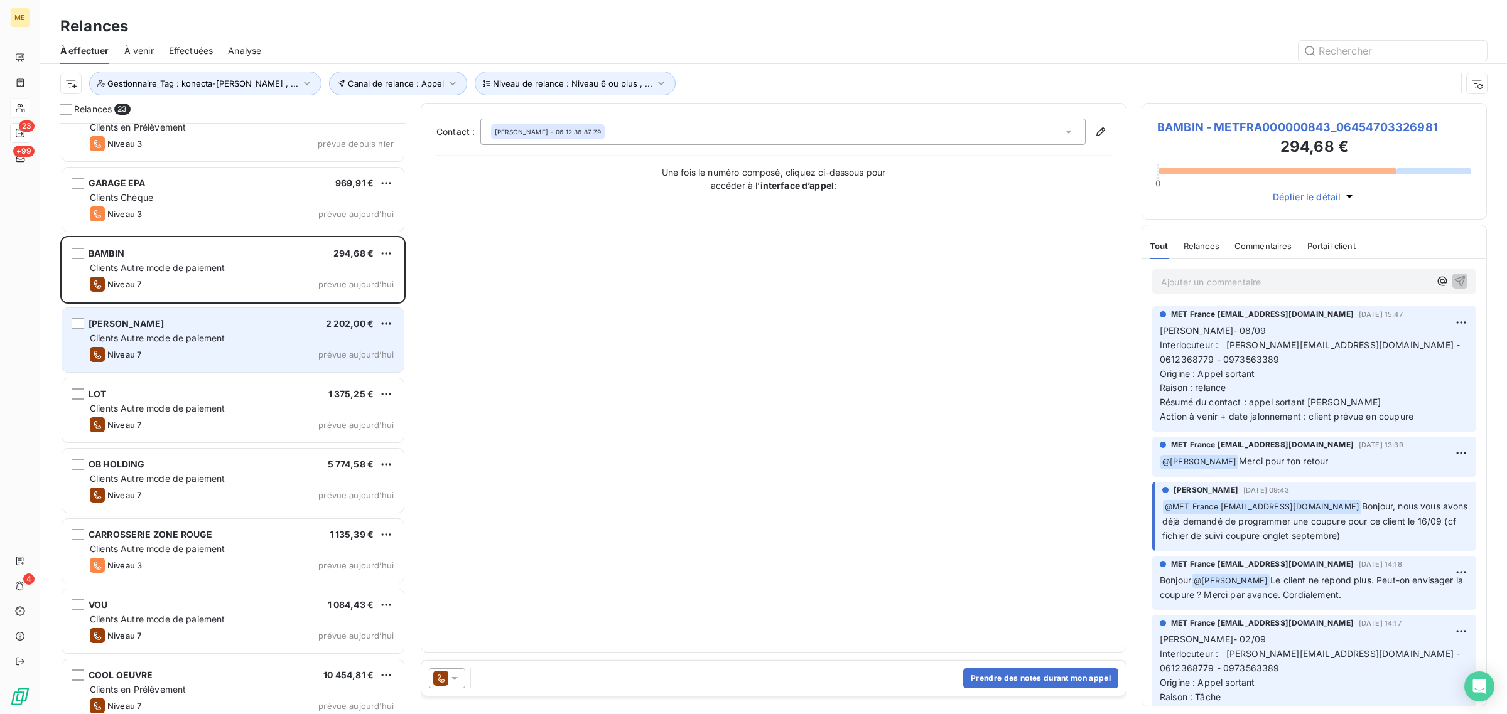
click at [170, 337] on span "Clients Autre mode de paiement" at bounding box center [158, 338] width 136 height 11
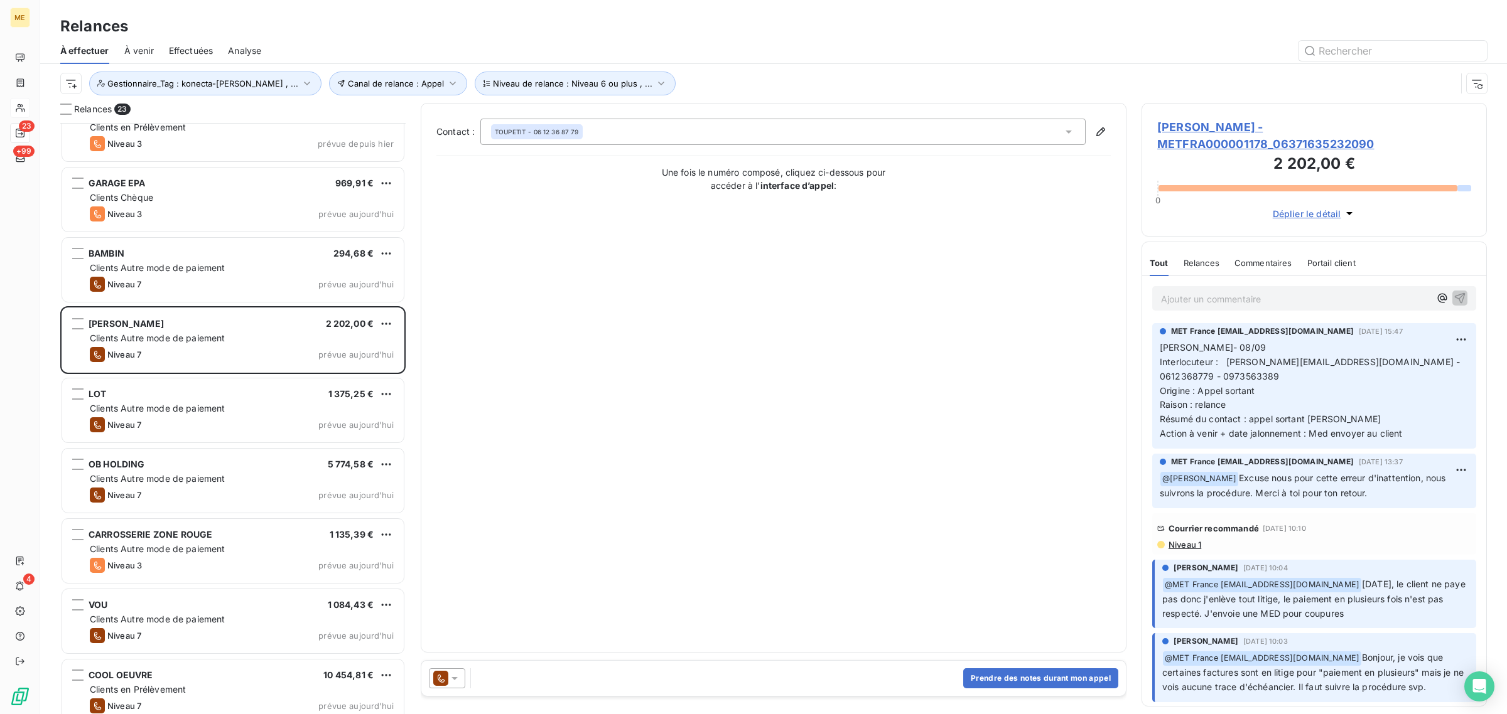
click at [1226, 130] on span "[PERSON_NAME] - METFRA000001178_06371635232090" at bounding box center [1314, 136] width 314 height 34
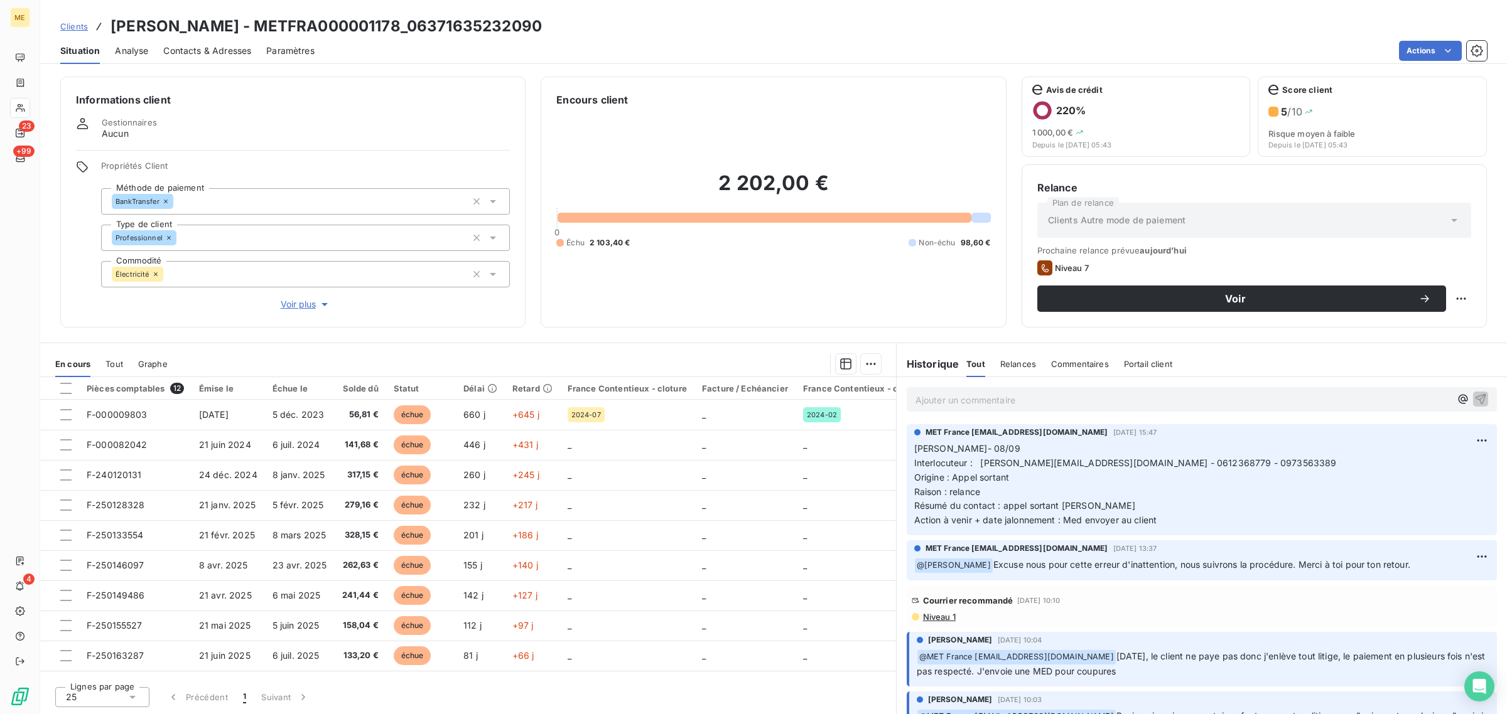
click at [319, 313] on div "Informations client Gestionnaires Aucun Propriétés Client Méthode de paiement B…" at bounding box center [292, 202] width 465 height 251
click at [298, 308] on span "Voir plus" at bounding box center [306, 304] width 50 height 13
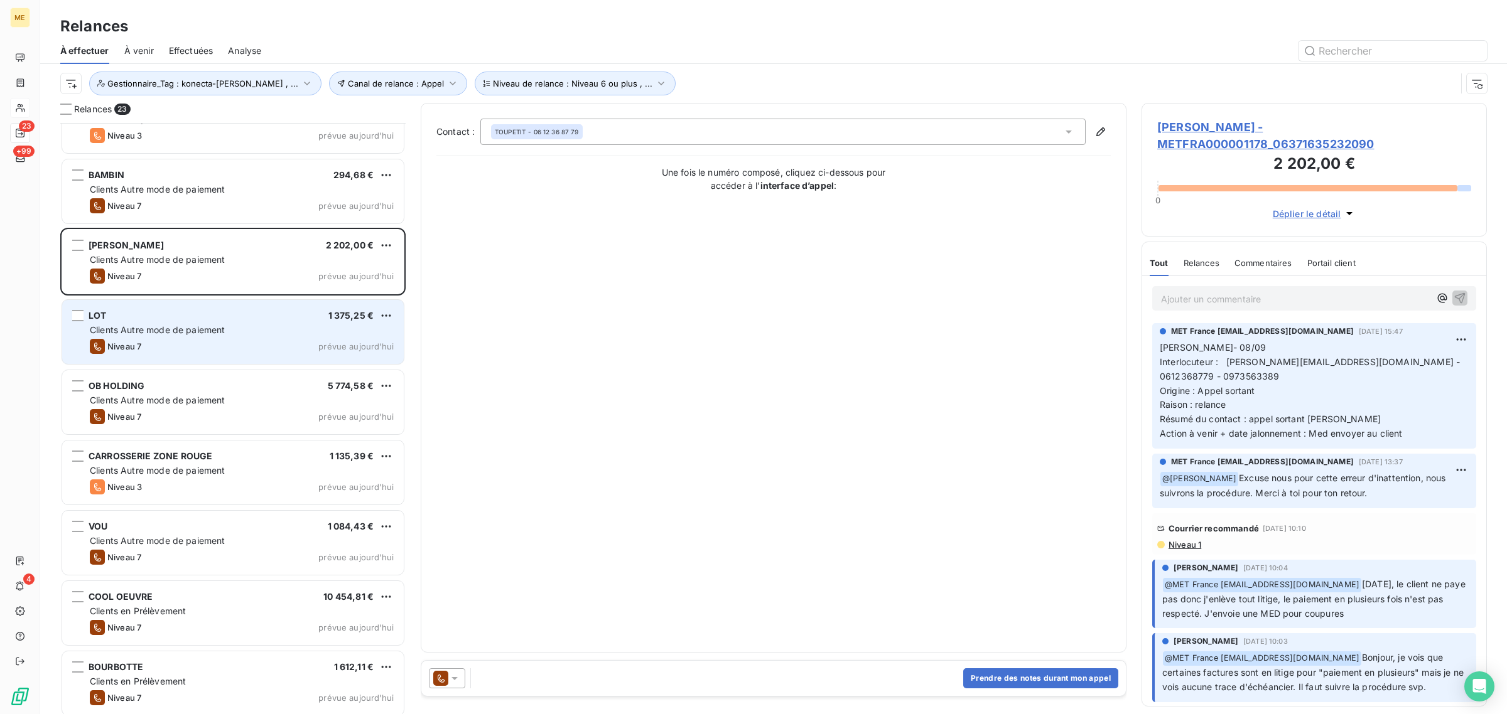
click at [182, 352] on div "Niveau 7 prévue aujourd’hui" at bounding box center [242, 346] width 304 height 15
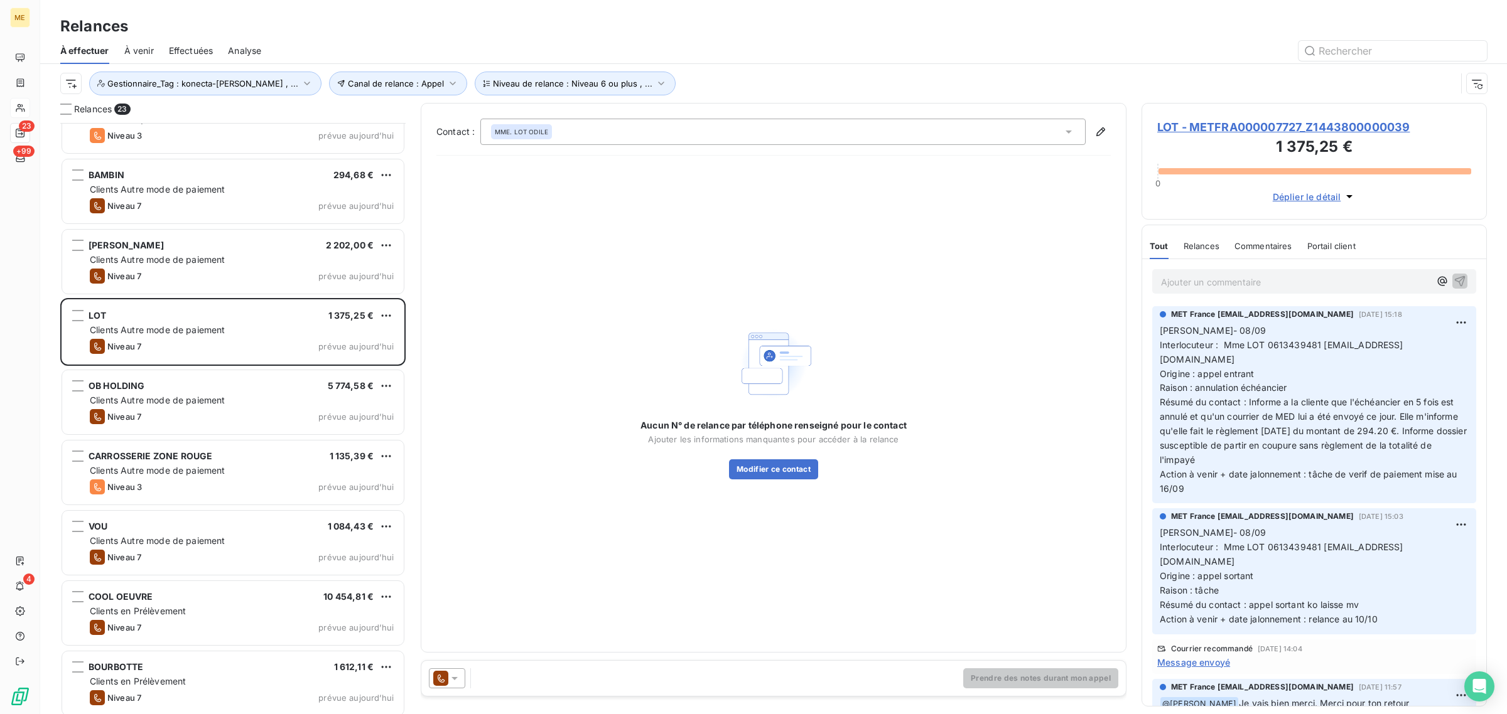
click at [1244, 126] on span "LOT - METFRA000007727_Z1443800000039" at bounding box center [1314, 127] width 314 height 17
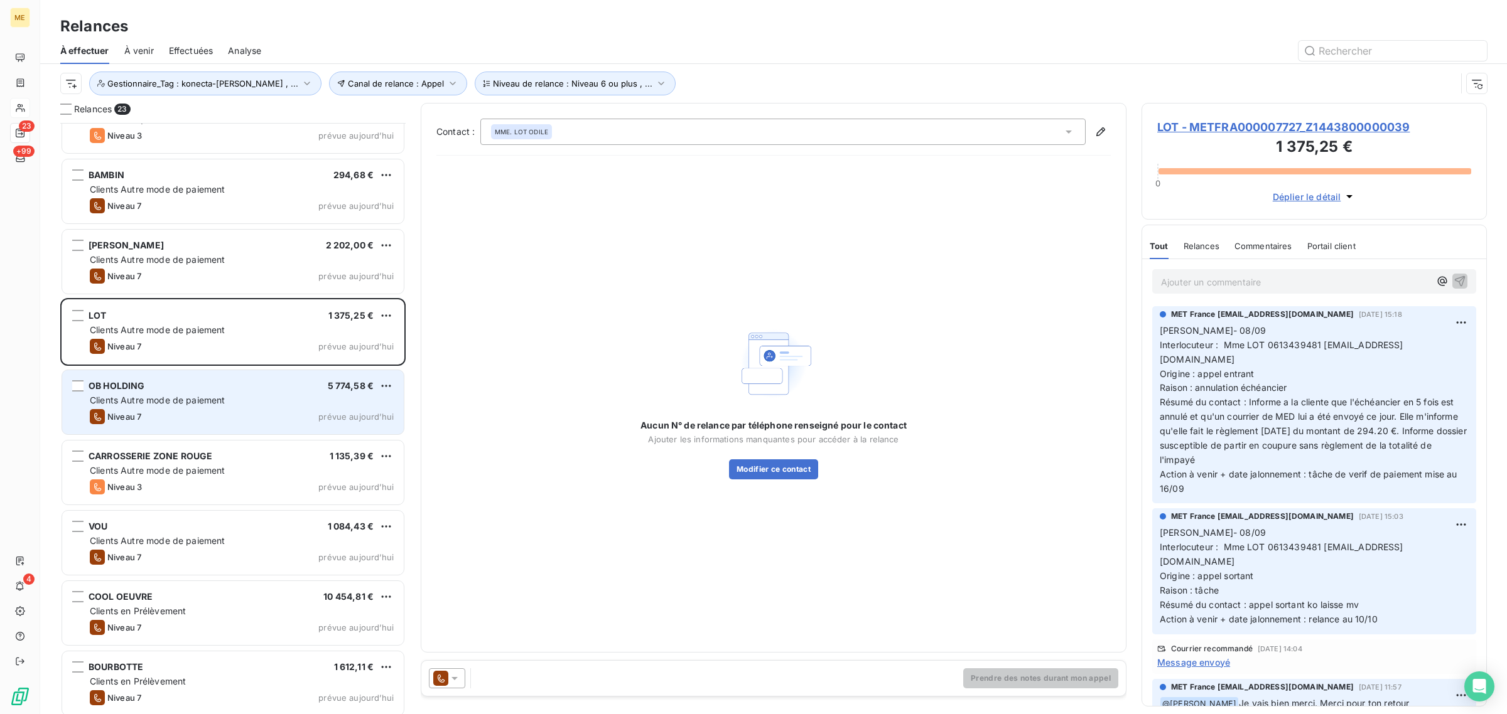
click at [117, 404] on span "Clients Autre mode de paiement" at bounding box center [158, 400] width 136 height 11
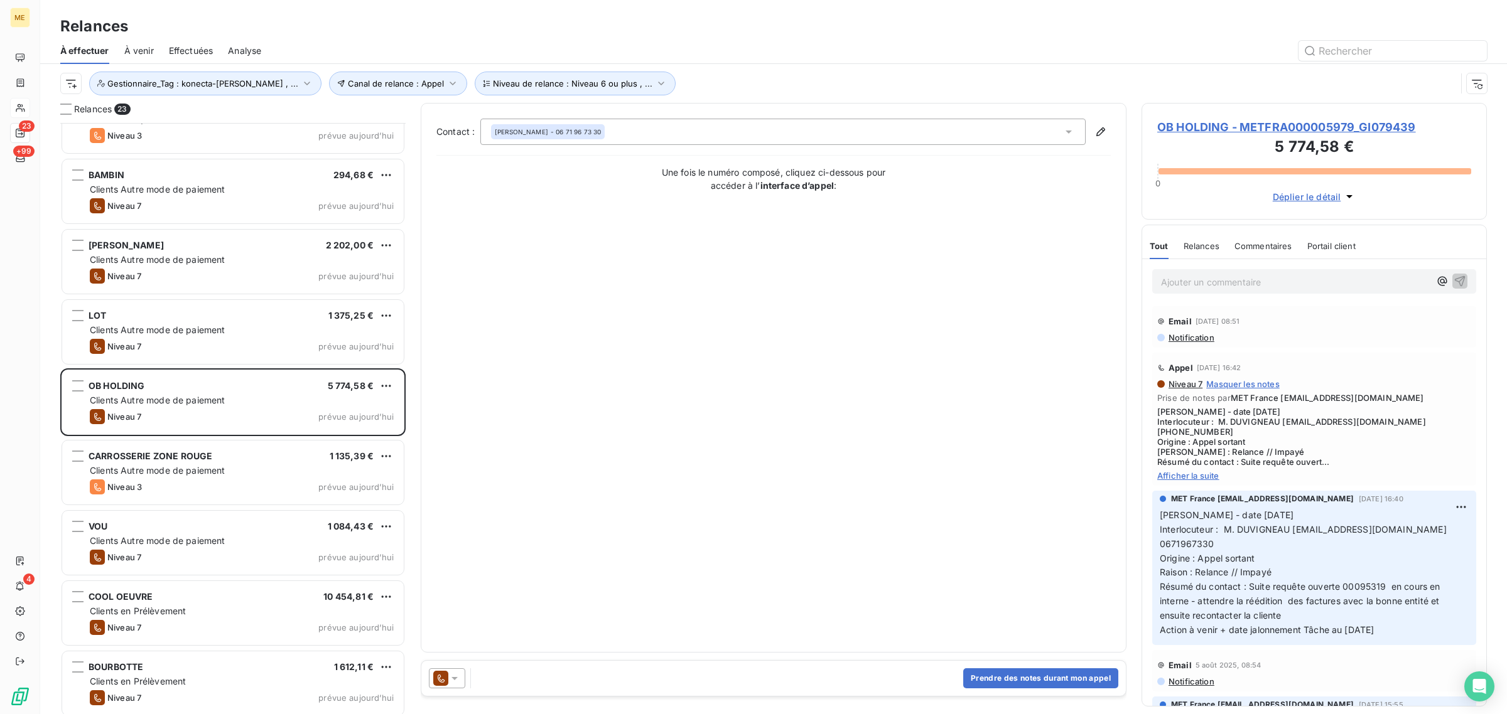
click at [1266, 134] on span "OB HOLDING - METFRA000005979_GI079439" at bounding box center [1314, 127] width 314 height 17
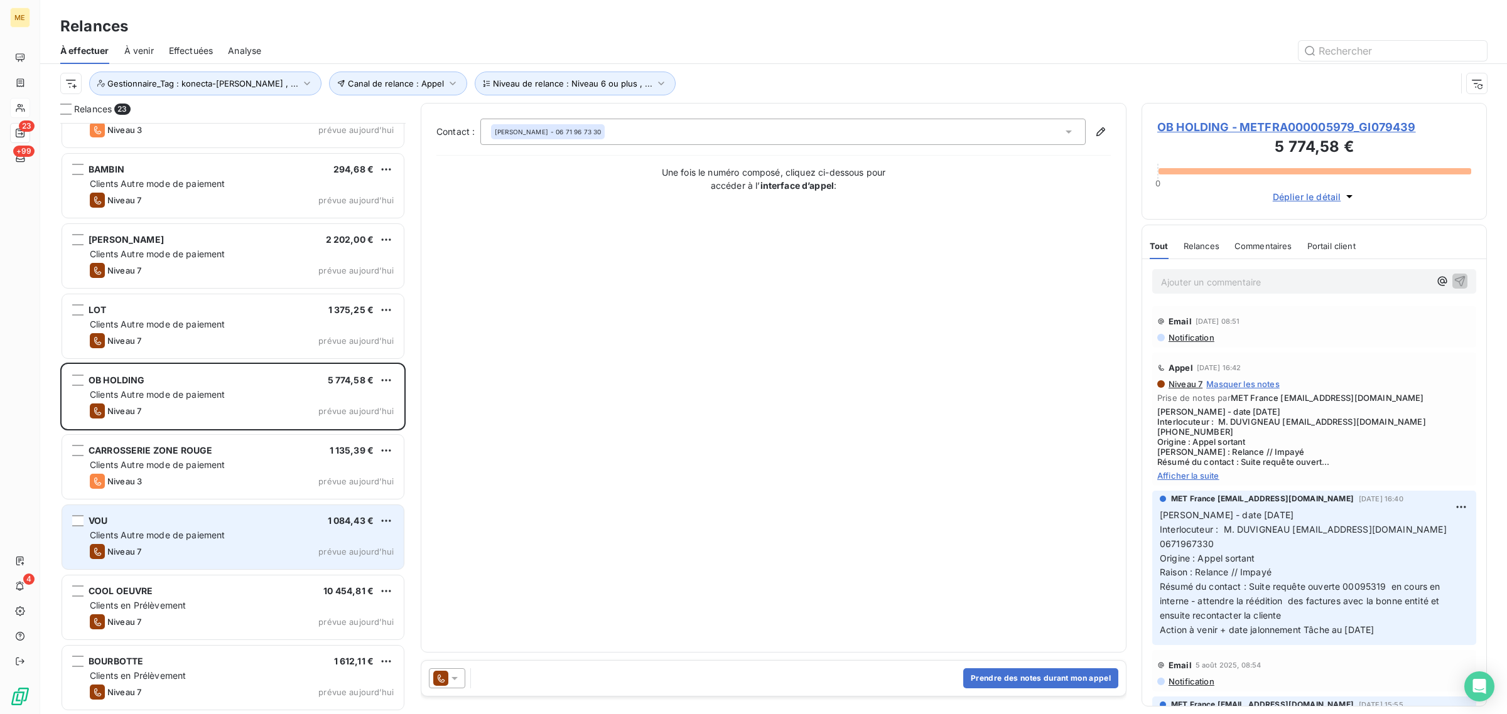
click at [160, 553] on div "Niveau 7 prévue aujourd’hui" at bounding box center [242, 551] width 304 height 15
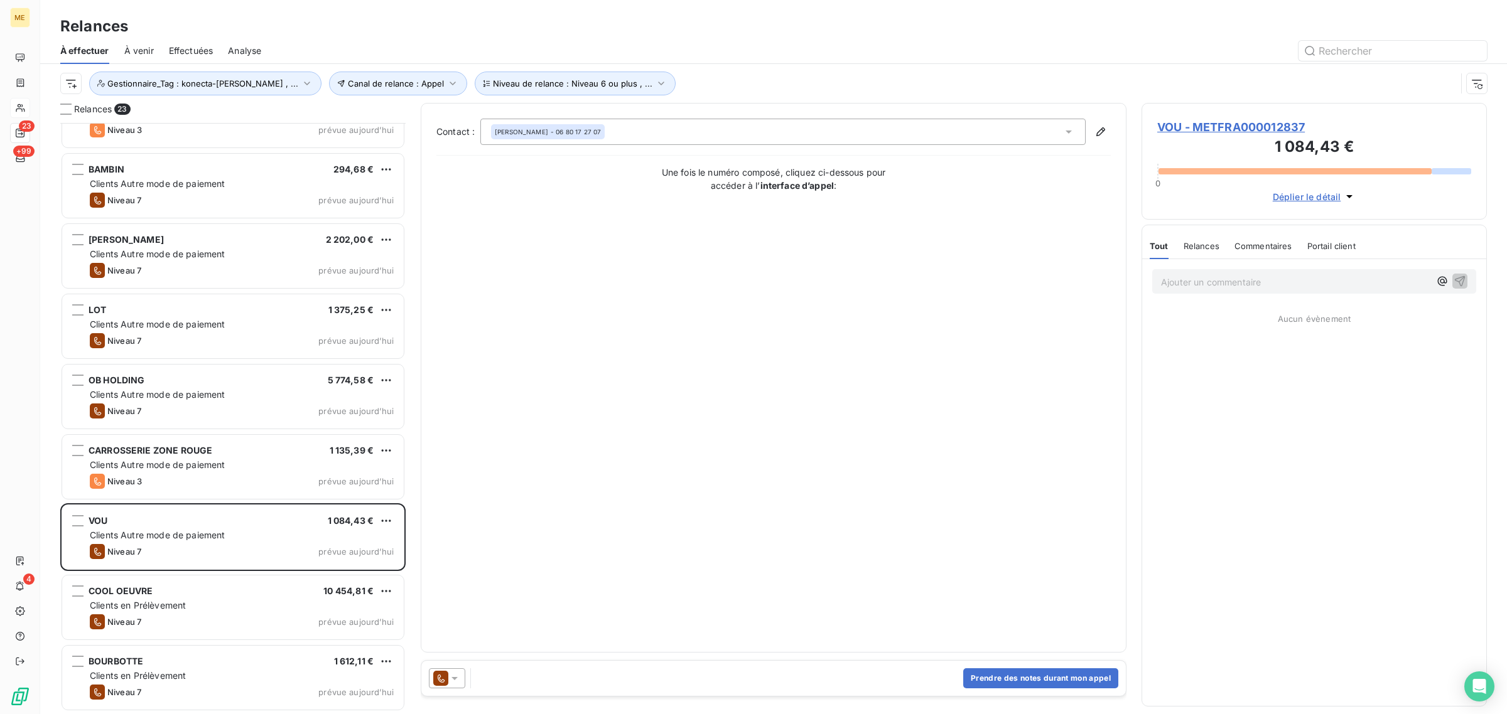
click at [1209, 127] on span "VOU - METFRA000012837" at bounding box center [1314, 127] width 314 height 17
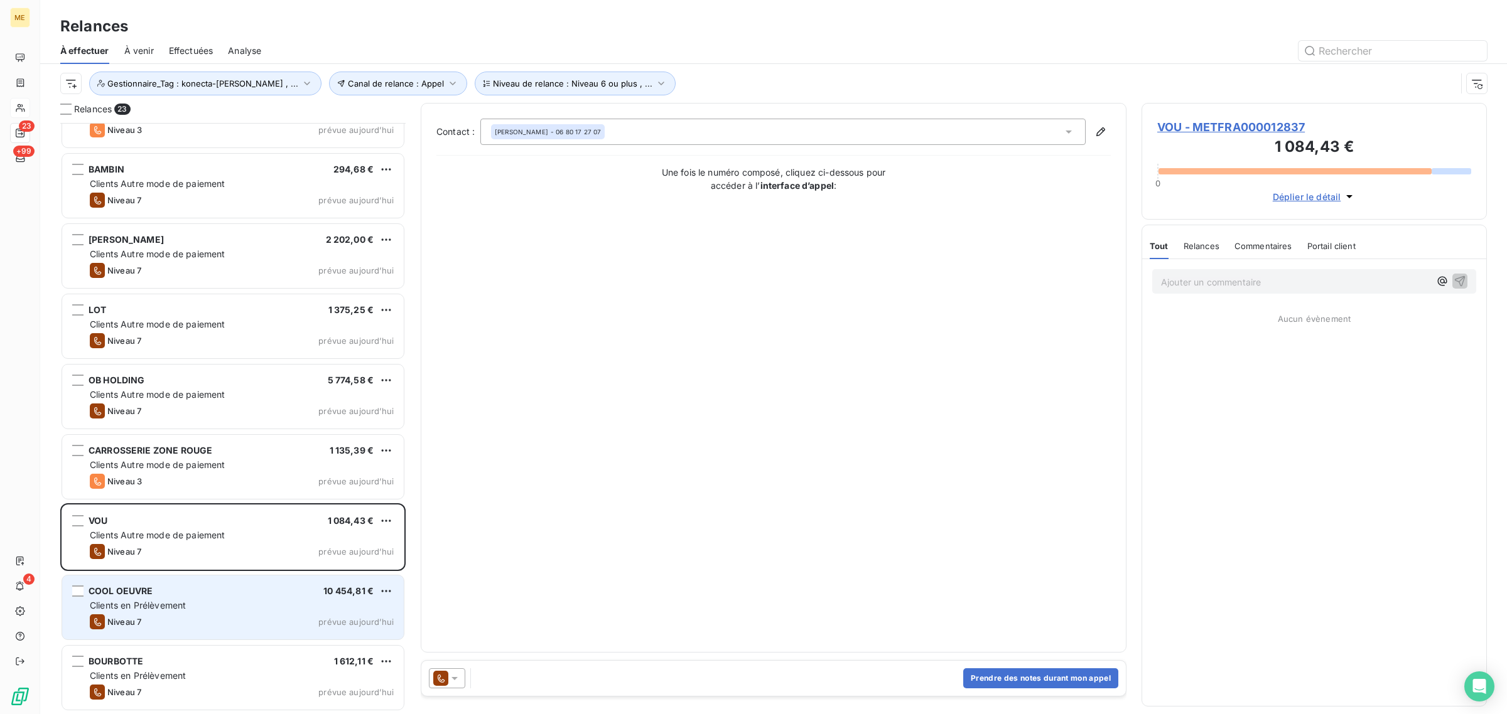
click at [208, 613] on div "COOL OEUVRE 10 454,81 € Clients en Prélèvement Niveau 7 prévue [DATE]" at bounding box center [233, 608] width 342 height 64
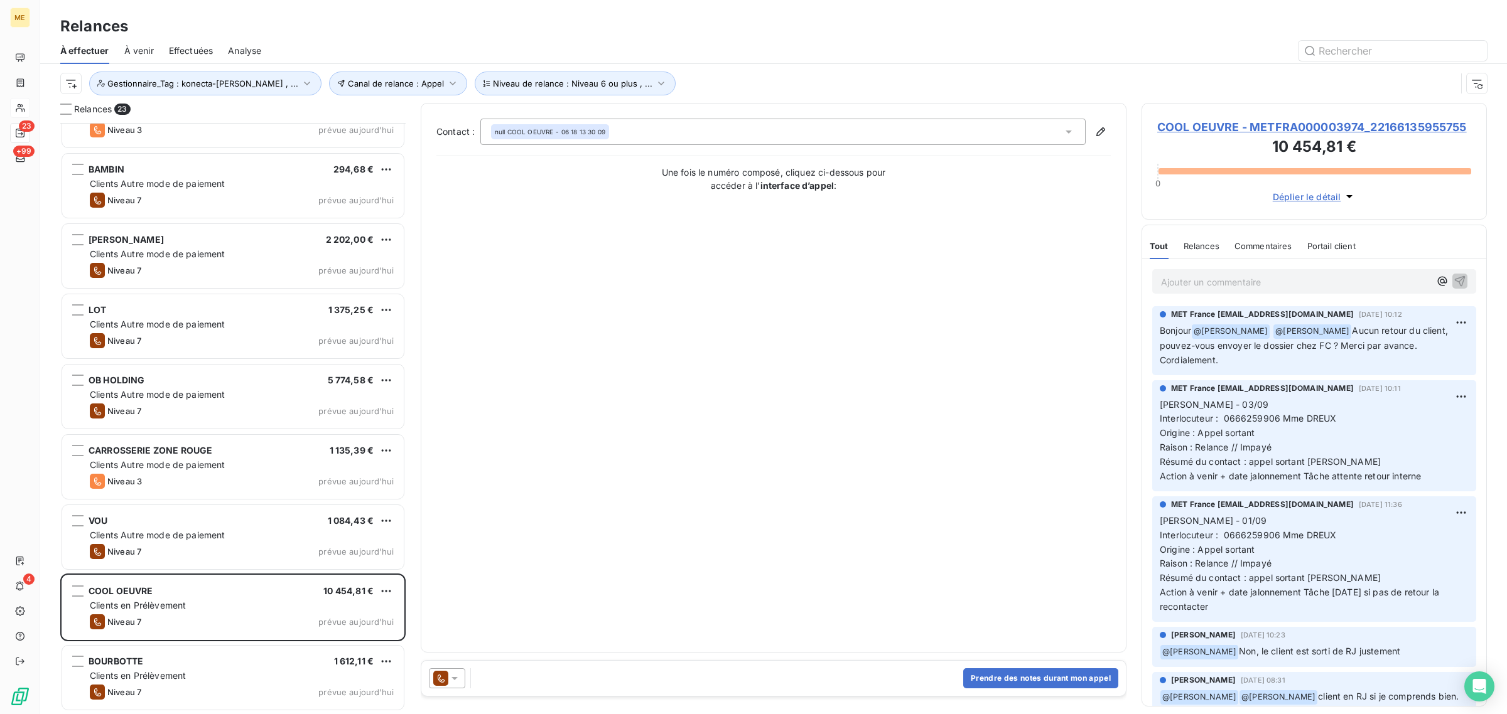
click at [1191, 127] on span "COOL OEUVRE - METFRA000003974_22166135955755" at bounding box center [1314, 127] width 314 height 17
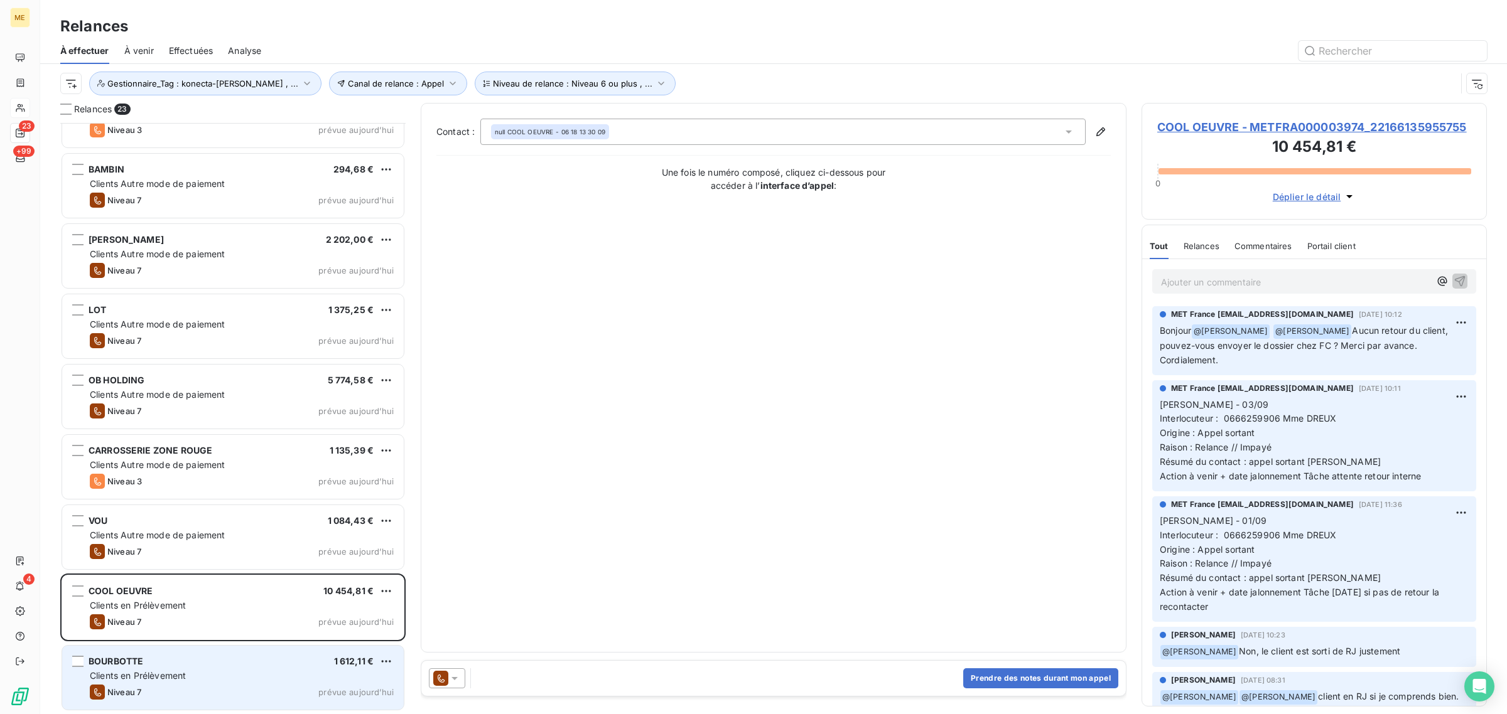
click at [151, 688] on div "Niveau 7 prévue aujourd’hui" at bounding box center [242, 692] width 304 height 15
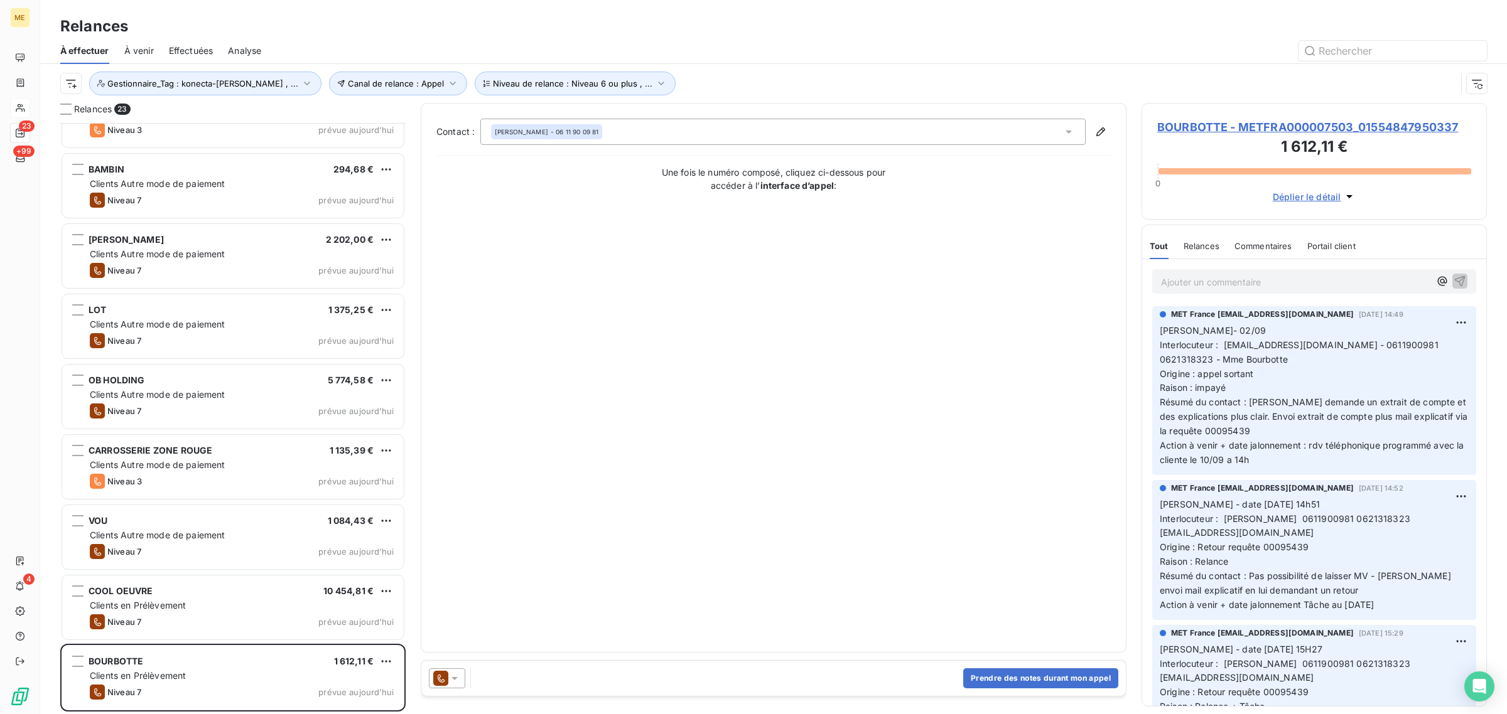
click at [1194, 124] on span "BOURBOTTE - METFRA000007503_01554847950337" at bounding box center [1314, 127] width 314 height 17
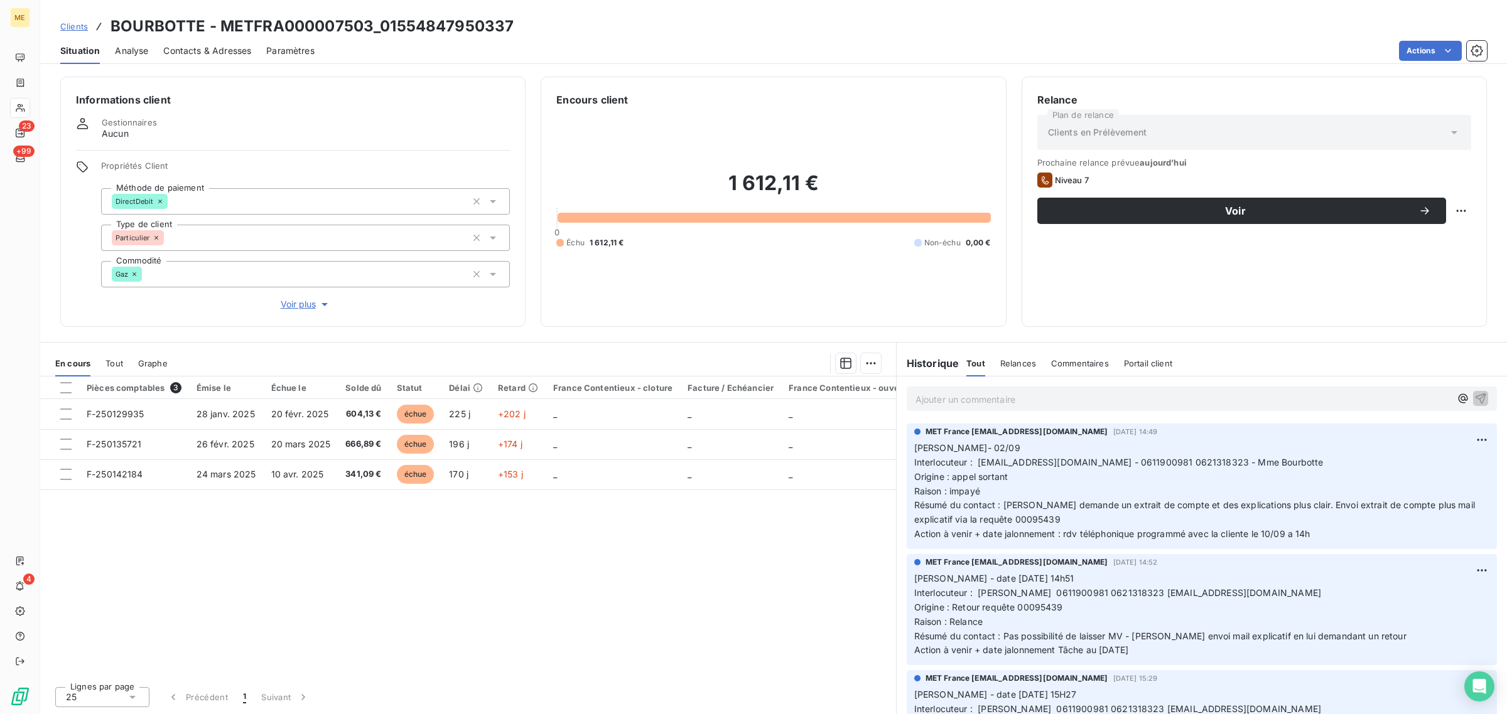
click at [319, 317] on div "Informations client Gestionnaires Aucun Propriétés Client Méthode de paiement D…" at bounding box center [292, 202] width 465 height 250
click at [305, 304] on span "Voir plus" at bounding box center [306, 304] width 50 height 13
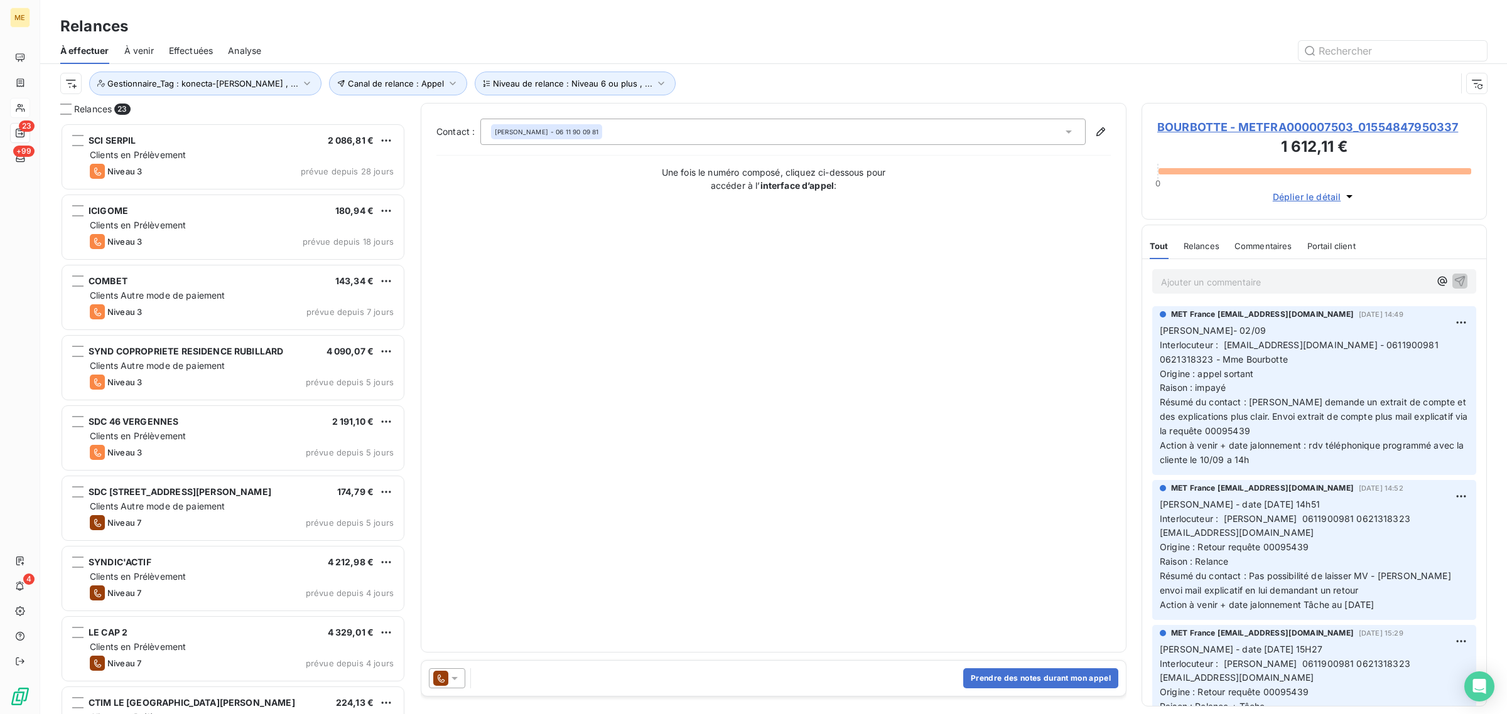
click at [485, 228] on div "Contact : [PERSON_NAME] - 06 11 90 09 81 Une fois le numéro composé, cliquez ci…" at bounding box center [773, 378] width 674 height 519
